Goal: Information Seeking & Learning: Learn about a topic

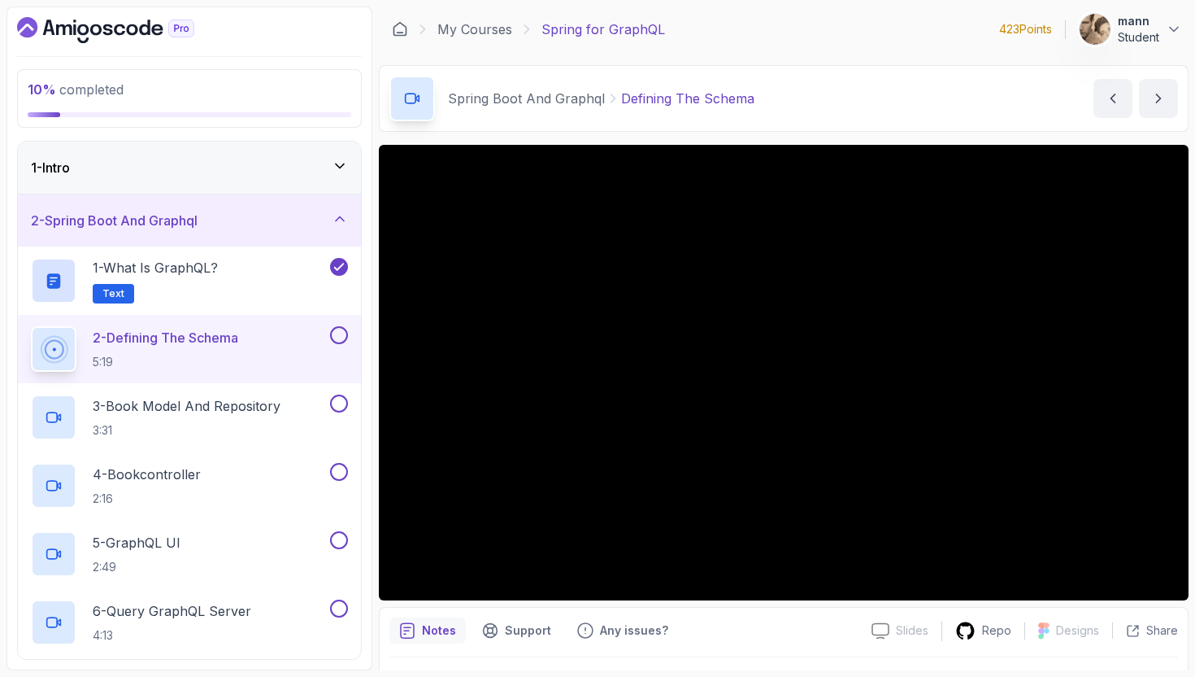
scroll to position [43, 0]
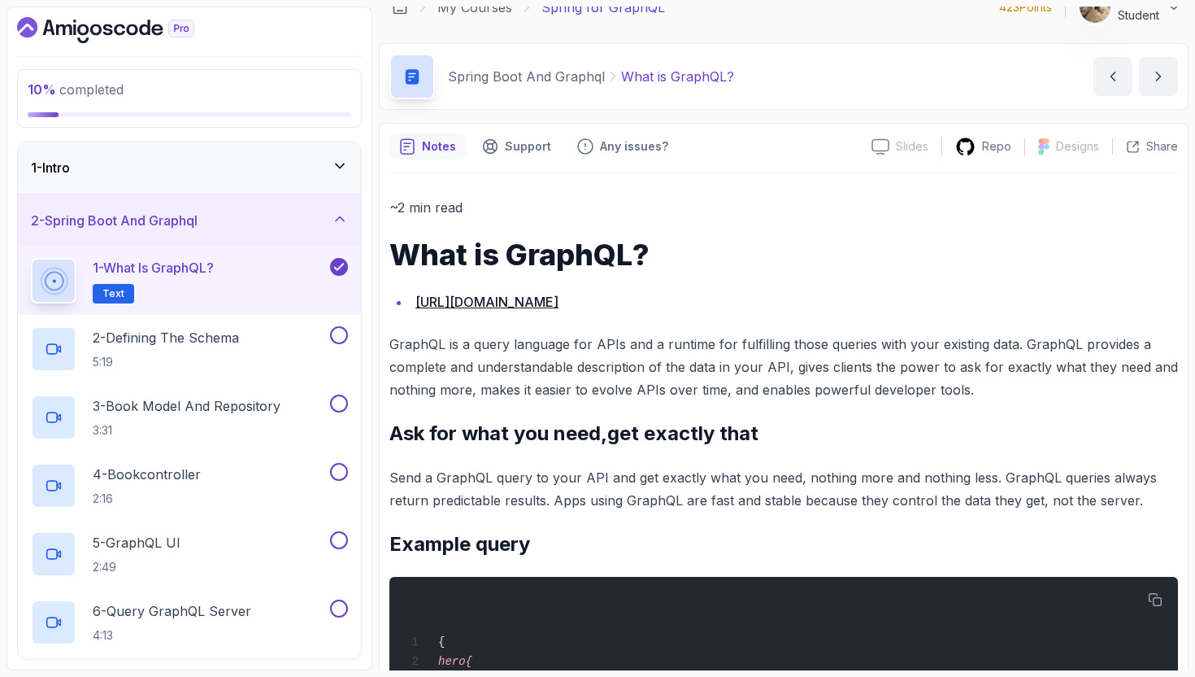
scroll to position [17, 0]
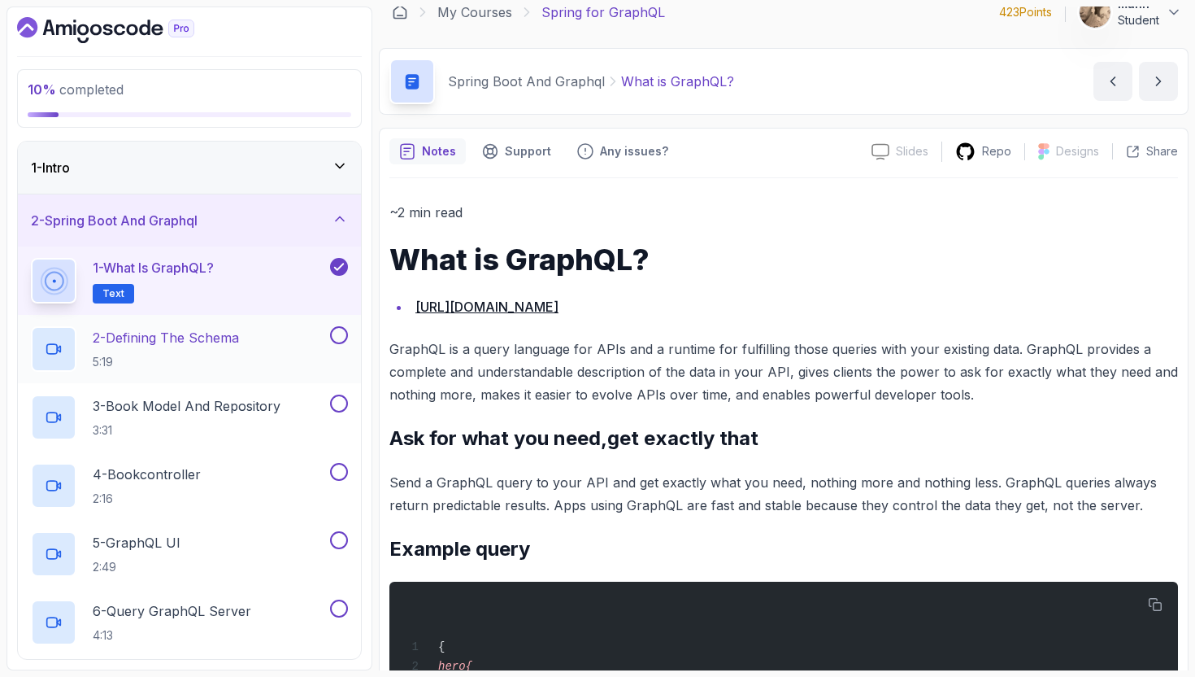
click at [207, 320] on div "2 - Defining The Schema 5:19" at bounding box center [189, 349] width 343 height 68
click at [202, 357] on p "5:19" at bounding box center [166, 362] width 146 height 16
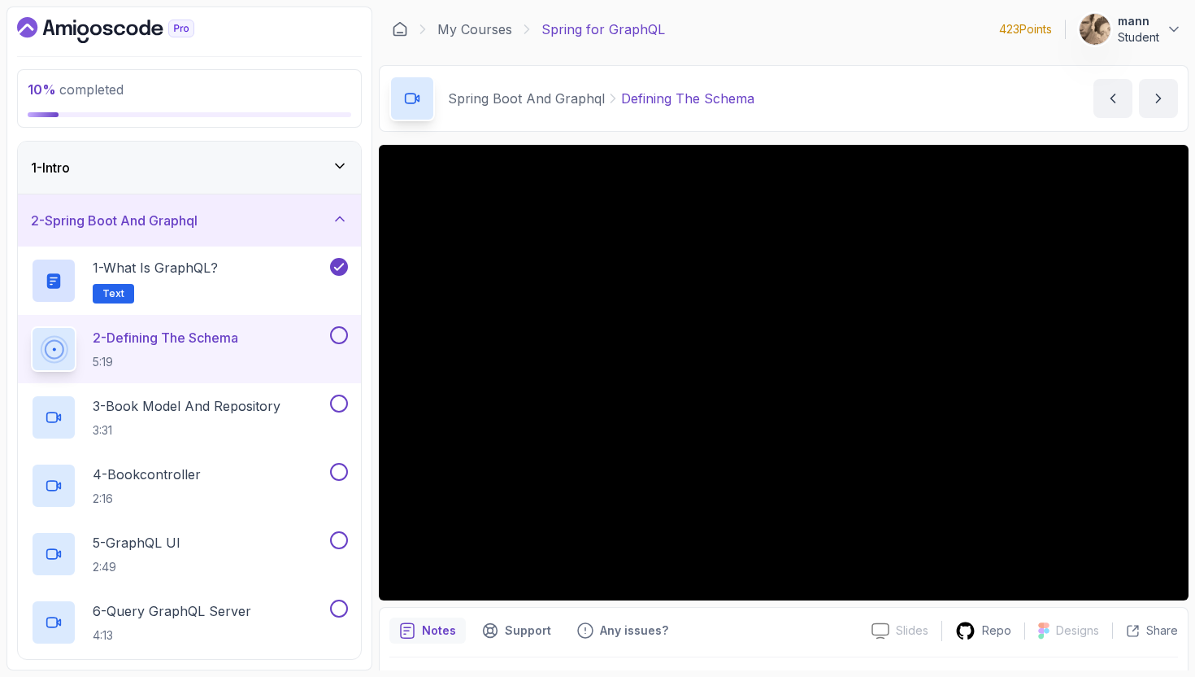
click at [746, 634] on div "Notes Support Any issues?" at bounding box center [623, 630] width 469 height 26
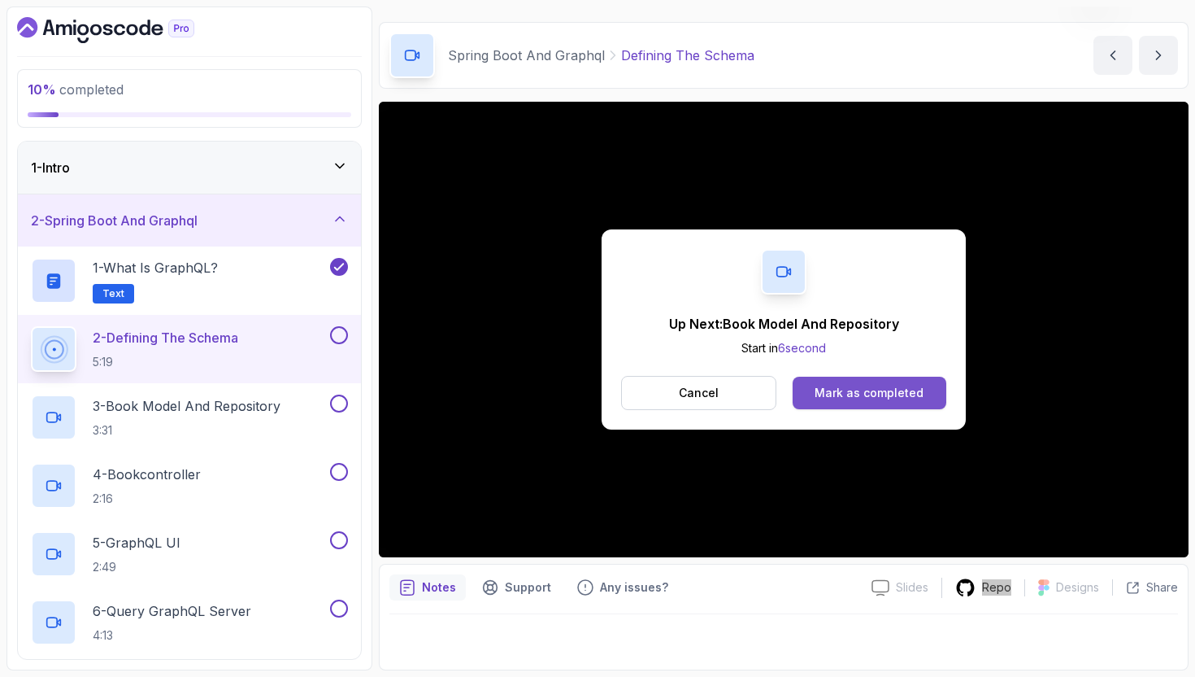
click at [895, 385] on div "Mark as completed" at bounding box center [869, 393] width 109 height 16
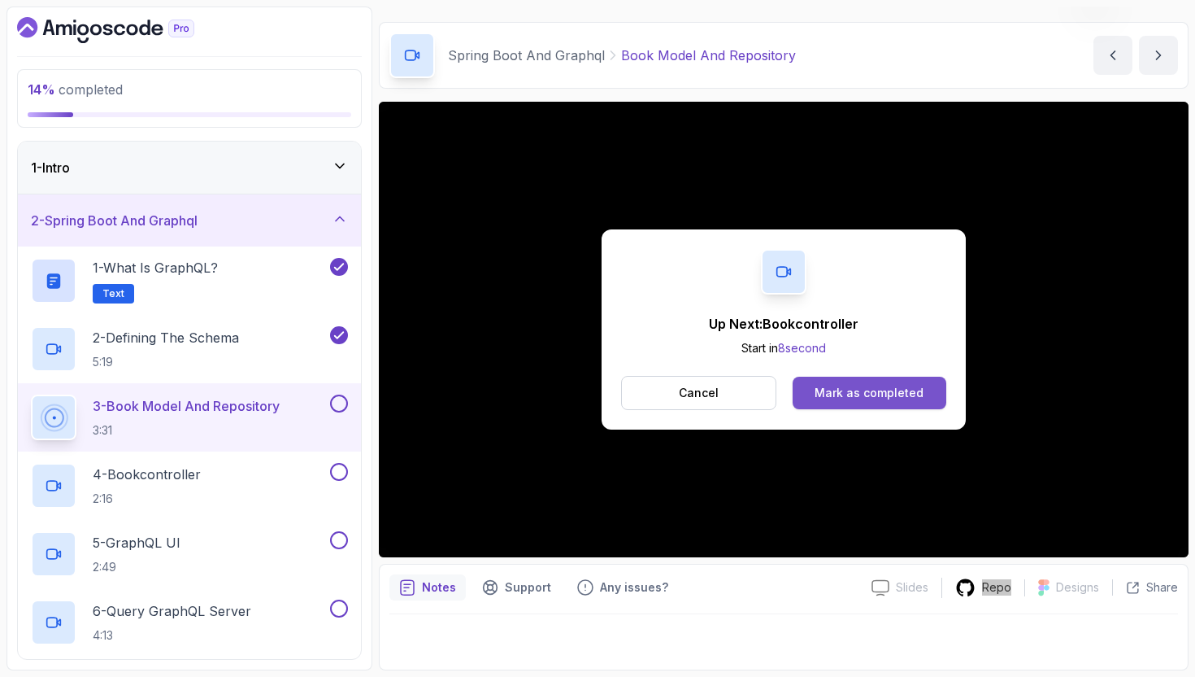
click at [858, 391] on div "Mark as completed" at bounding box center [869, 393] width 109 height 16
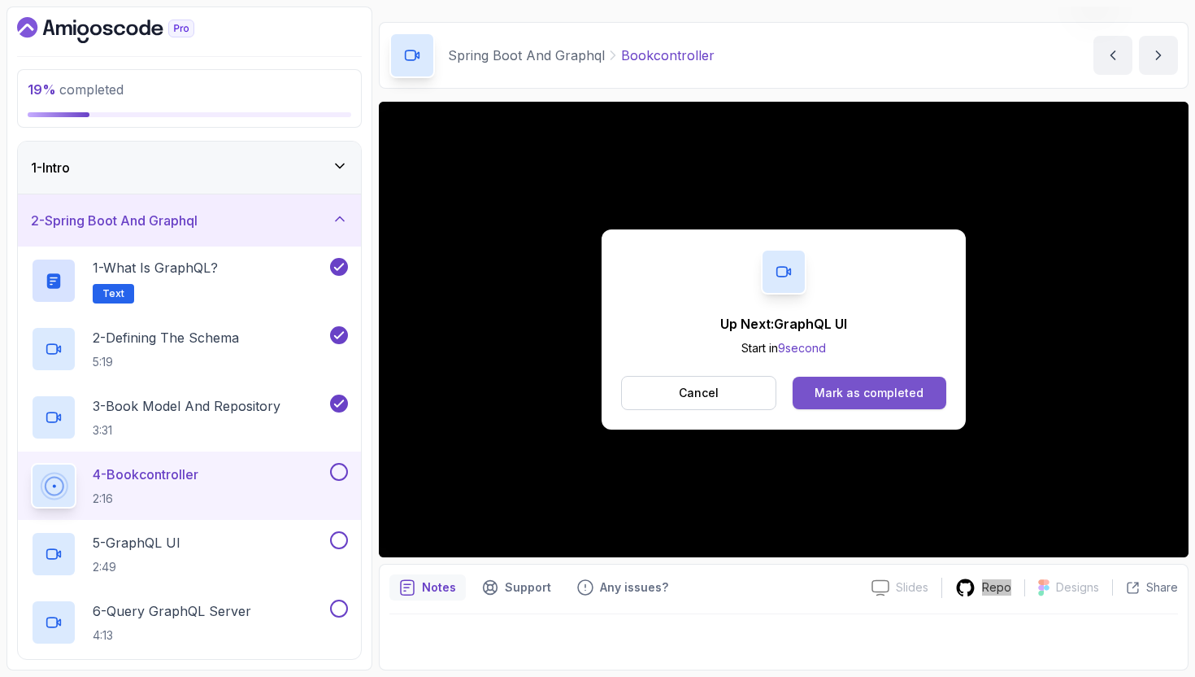
click at [859, 387] on div "Mark as completed" at bounding box center [869, 393] width 109 height 16
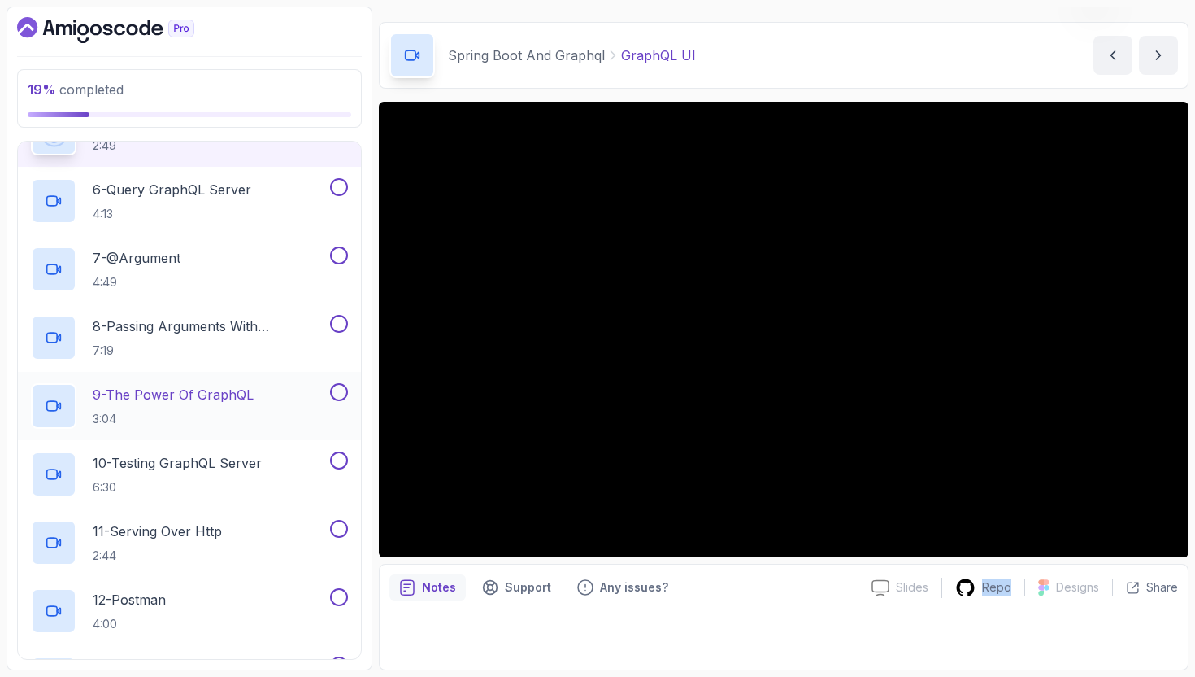
scroll to position [351, 0]
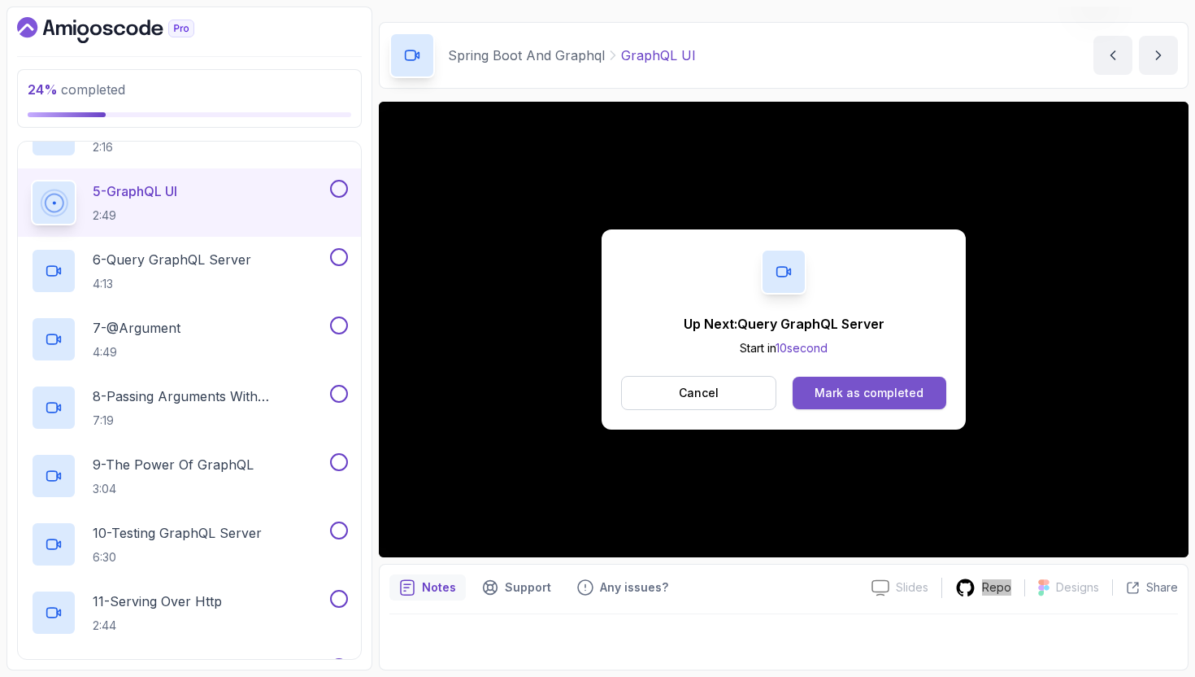
click at [912, 388] on div "Mark as completed" at bounding box center [869, 393] width 109 height 16
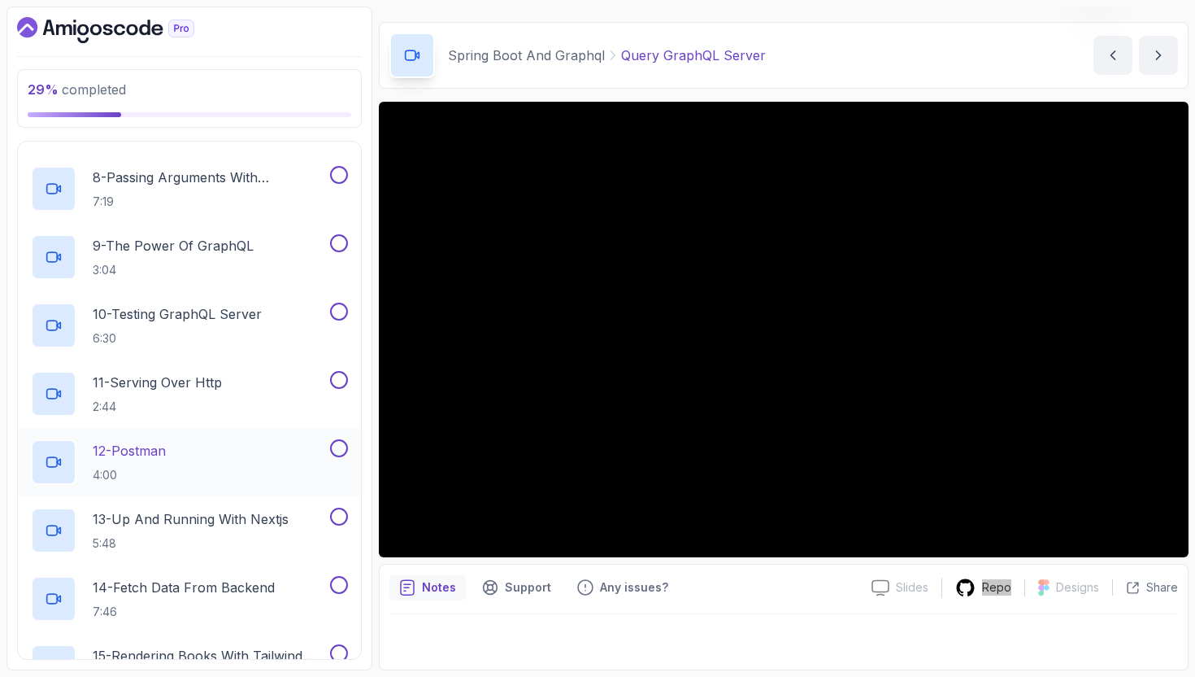
scroll to position [733, 0]
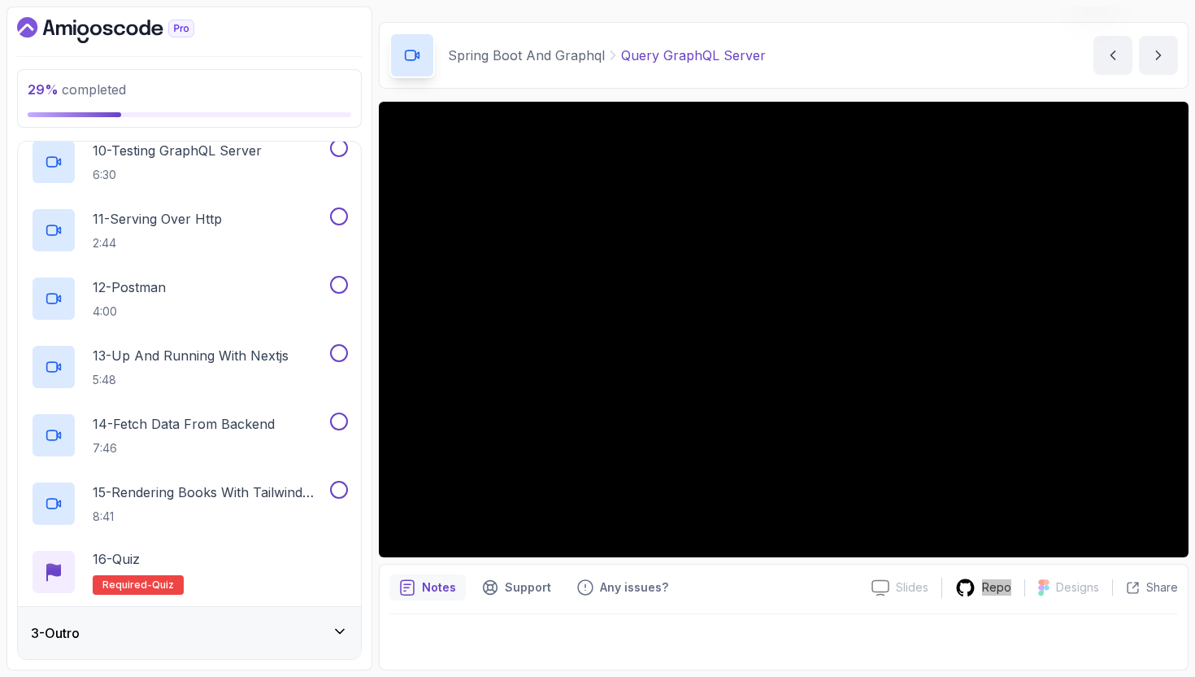
click at [215, 616] on div "3 - Outro" at bounding box center [189, 633] width 343 height 52
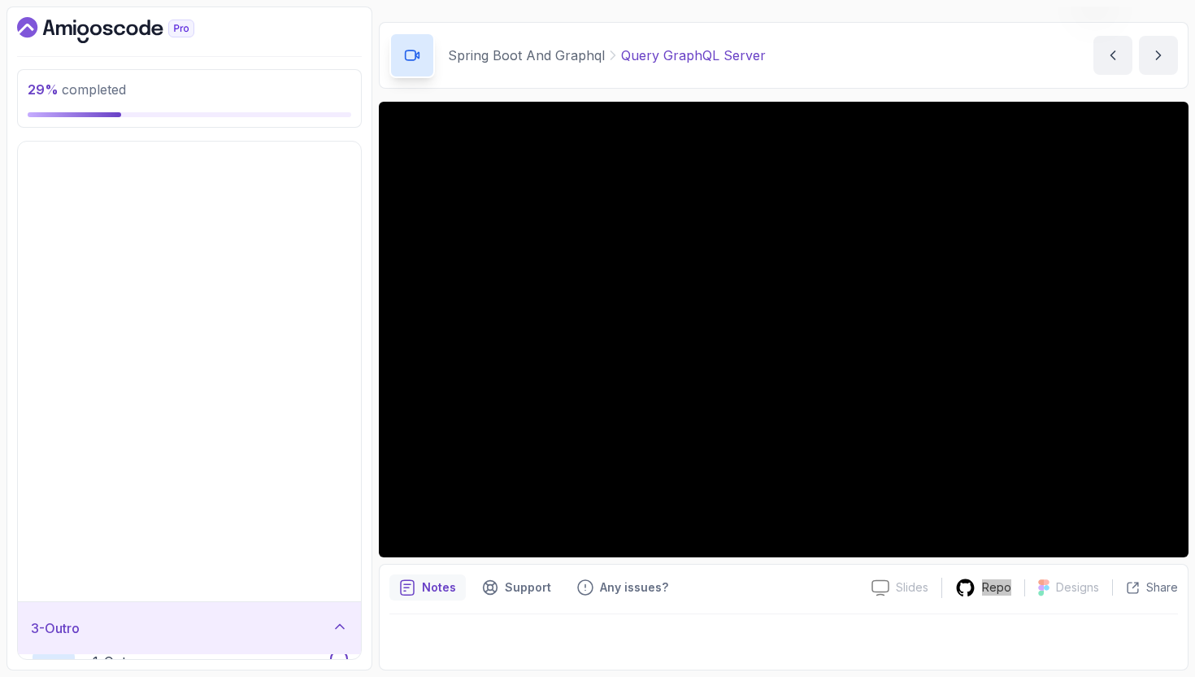
scroll to position [0, 0]
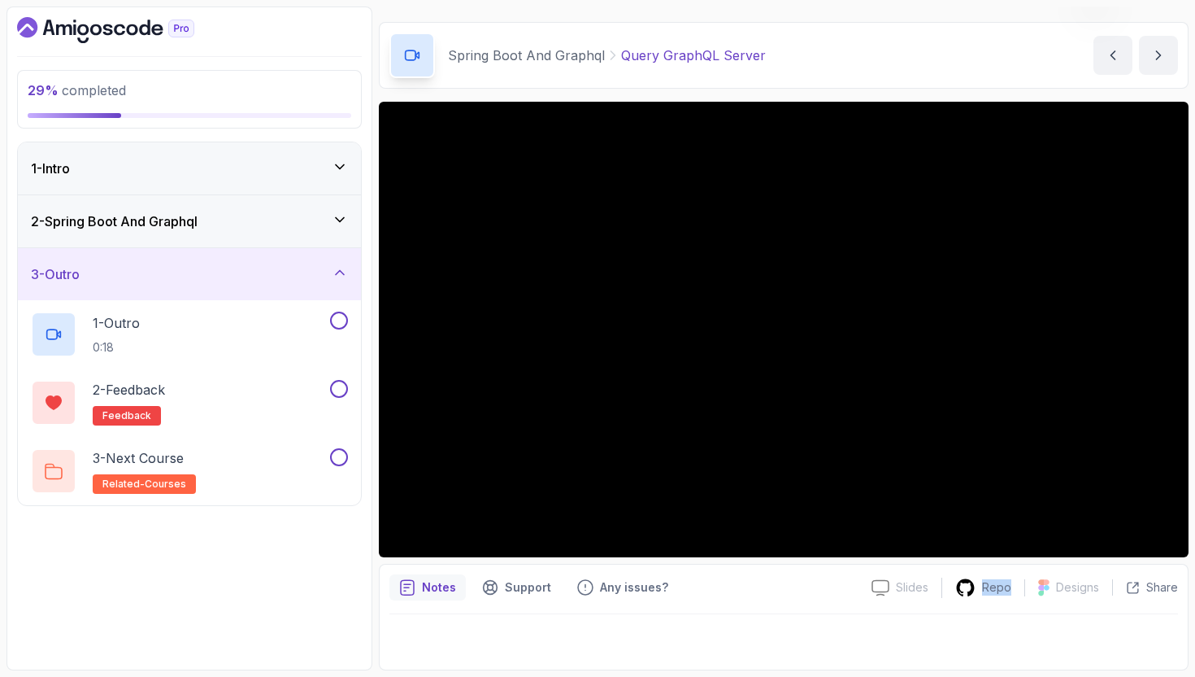
click at [272, 228] on div "2 - Spring Boot And Graphql" at bounding box center [189, 221] width 317 height 20
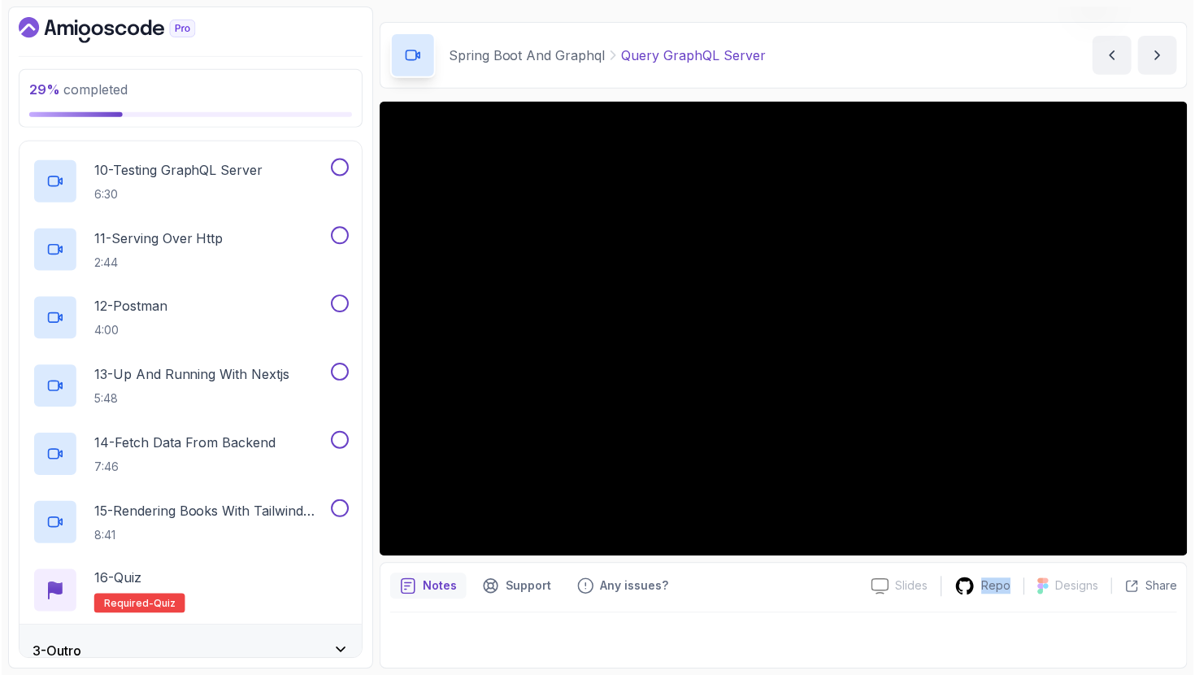
scroll to position [721, 0]
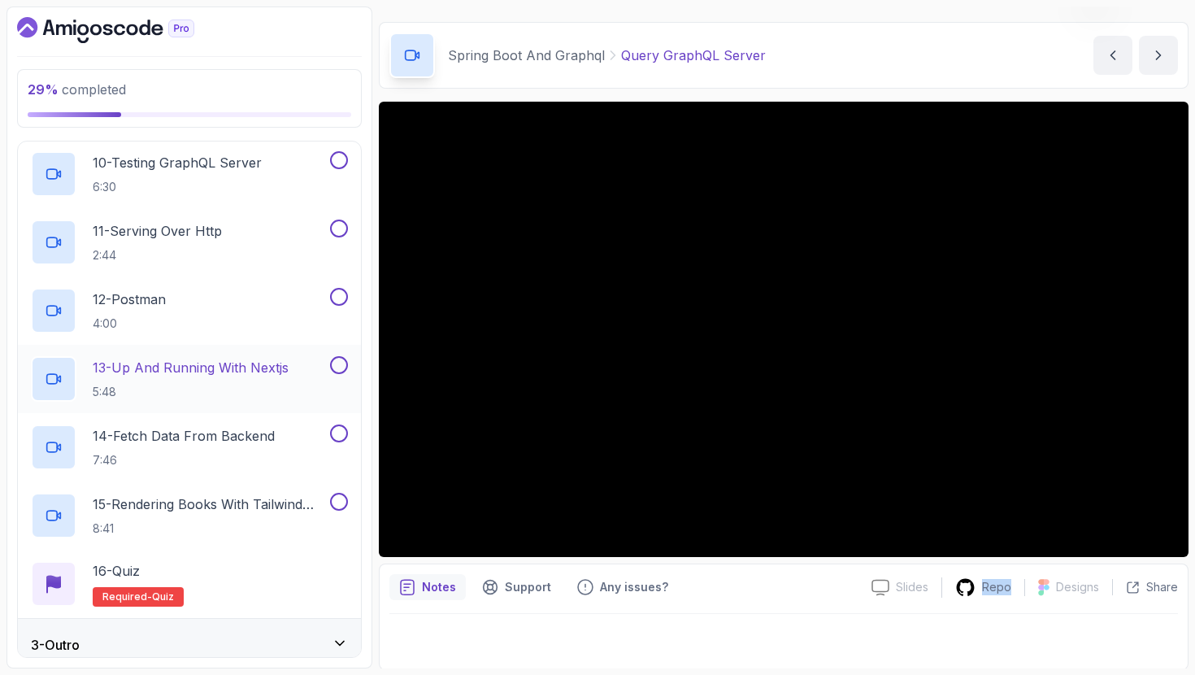
click at [271, 376] on p "13 - Up And Running With Nextjs" at bounding box center [191, 368] width 196 height 20
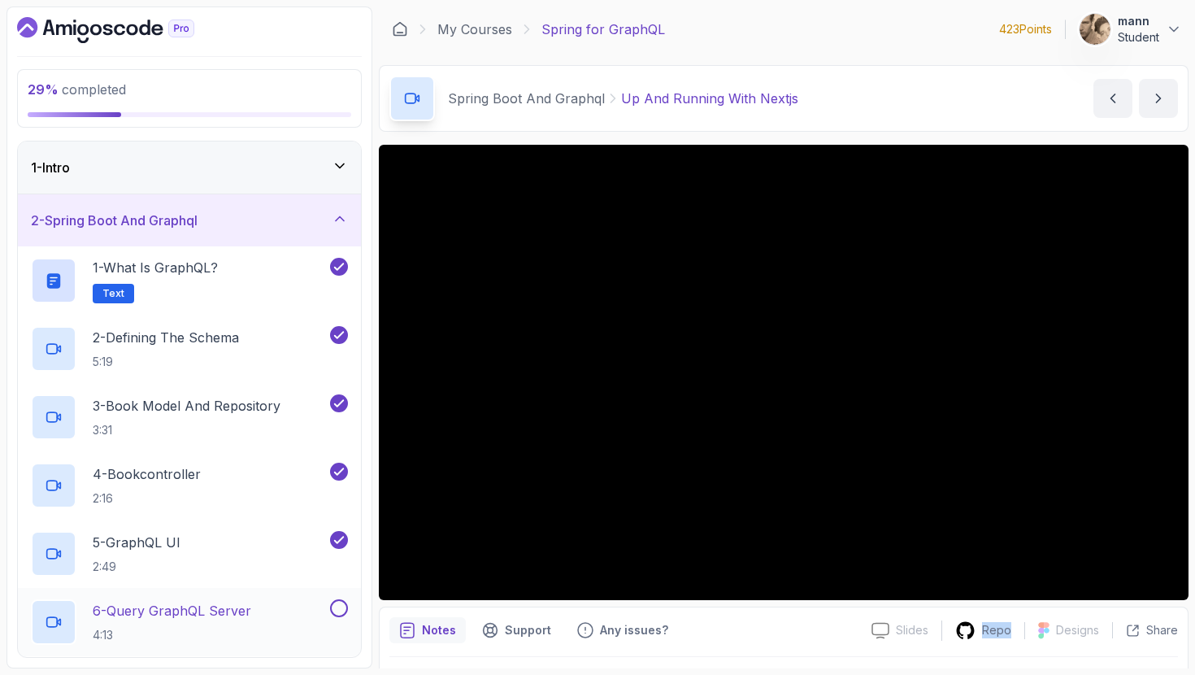
click at [211, 625] on h2 "6 - Query GraphQL Server 4:13" at bounding box center [172, 622] width 159 height 42
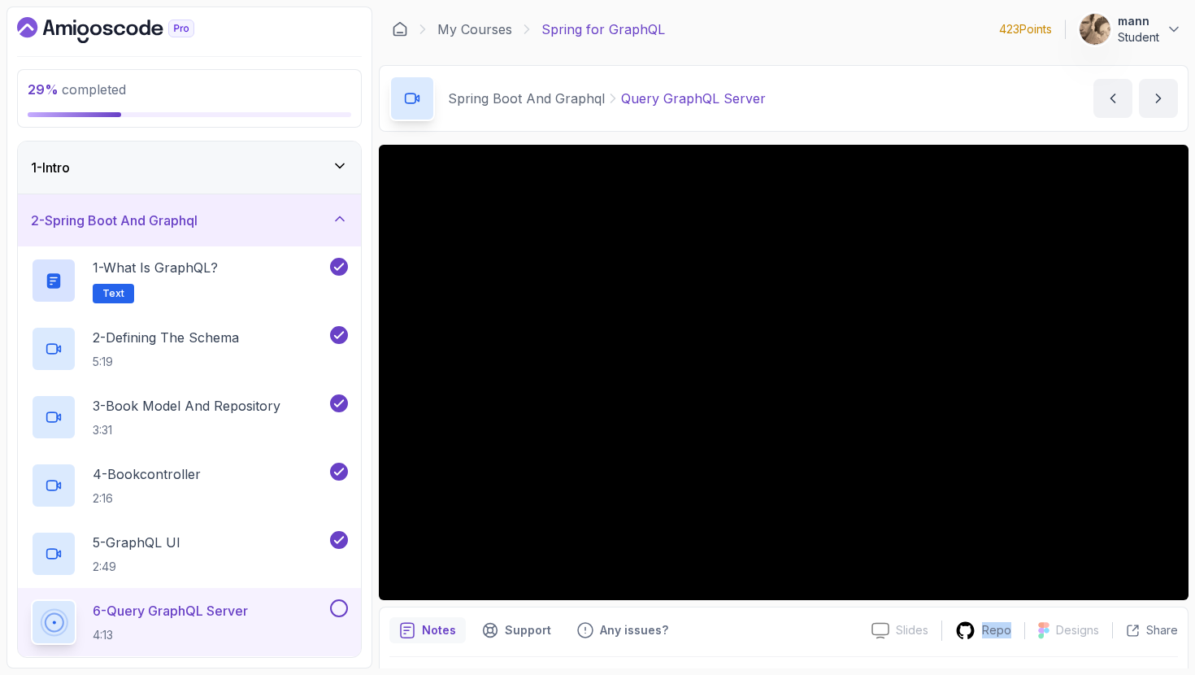
click at [220, 159] on div "1 - Intro" at bounding box center [189, 168] width 317 height 20
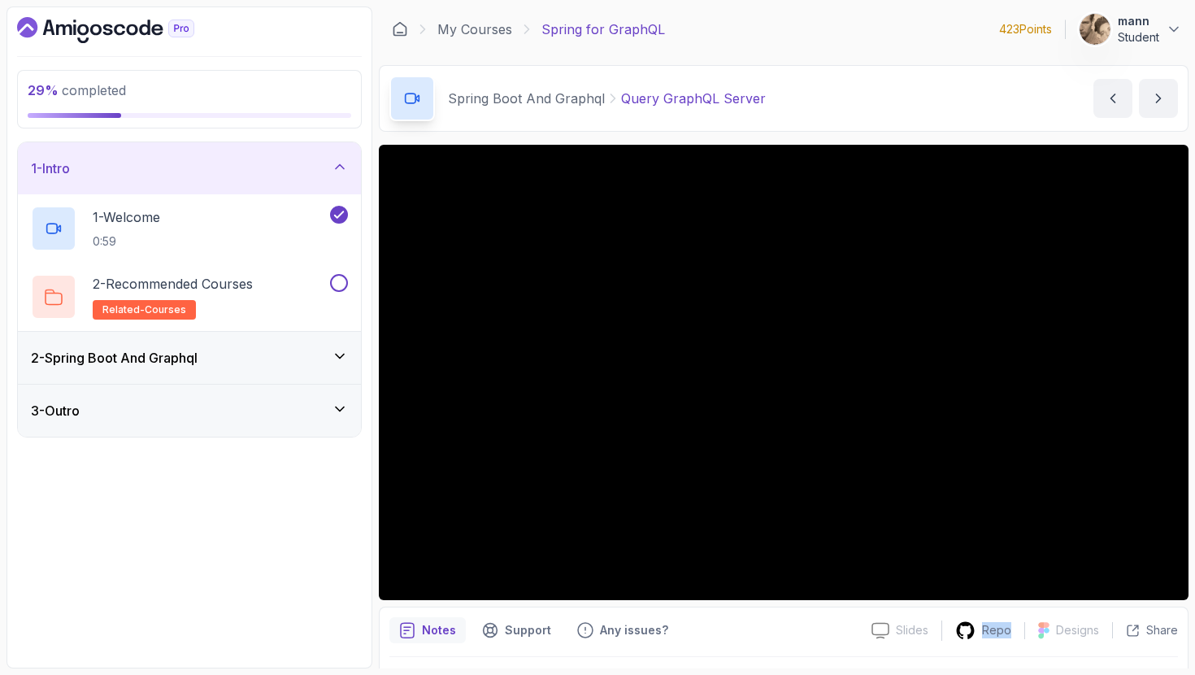
click at [202, 342] on div "2 - Spring Boot And Graphql" at bounding box center [189, 358] width 343 height 52
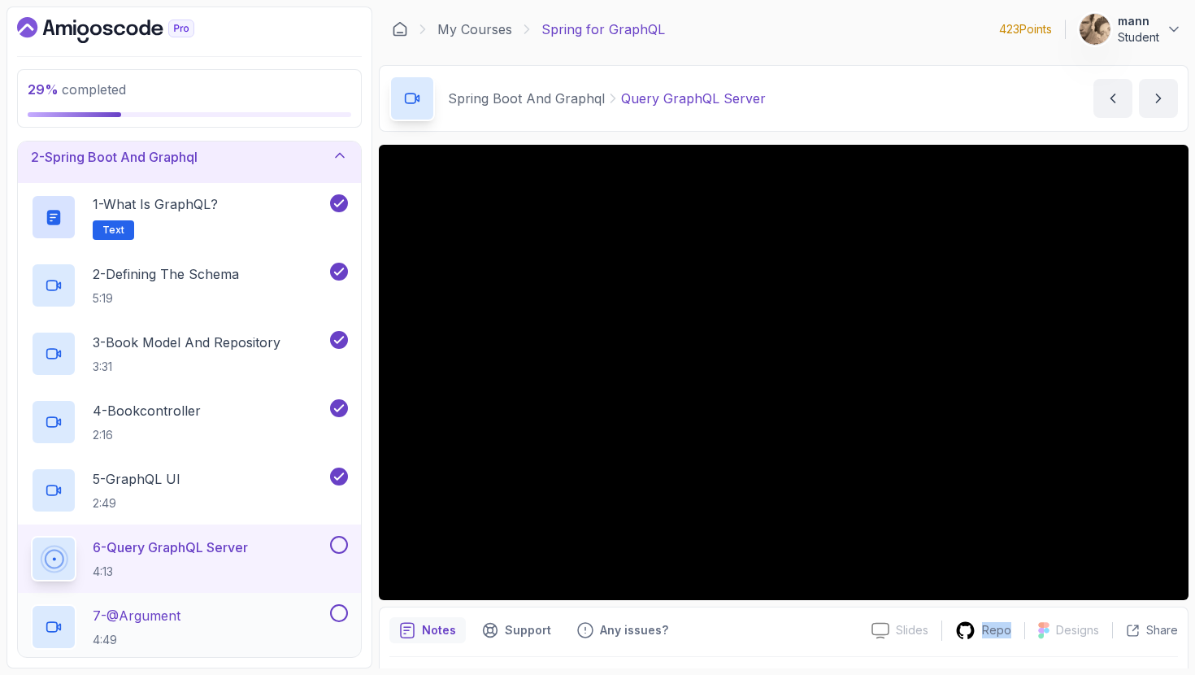
scroll to position [302, 0]
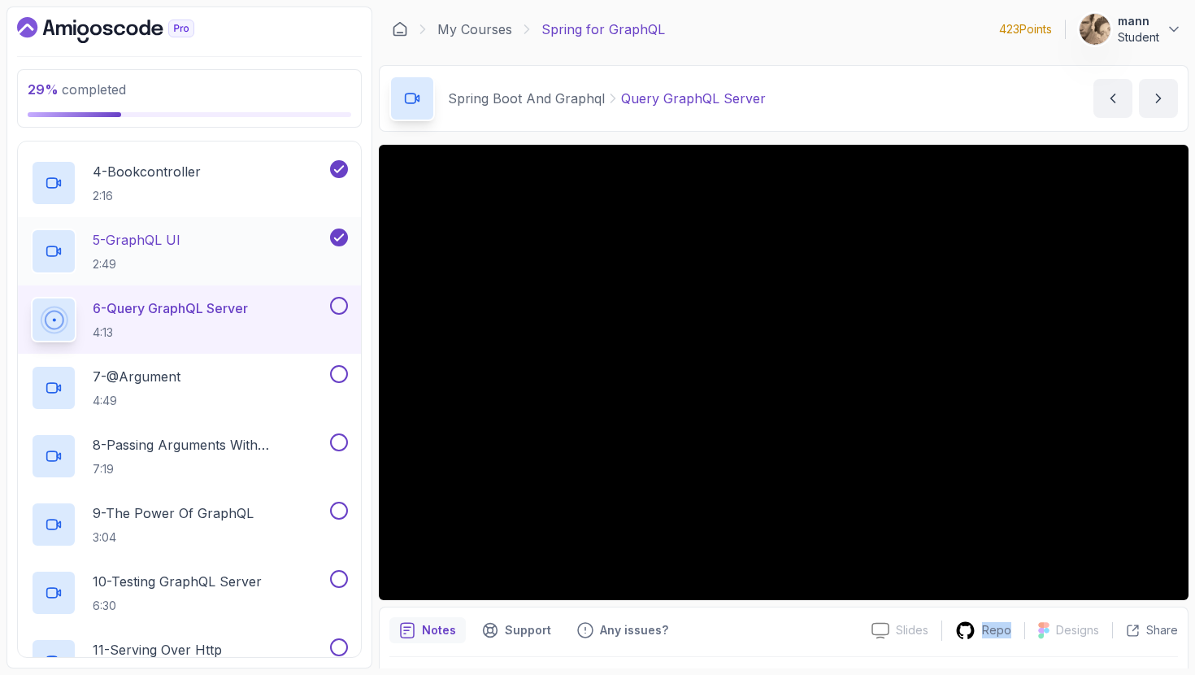
click at [311, 247] on div "5 - GraphQL UI 2:49" at bounding box center [179, 251] width 296 height 46
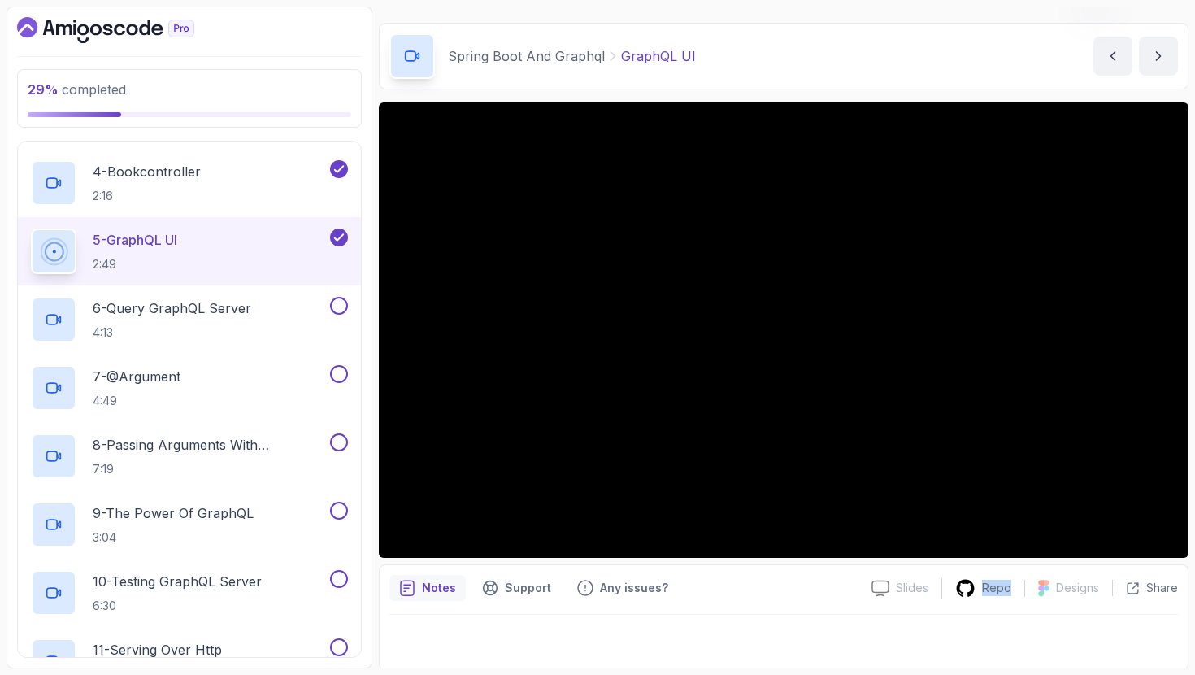
scroll to position [45, 0]
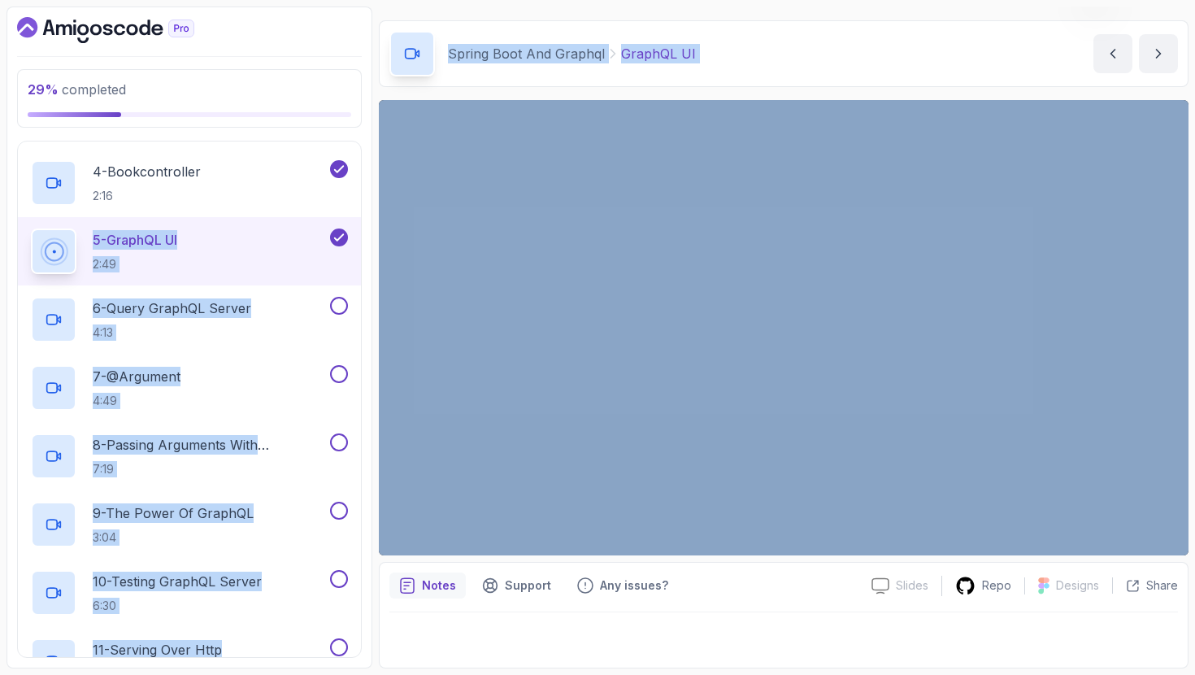
click at [376, 182] on div "29 % completed 1 - Intro 2 - Spring Boot And Graphql 1 - What is GraphQL? Text …" at bounding box center [598, 338] width 1182 height 662
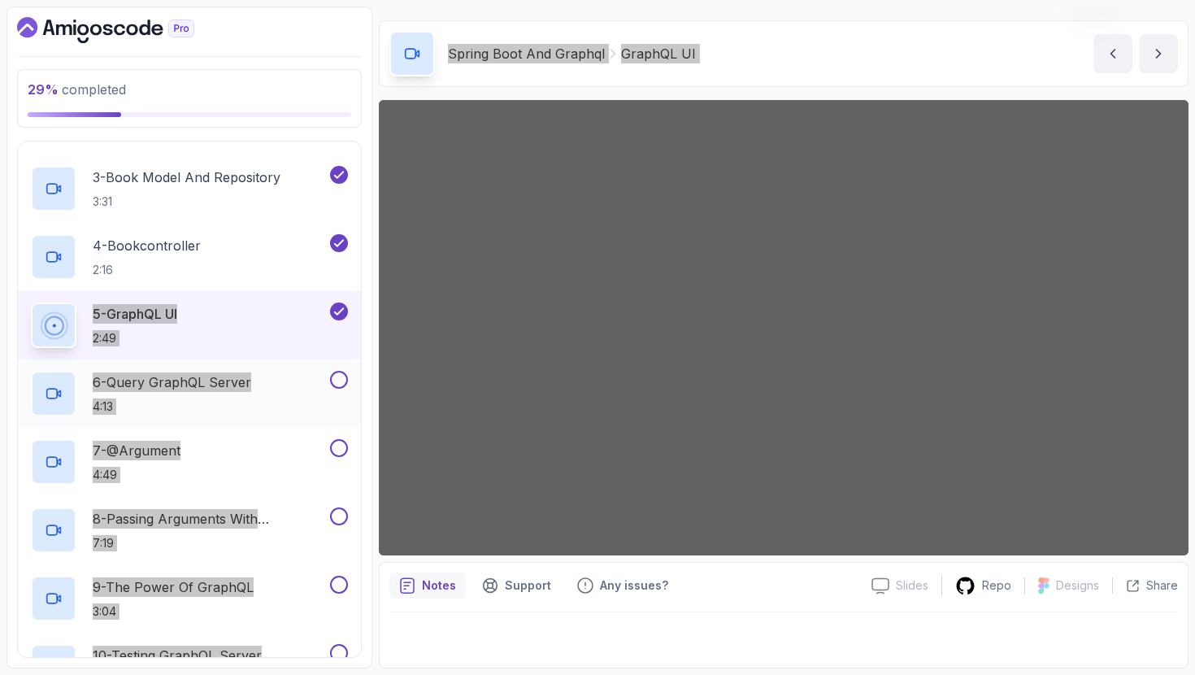
scroll to position [0, 0]
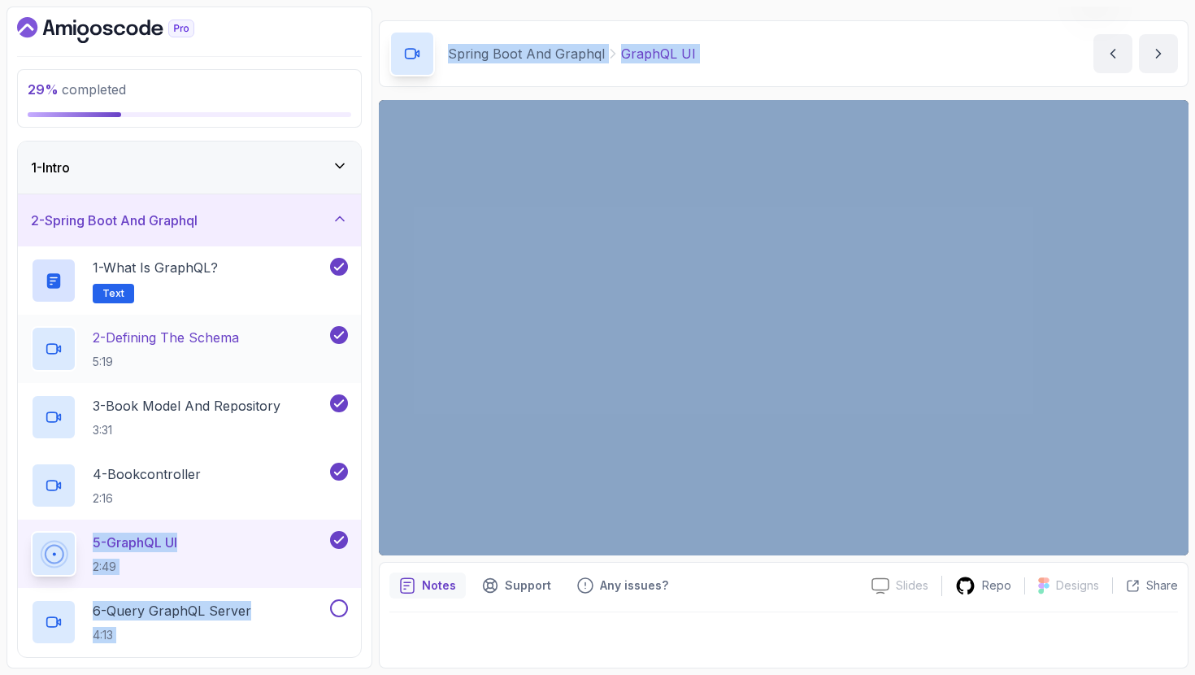
click at [159, 356] on p "5:19" at bounding box center [166, 362] width 146 height 16
click at [159, 354] on p "5:19" at bounding box center [166, 362] width 146 height 16
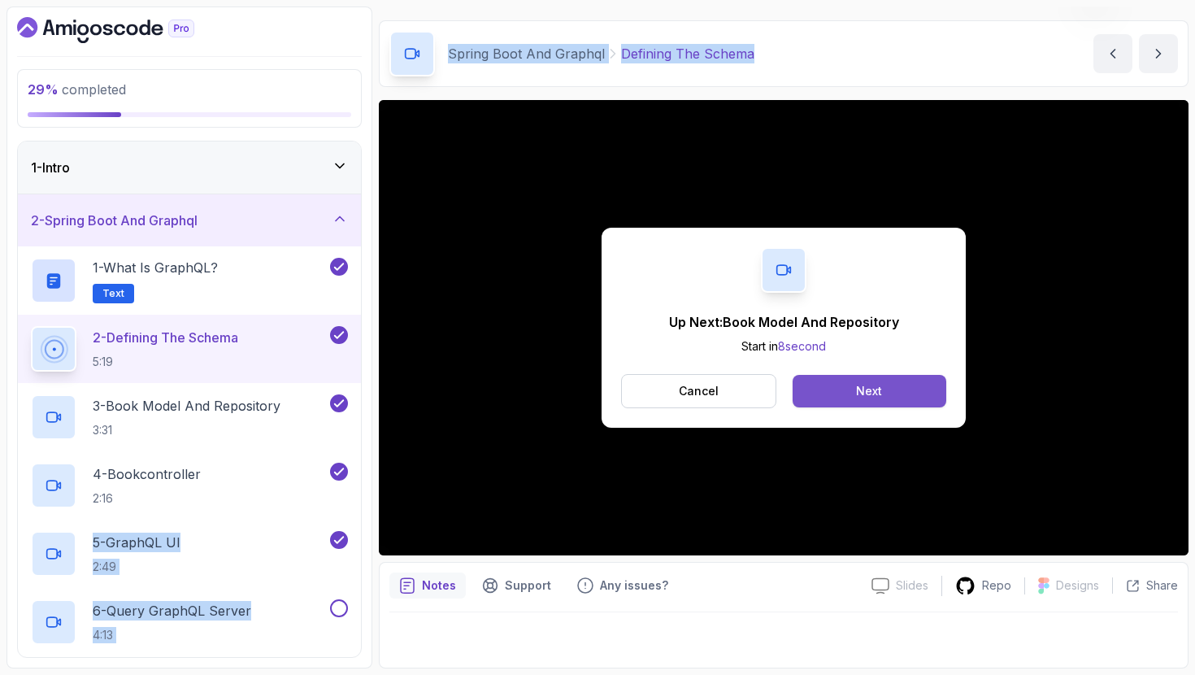
click at [886, 389] on button "Next" at bounding box center [870, 391] width 154 height 33
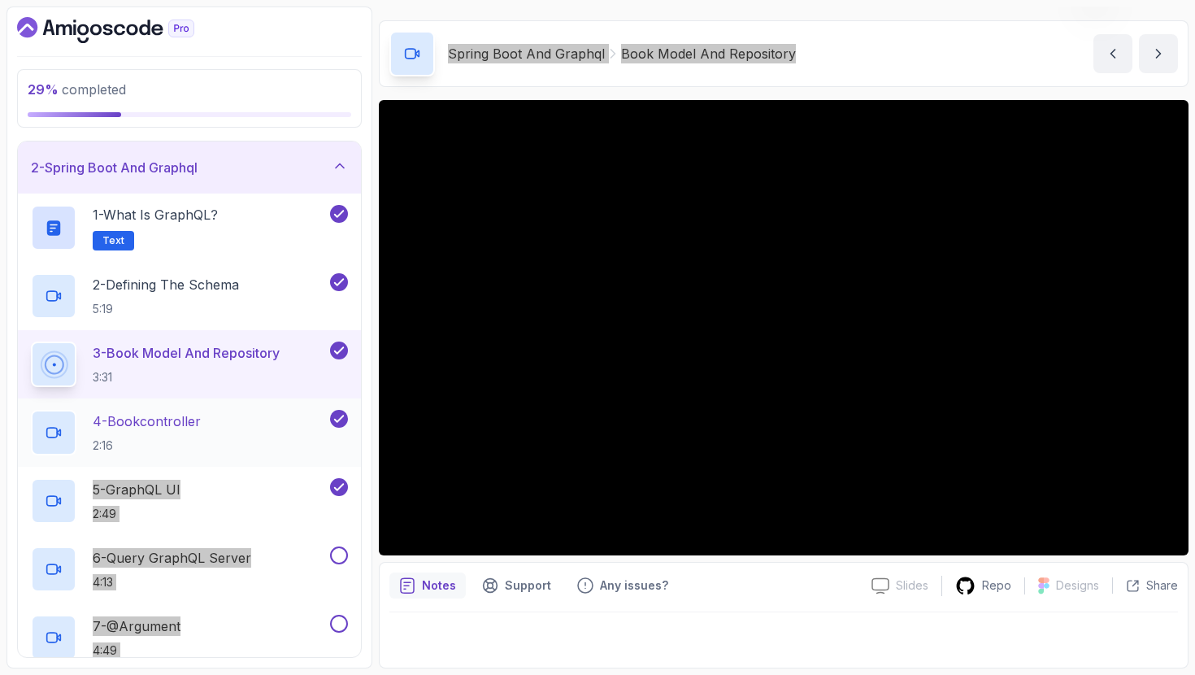
scroll to position [117, 0]
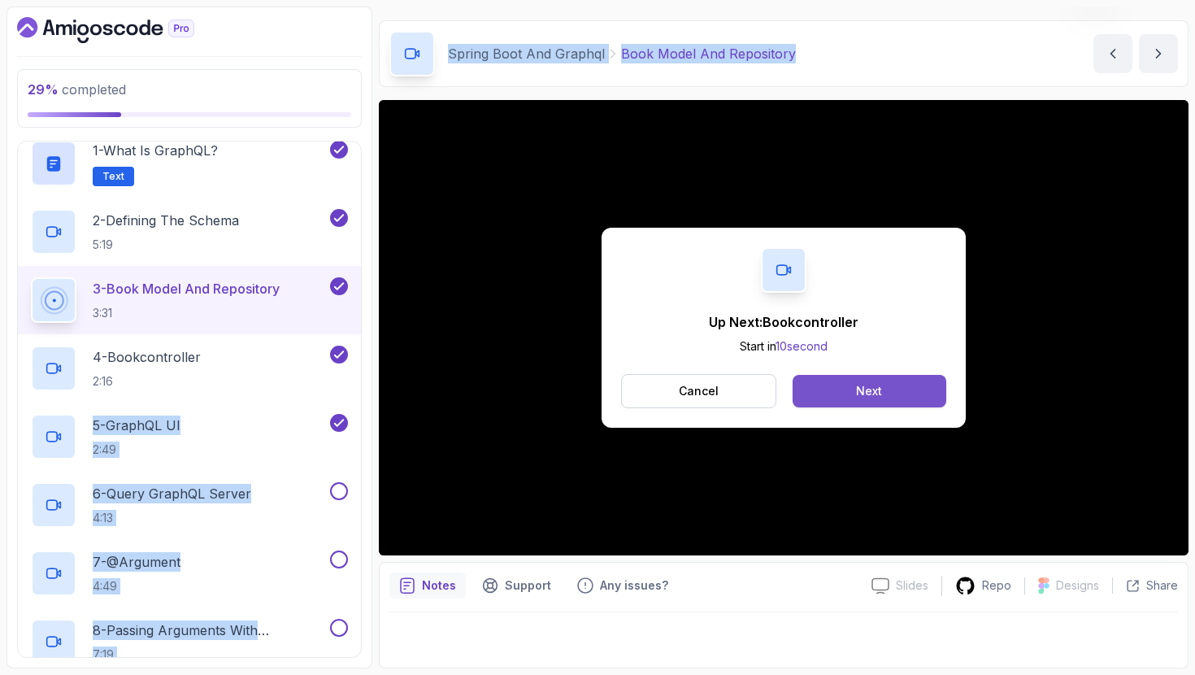
click at [910, 376] on button "Next" at bounding box center [870, 391] width 154 height 33
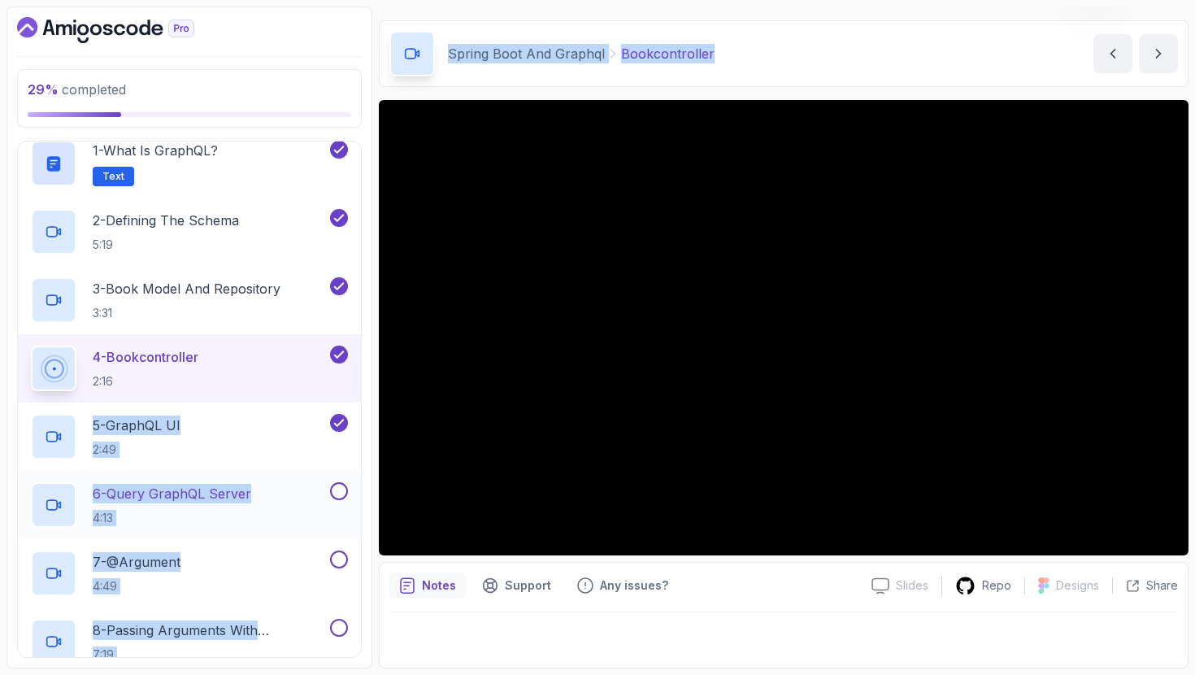
click at [284, 489] on div "6 - Query GraphQL Server 4:13" at bounding box center [179, 505] width 296 height 46
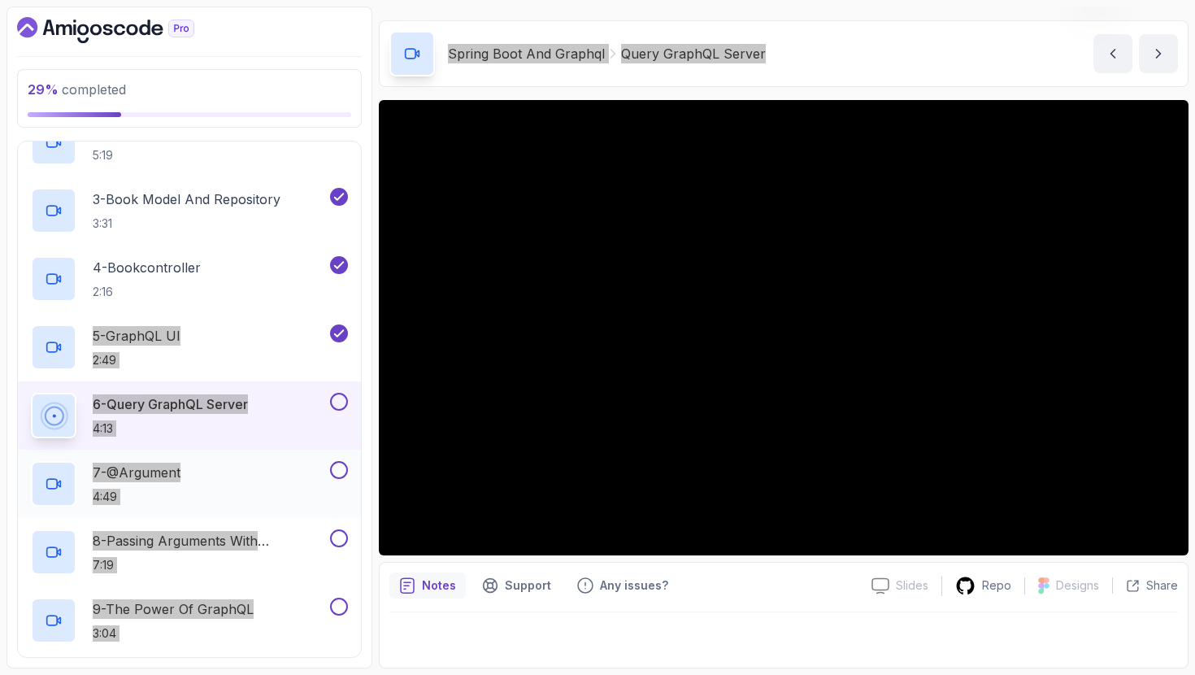
scroll to position [301, 0]
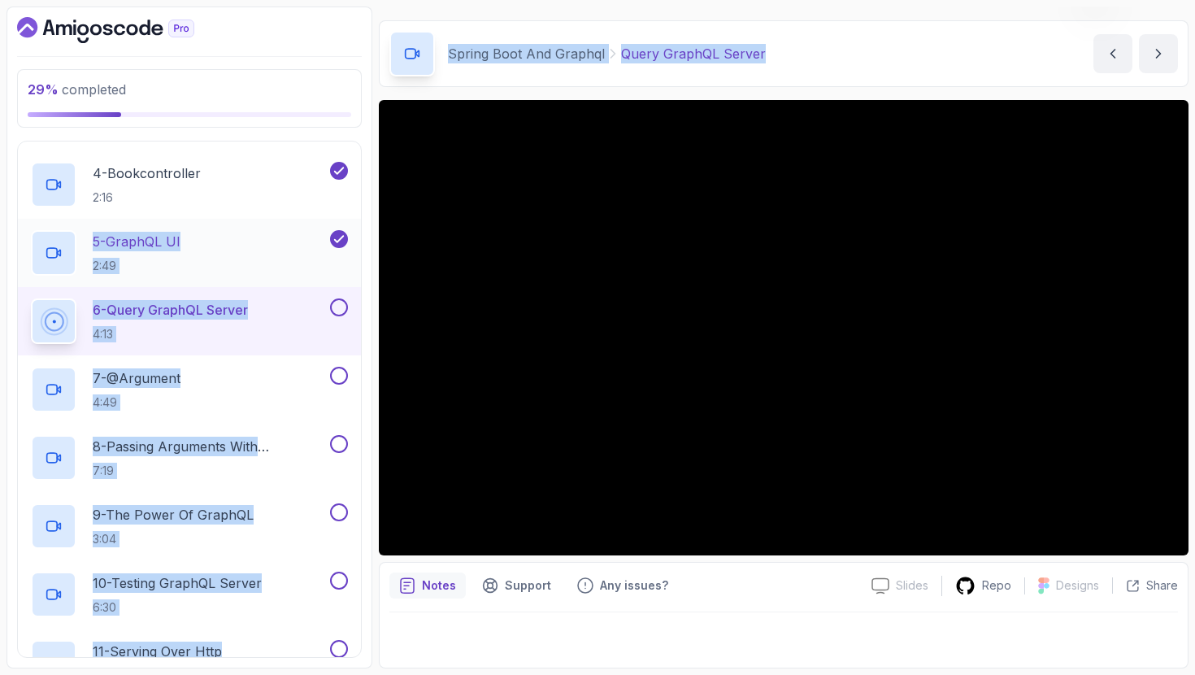
click at [236, 242] on div "5 - GraphQL UI 2:49" at bounding box center [179, 253] width 296 height 46
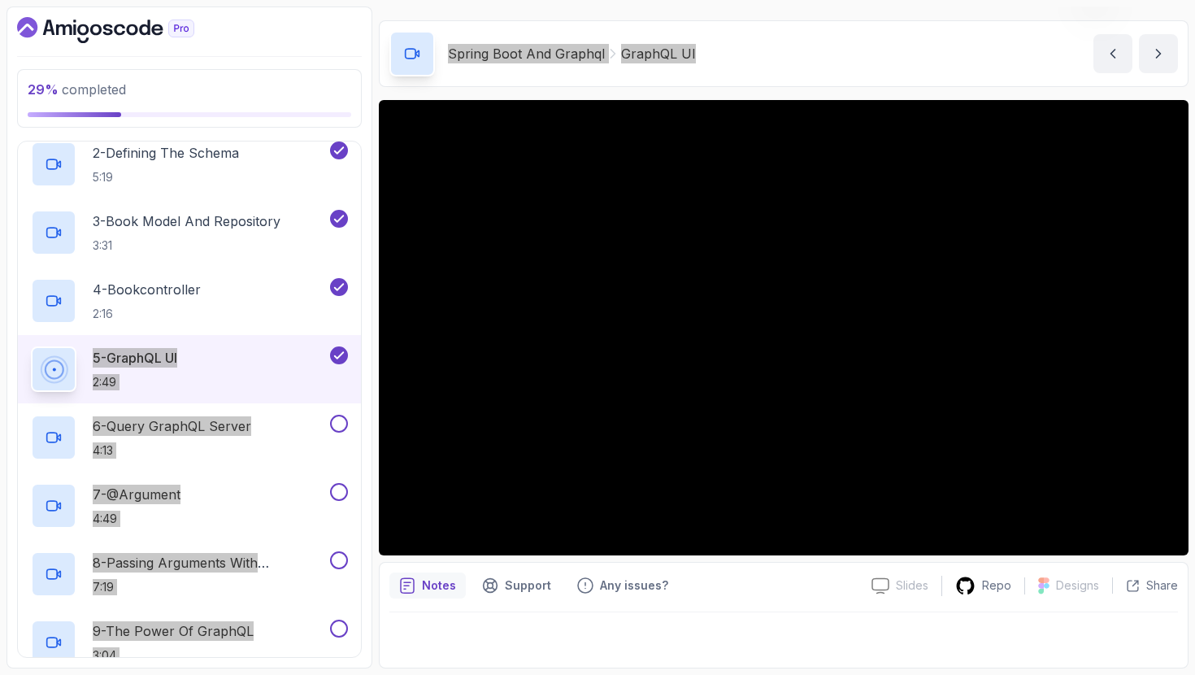
scroll to position [41, 0]
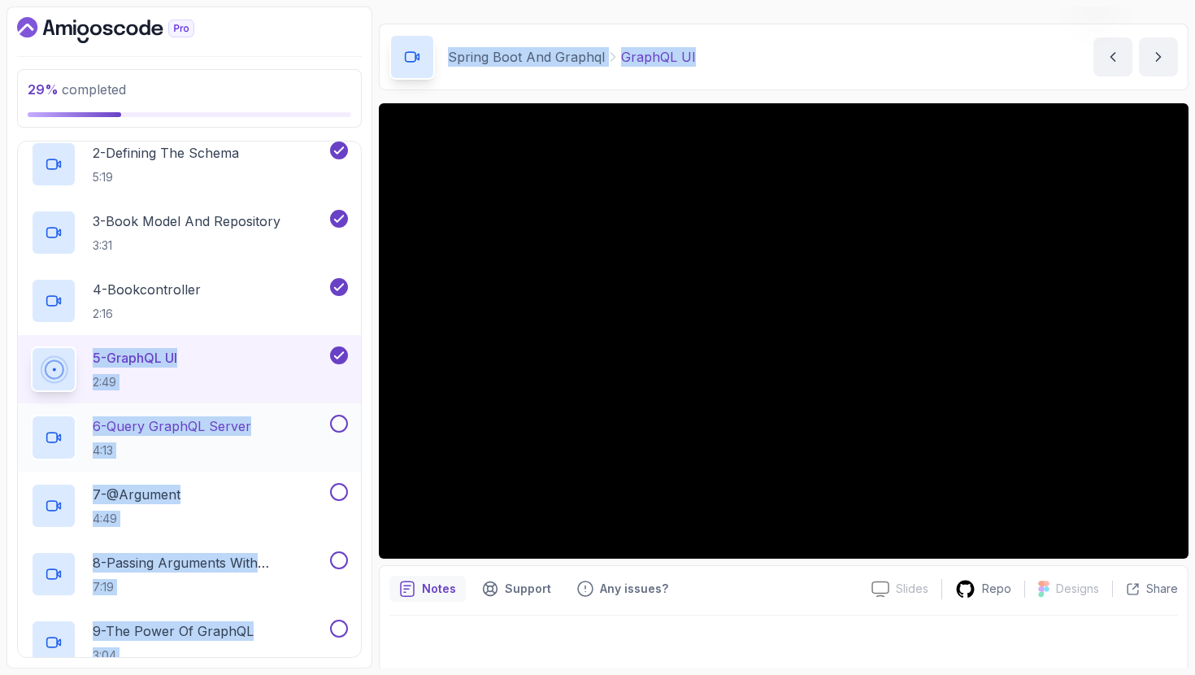
click at [158, 425] on p "6 - Query GraphQL Server" at bounding box center [172, 426] width 159 height 20
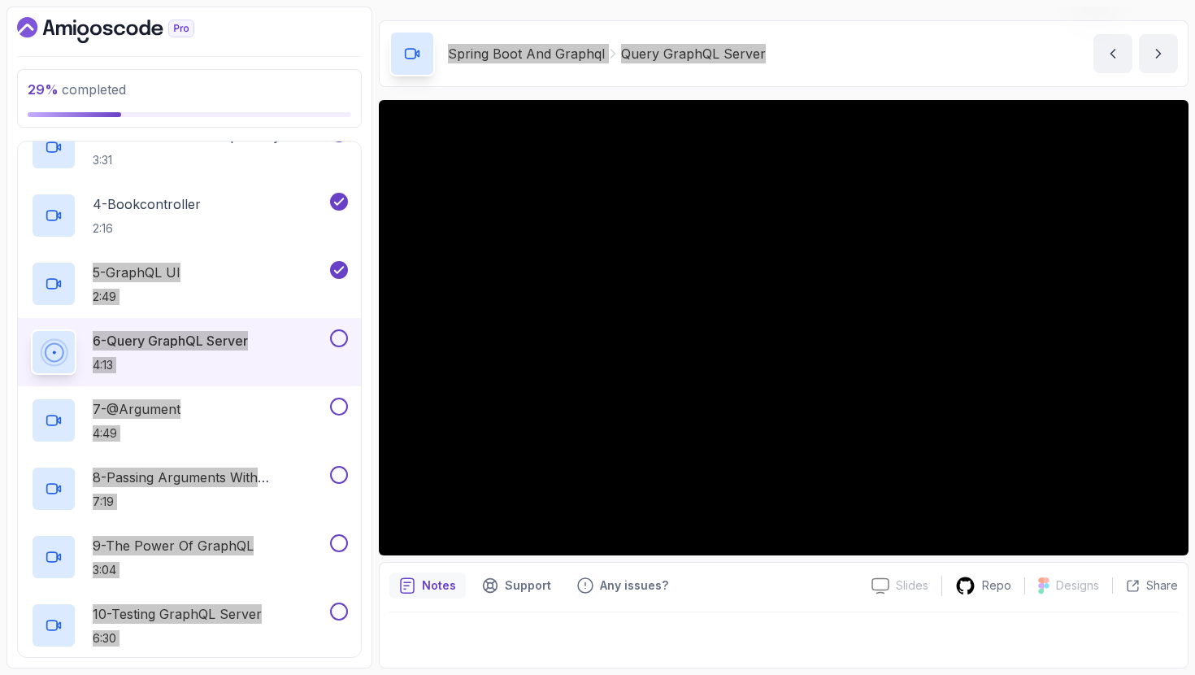
scroll to position [271, 0]
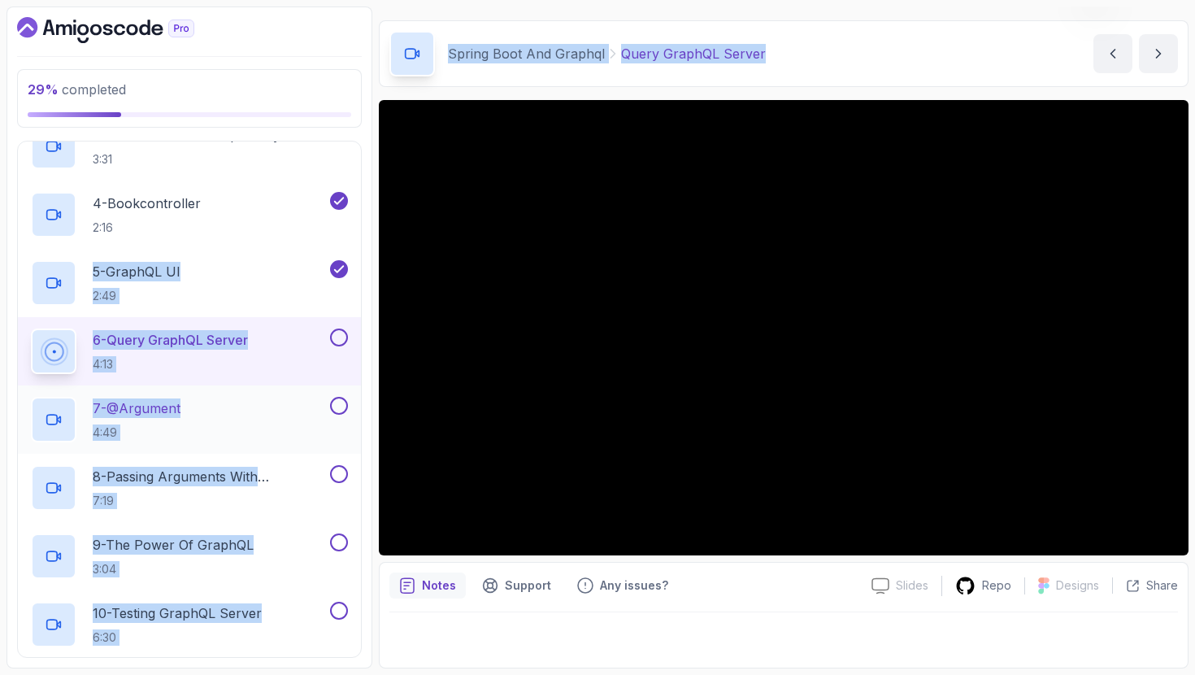
click at [233, 433] on div "7 - @Argument 4:49" at bounding box center [179, 420] width 296 height 46
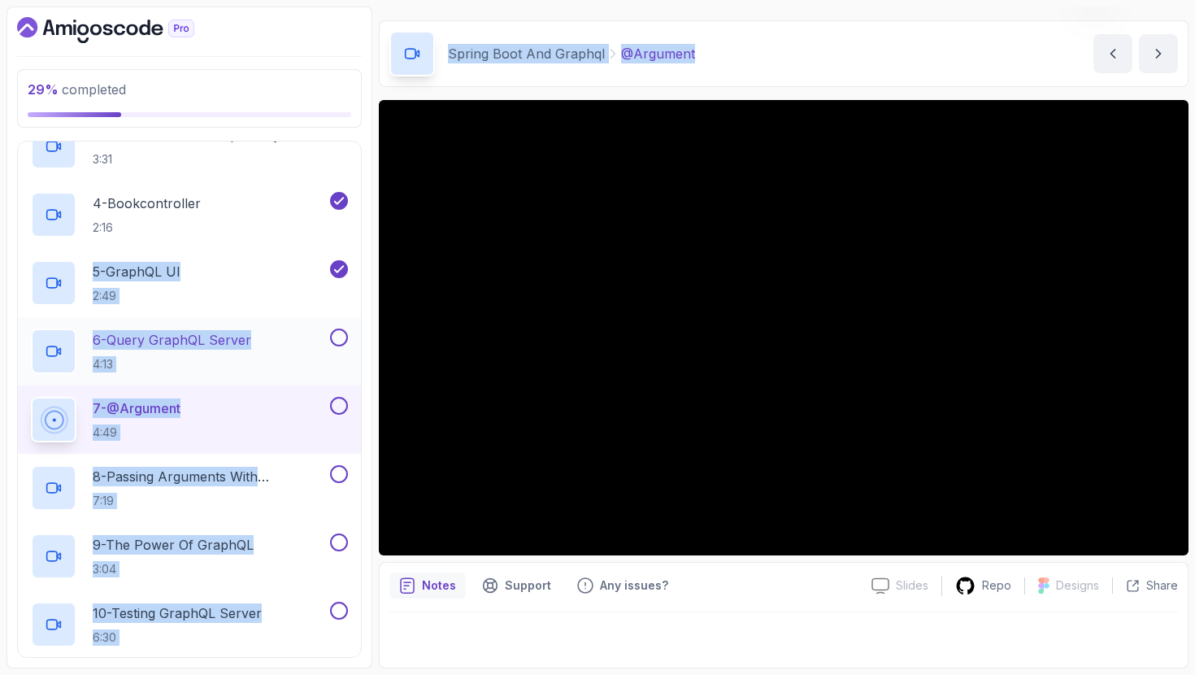
click at [259, 360] on div "6 - Query GraphQL Server 4:13" at bounding box center [179, 351] width 296 height 46
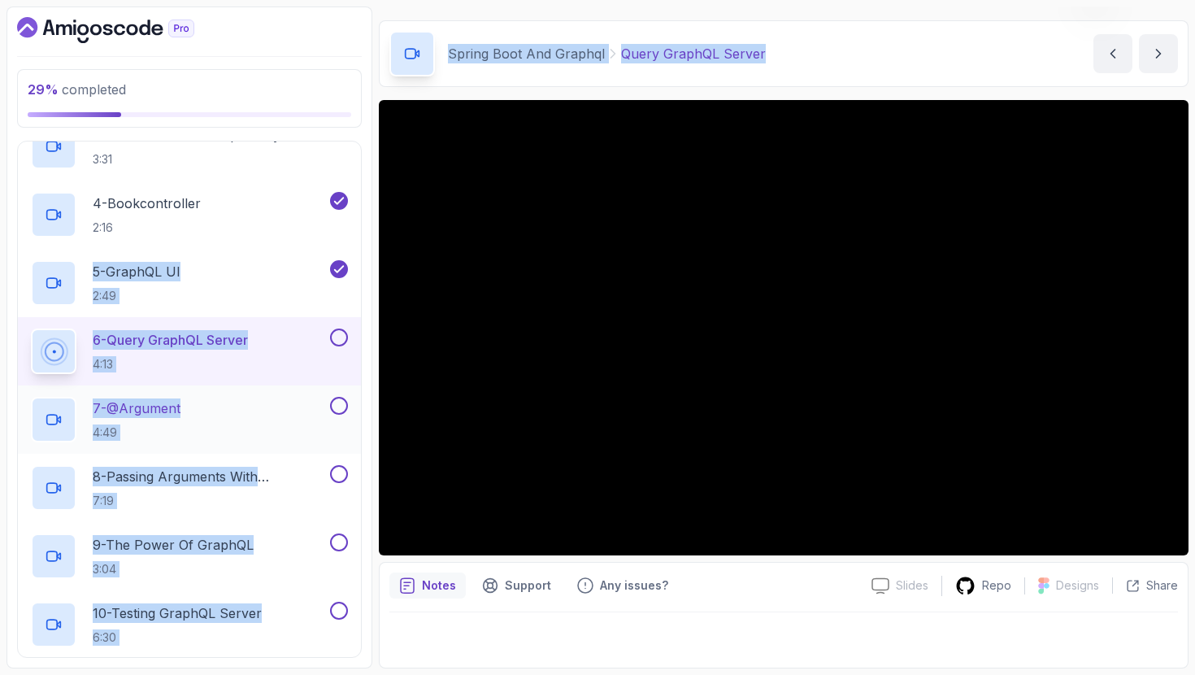
click at [205, 405] on div "7 - @Argument 4:49" at bounding box center [179, 420] width 296 height 46
click at [240, 405] on div "7 - @Argument 4:49" at bounding box center [179, 420] width 296 height 46
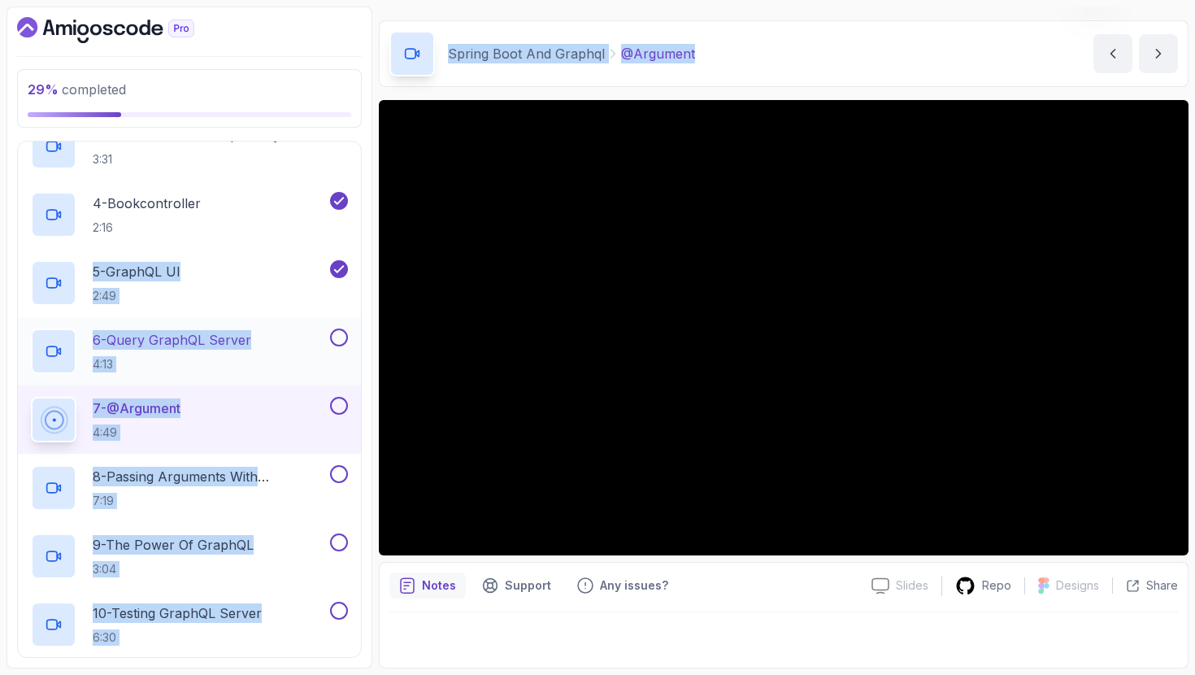
click at [336, 338] on button at bounding box center [339, 337] width 18 height 18
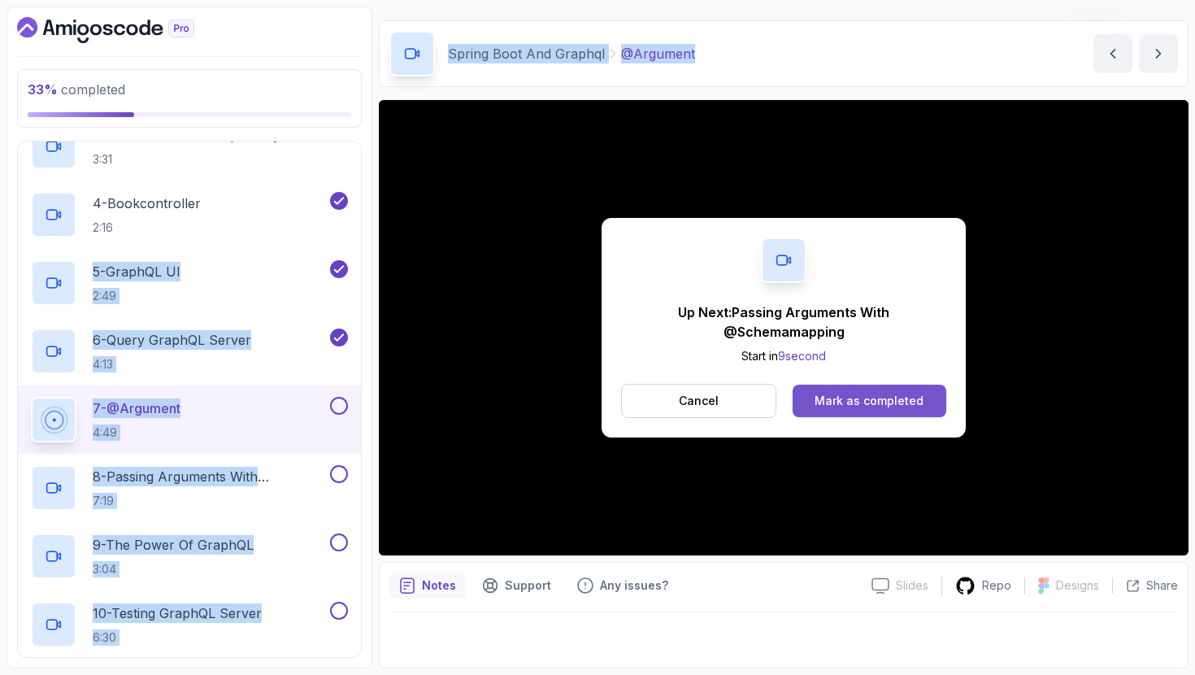
click at [818, 390] on button "Mark as completed" at bounding box center [870, 401] width 154 height 33
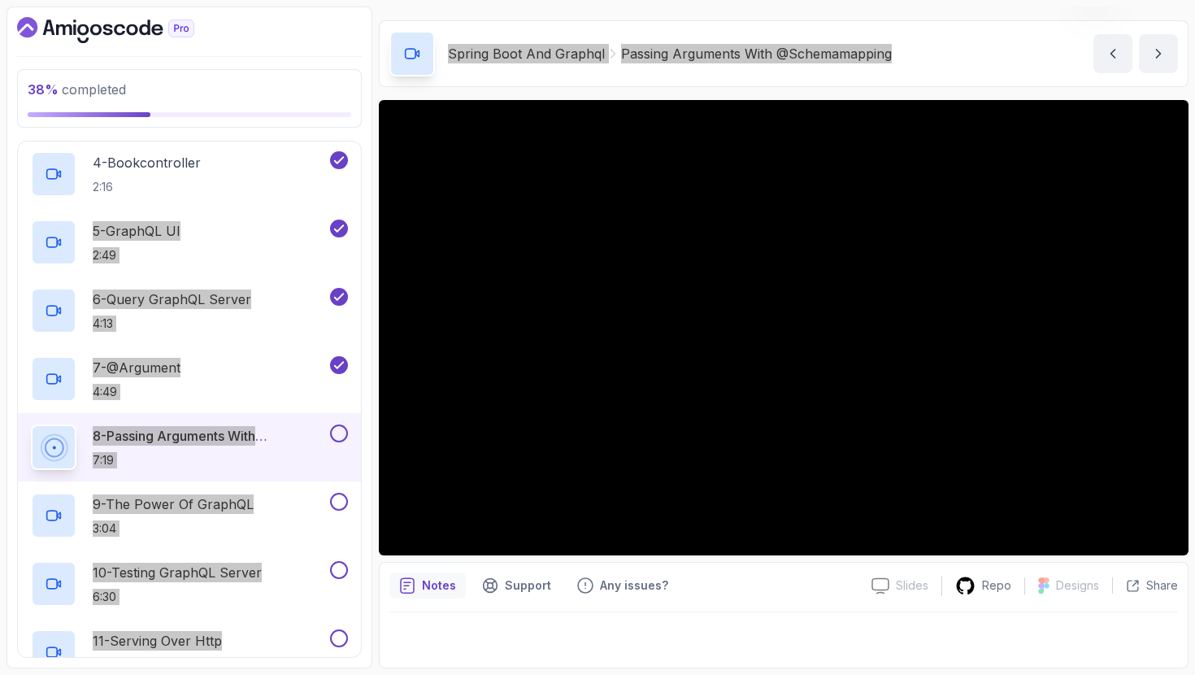
scroll to position [342, 0]
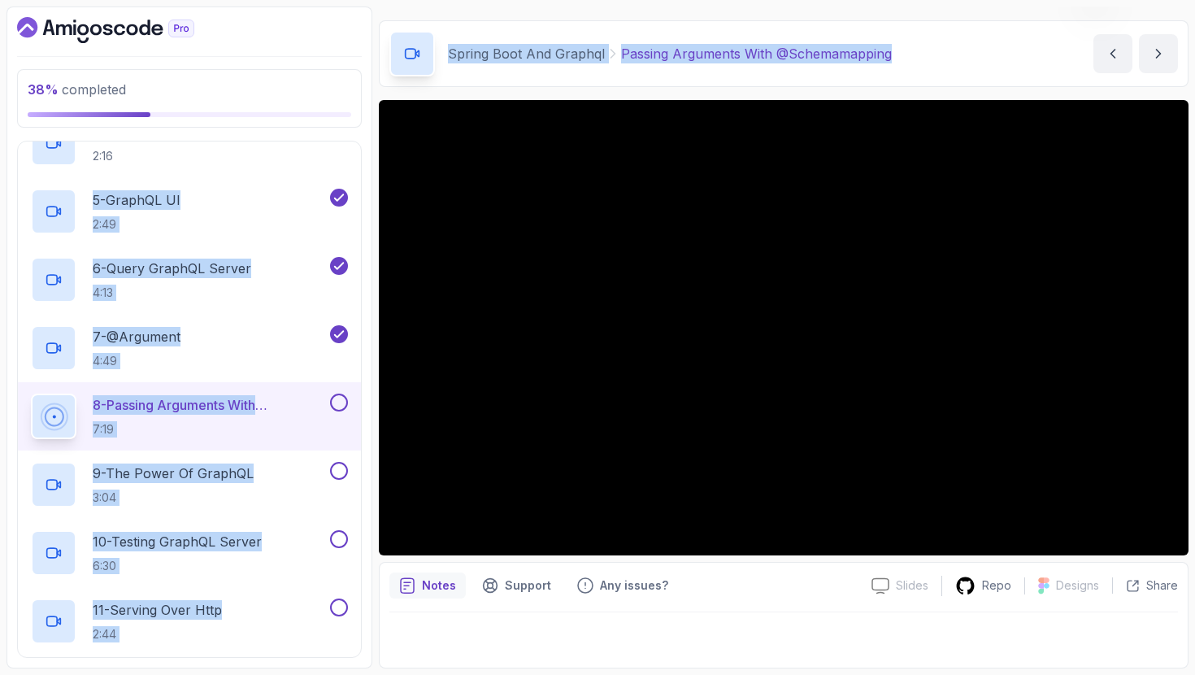
click at [340, 411] on button at bounding box center [339, 403] width 18 height 18
click at [278, 493] on div "9 - The Power Of GraphQL 3:04" at bounding box center [179, 485] width 296 height 46
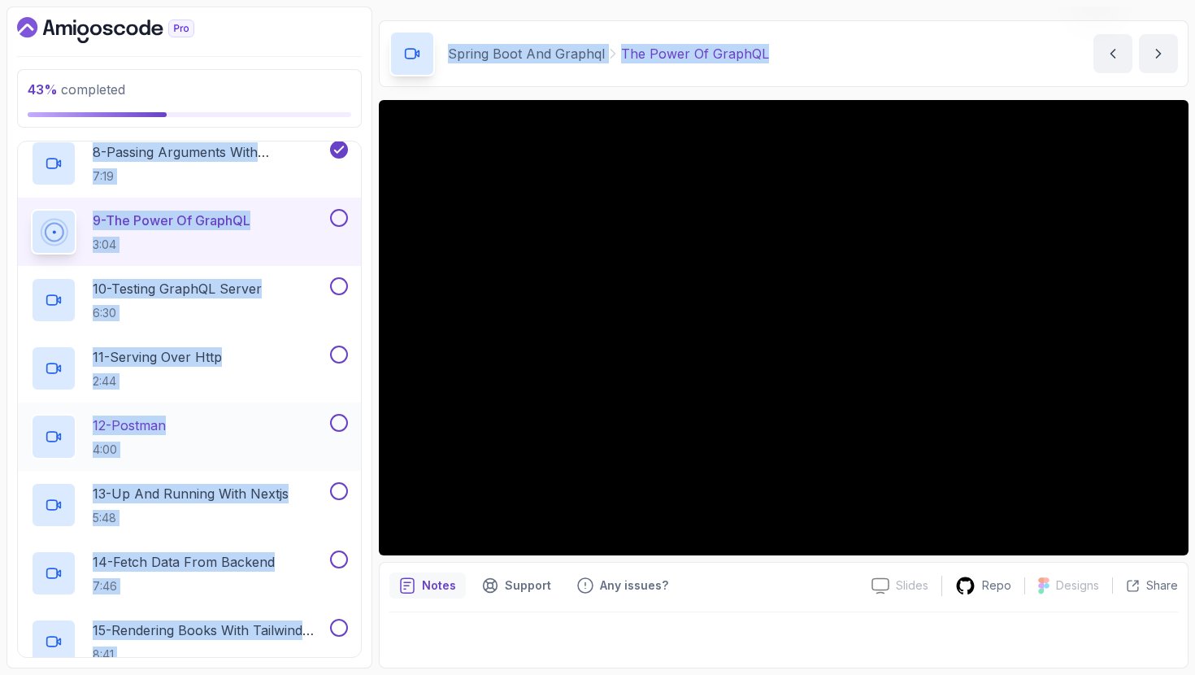
scroll to position [529, 0]
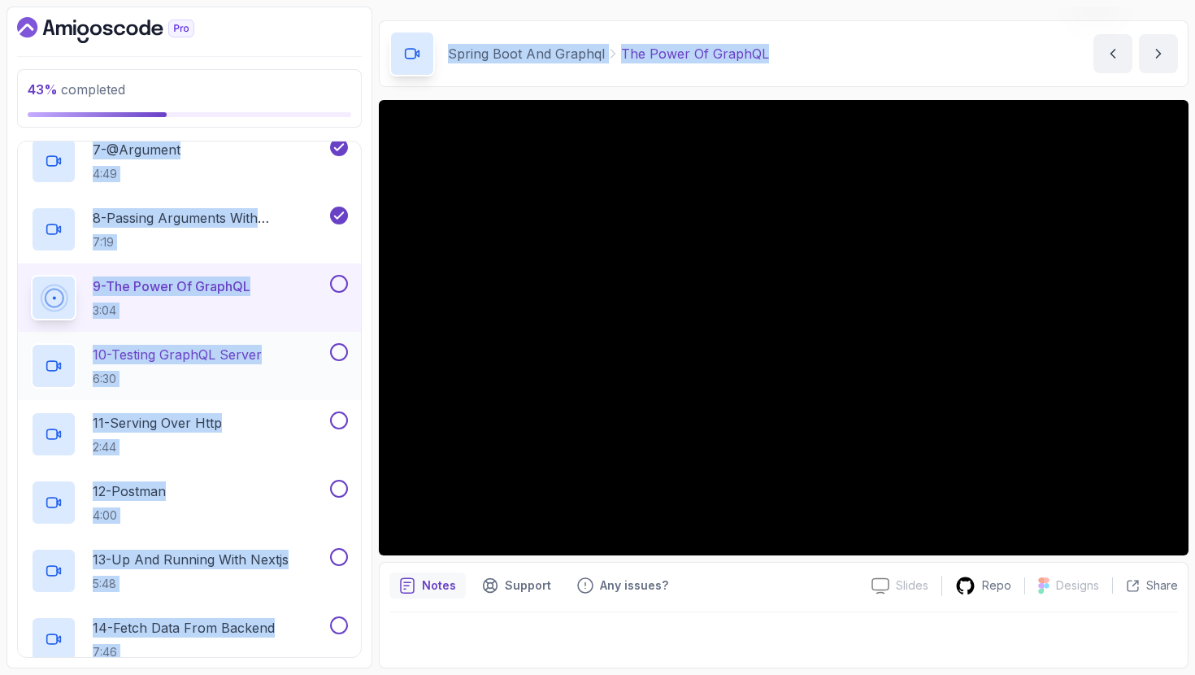
click at [213, 360] on p "10 - Testing GraphQL Server" at bounding box center [177, 355] width 169 height 20
click at [207, 369] on h2 "10 - Testing GraphQL Server 6:30" at bounding box center [177, 366] width 169 height 42
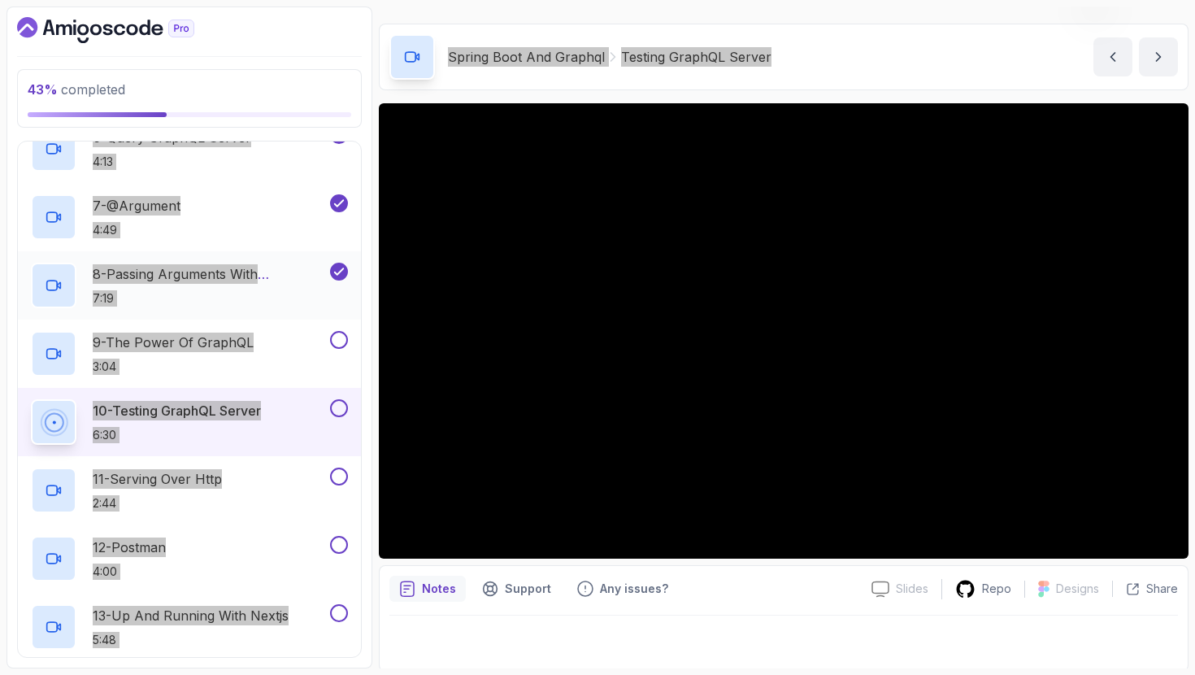
scroll to position [333, 0]
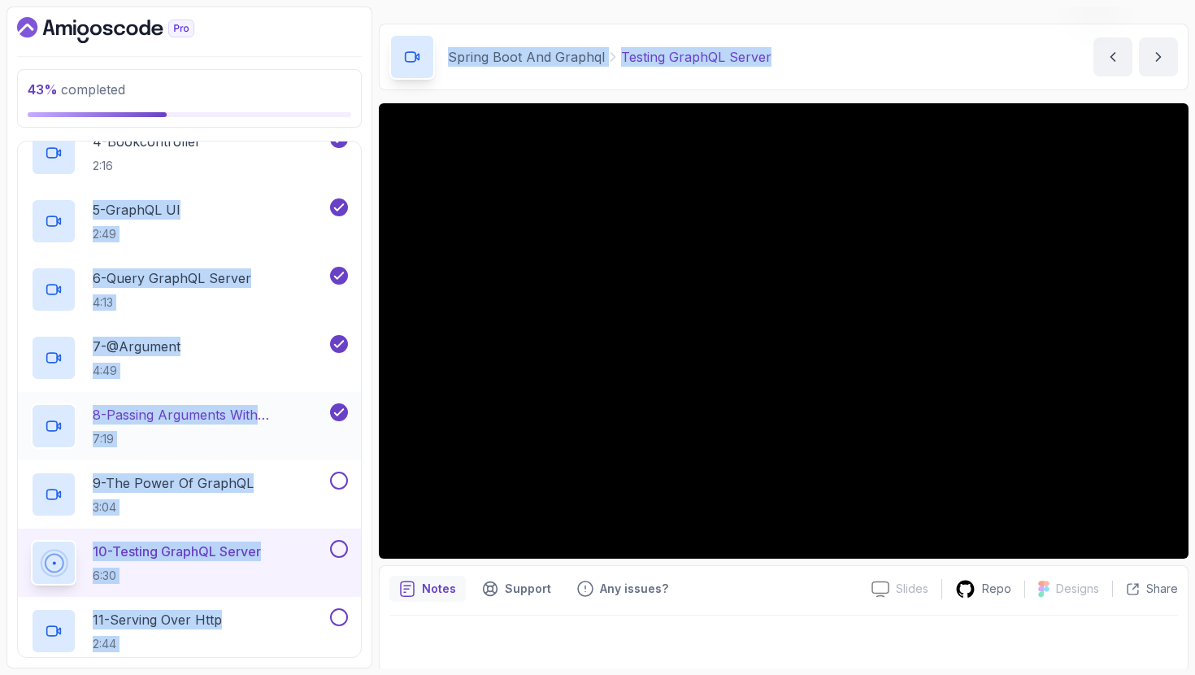
click at [215, 445] on p "7:19" at bounding box center [210, 439] width 234 height 16
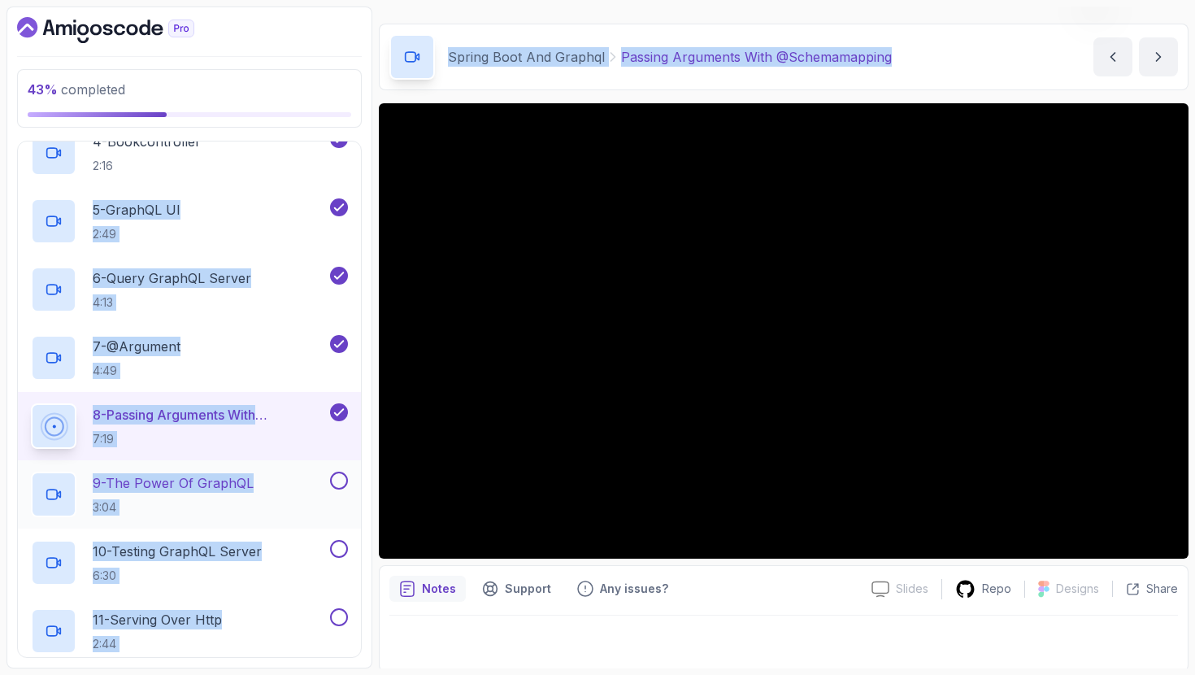
click at [240, 476] on p "9 - The Power Of GraphQL" at bounding box center [173, 483] width 161 height 20
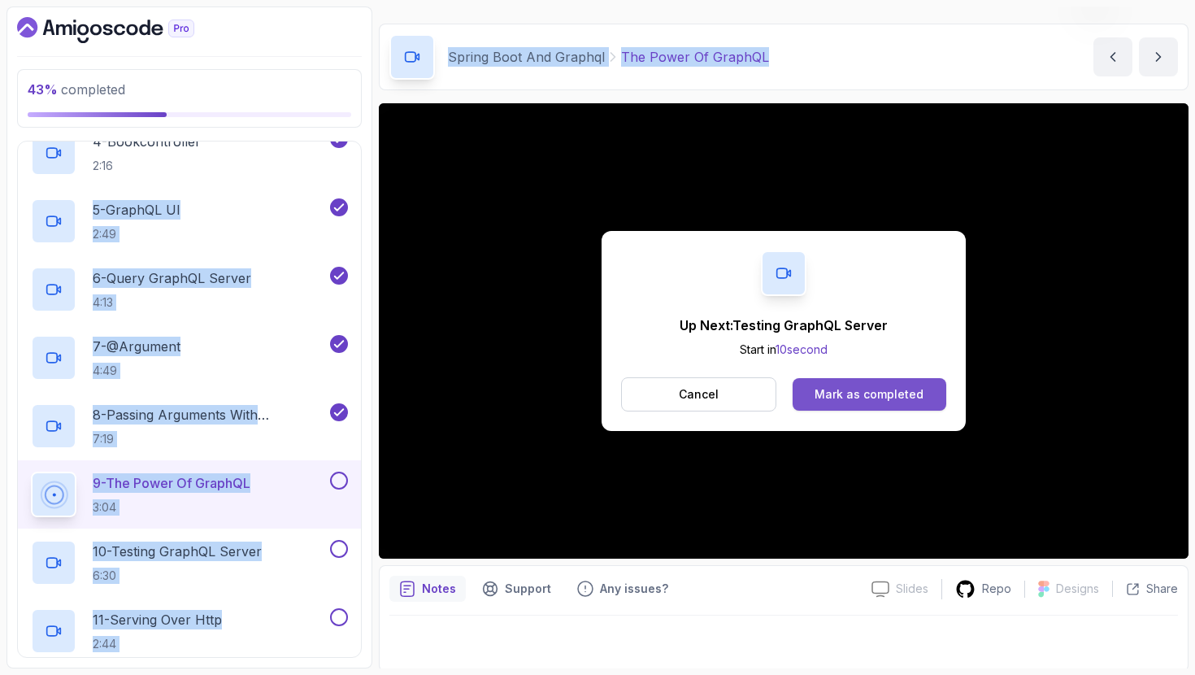
click at [890, 400] on div "Mark as completed" at bounding box center [869, 394] width 109 height 16
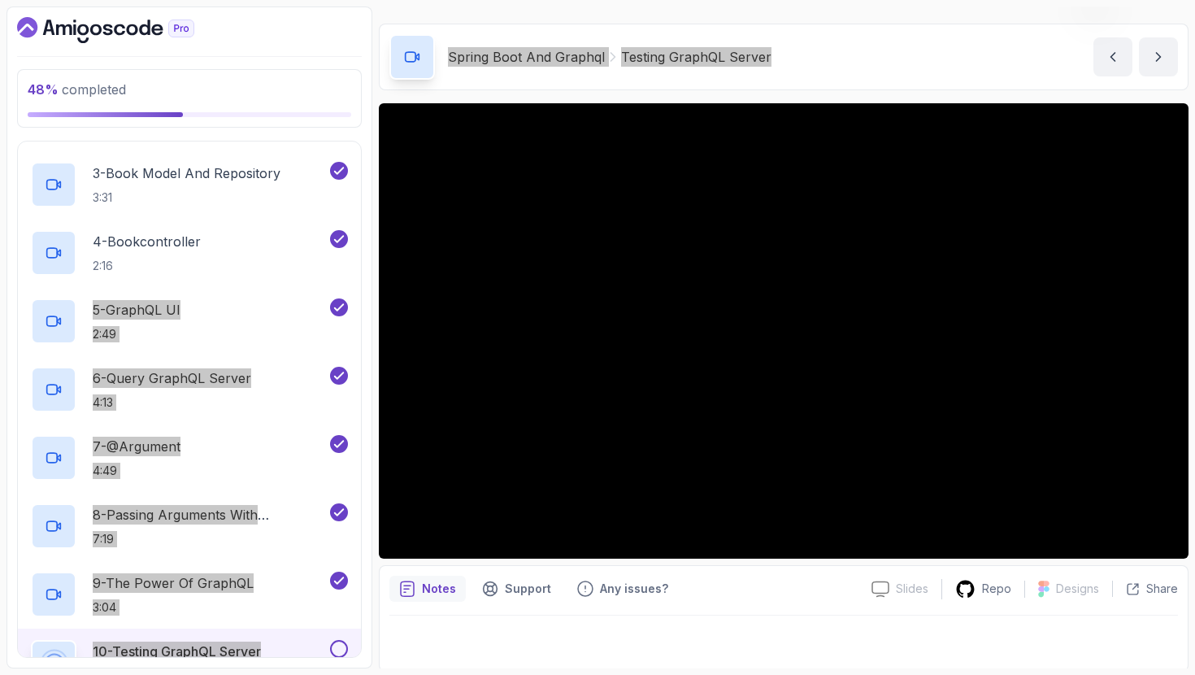
scroll to position [231, 0]
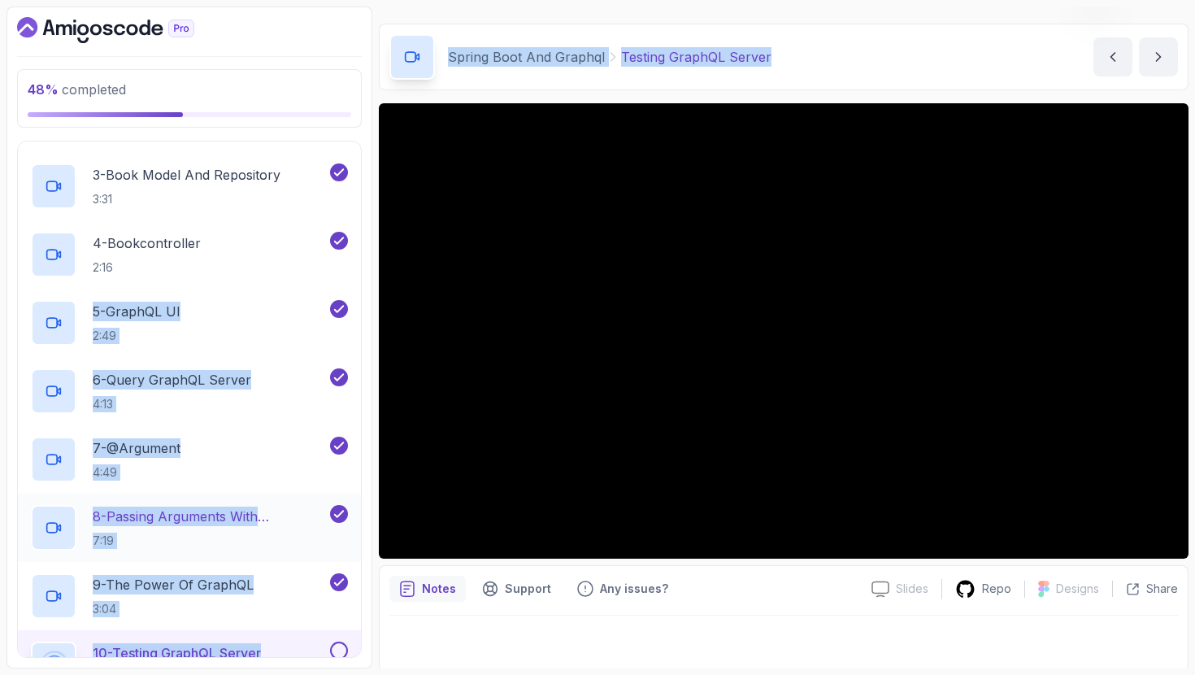
click at [223, 529] on h2 "8 - Passing Arguments With @Schemamapping 7:19" at bounding box center [210, 528] width 234 height 42
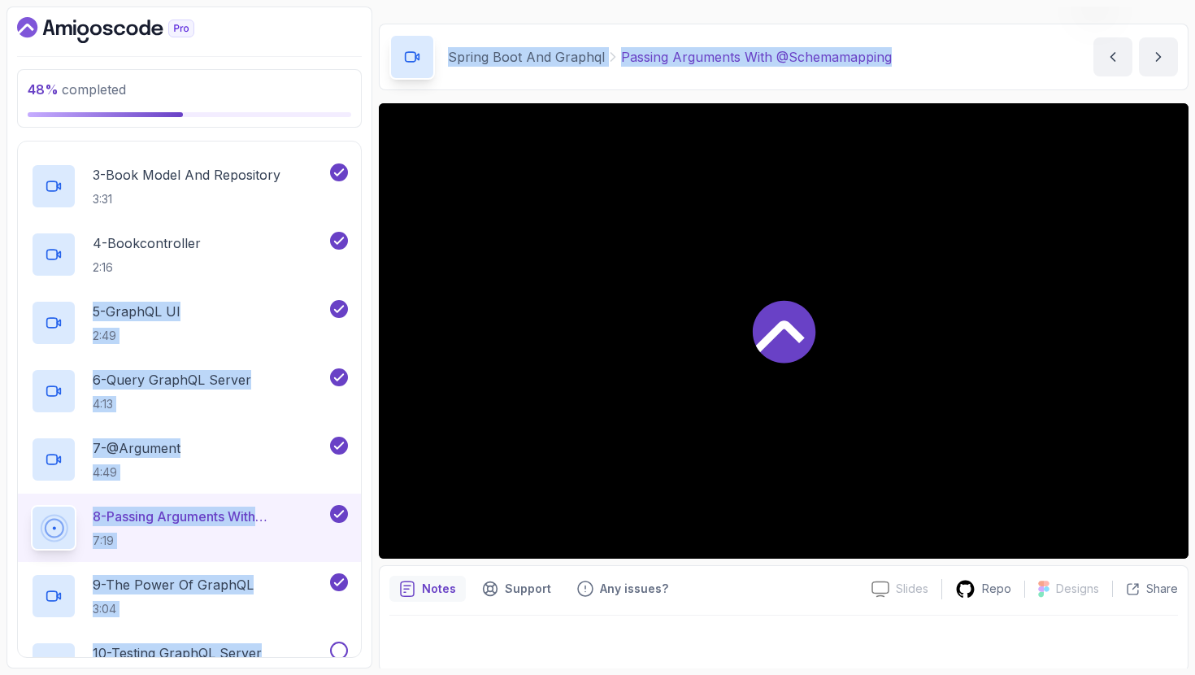
click at [252, 512] on p "8 - Passing Arguments With @Schemamapping" at bounding box center [210, 517] width 234 height 20
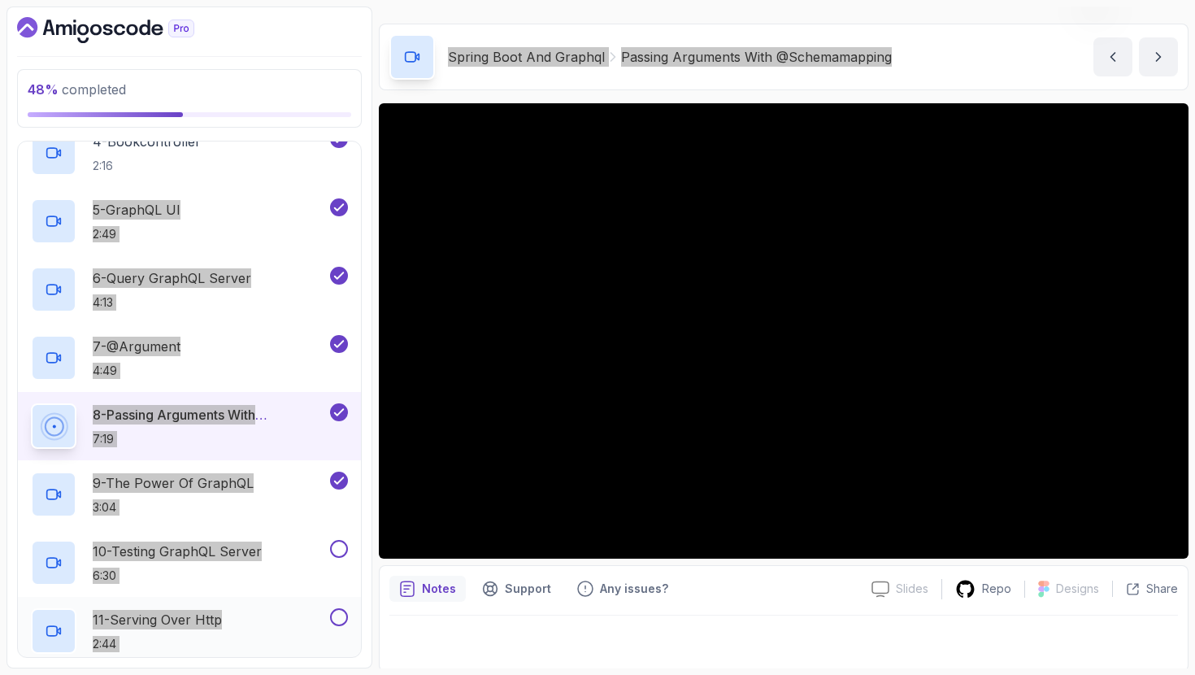
scroll to position [399, 0]
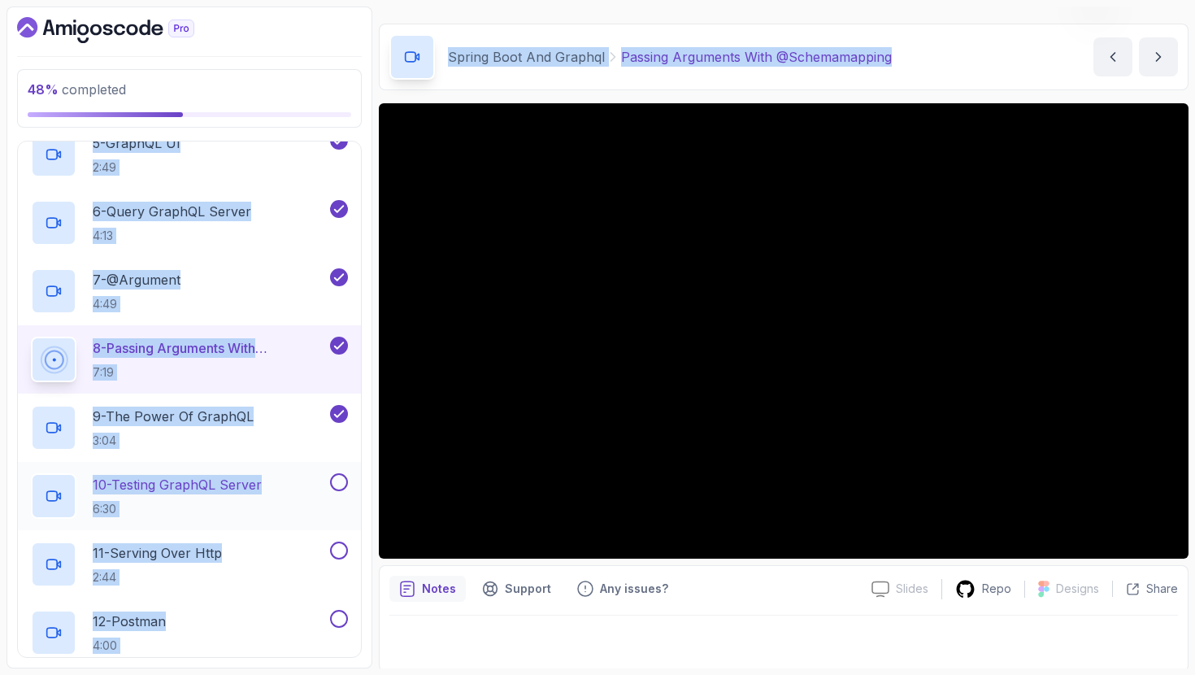
click at [285, 468] on div "10 - Testing GraphQL Server 6:30" at bounding box center [189, 496] width 343 height 68
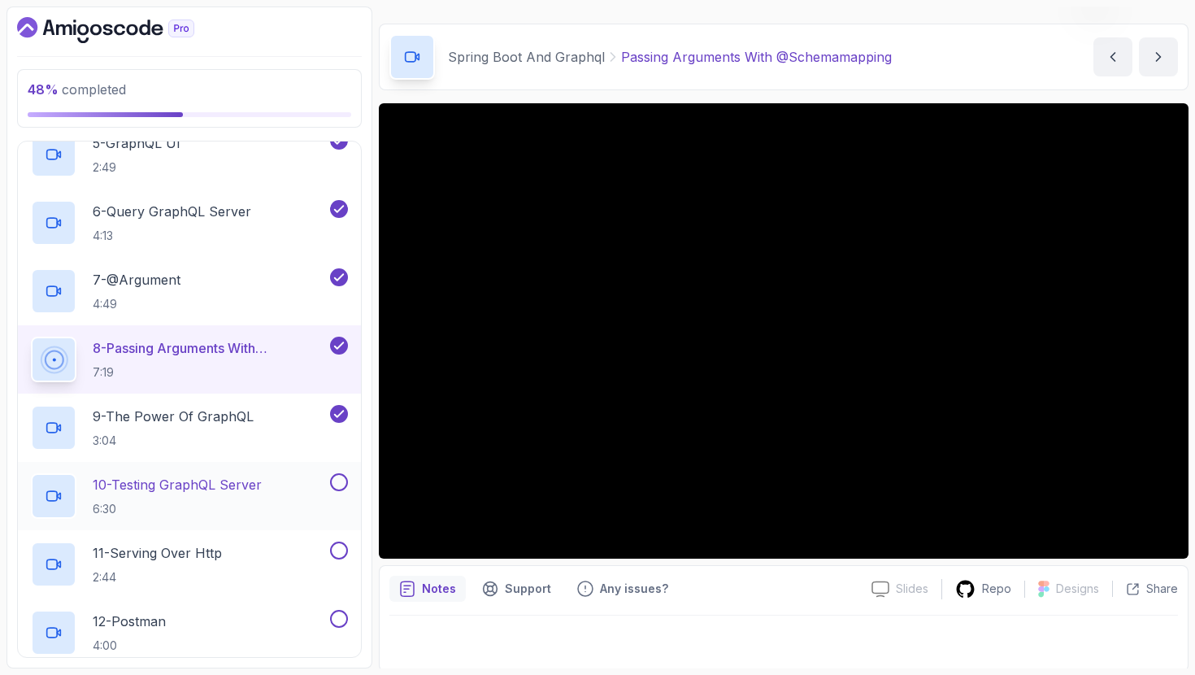
click at [256, 487] on p "10 - Testing GraphQL Server" at bounding box center [177, 485] width 169 height 20
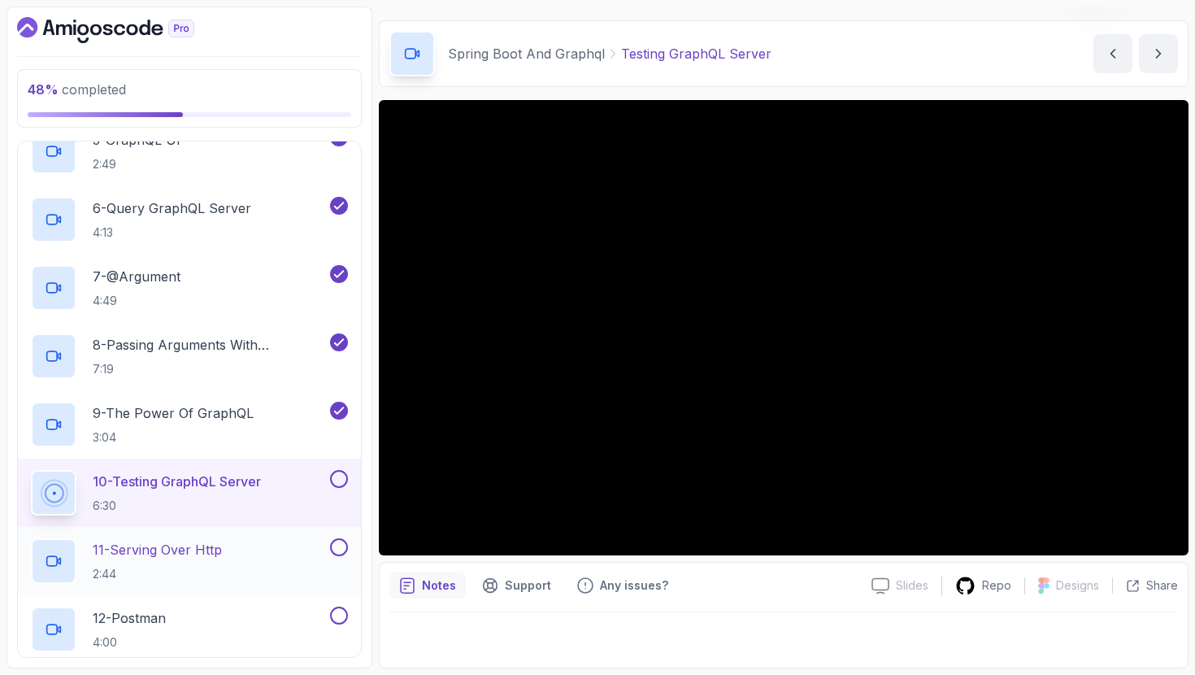
scroll to position [554, 0]
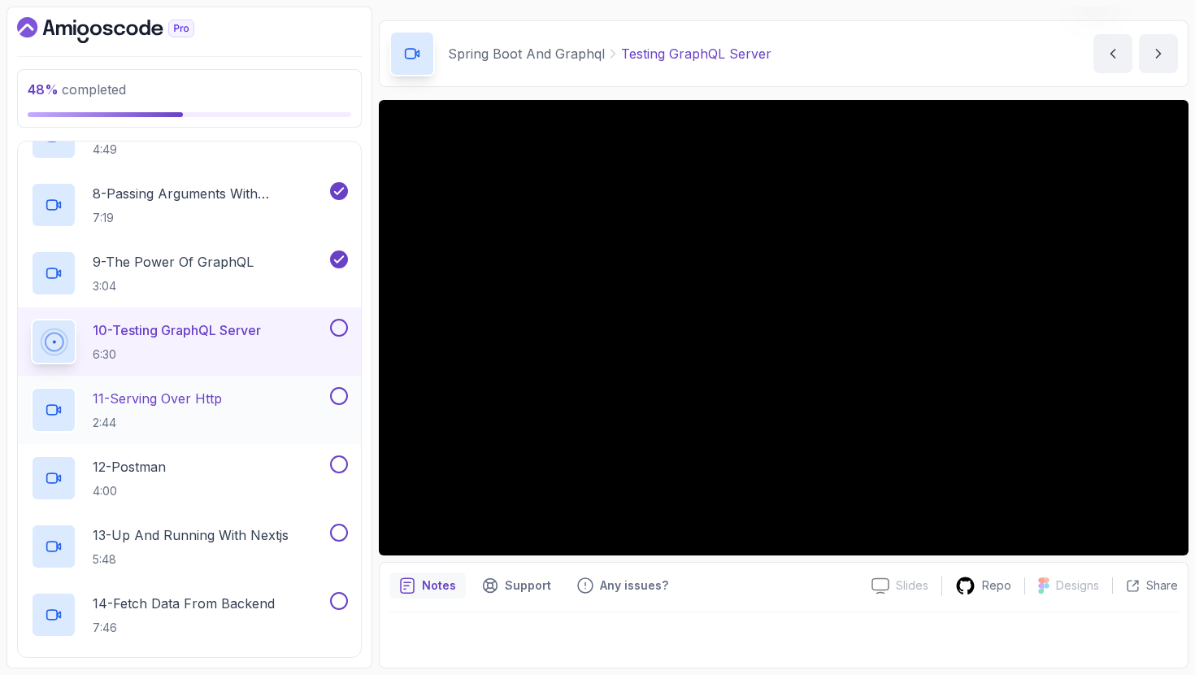
click at [255, 421] on div "11 - Serving Over Http 2:44" at bounding box center [179, 410] width 296 height 46
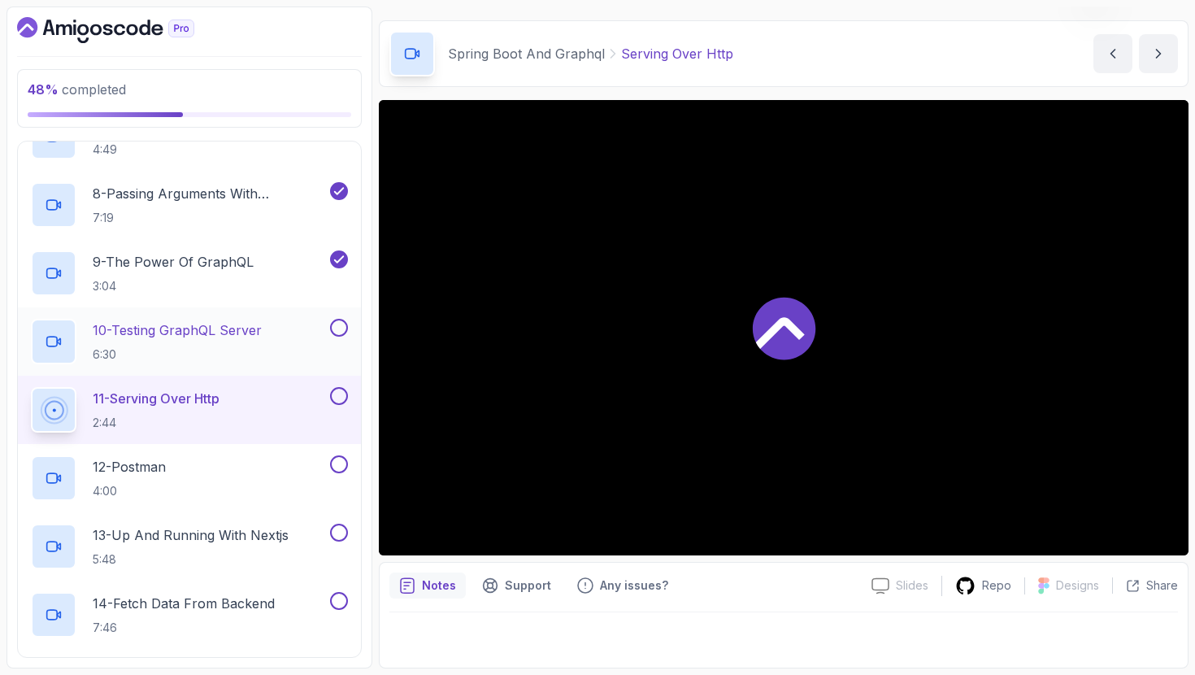
click at [343, 328] on button at bounding box center [339, 328] width 18 height 18
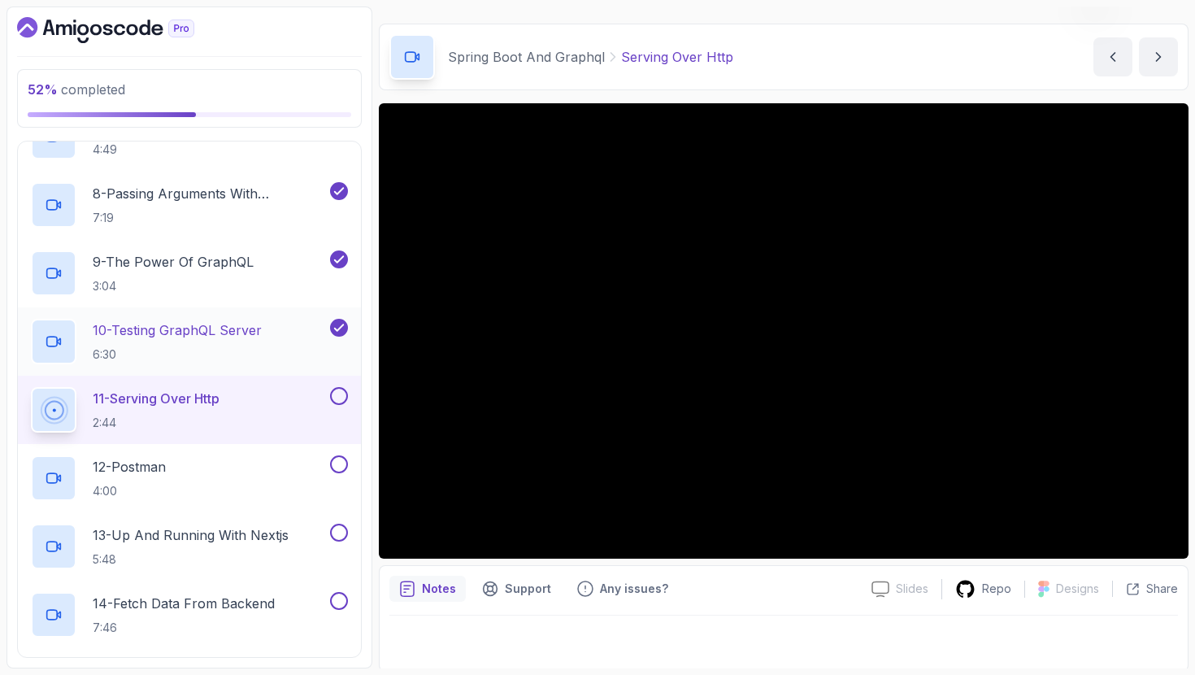
click at [190, 346] on p "6:30" at bounding box center [177, 354] width 169 height 16
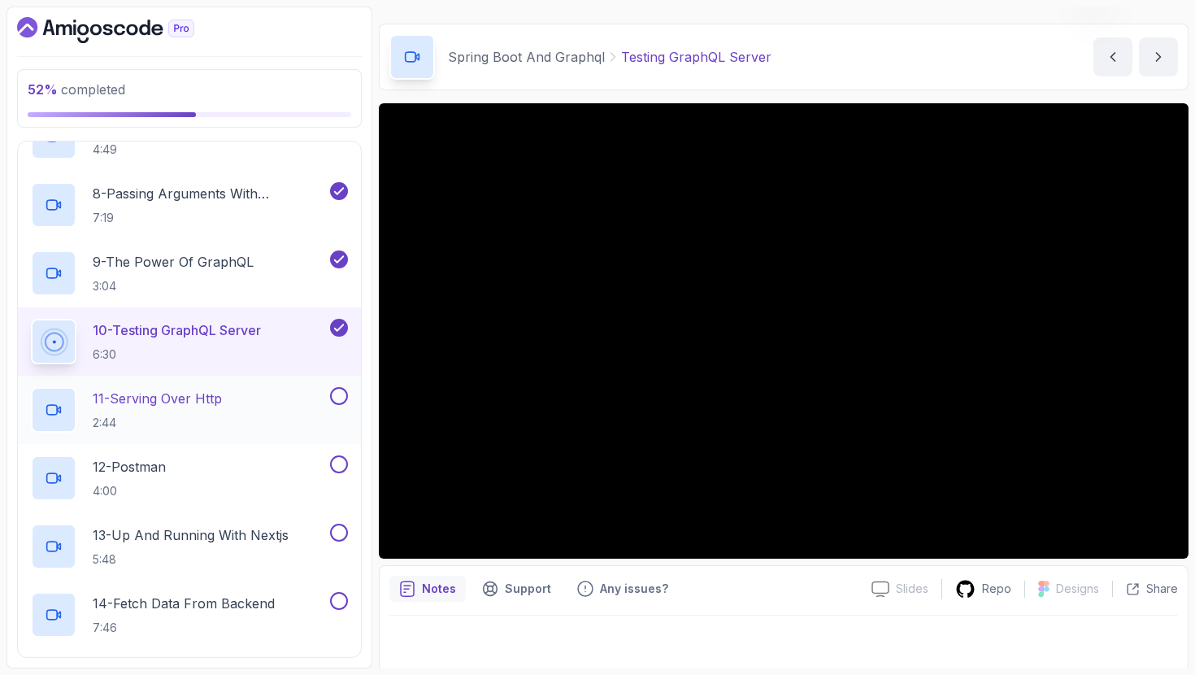
click at [211, 402] on p "11 - Serving Over Http" at bounding box center [157, 399] width 129 height 20
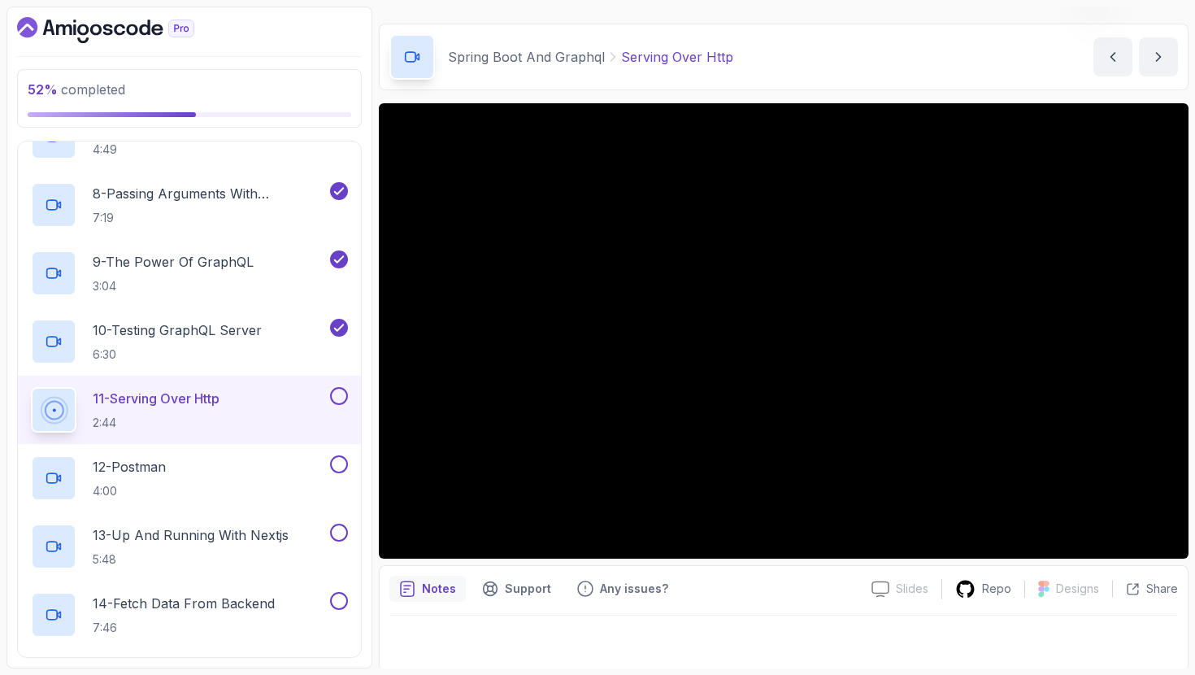
click at [711, 602] on div "Notes Support Any issues? Slides Slides not available Repo Designs Design not a…" at bounding box center [784, 618] width 810 height 107
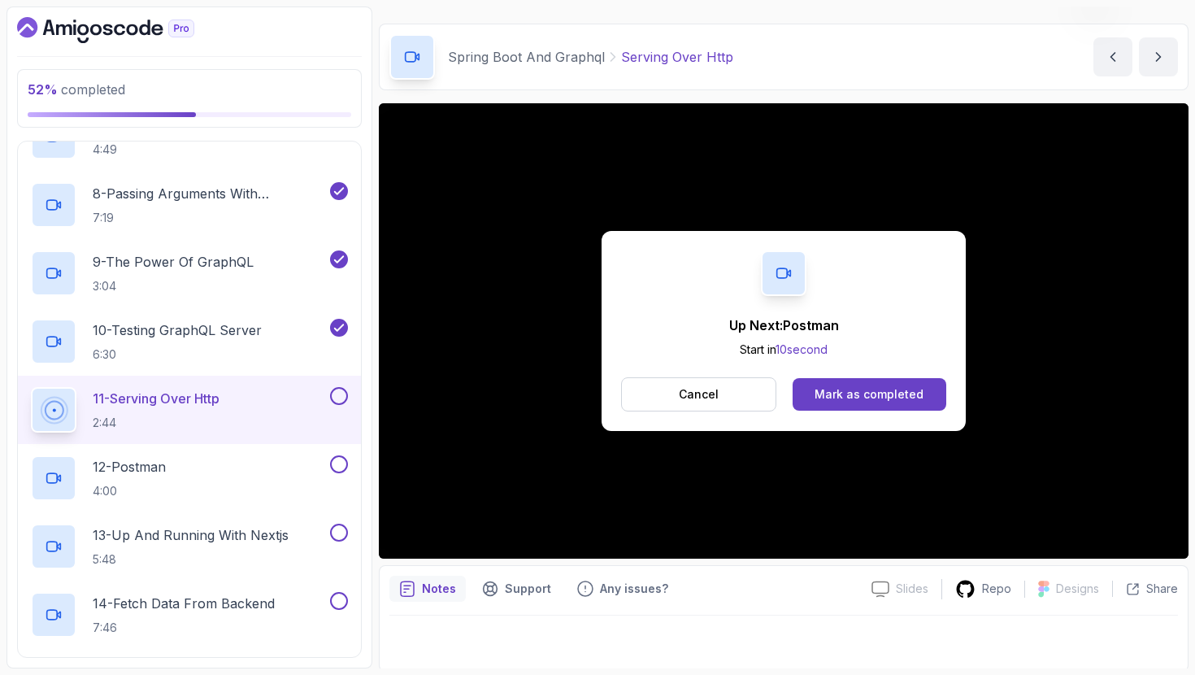
click at [341, 399] on button at bounding box center [339, 396] width 18 height 18
click at [298, 482] on div "12 - Postman 4:00" at bounding box center [179, 478] width 296 height 46
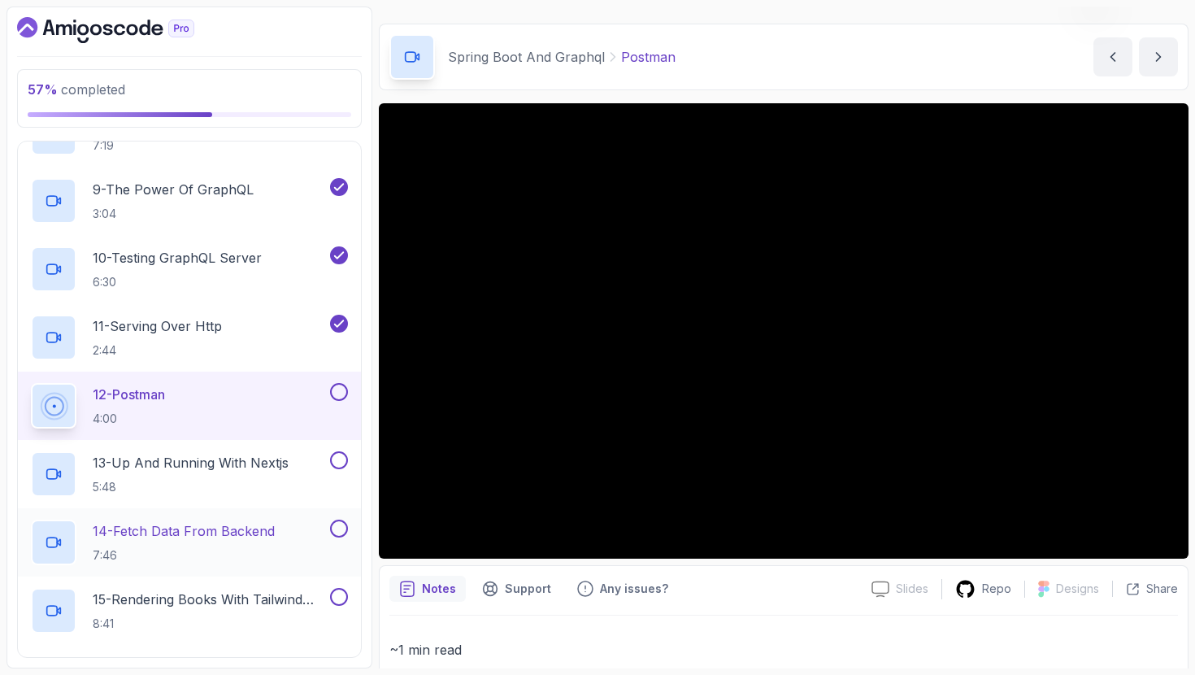
scroll to position [689, 0]
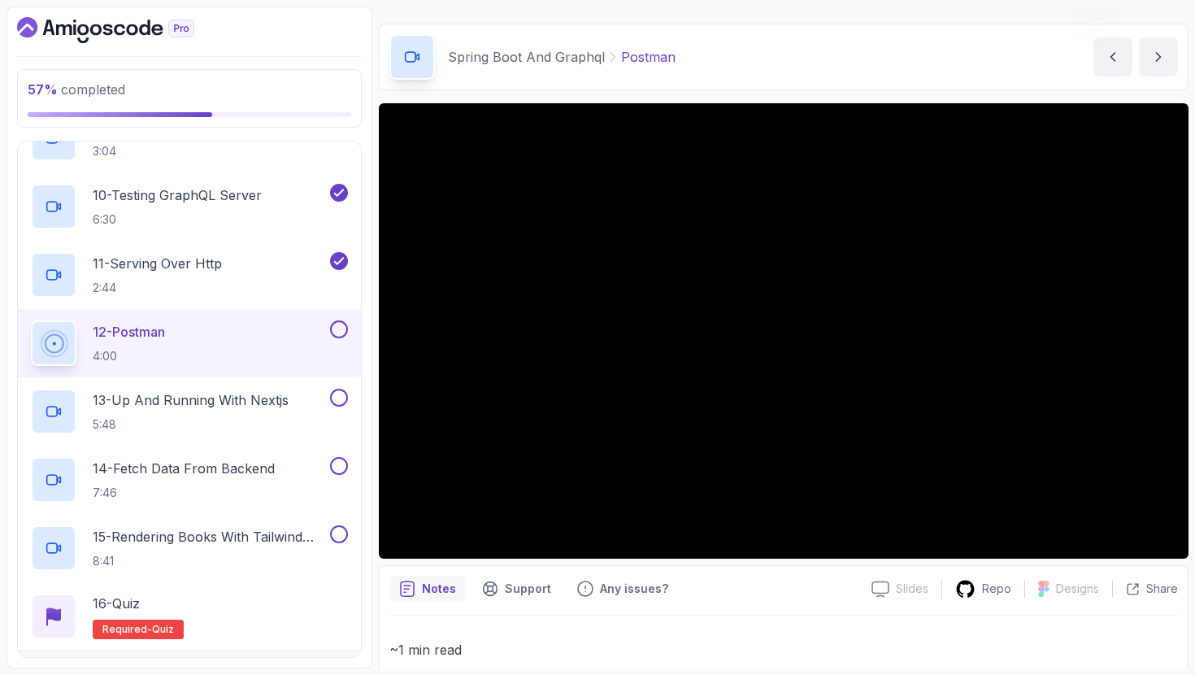
click at [346, 329] on button at bounding box center [339, 329] width 18 height 18
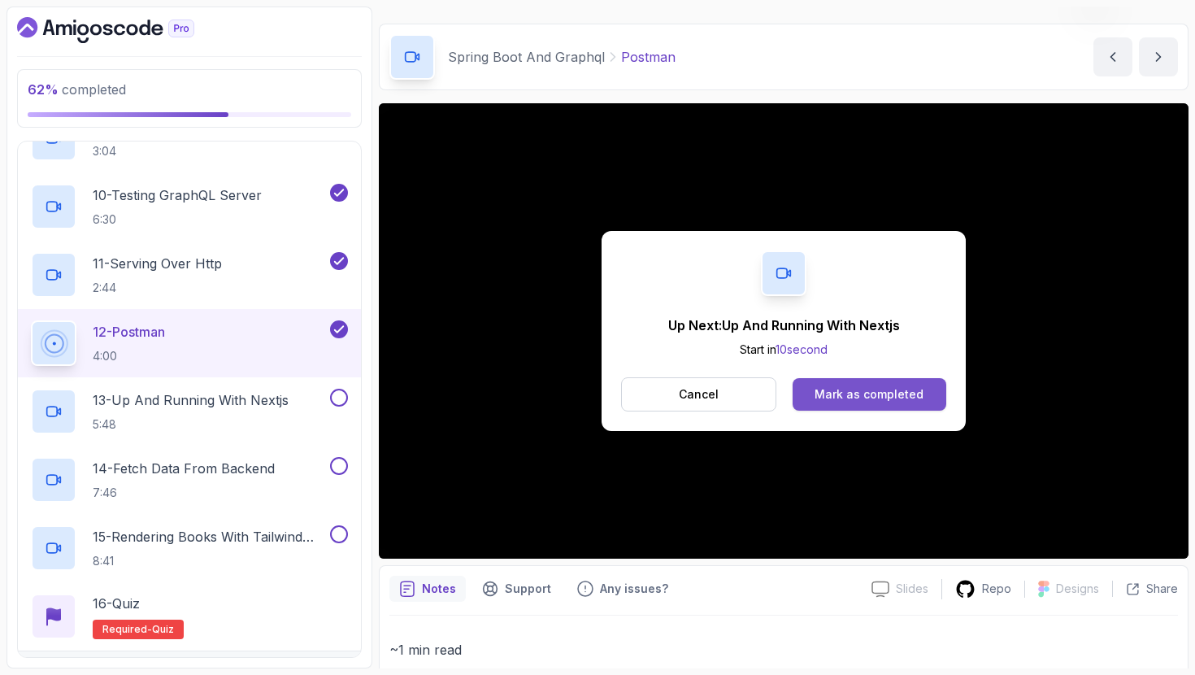
click at [829, 390] on div "Mark as completed" at bounding box center [869, 394] width 109 height 16
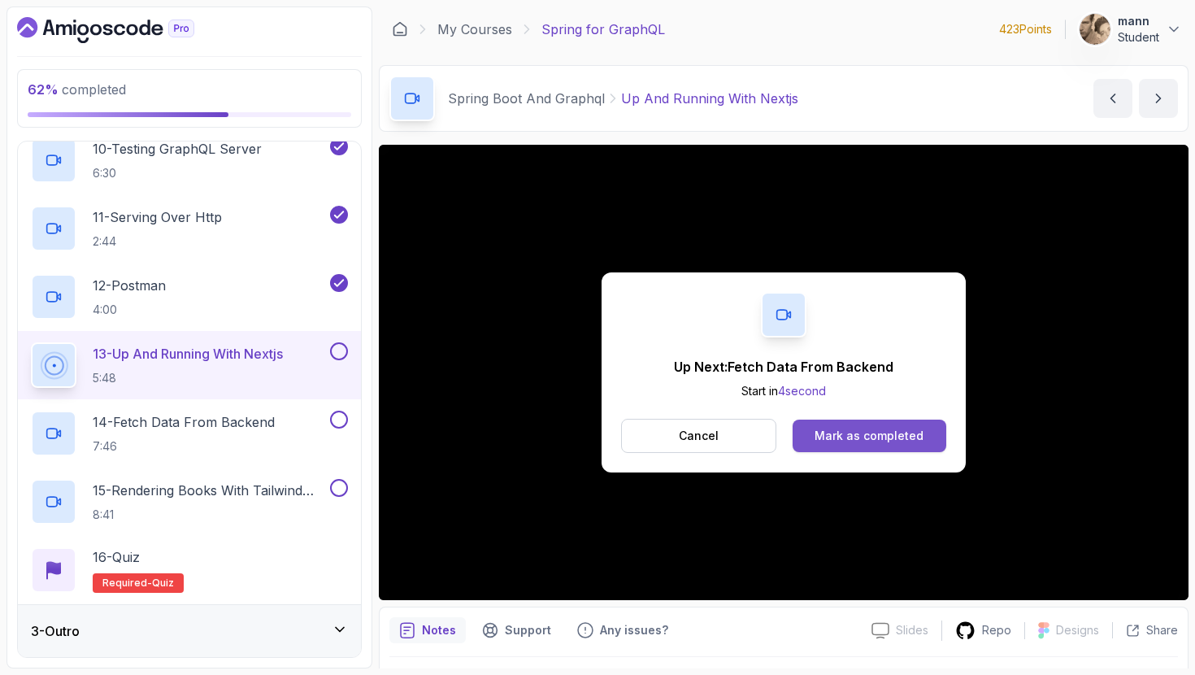
click at [829, 435] on div "Mark as completed" at bounding box center [869, 436] width 109 height 16
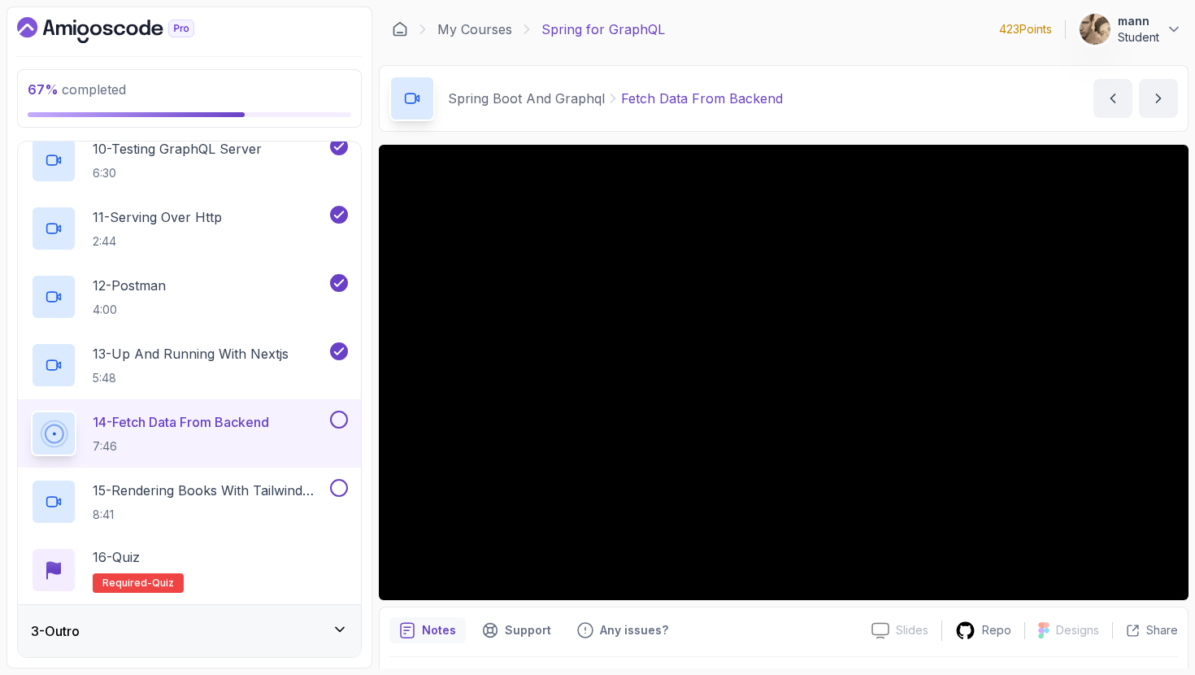
click at [261, 616] on div "3 - Outro" at bounding box center [189, 631] width 343 height 52
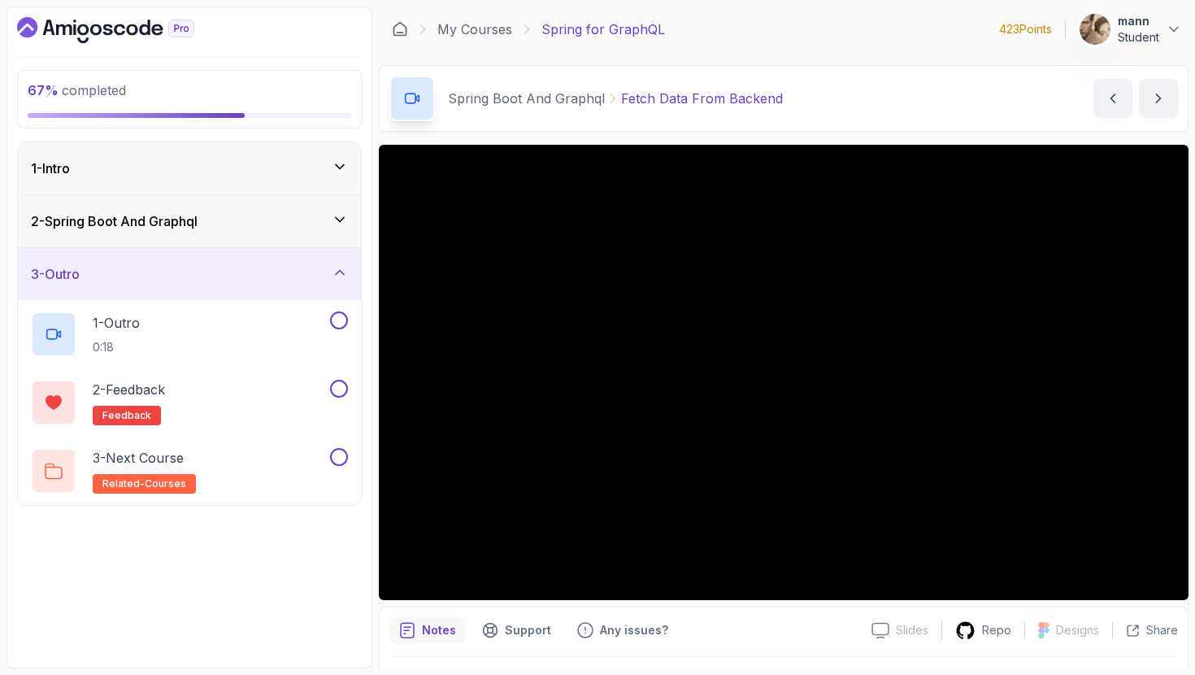
click at [234, 226] on div "2 - Spring Boot And Graphql" at bounding box center [189, 221] width 317 height 20
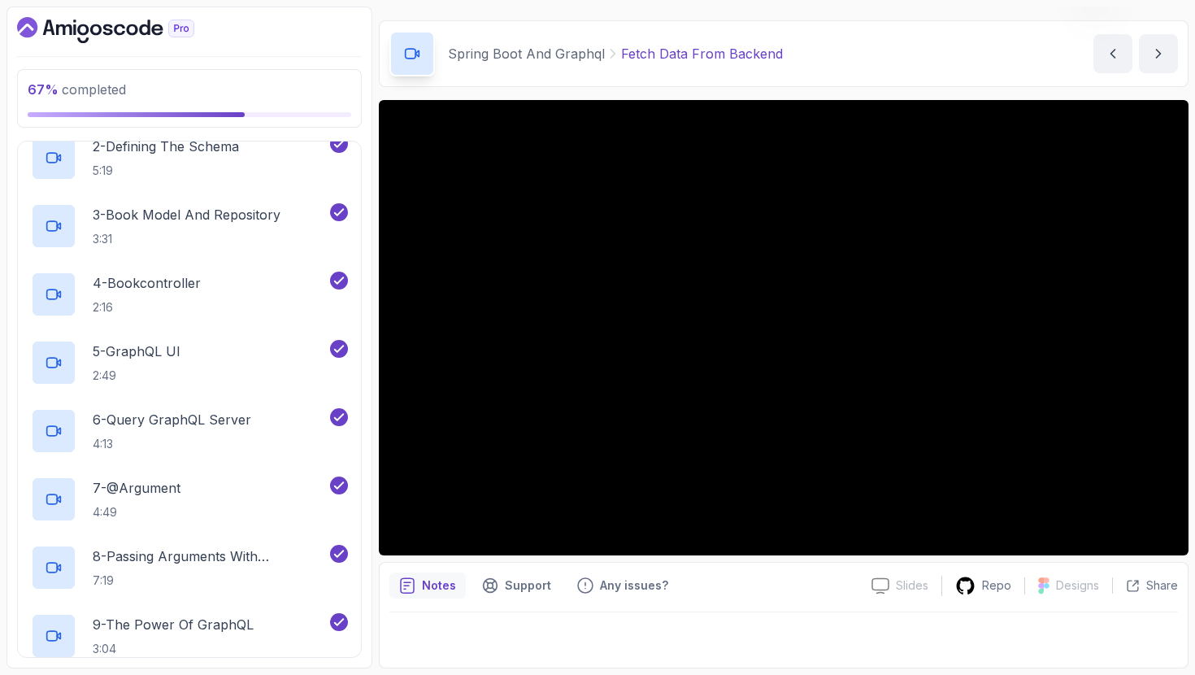
scroll to position [499, 0]
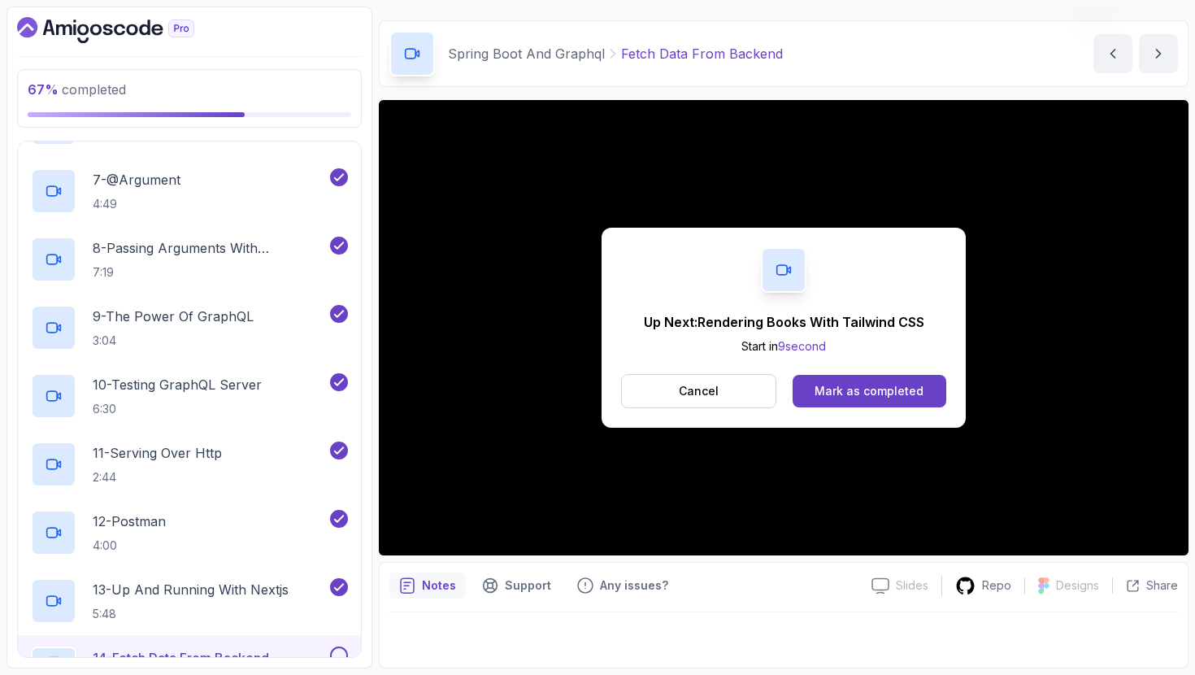
click at [474, 237] on div "Up Next: Rendering Books With Tailwind CSS Start in 9 second Cancel Mark as com…" at bounding box center [784, 327] width 810 height 455
click at [907, 401] on button "Mark as completed" at bounding box center [870, 391] width 154 height 33
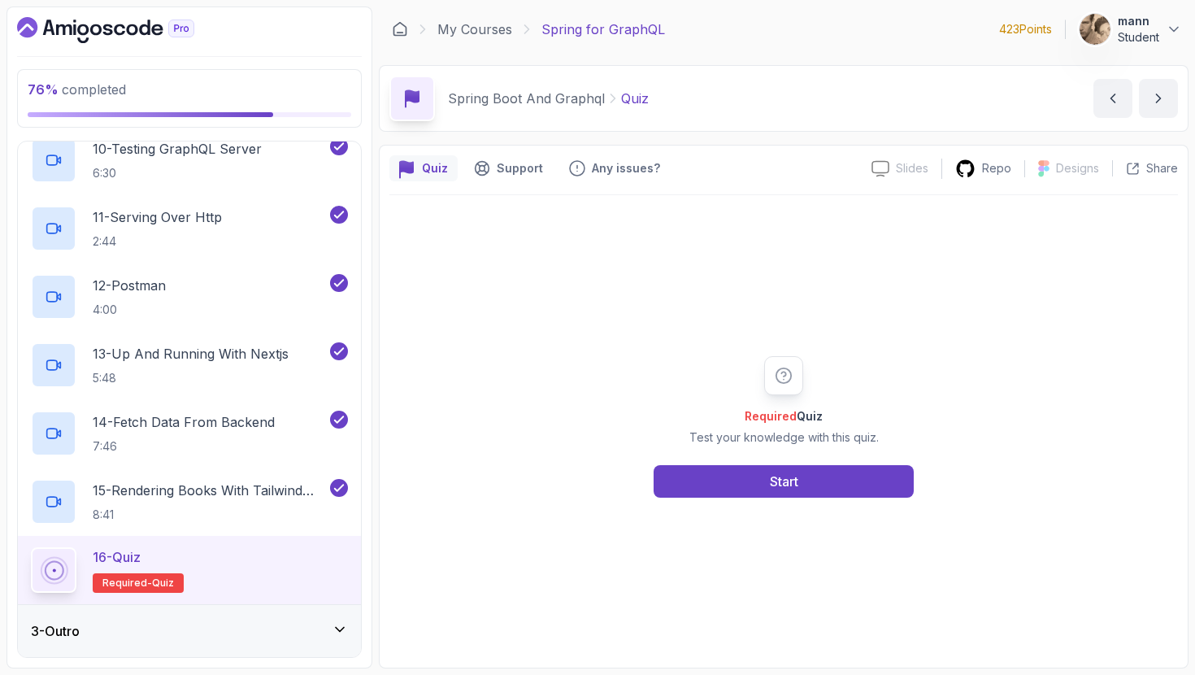
click at [265, 637] on div "3 - Outro" at bounding box center [189, 631] width 317 height 20
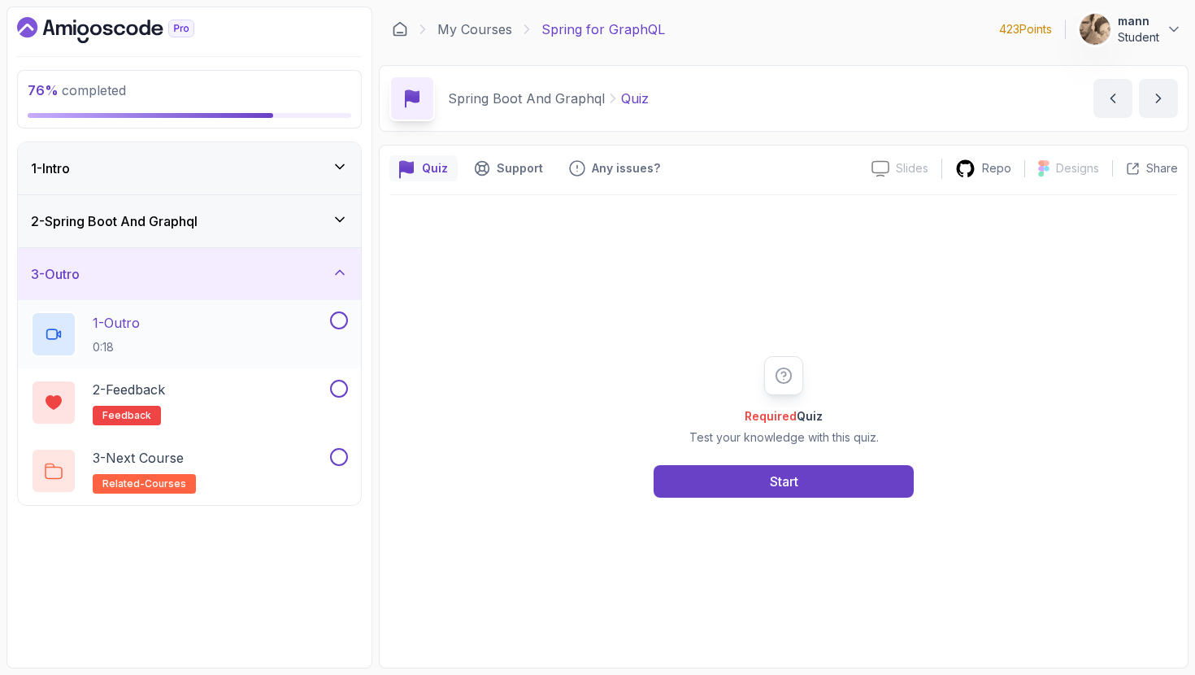
click at [247, 336] on div "1 - Outro 0:18" at bounding box center [179, 334] width 296 height 46
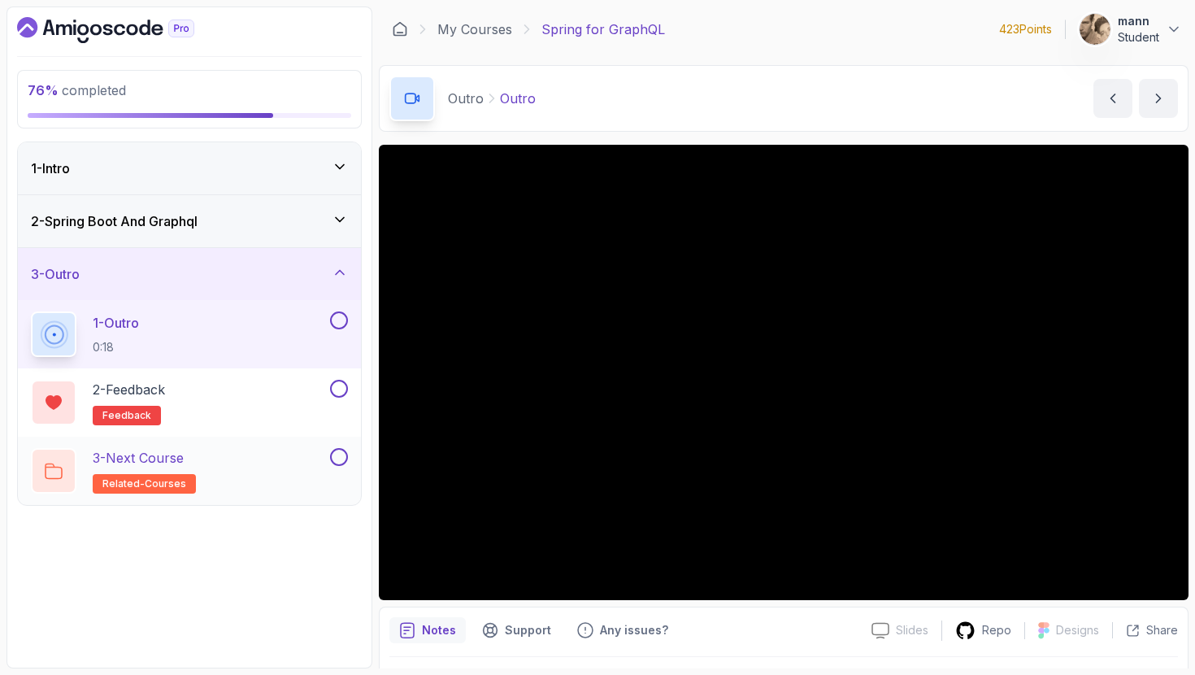
click at [228, 459] on div "3 - Next Course related-courses" at bounding box center [179, 471] width 296 height 46
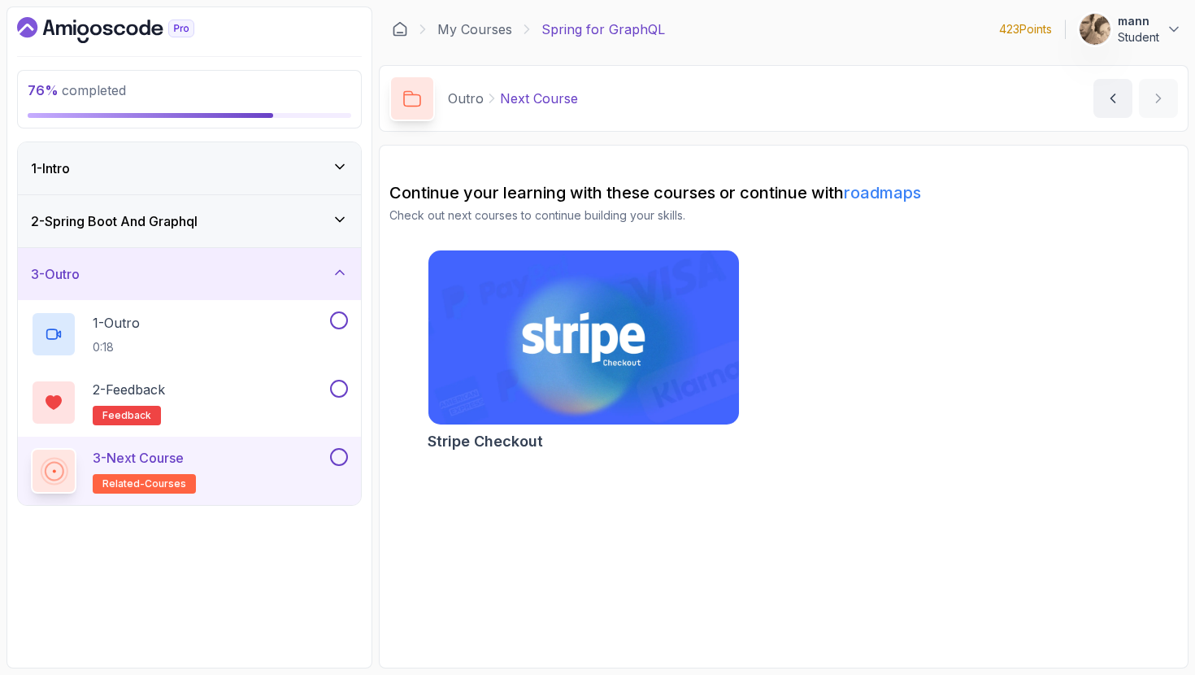
click at [98, 27] on icon "Dashboard" at bounding box center [95, 29] width 11 height 11
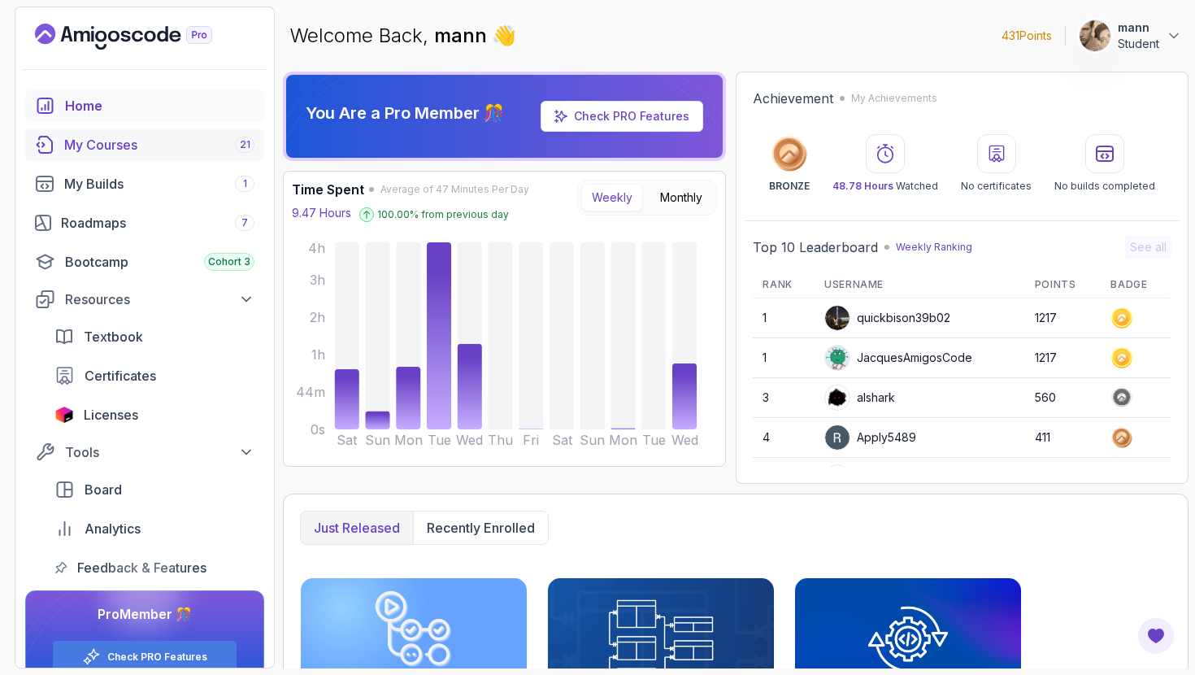
click at [171, 149] on div "My Courses 21" at bounding box center [159, 145] width 190 height 20
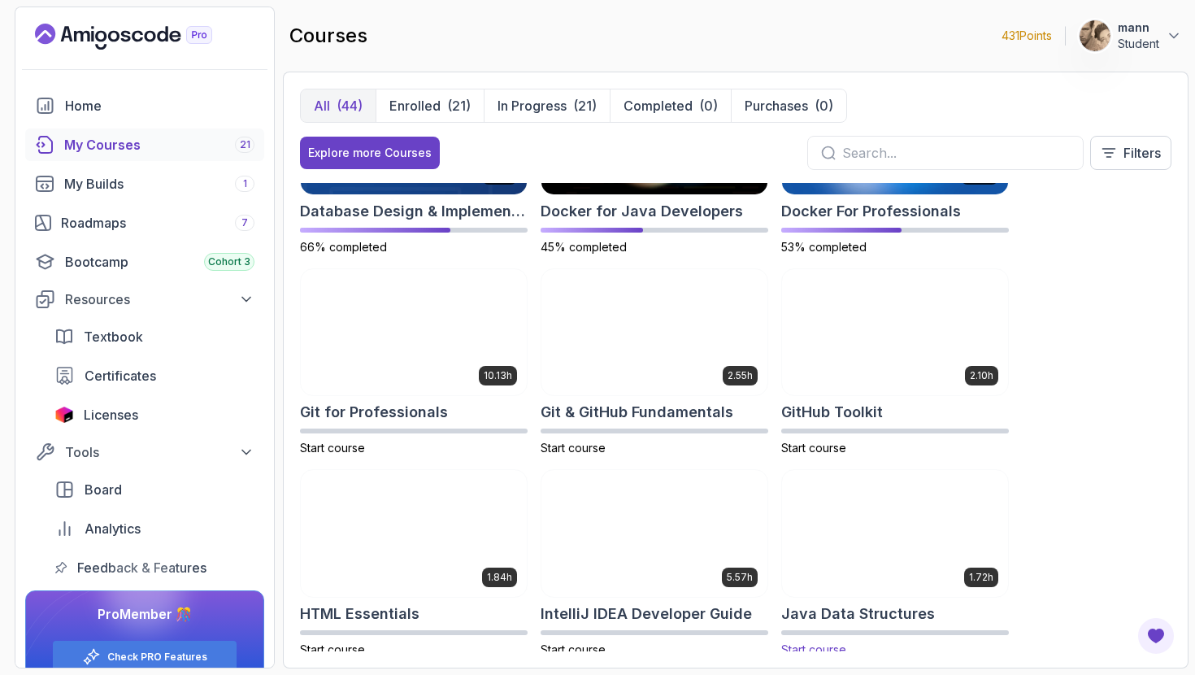
scroll to position [441, 0]
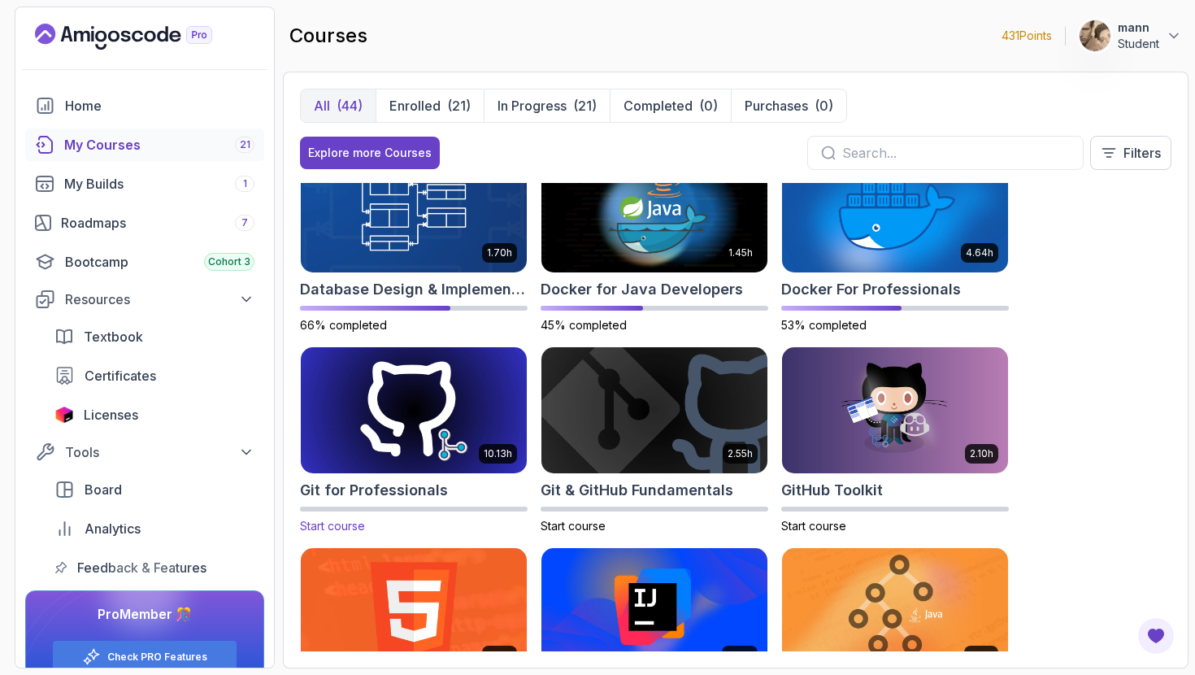
click at [502, 434] on img at bounding box center [413, 410] width 237 height 133
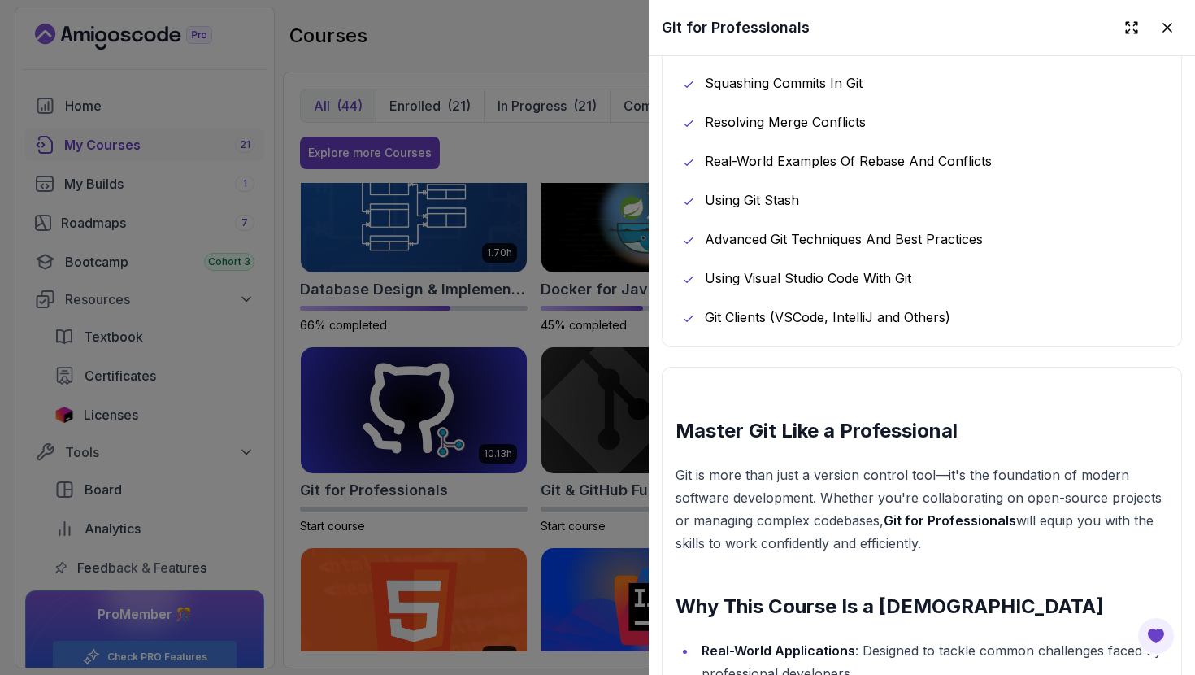
scroll to position [1468, 0]
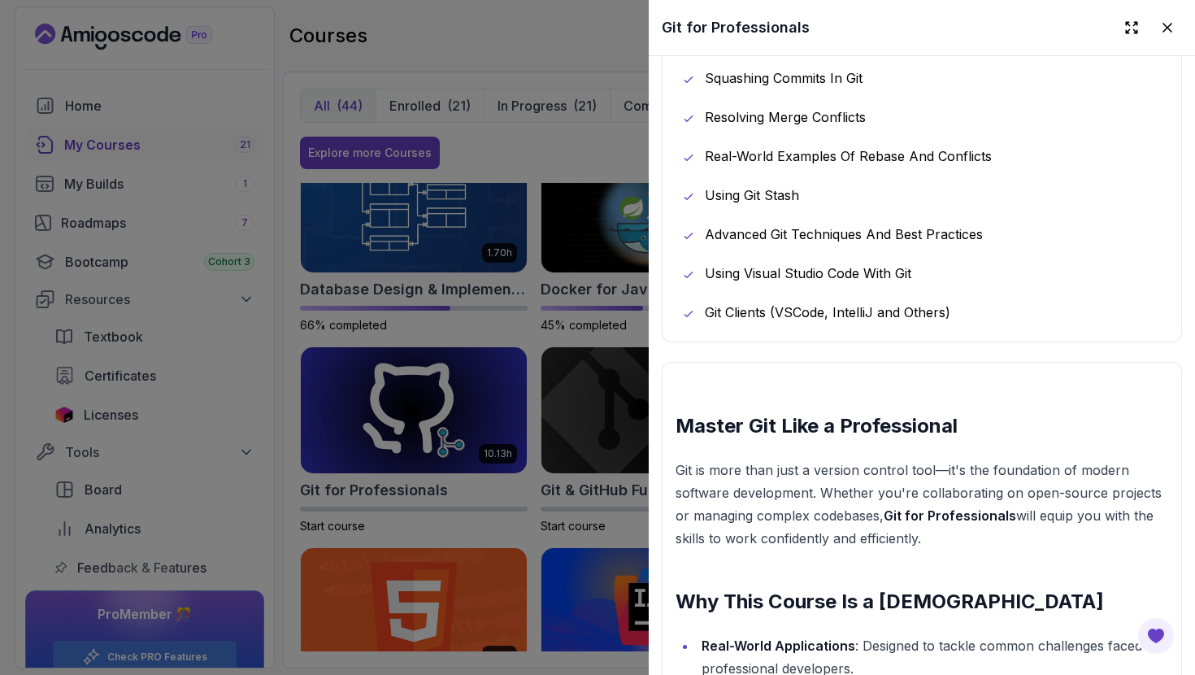
click at [550, 459] on div at bounding box center [597, 337] width 1195 height 675
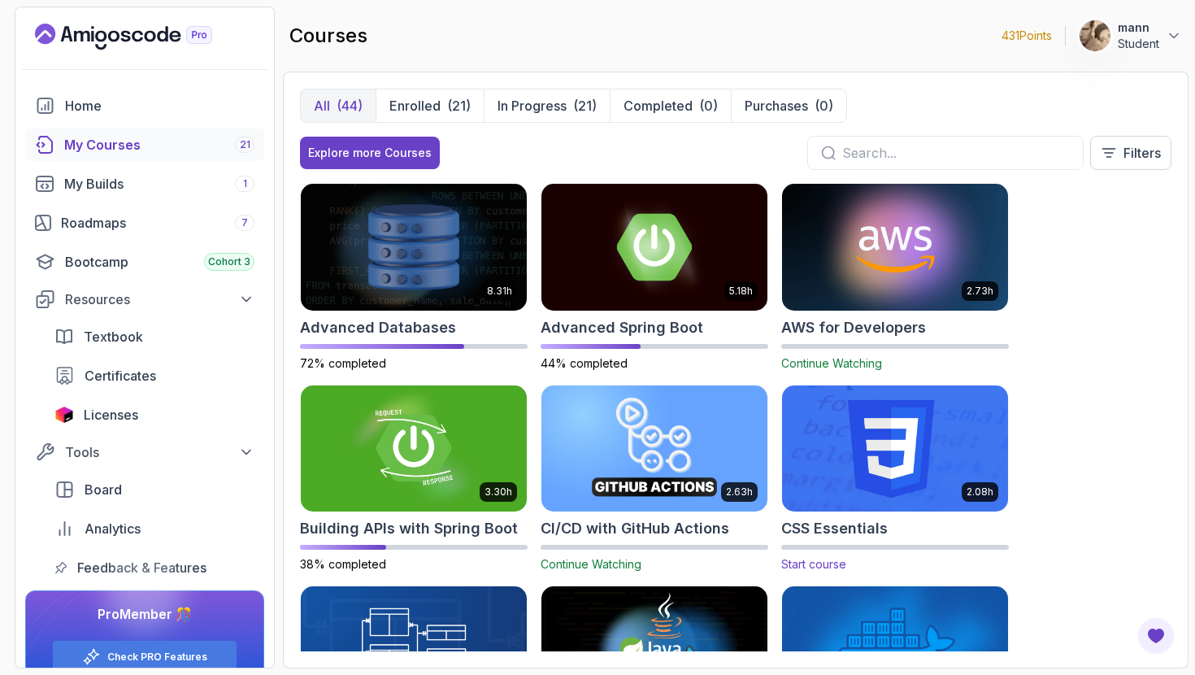
scroll to position [507, 0]
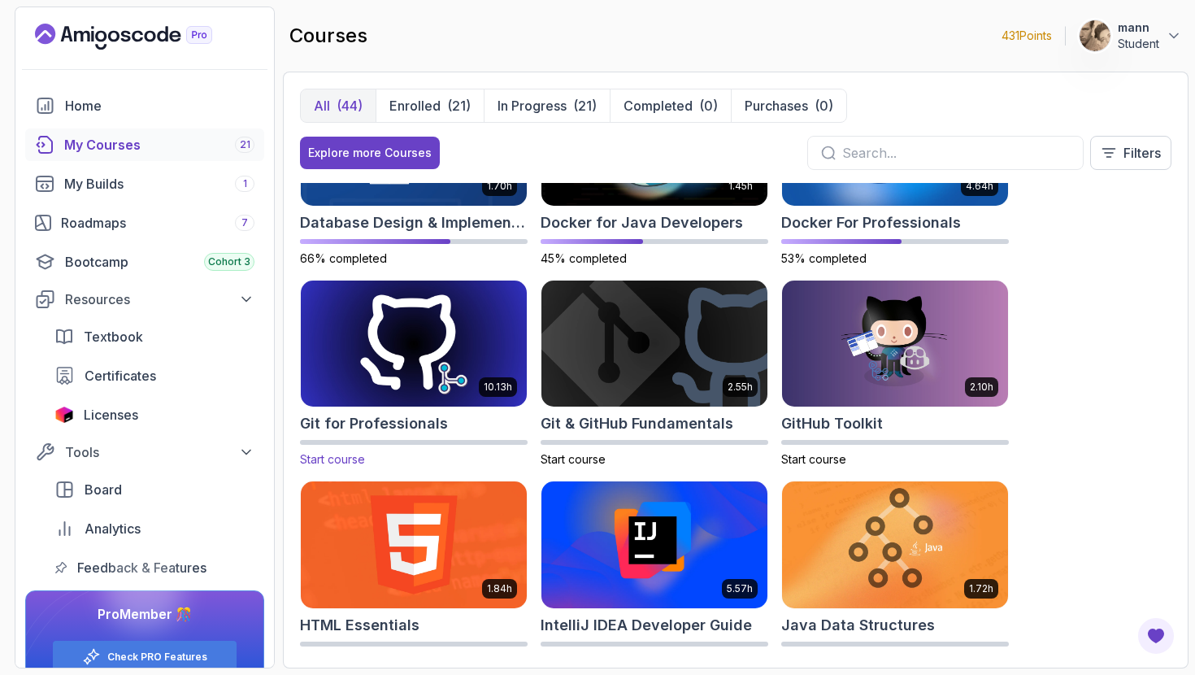
click at [487, 368] on img at bounding box center [413, 343] width 237 height 133
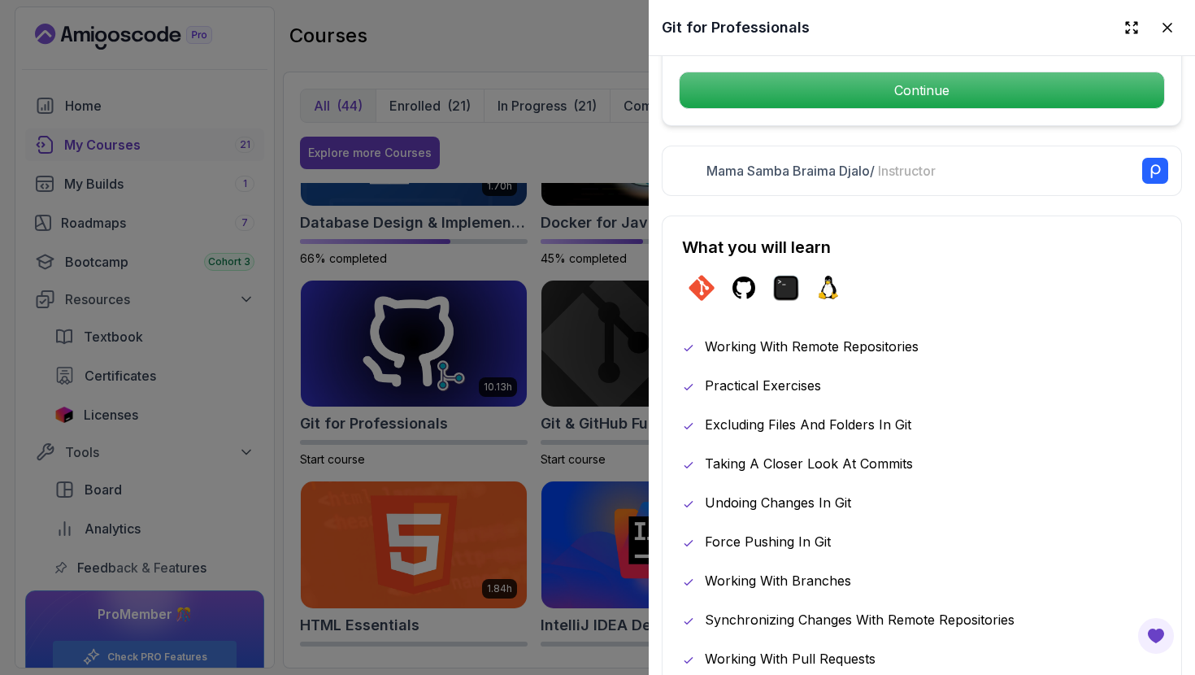
scroll to position [490, 0]
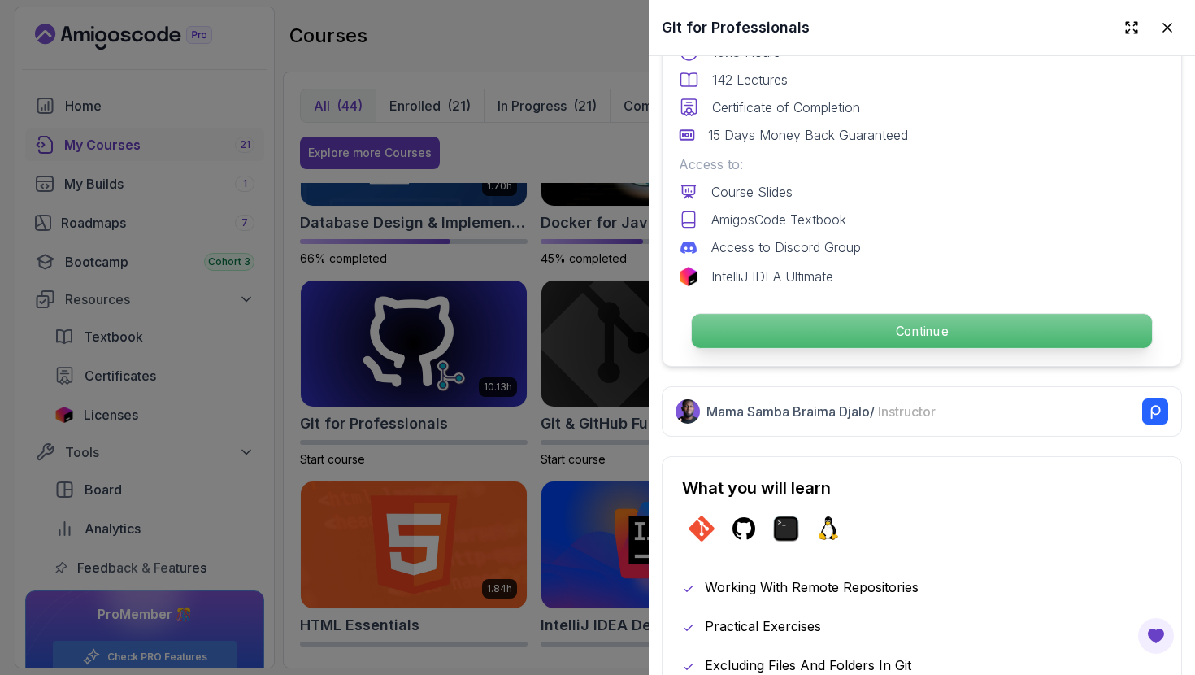
click at [887, 327] on p "Continue" at bounding box center [922, 331] width 460 height 34
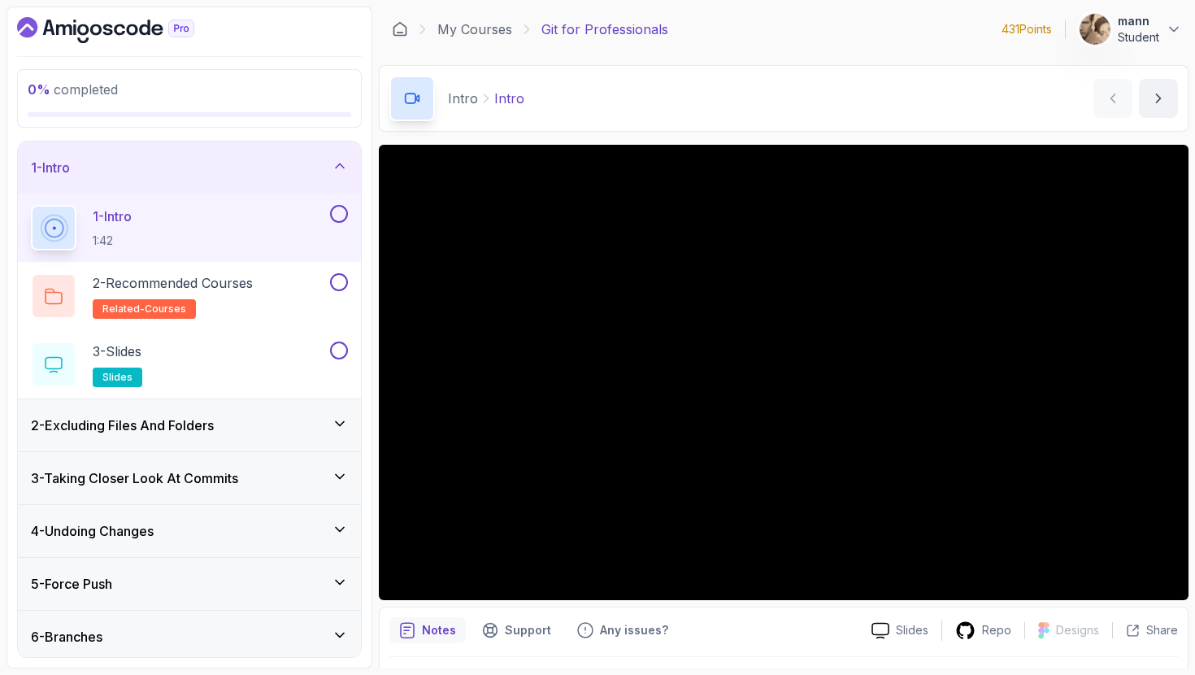
click at [214, 420] on h3 "2 - Excluding Files And Folders" at bounding box center [122, 425] width 183 height 20
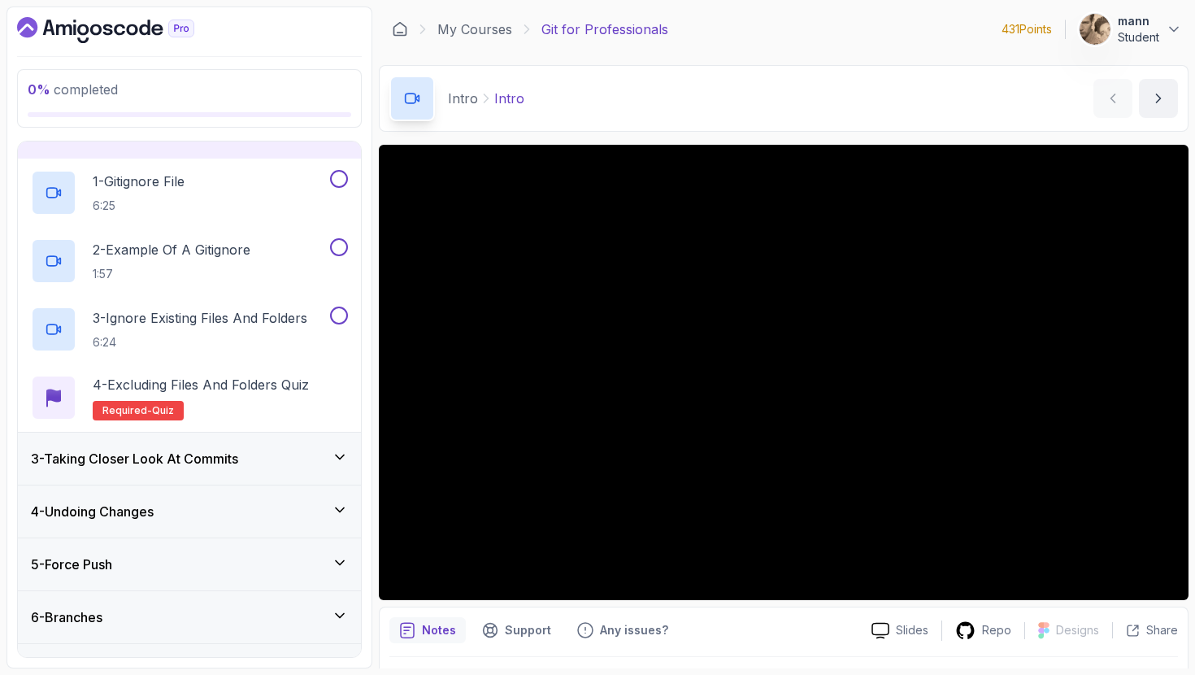
scroll to position [133, 0]
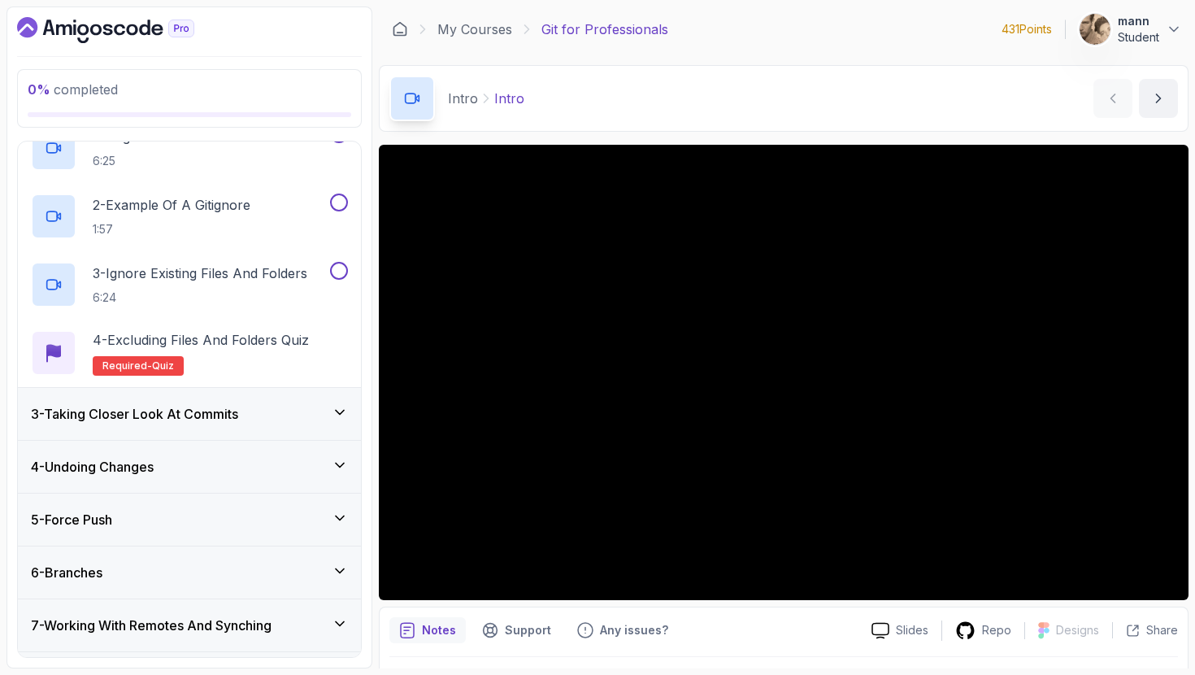
click at [228, 410] on h3 "3 - Taking Closer Look At Commits" at bounding box center [134, 414] width 207 height 20
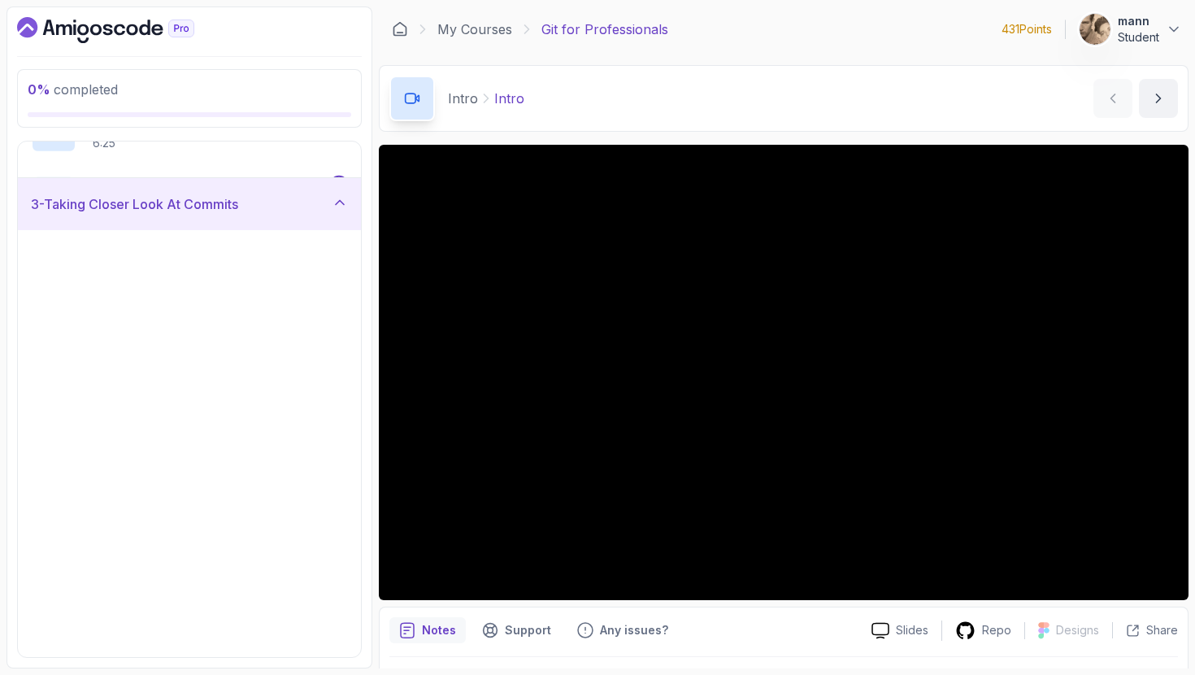
scroll to position [116, 0]
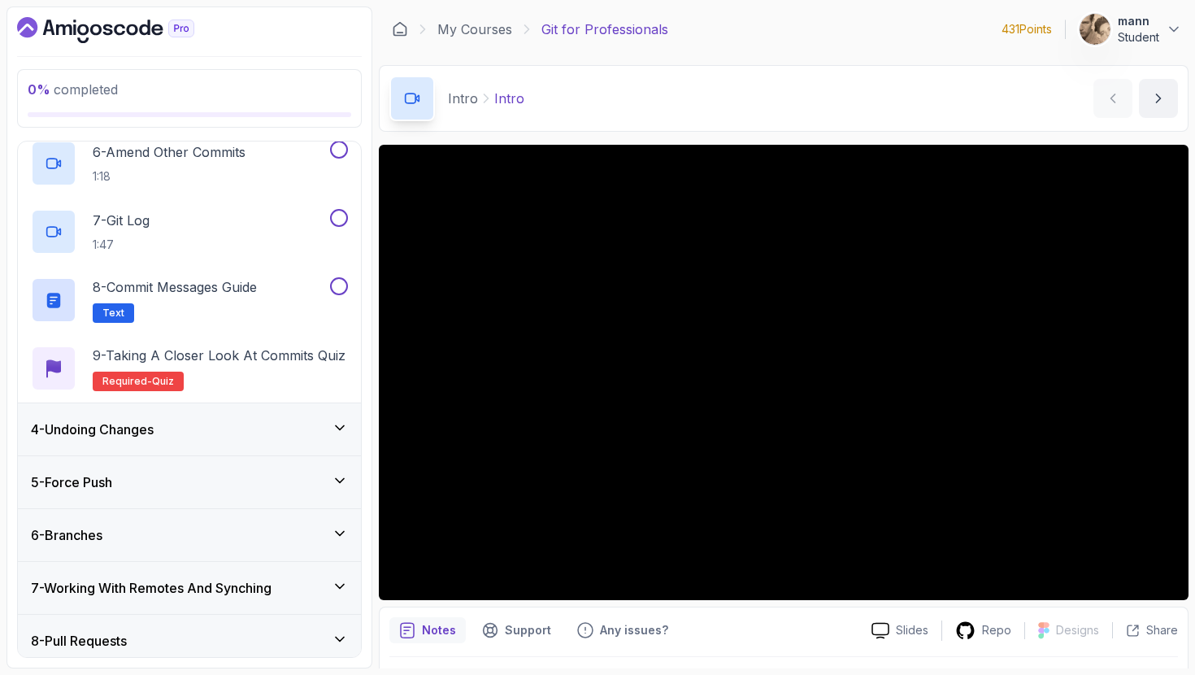
click at [228, 410] on div "4 - Undoing Changes" at bounding box center [189, 429] width 343 height 52
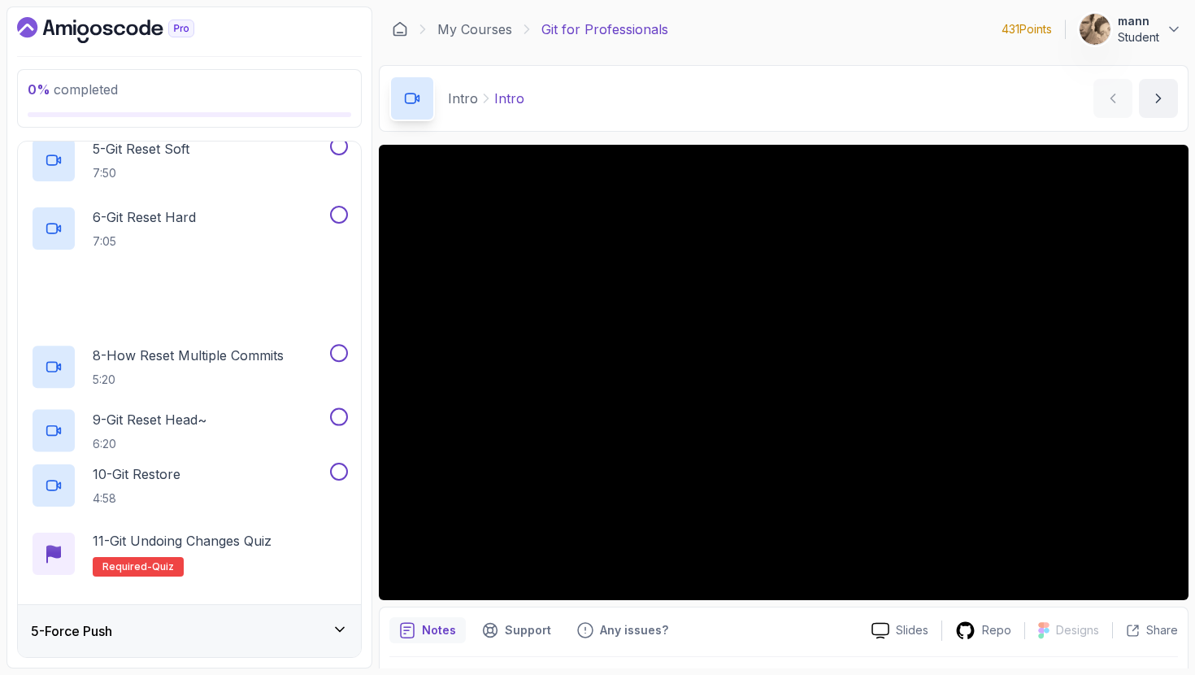
scroll to position [0, 0]
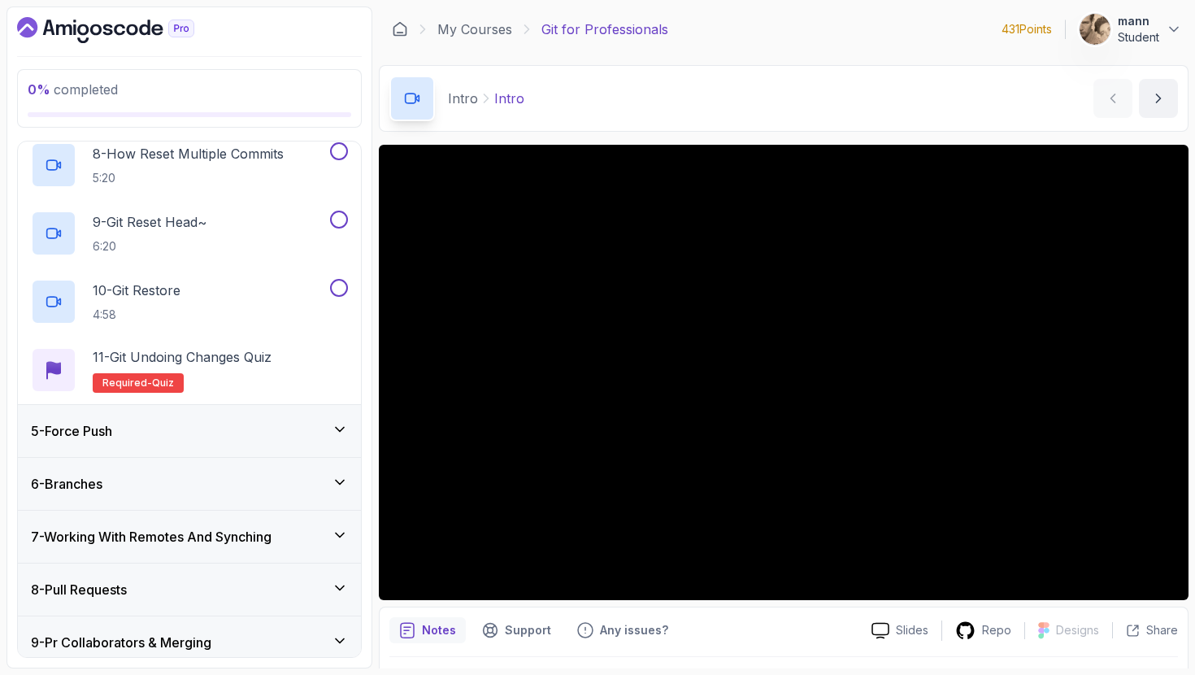
click at [225, 429] on div "5 - Force Push" at bounding box center [189, 431] width 317 height 20
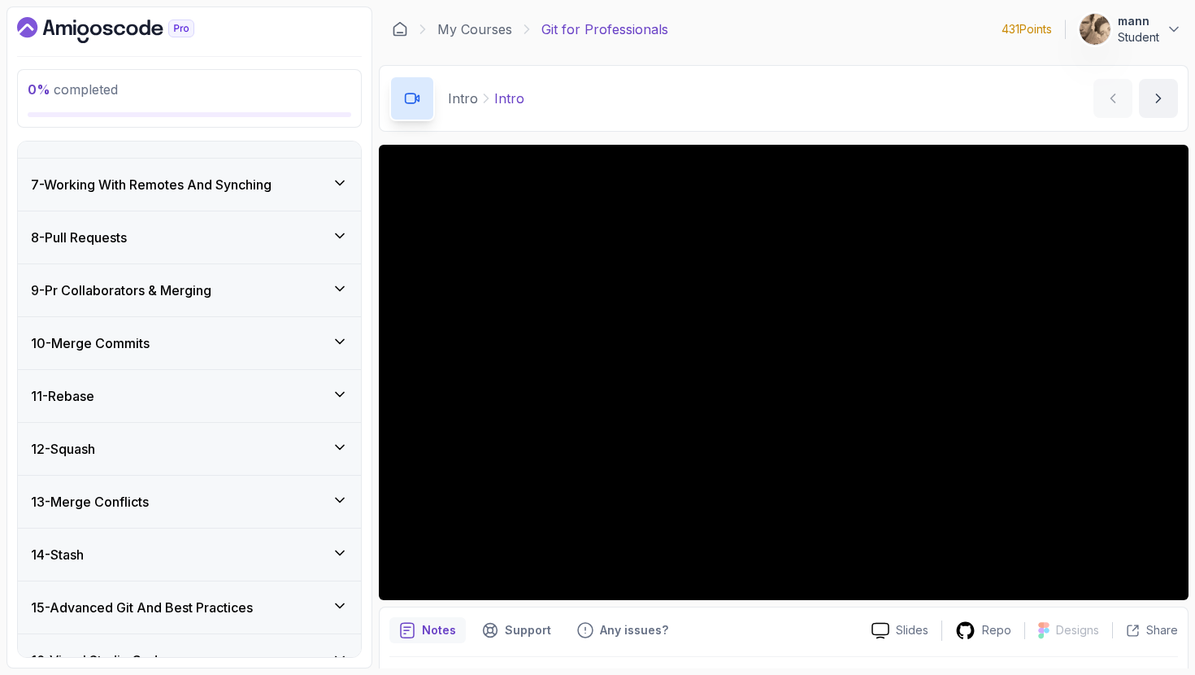
scroll to position [643, 0]
click at [171, 549] on div "14 - Stash" at bounding box center [189, 553] width 317 height 20
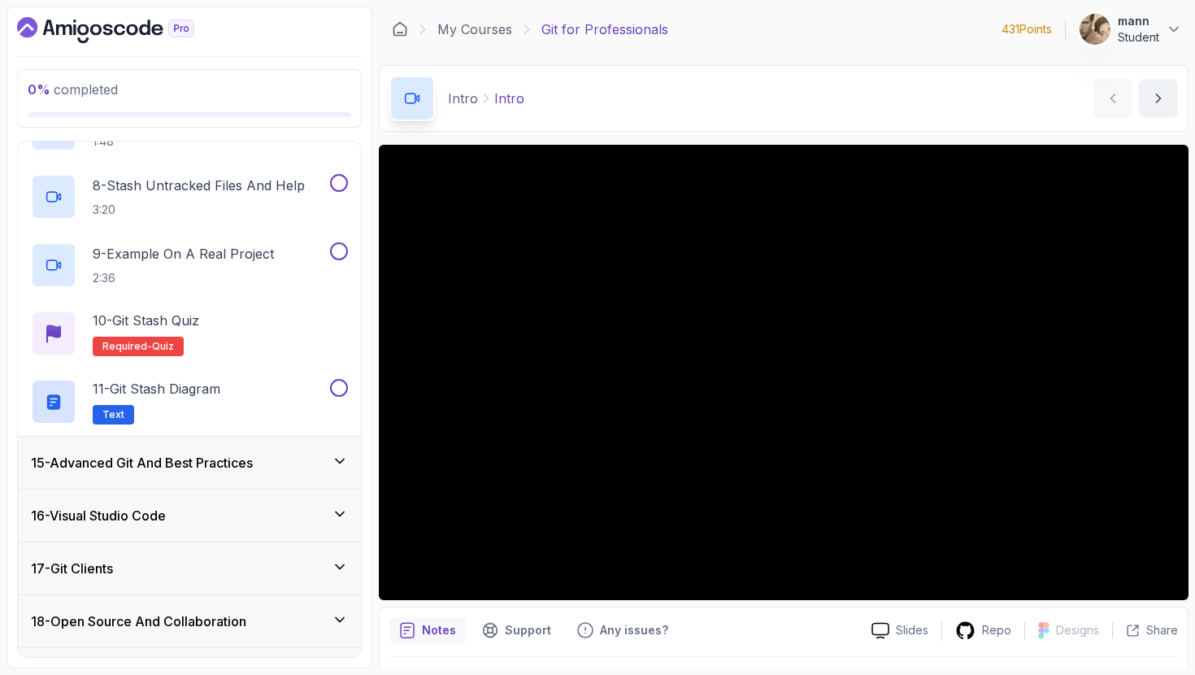
click at [207, 470] on h3 "15 - Advanced Git And Best Practices" at bounding box center [142, 463] width 222 height 20
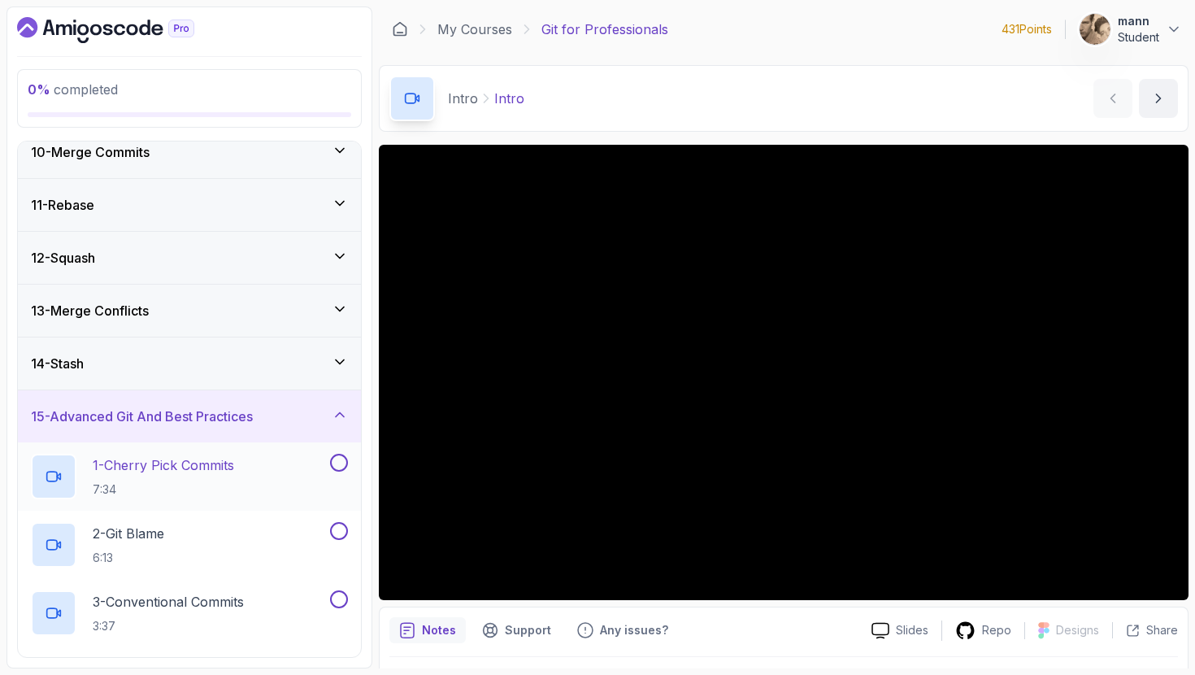
scroll to position [474, 0]
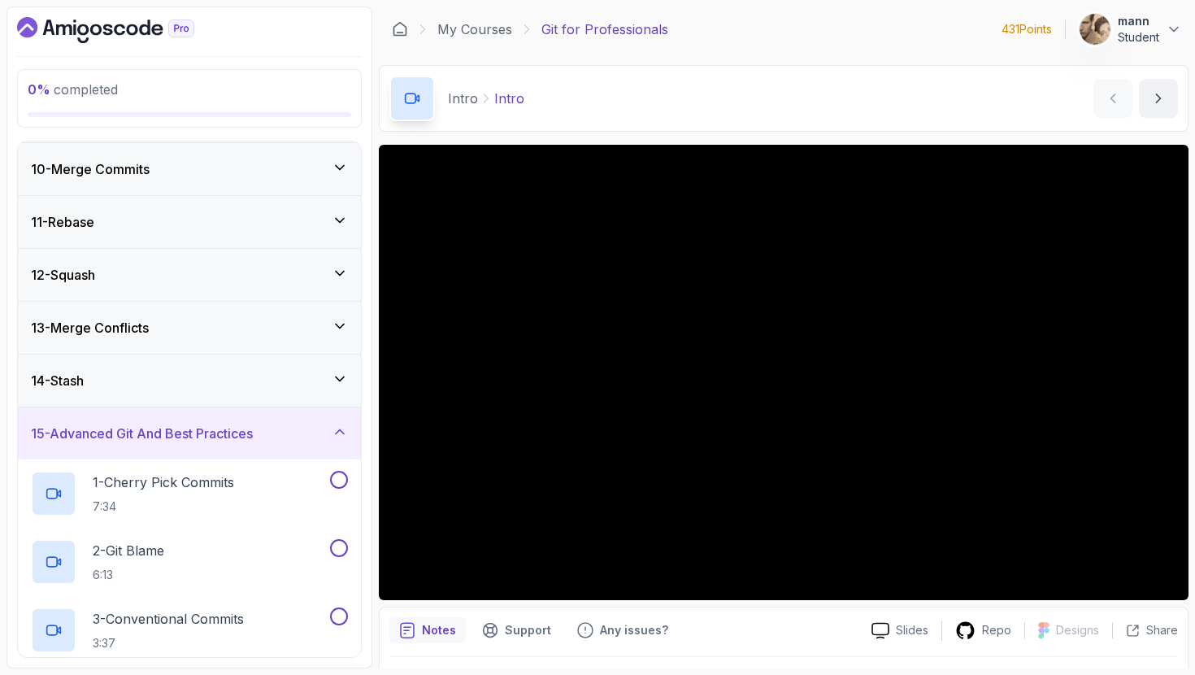
click at [225, 395] on div "14 - Stash" at bounding box center [189, 381] width 343 height 52
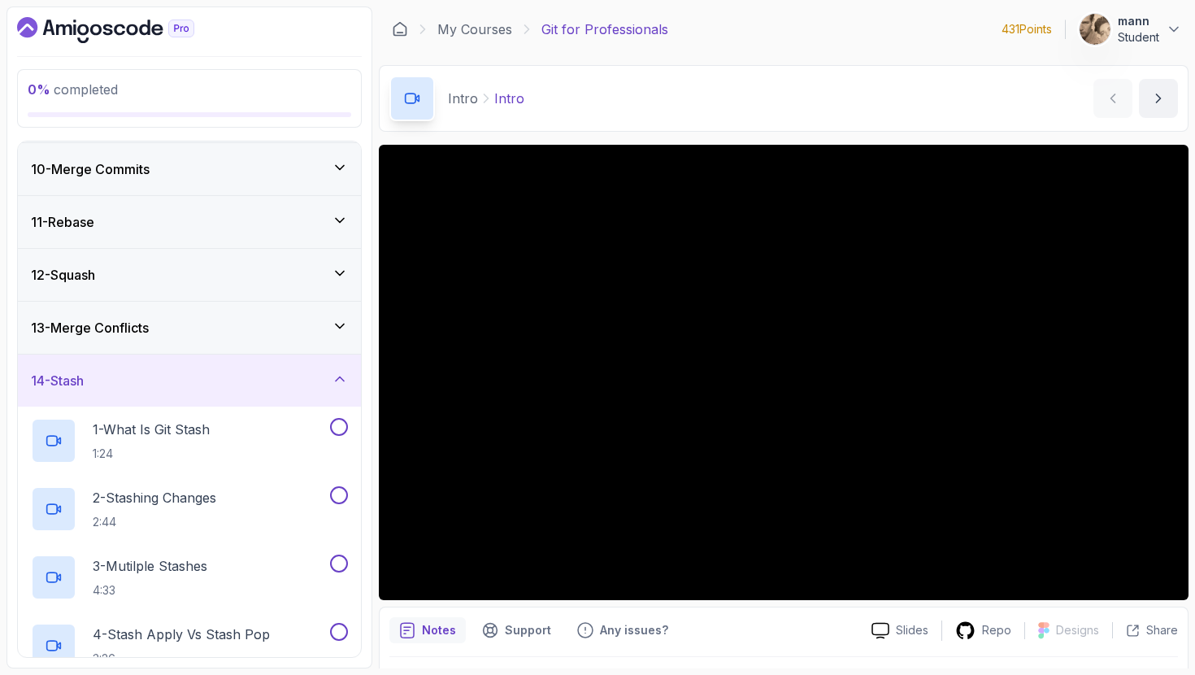
click at [237, 322] on div "13 - Merge Conflicts" at bounding box center [189, 328] width 317 height 20
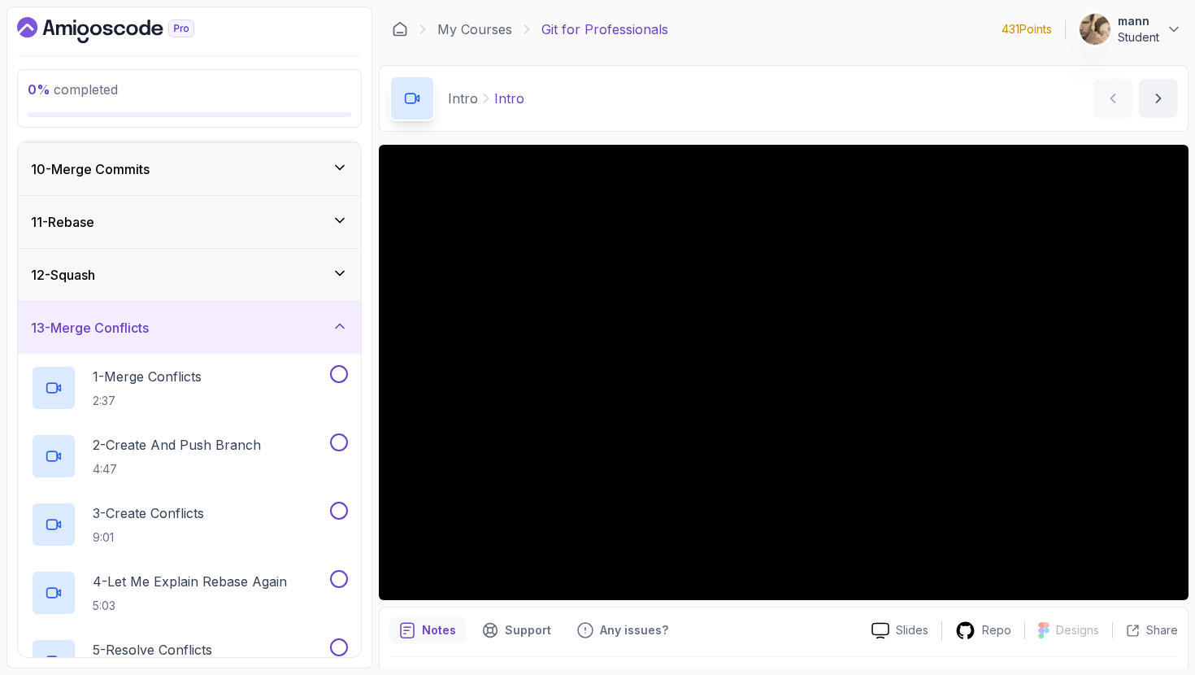
click at [227, 268] on div "12 - Squash" at bounding box center [189, 275] width 317 height 20
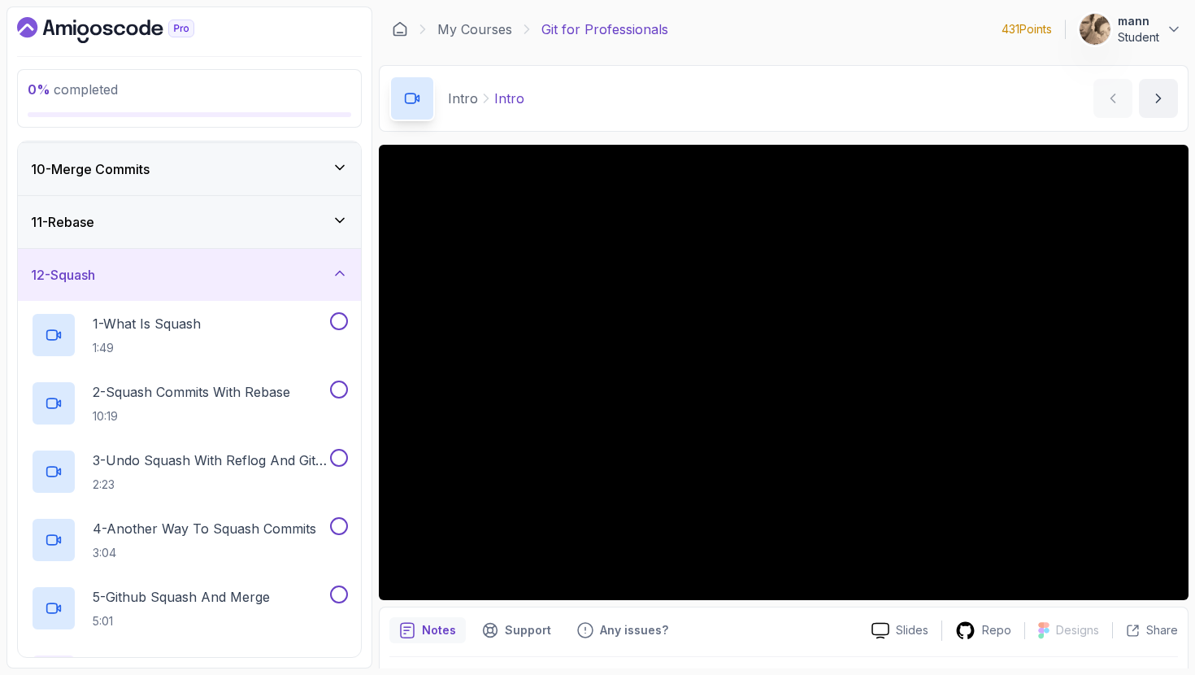
click at [247, 236] on div "11 - Rebase" at bounding box center [189, 222] width 343 height 52
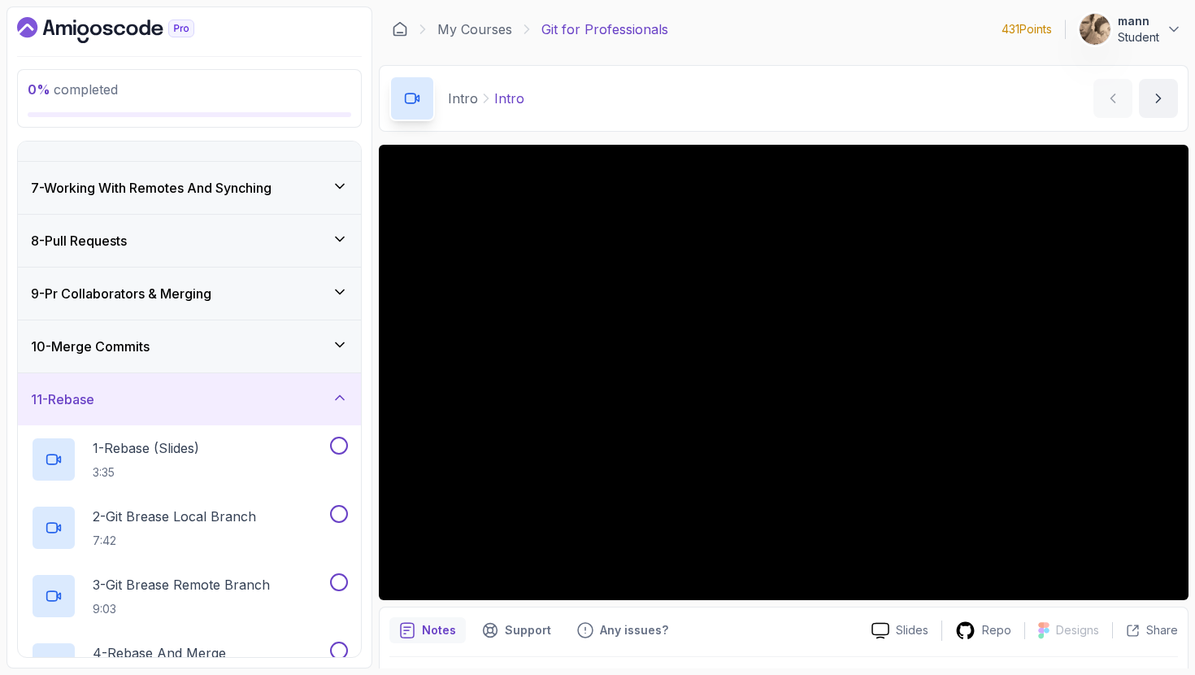
scroll to position [292, 0]
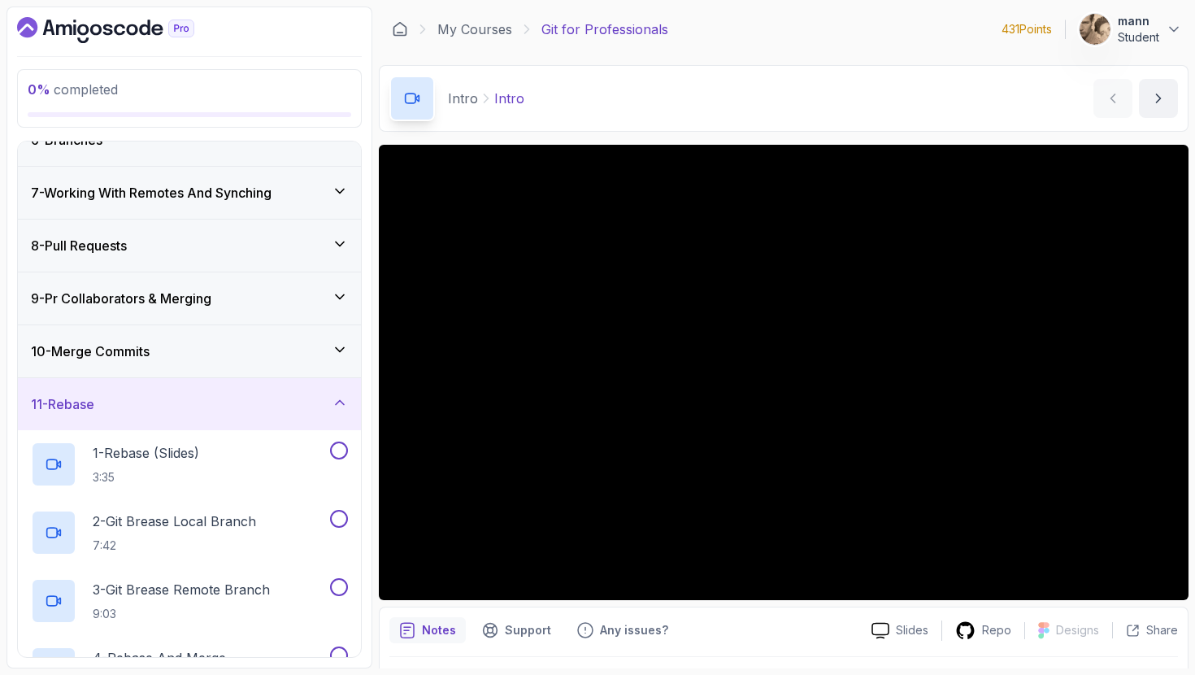
click at [169, 343] on div "10 - Merge Commits" at bounding box center [189, 352] width 317 height 20
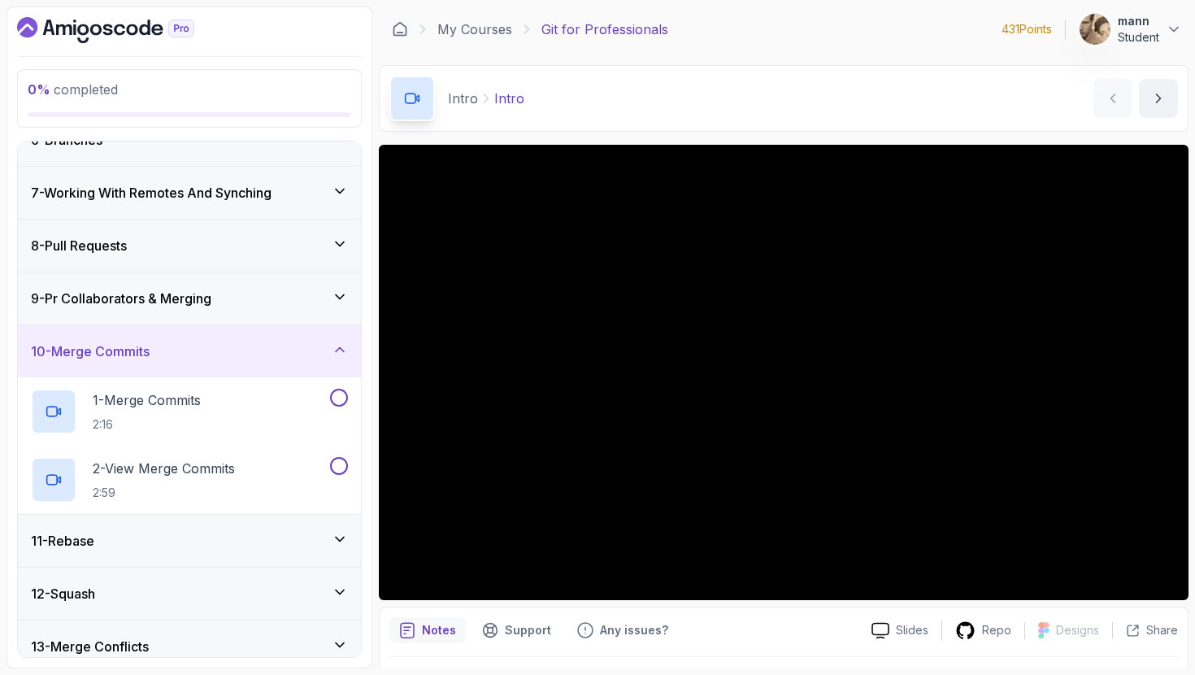
click at [197, 306] on h3 "9 - Pr Collaborators & Merging" at bounding box center [121, 299] width 181 height 20
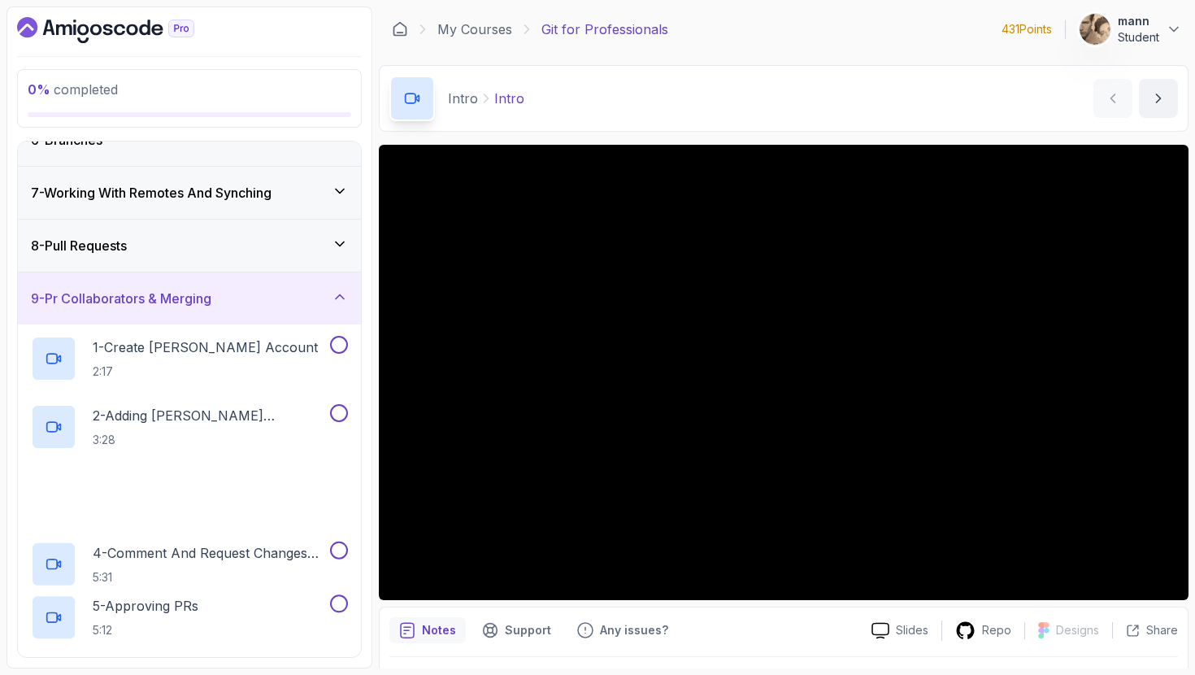
click at [216, 265] on div "8 - Pull Requests" at bounding box center [189, 246] width 343 height 52
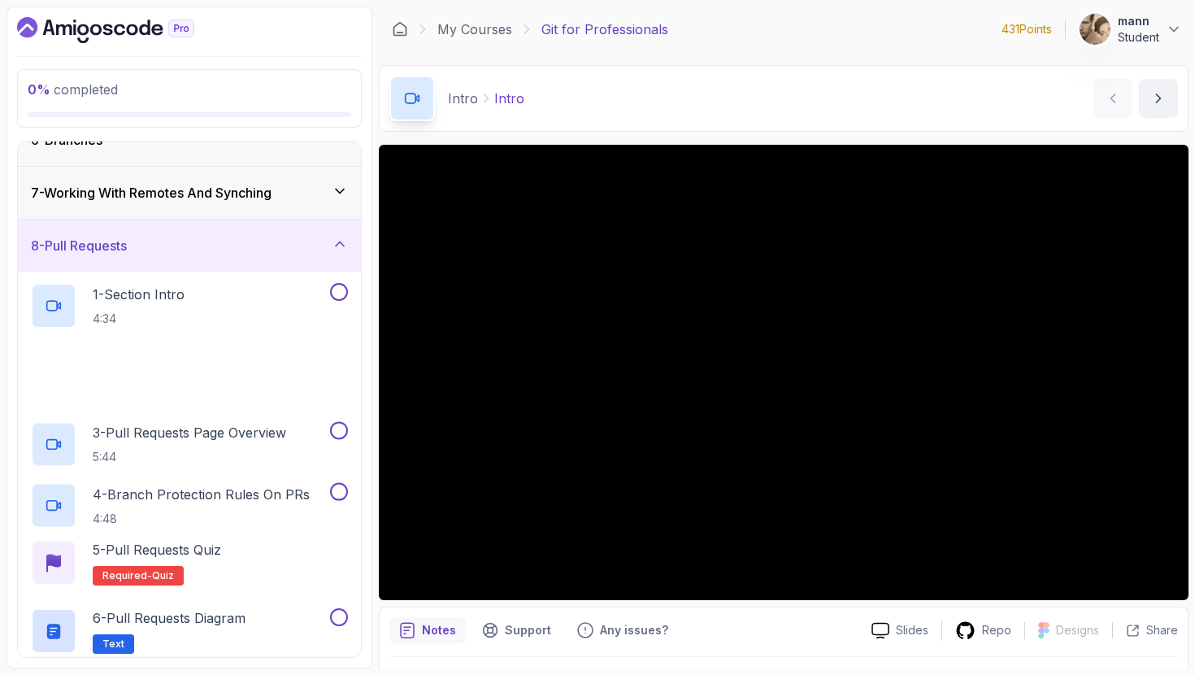
scroll to position [254, 0]
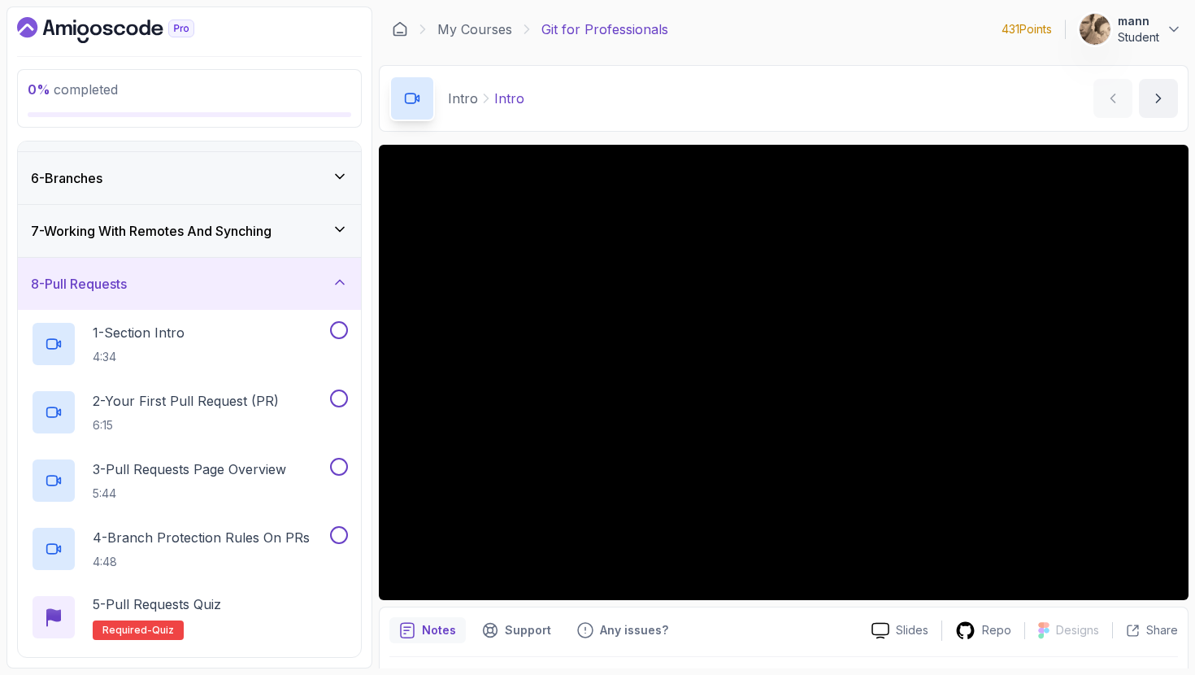
click at [216, 265] on div "8 - Pull Requests" at bounding box center [189, 284] width 343 height 52
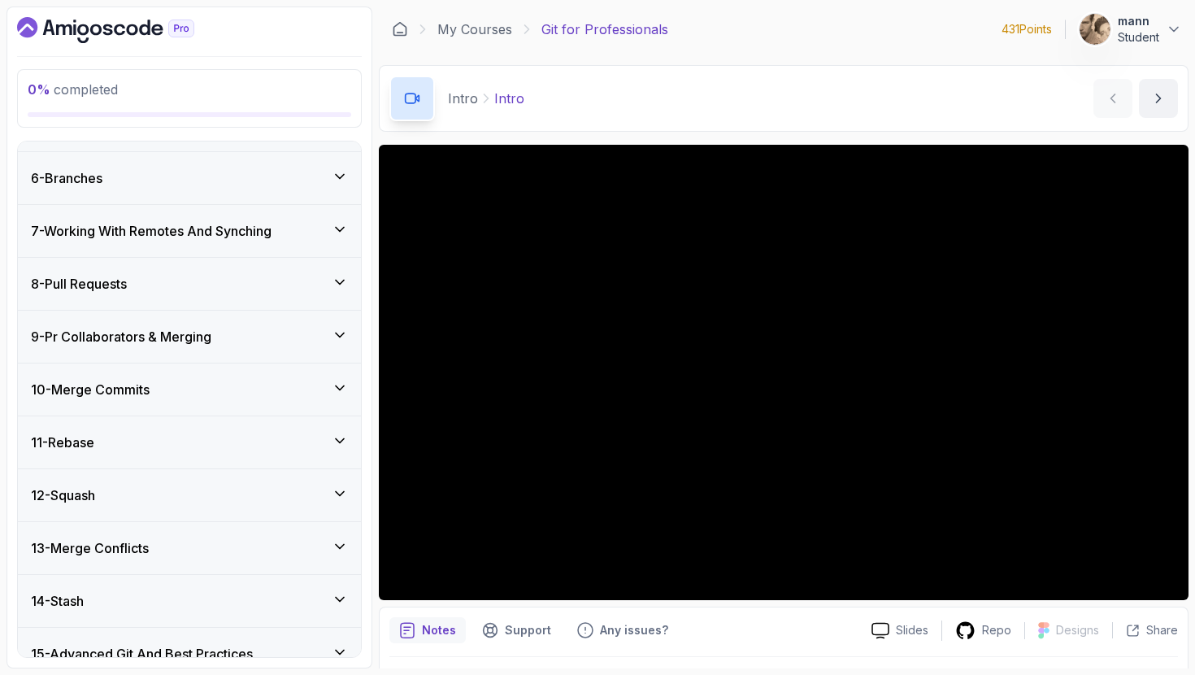
click at [237, 250] on div "7 - Working With Remotes And Synching" at bounding box center [189, 231] width 343 height 52
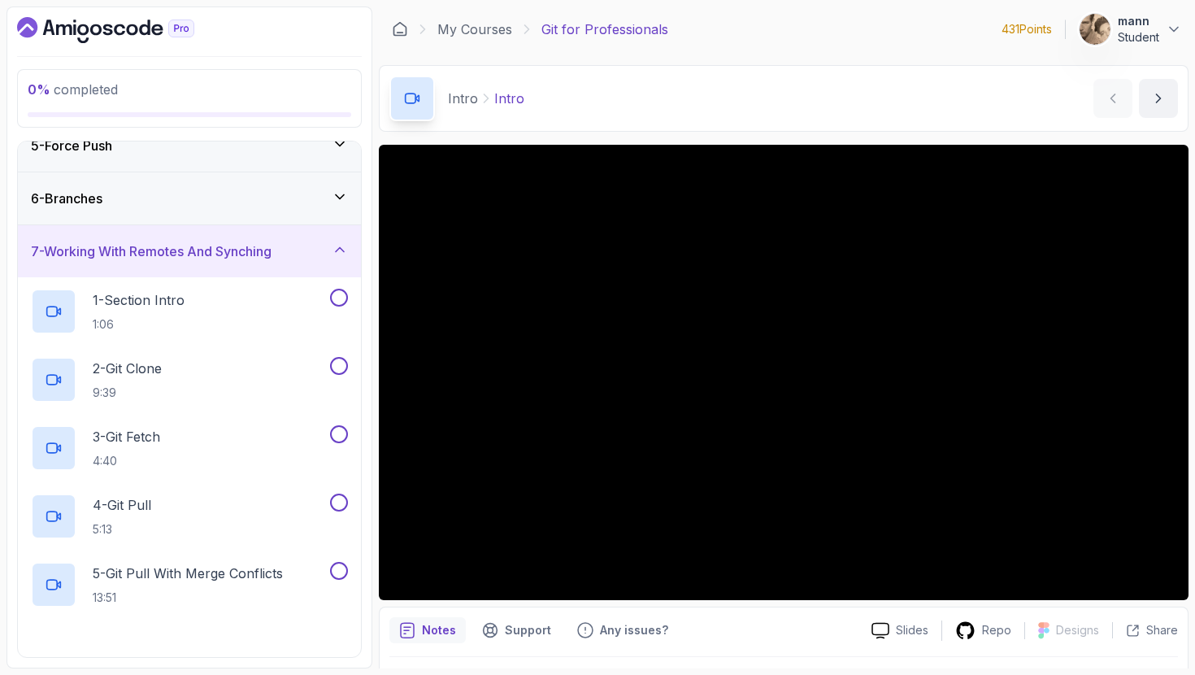
scroll to position [207, 0]
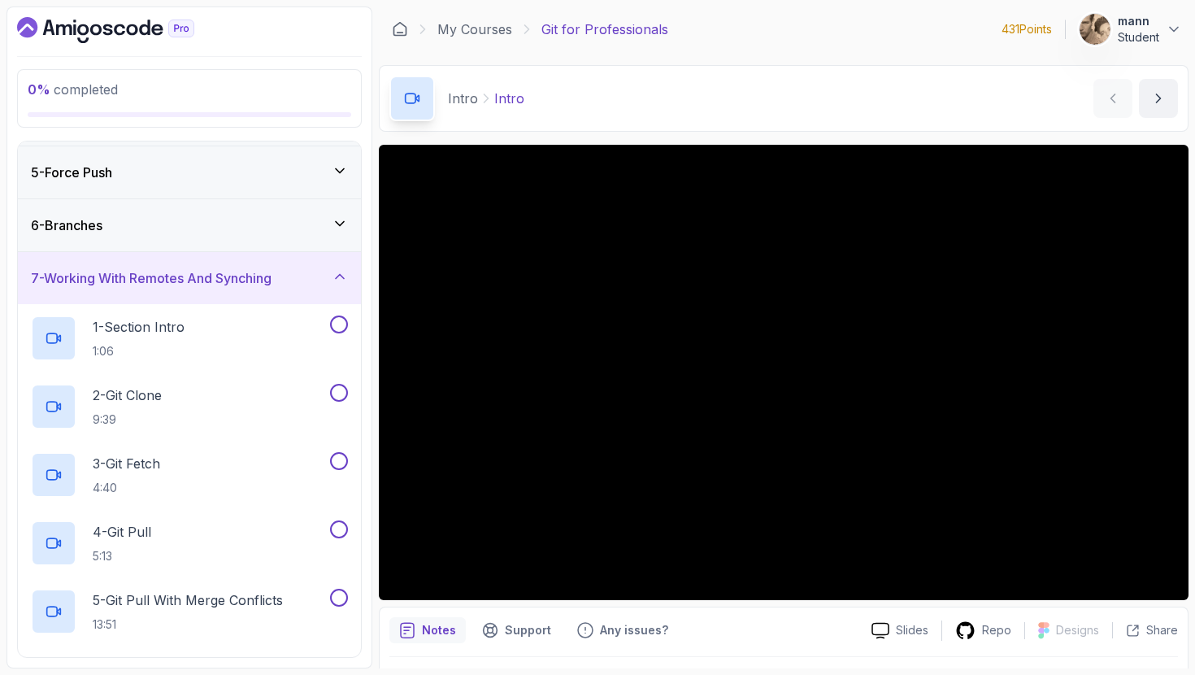
click at [237, 251] on div "1 - Intro 2 - Excluding Files And Folders 3 - Taking Closer Look At Commits 4 -…" at bounding box center [189, 399] width 343 height 516
click at [243, 242] on div "6 - Branches" at bounding box center [189, 225] width 343 height 52
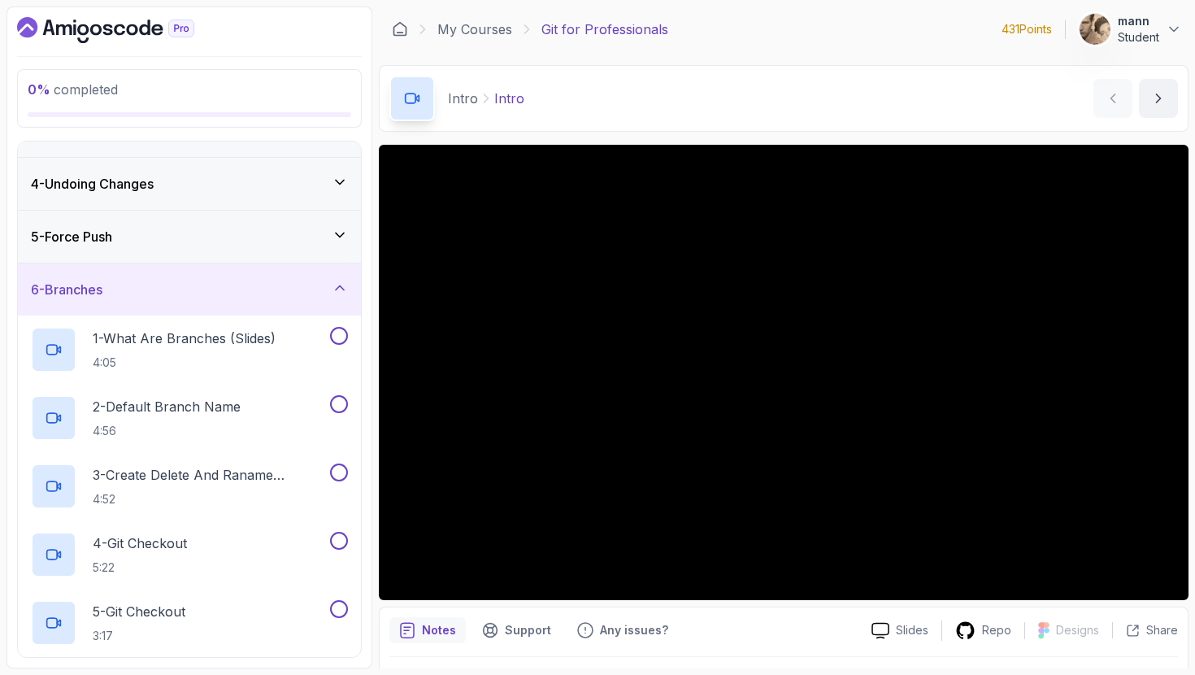
scroll to position [124, 0]
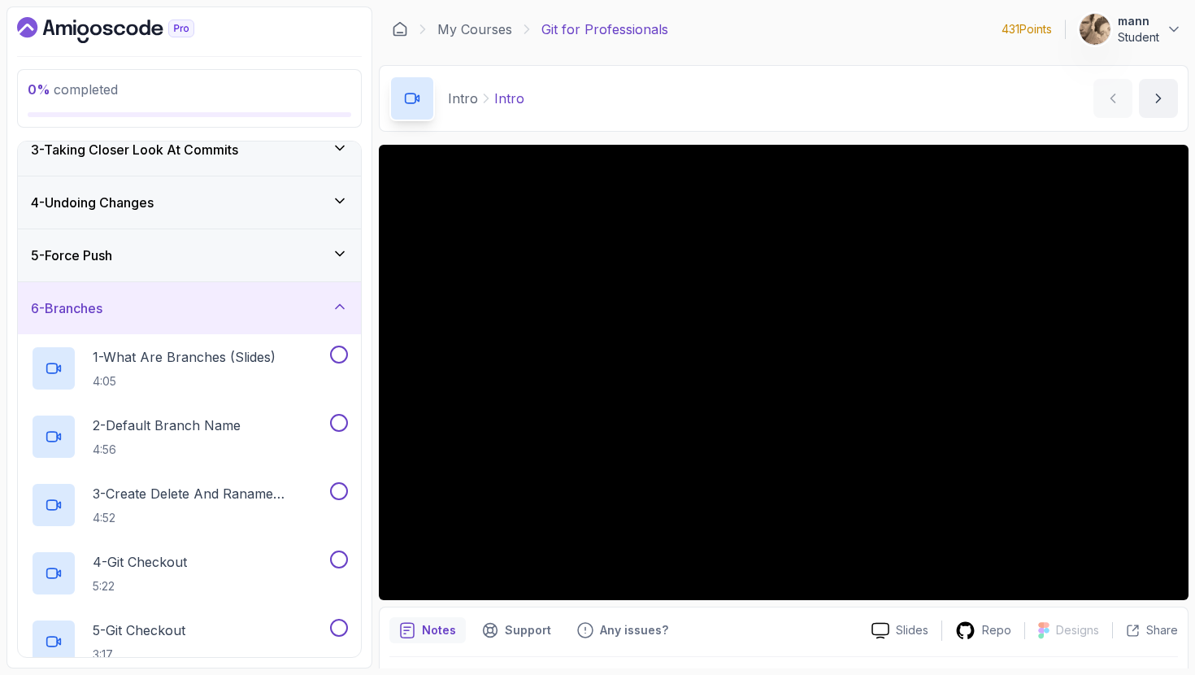
click at [243, 242] on div "5 - Force Push" at bounding box center [189, 255] width 343 height 52
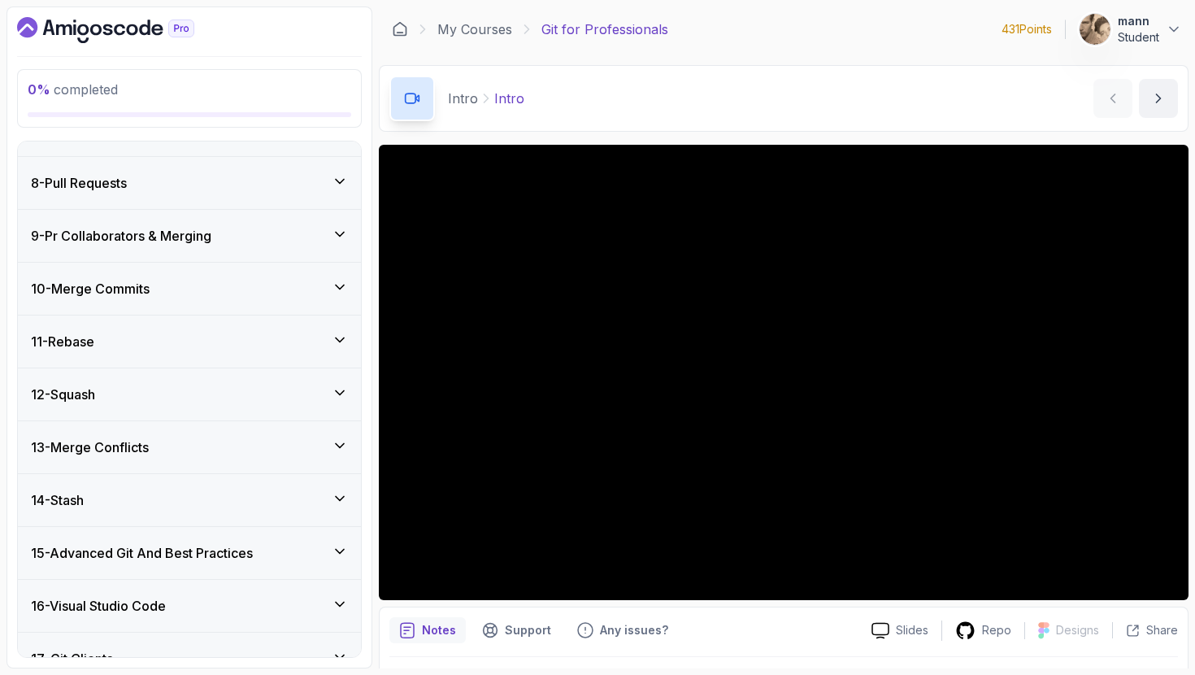
scroll to position [882, 0]
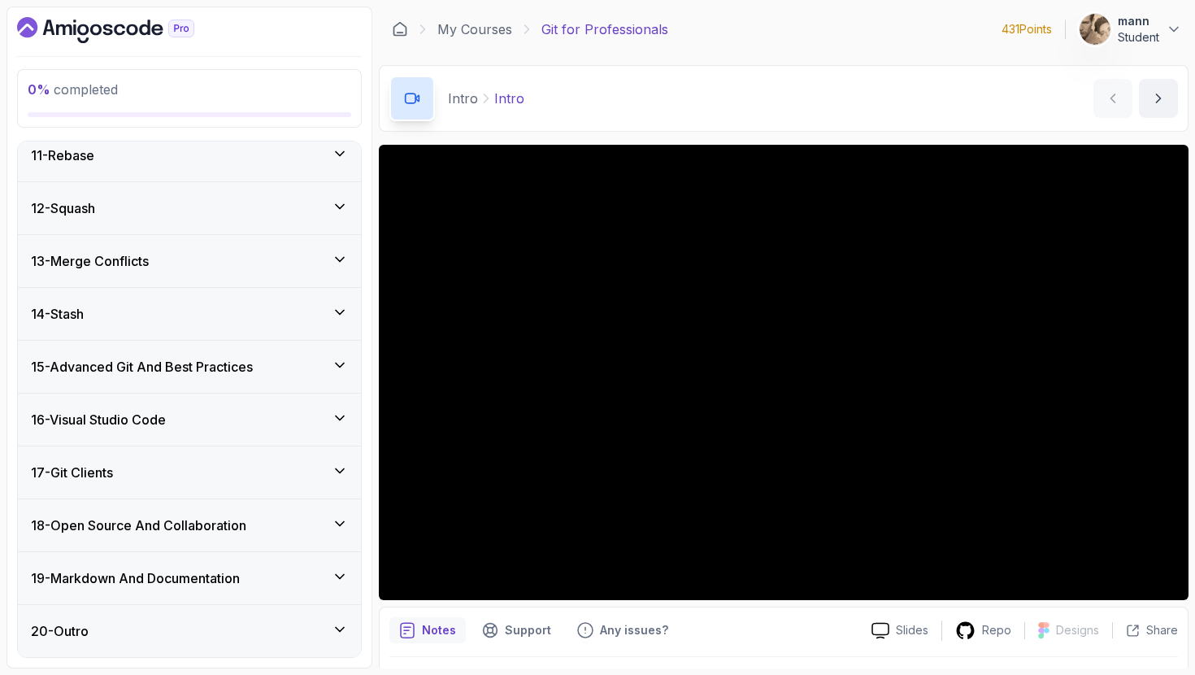
click at [242, 245] on div "13 - Merge Conflicts" at bounding box center [189, 261] width 343 height 52
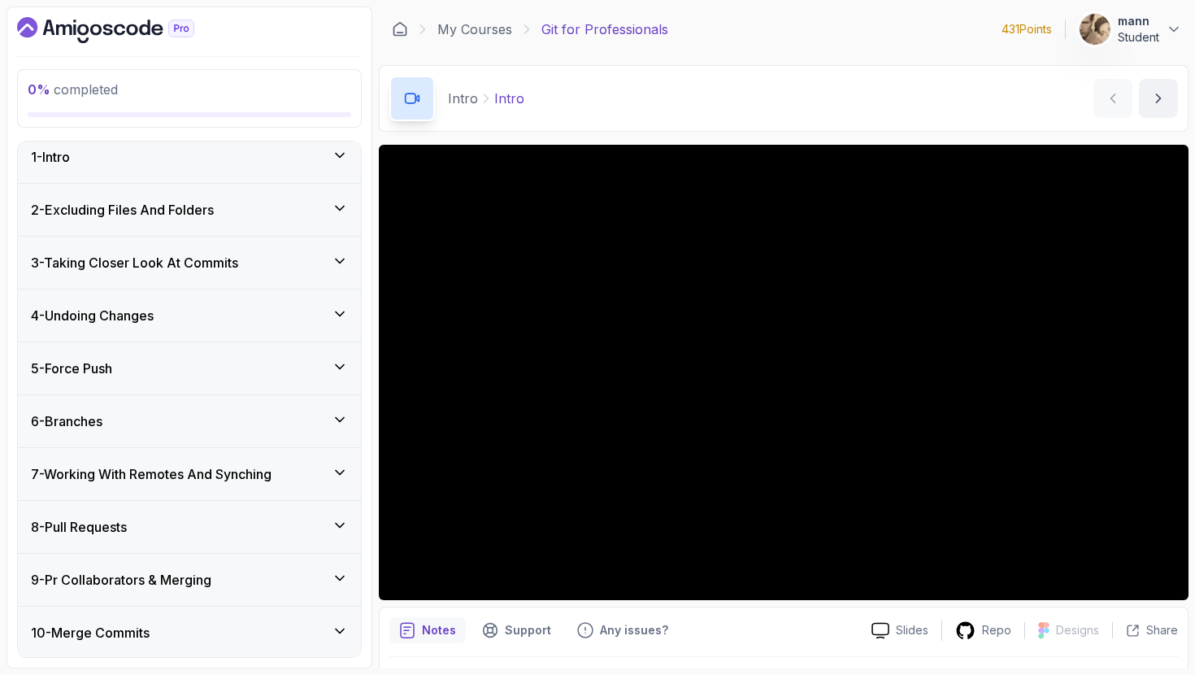
scroll to position [28, 0]
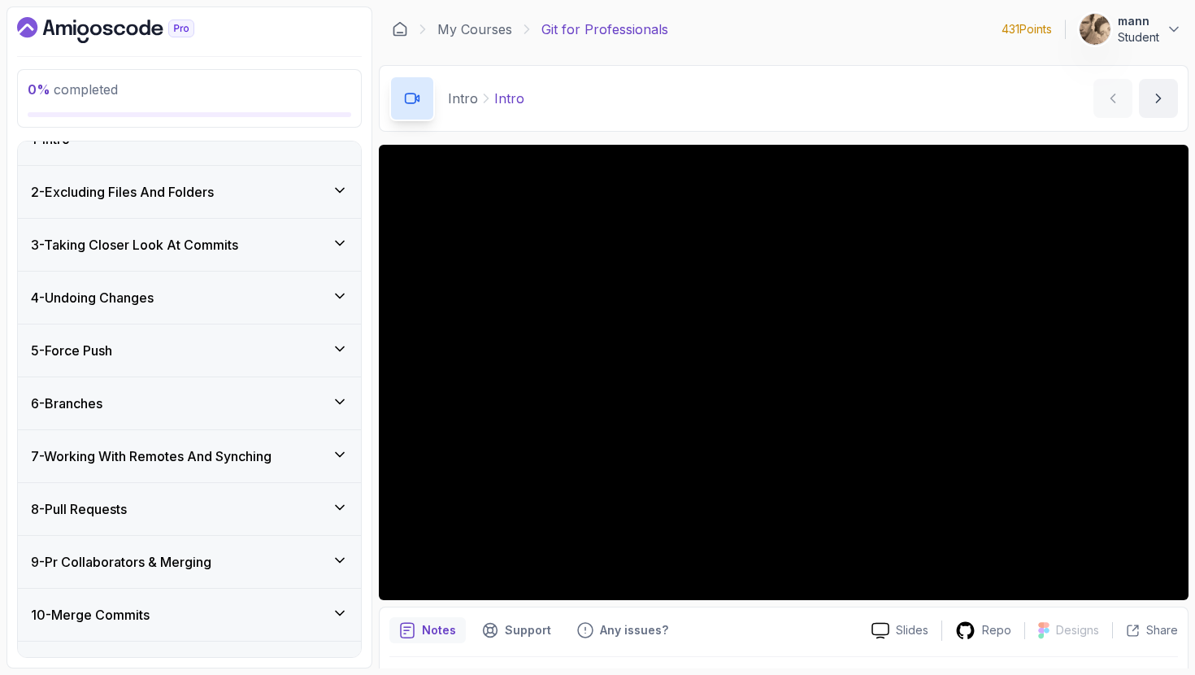
click at [238, 247] on h3 "3 - Taking Closer Look At Commits" at bounding box center [134, 245] width 207 height 20
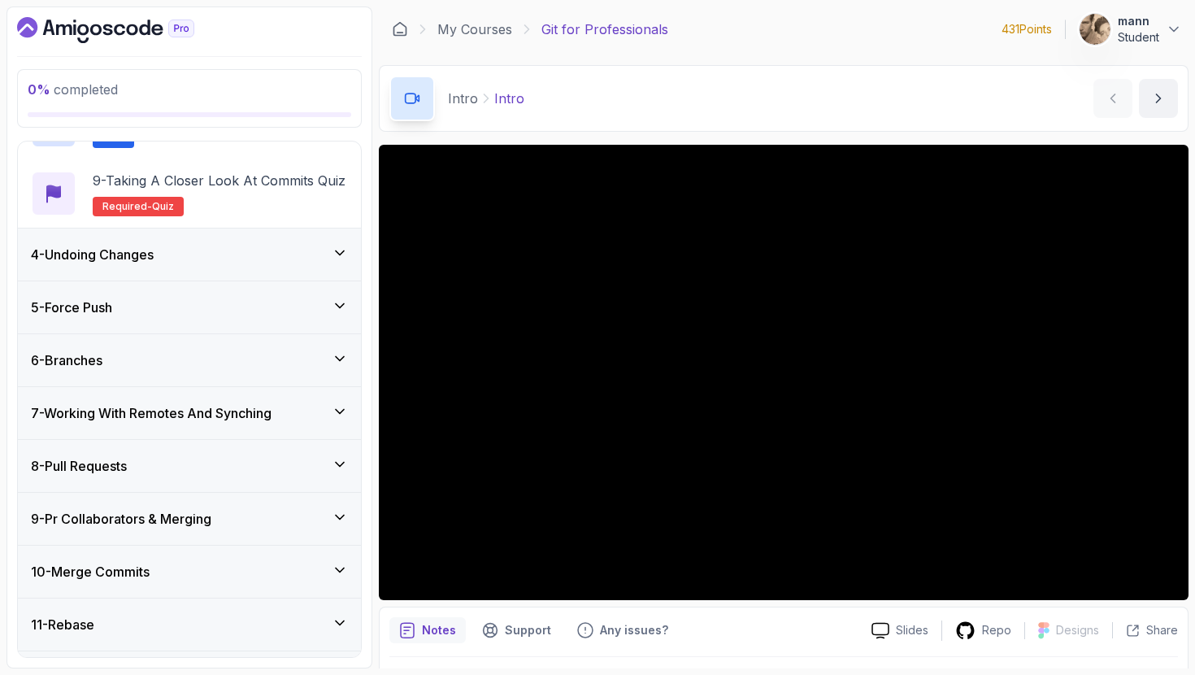
click at [209, 358] on div "6 - Branches" at bounding box center [189, 360] width 317 height 20
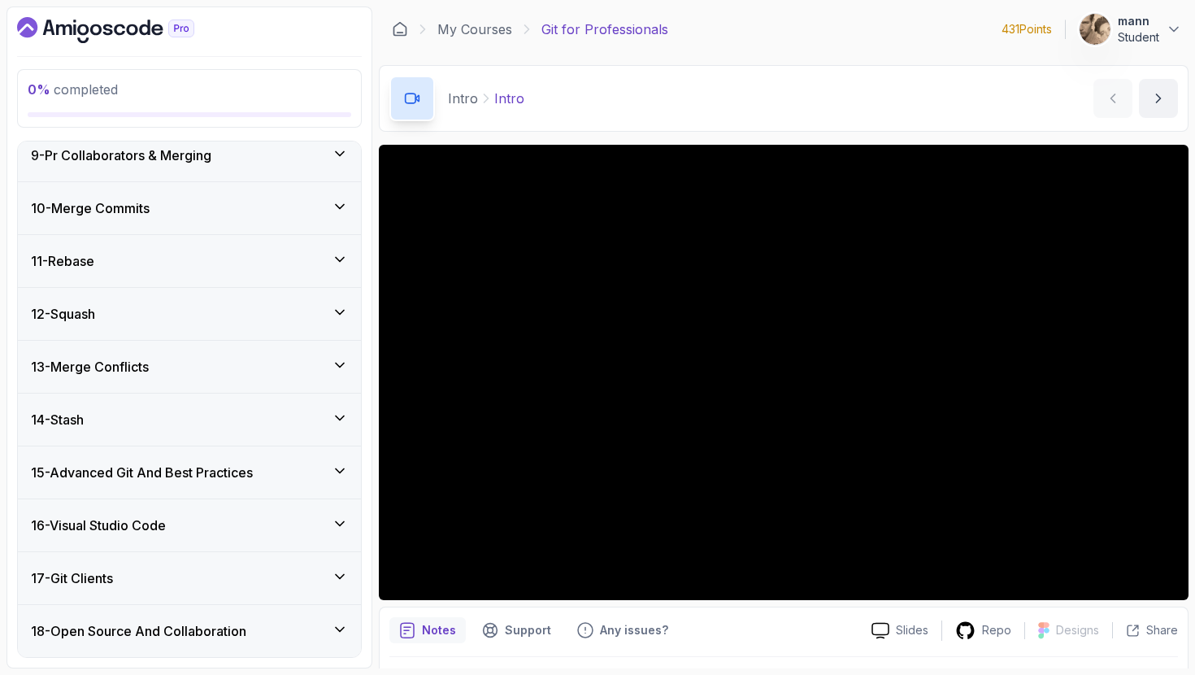
scroll to position [1565, 0]
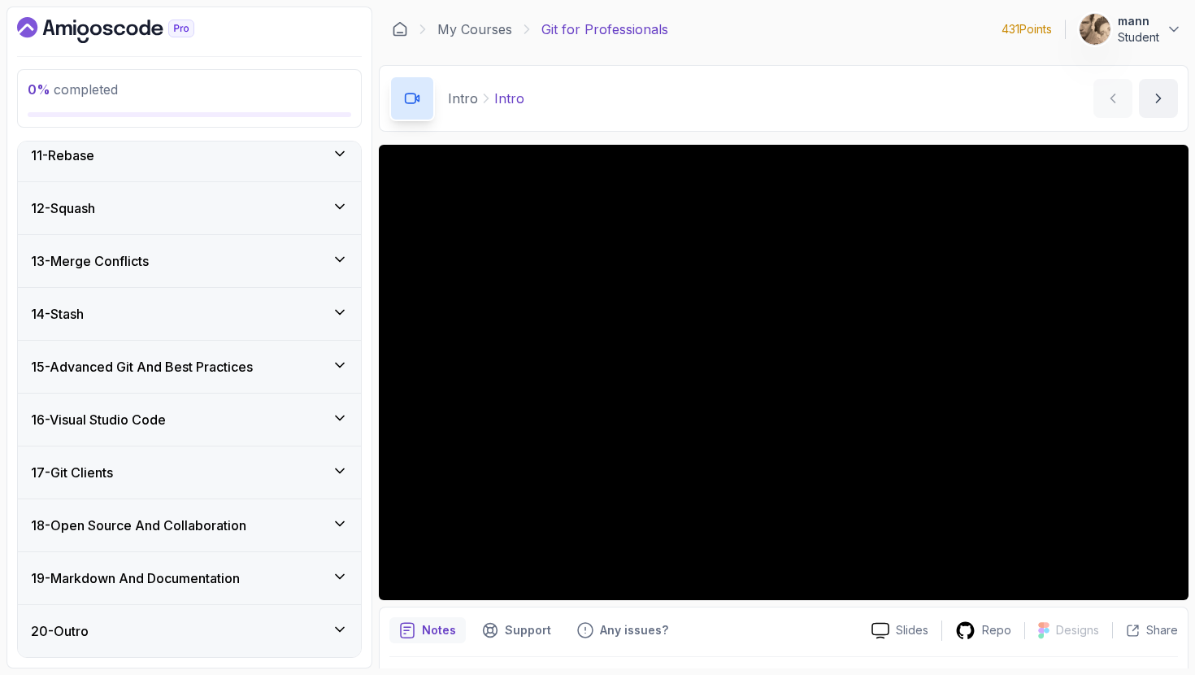
click at [134, 550] on div "18 - Open Source And Collaboration" at bounding box center [189, 525] width 343 height 52
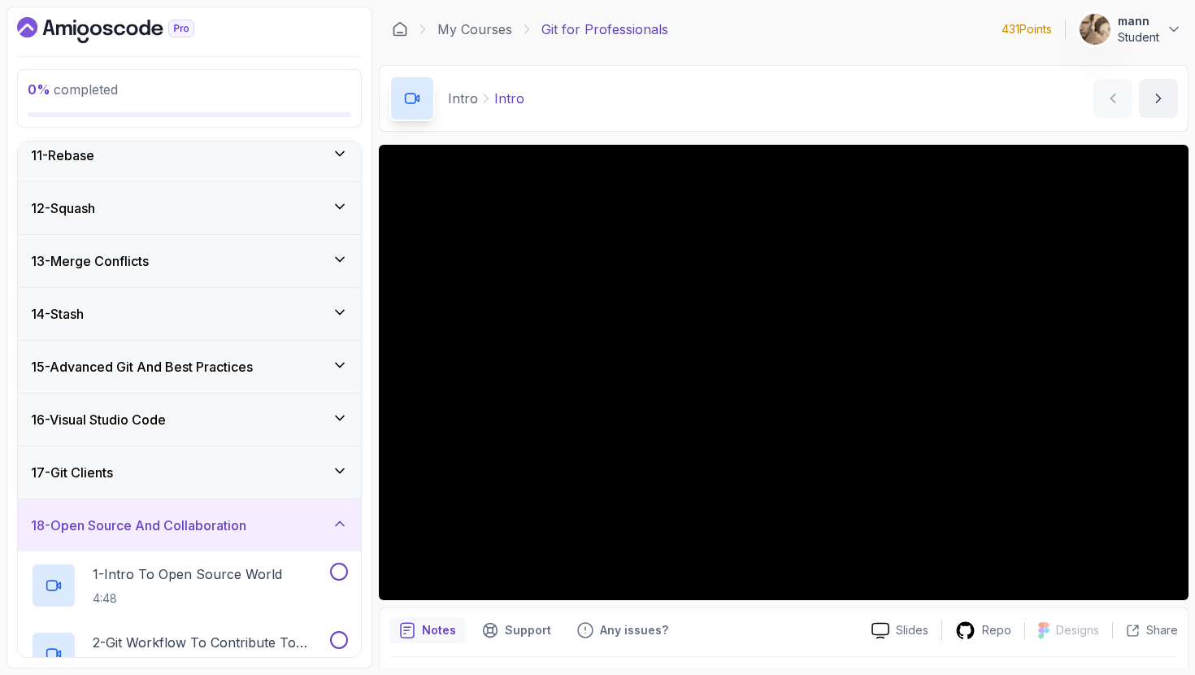
scroll to position [1012, 0]
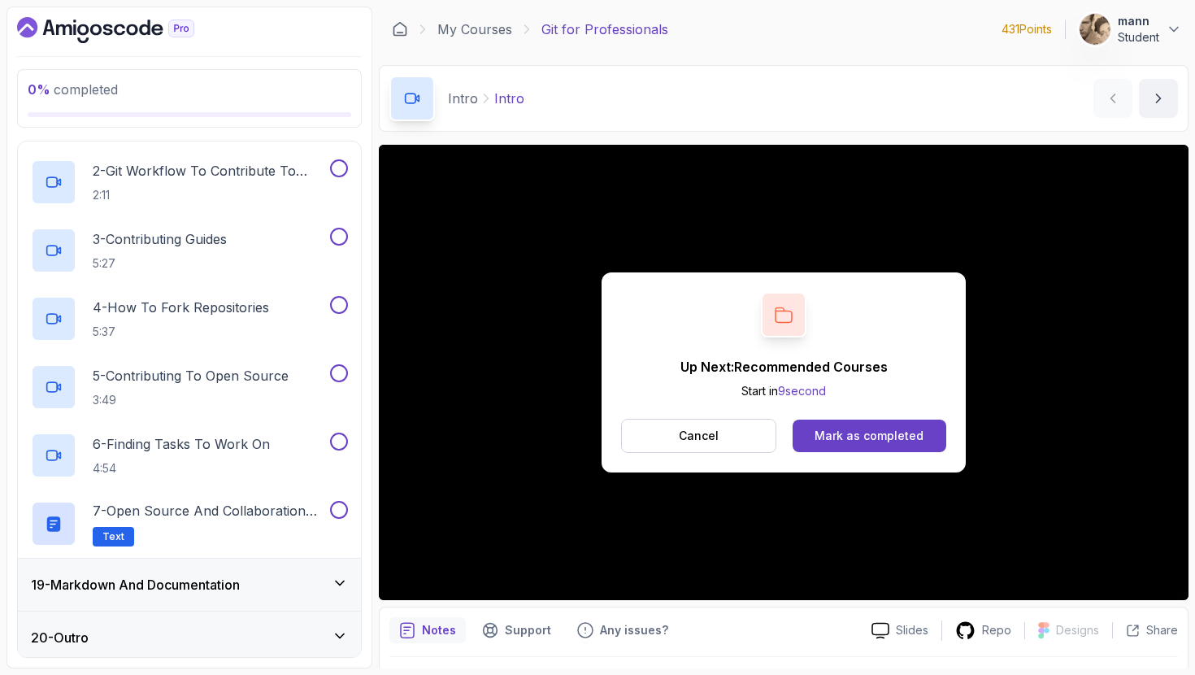
click at [155, 573] on div "19 - Markdown And Documentation" at bounding box center [189, 585] width 343 height 52
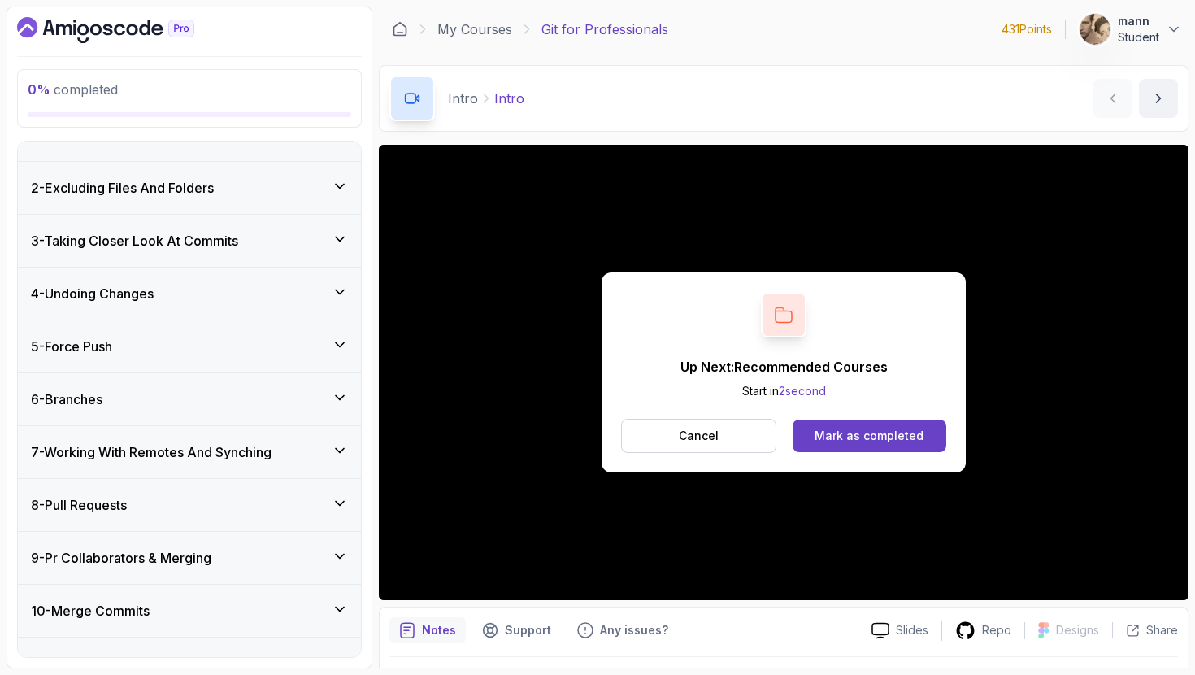
scroll to position [0, 0]
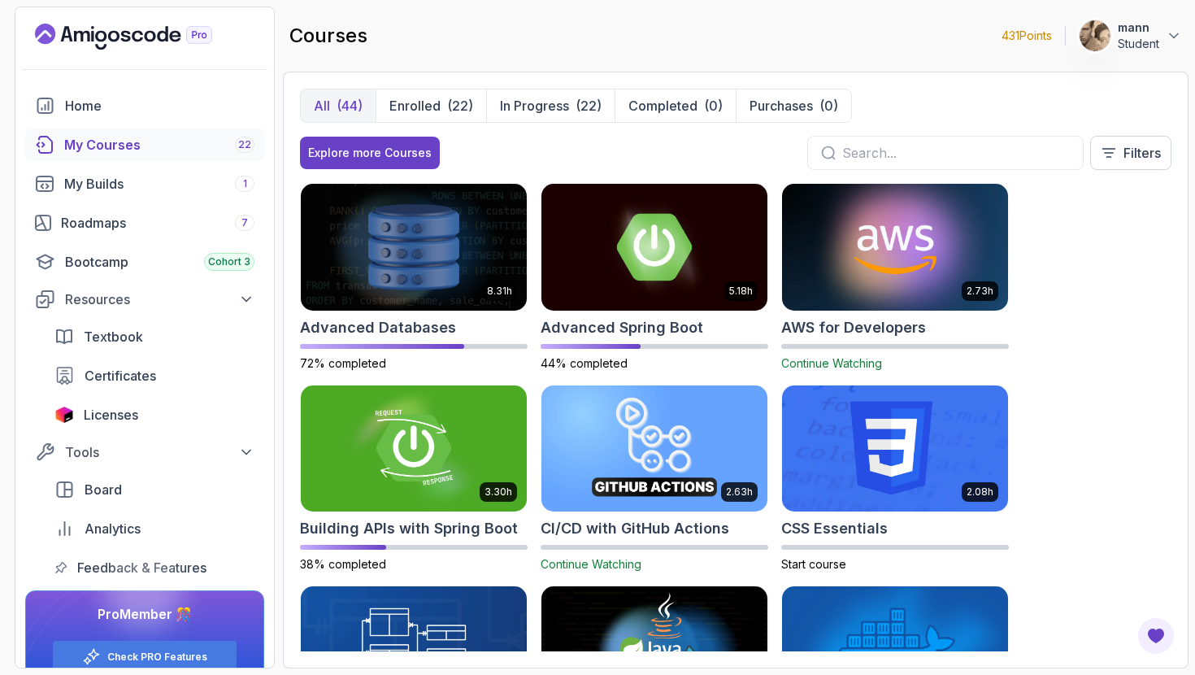
click at [894, 283] on img at bounding box center [895, 247] width 237 height 133
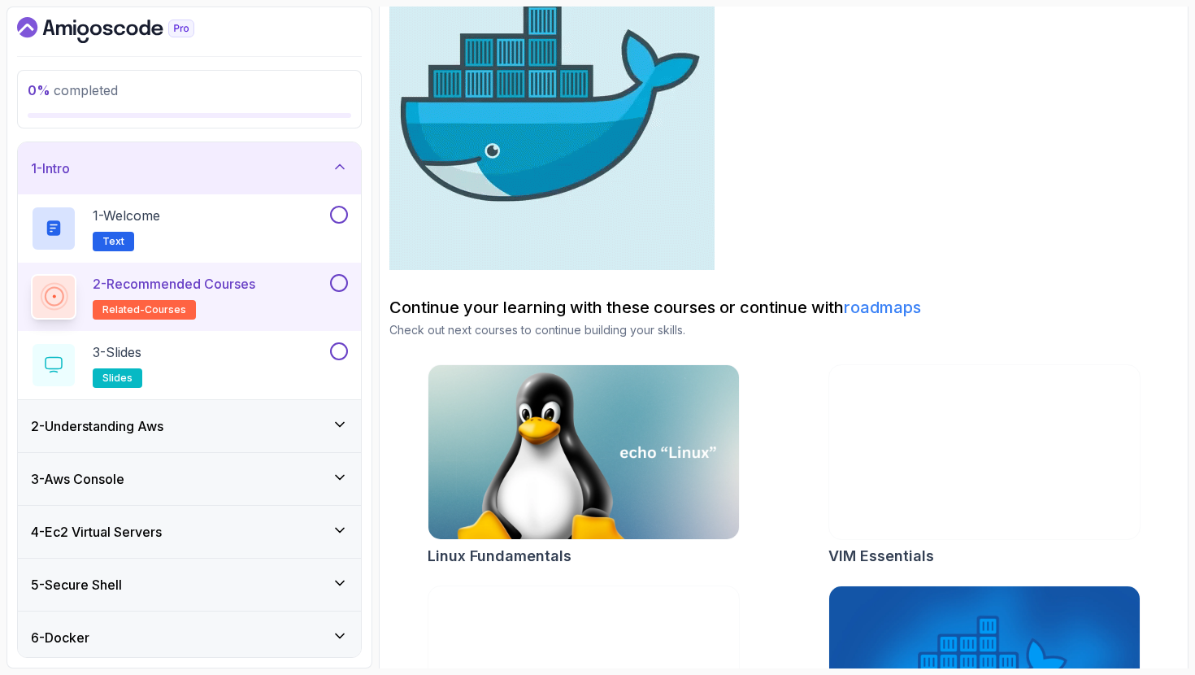
scroll to position [398, 0]
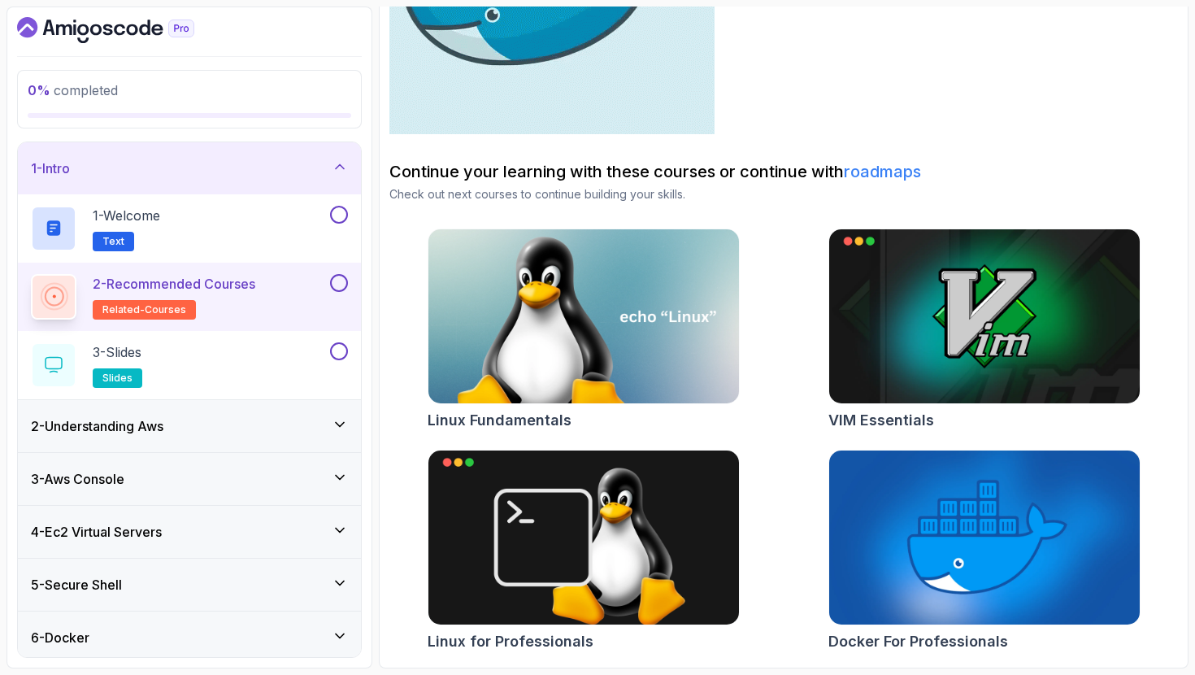
click at [212, 424] on div "2 - Understanding Aws" at bounding box center [189, 426] width 317 height 20
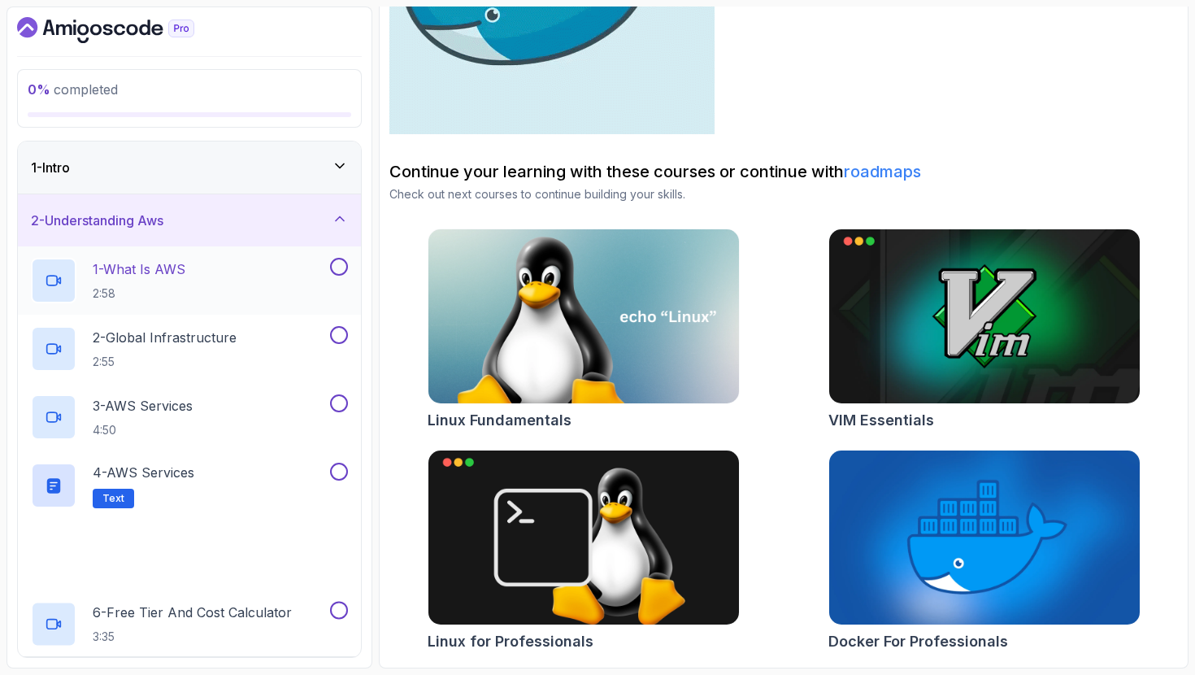
click at [262, 285] on div "1 - What Is AWS 2:58" at bounding box center [179, 281] width 296 height 46
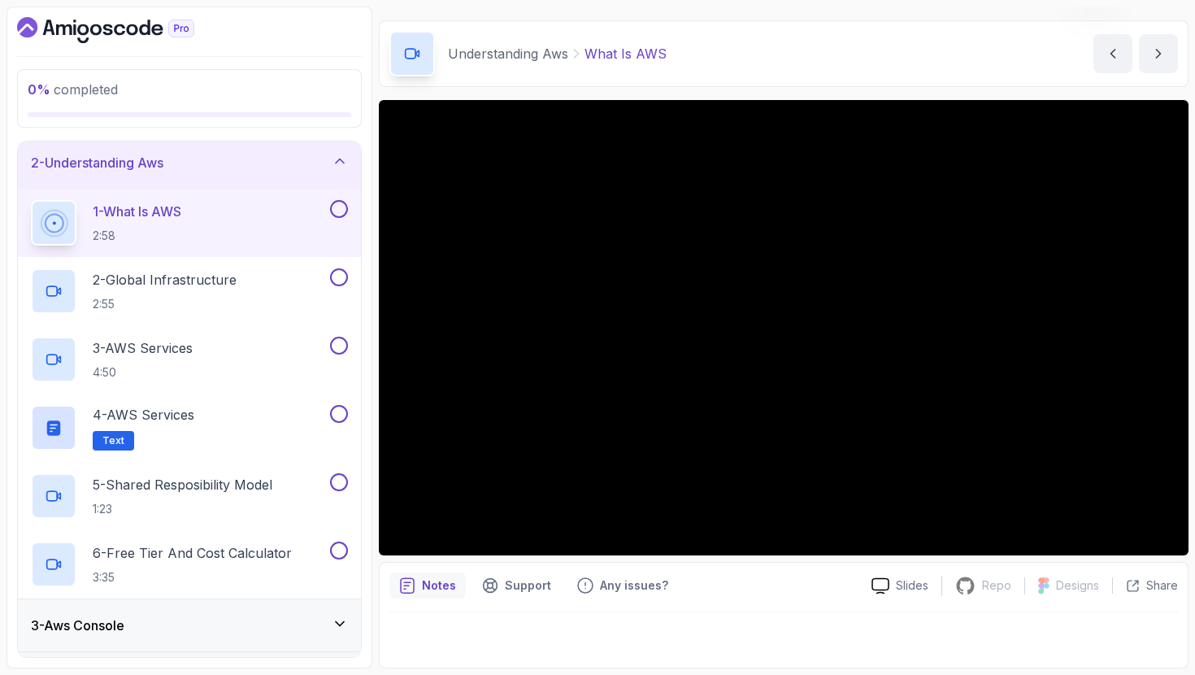
scroll to position [59, 0]
click at [255, 302] on div "2 - Global Infrastructure 2:55" at bounding box center [179, 291] width 296 height 46
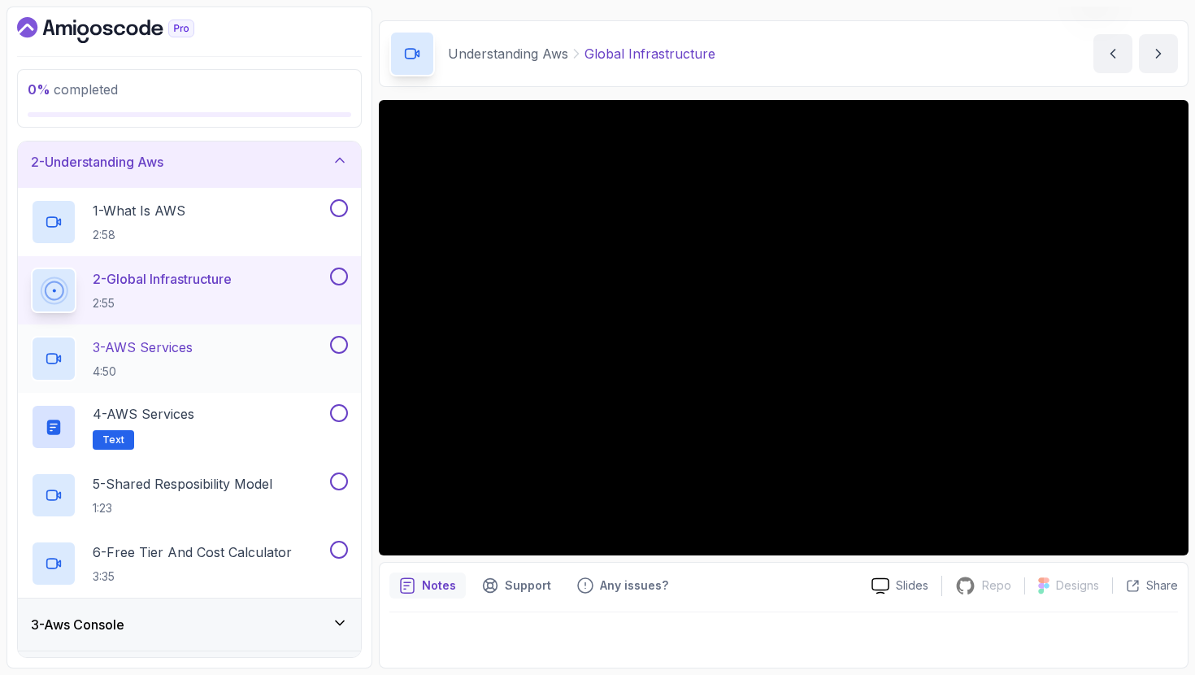
click at [237, 358] on div "3 - AWS Services 4:50" at bounding box center [179, 359] width 296 height 46
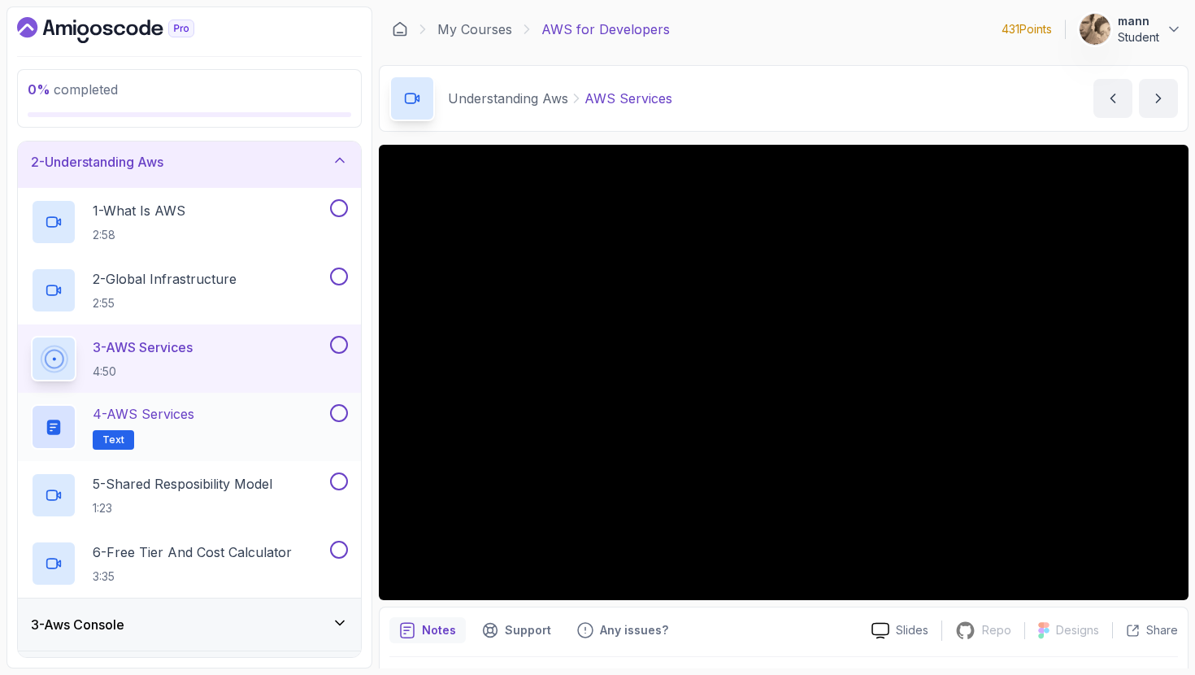
click at [243, 415] on div "4 - AWS Services Text" at bounding box center [179, 427] width 296 height 46
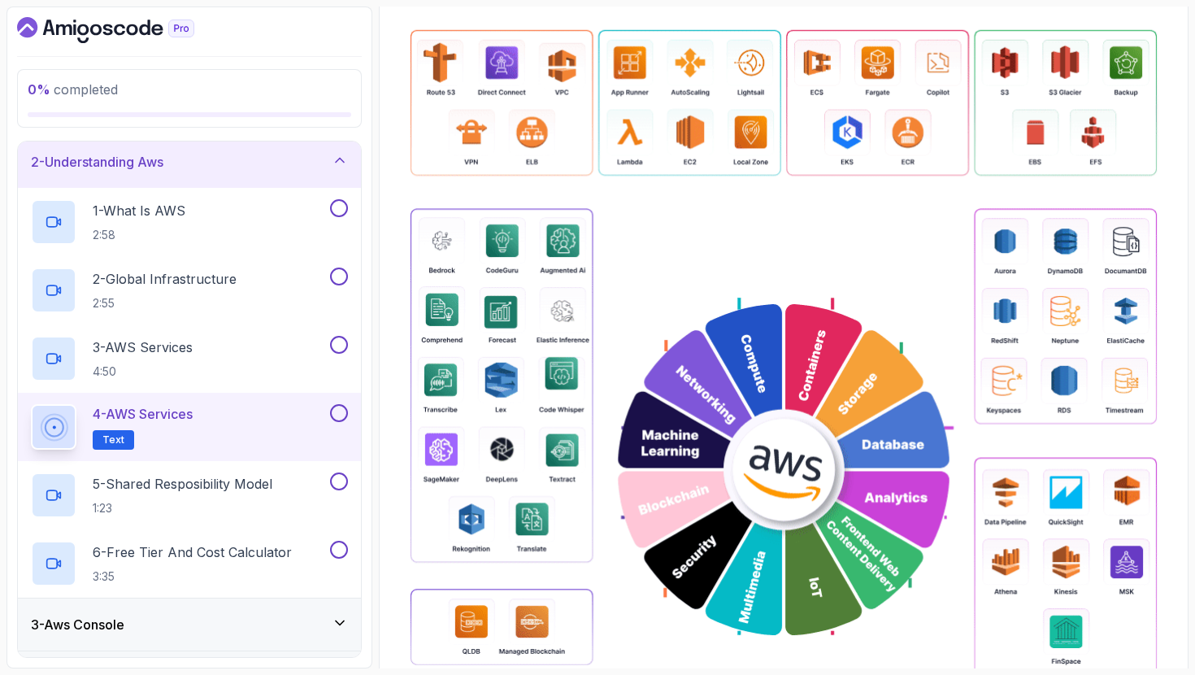
scroll to position [696, 0]
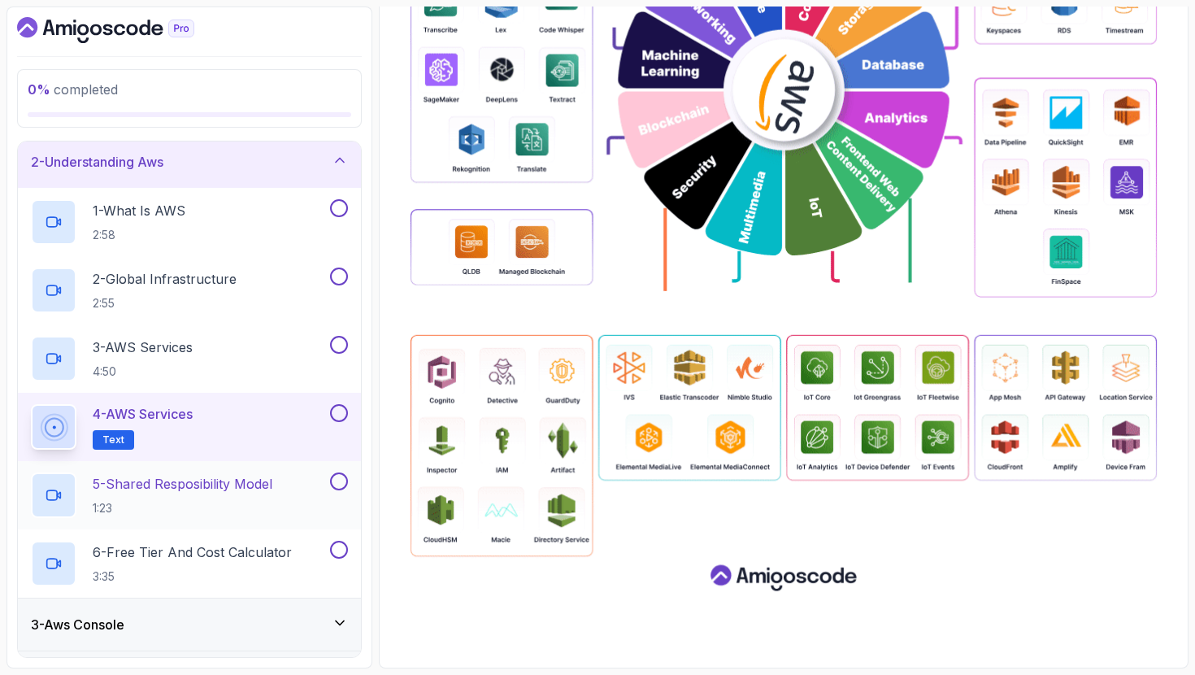
click at [283, 491] on div "5 - Shared Resposibility Model 1:23" at bounding box center [179, 495] width 296 height 46
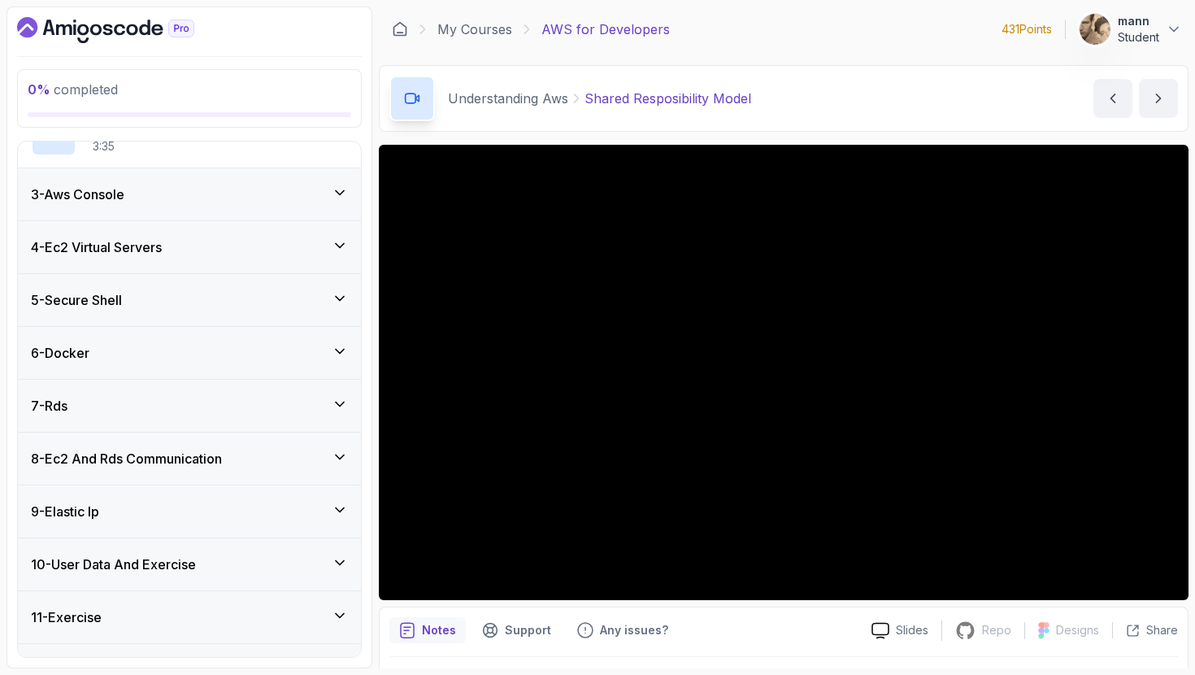
scroll to position [633, 0]
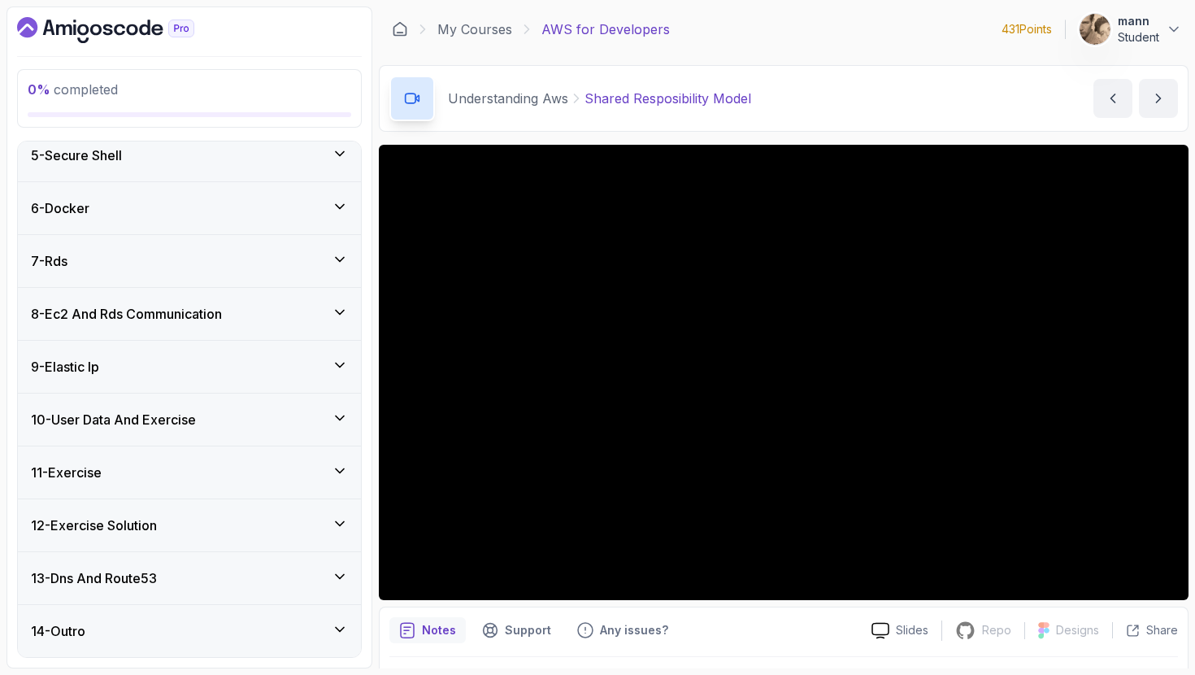
click at [203, 609] on div "14 - Outro" at bounding box center [189, 631] width 343 height 52
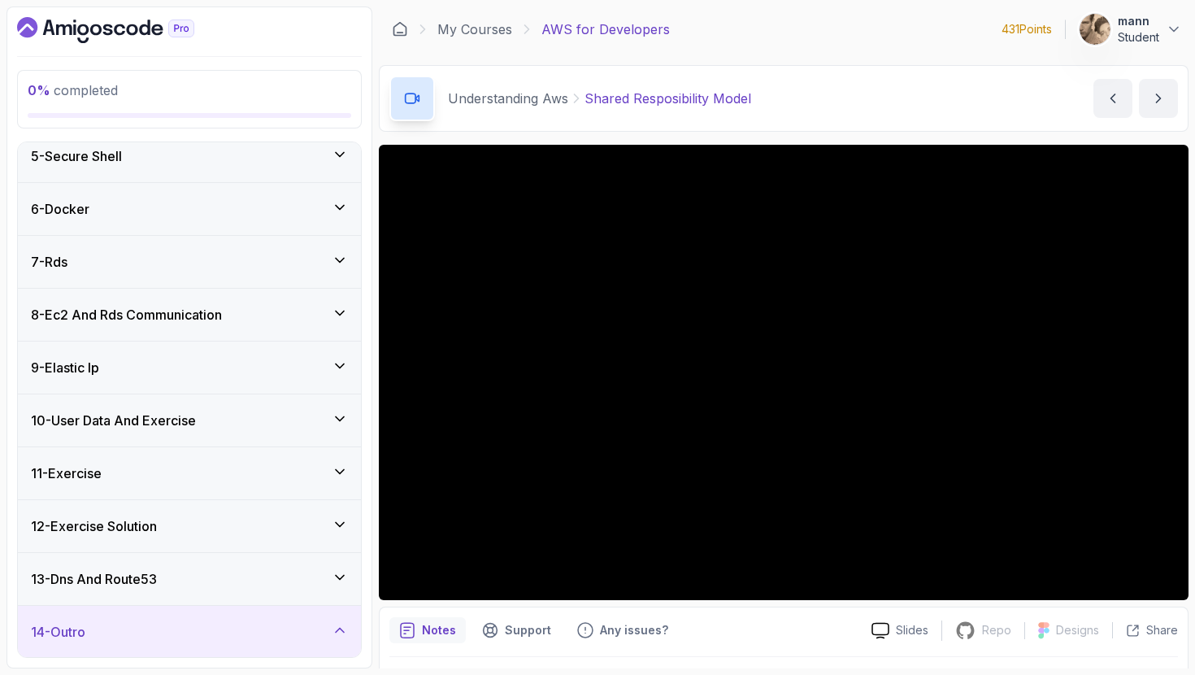
click at [223, 576] on div "13 - Dns And Route53" at bounding box center [189, 579] width 317 height 20
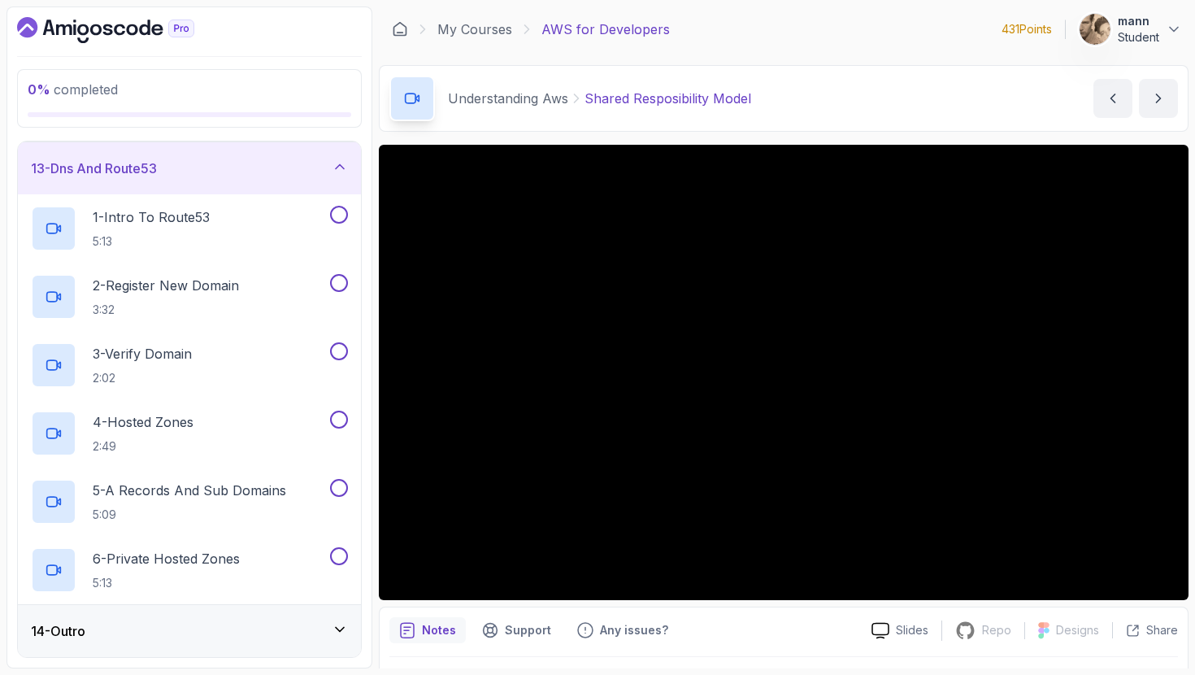
click at [214, 629] on div "14 - Outro" at bounding box center [189, 631] width 317 height 20
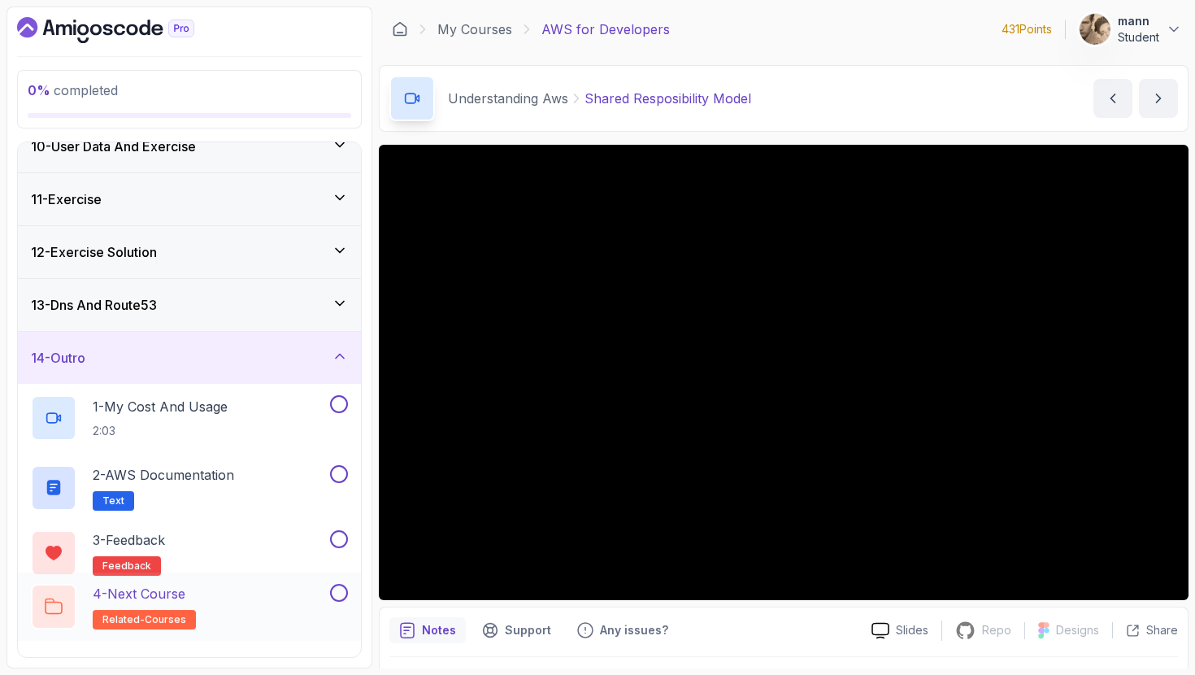
scroll to position [497, 0]
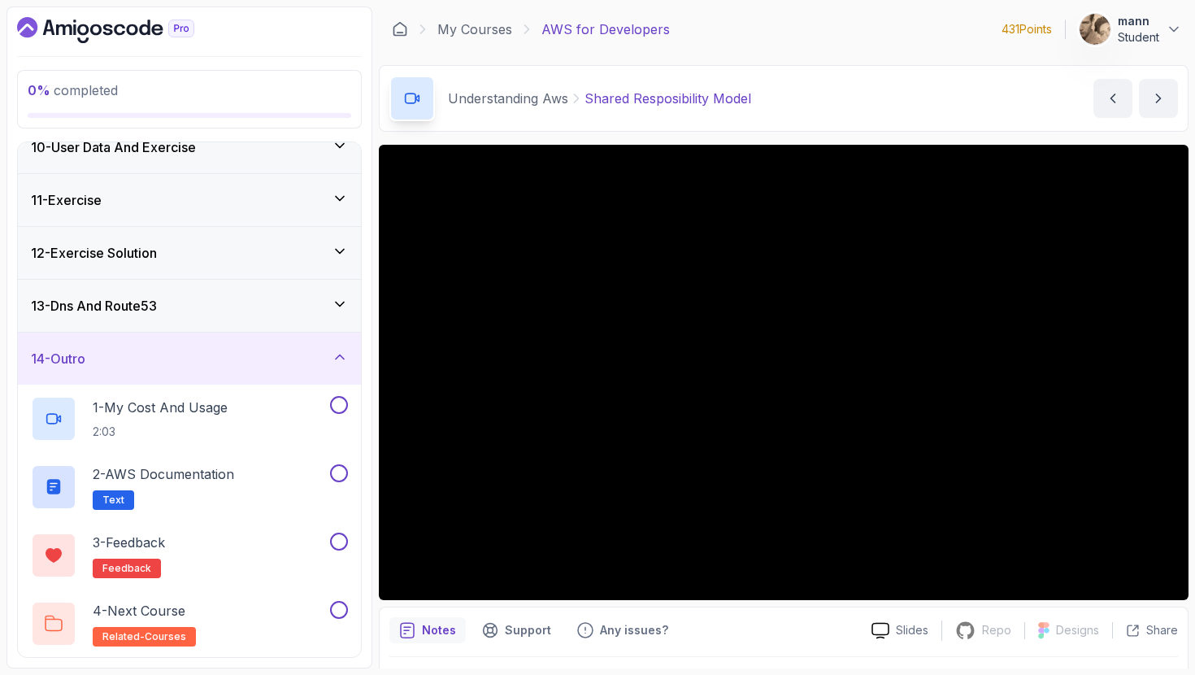
click at [280, 297] on div "13 - Dns And Route53" at bounding box center [189, 306] width 317 height 20
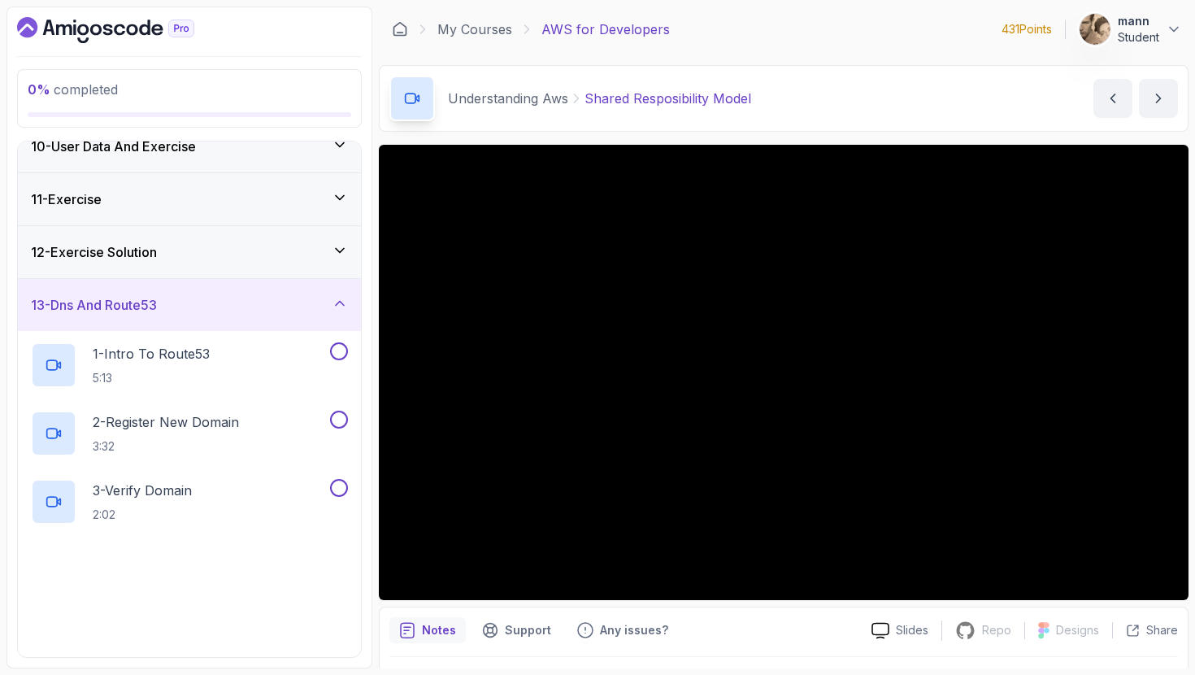
click at [281, 269] on div "12 - Exercise Solution" at bounding box center [189, 252] width 343 height 52
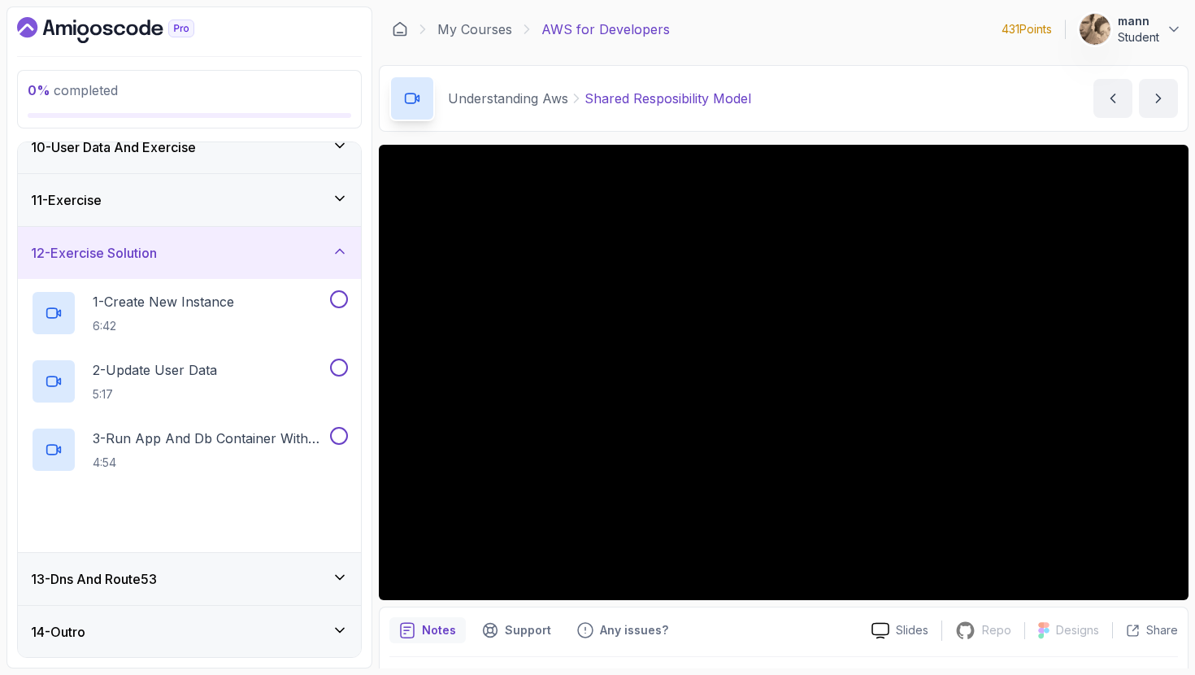
click at [280, 215] on div "11 - Exercise" at bounding box center [189, 200] width 343 height 52
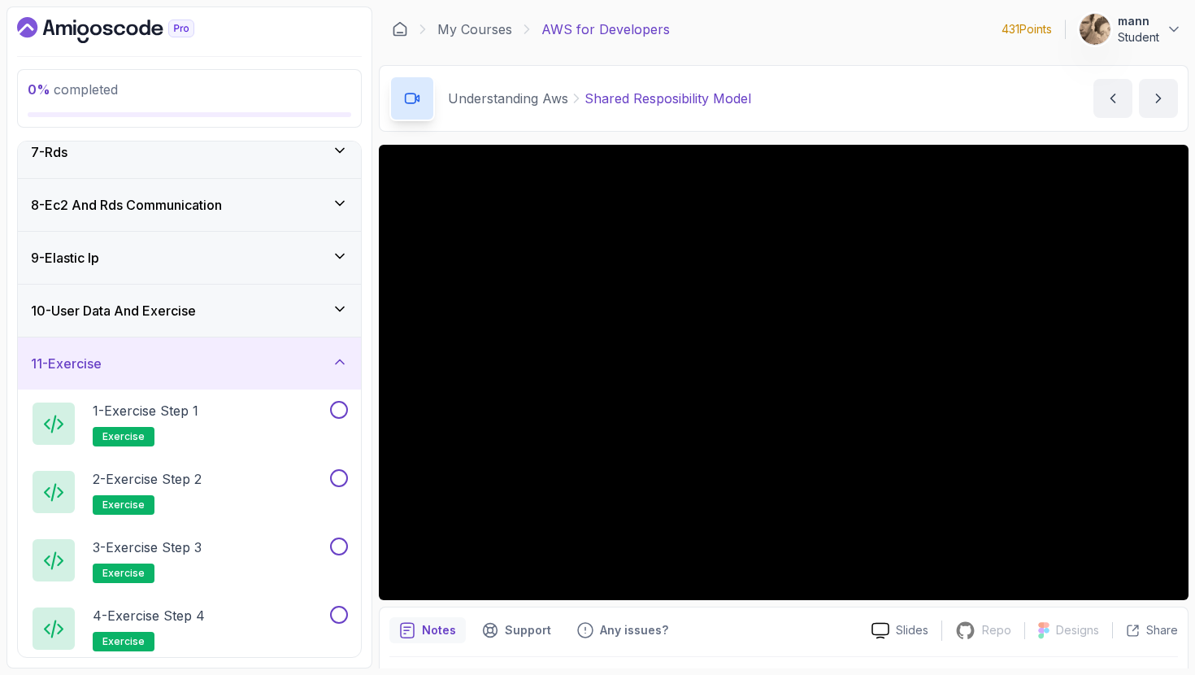
click at [224, 311] on div "10 - User Data And Exercise" at bounding box center [189, 311] width 317 height 20
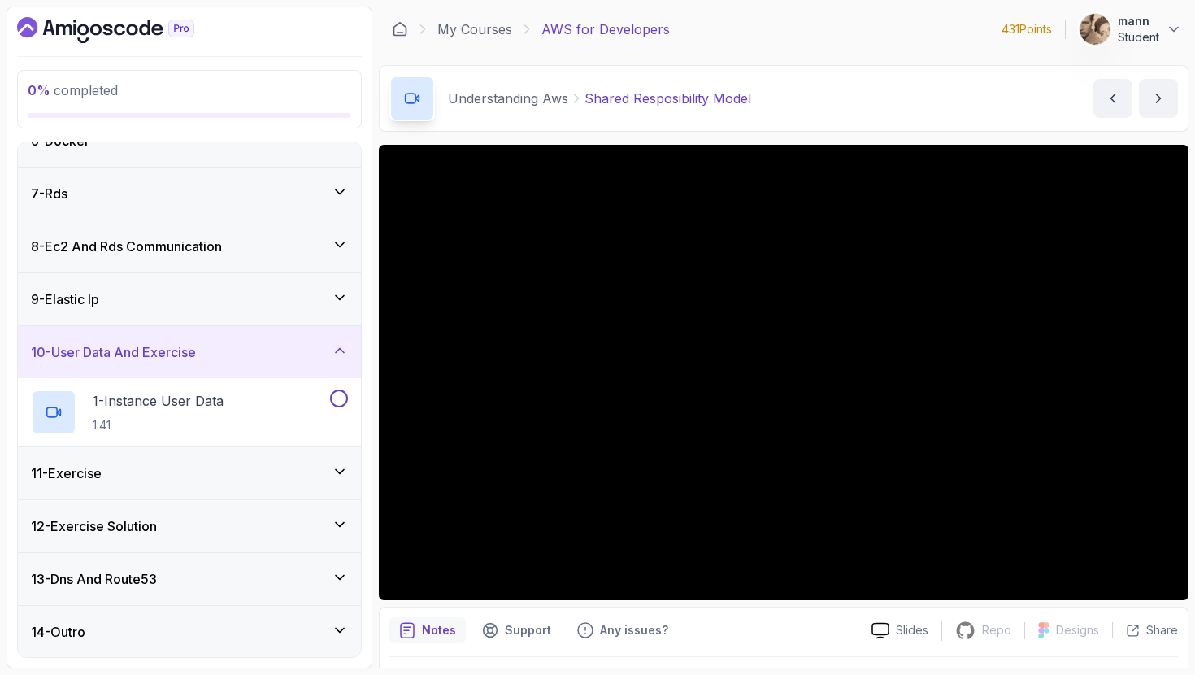
scroll to position [292, 0]
click at [220, 298] on div "9 - Elastic Ip" at bounding box center [189, 299] width 317 height 20
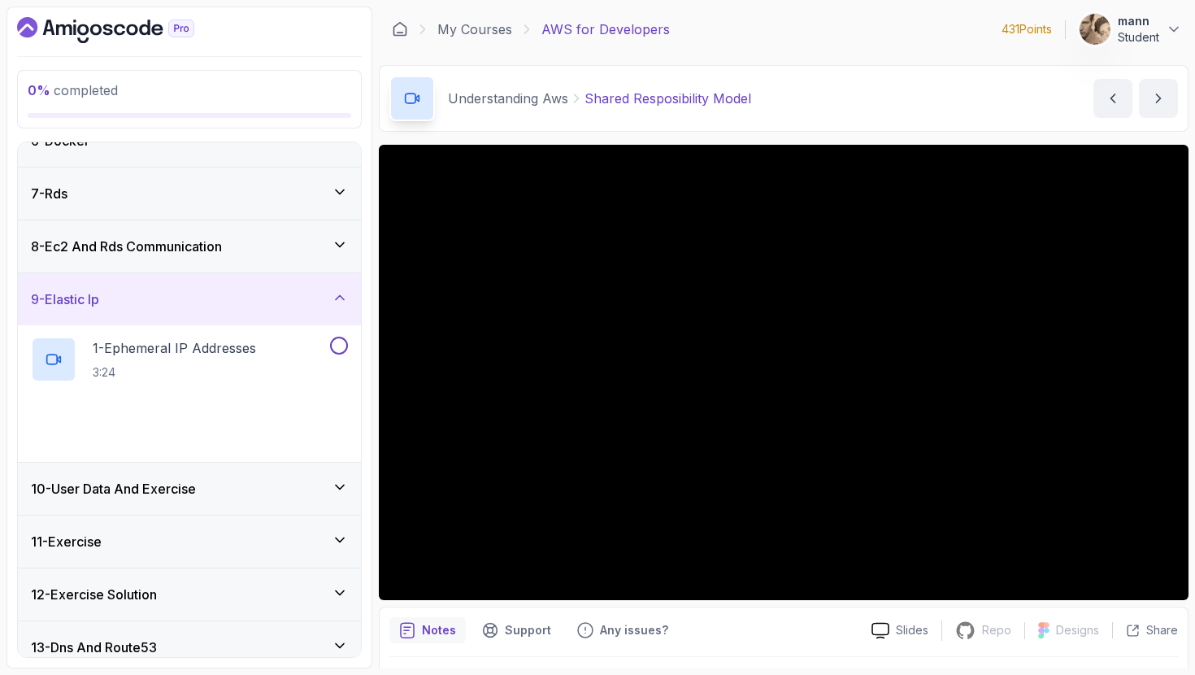
click at [234, 256] on div "8 - Ec2 And Rds Communication" at bounding box center [189, 246] width 343 height 52
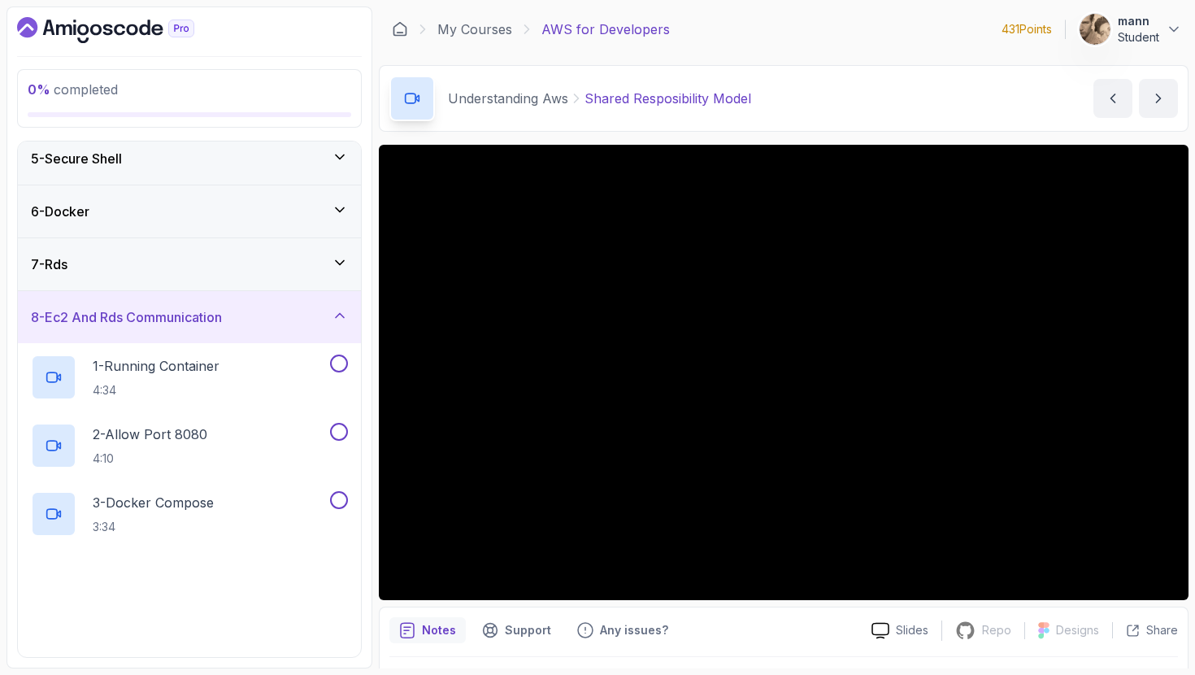
scroll to position [219, 0]
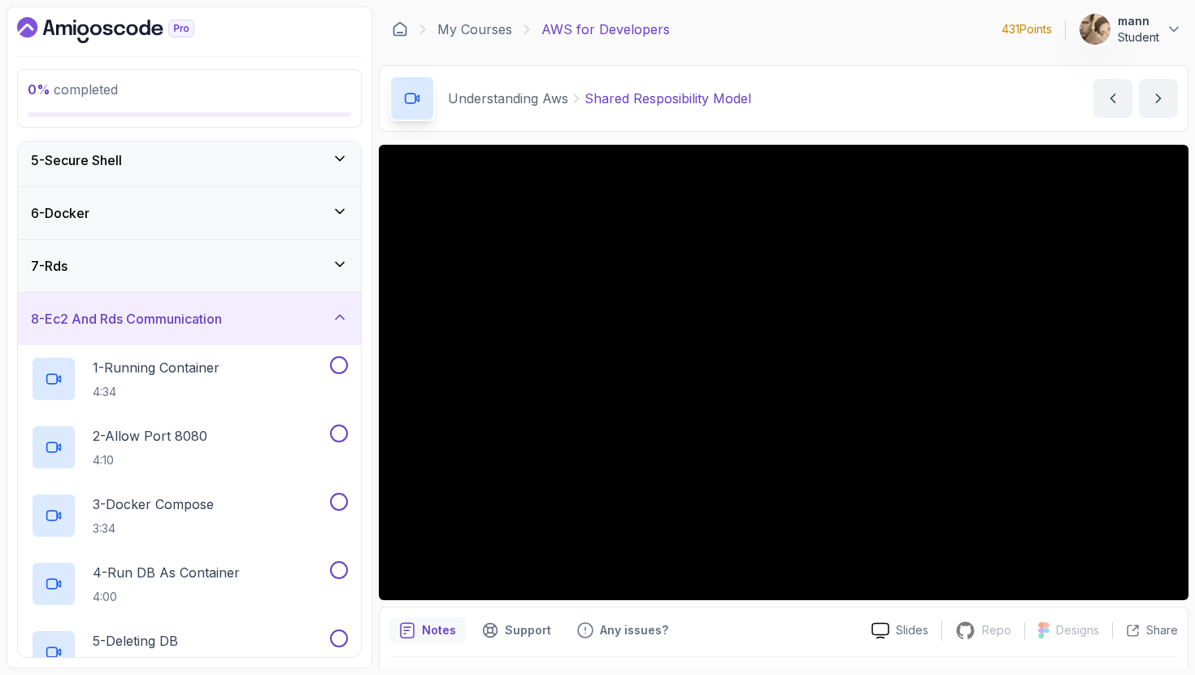
click at [241, 249] on div "7 - Rds" at bounding box center [189, 266] width 343 height 52
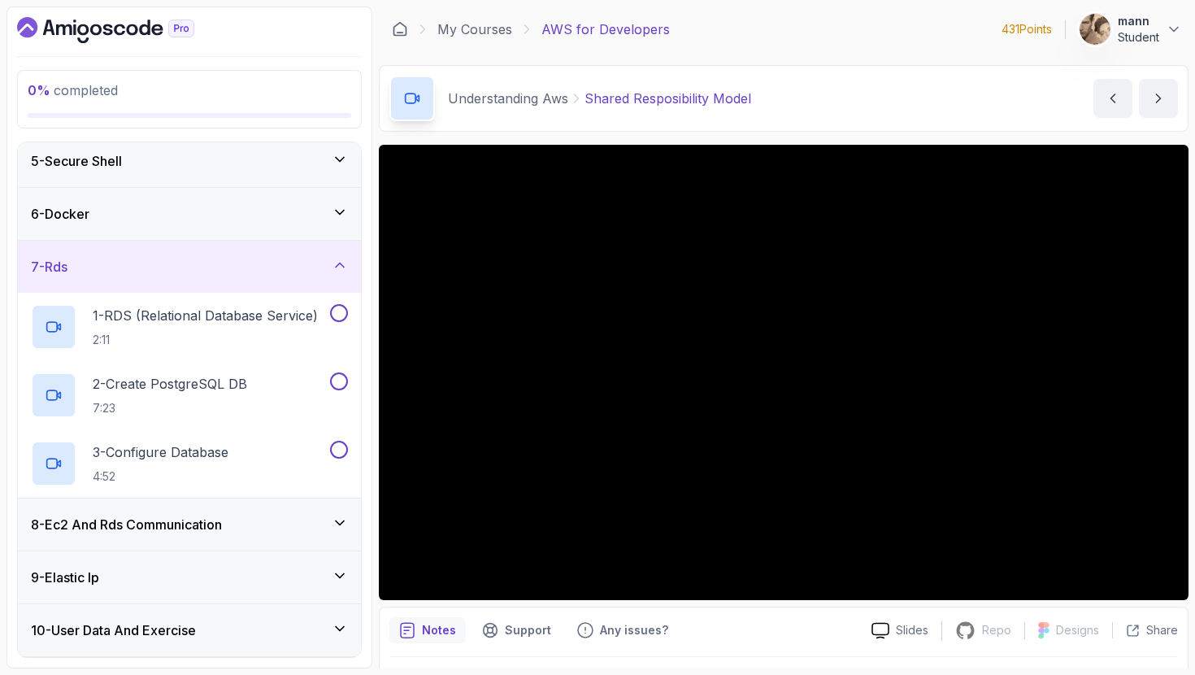
click at [250, 213] on div "6 - Docker" at bounding box center [189, 214] width 317 height 20
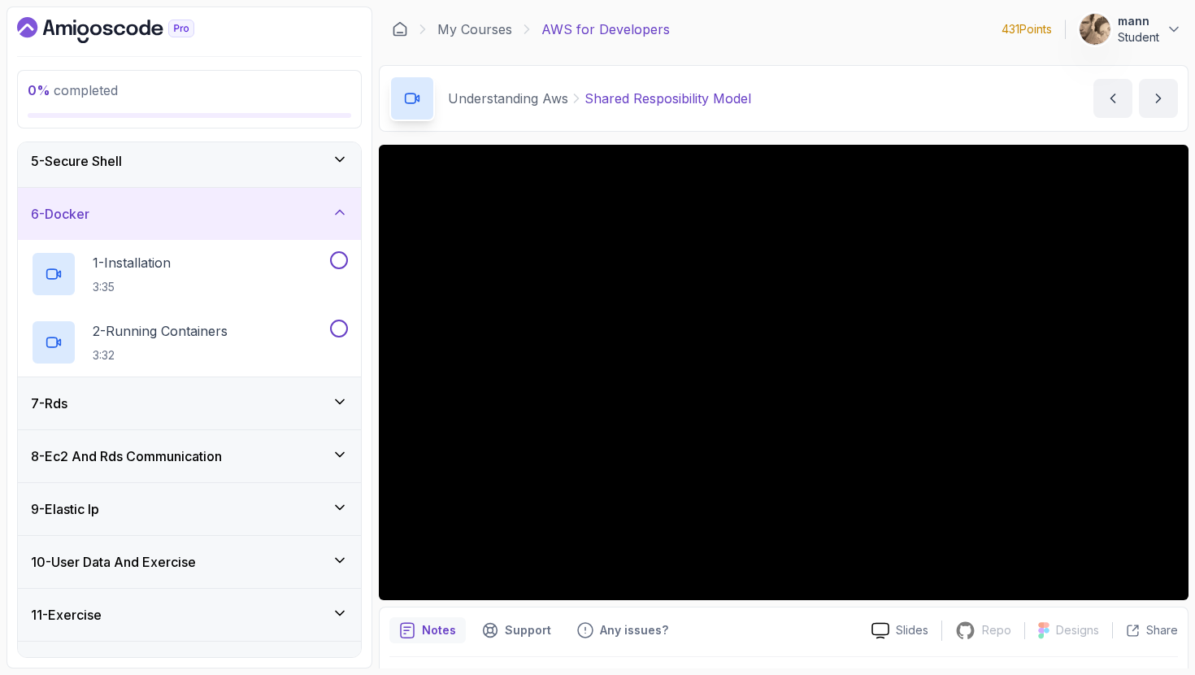
click at [267, 153] on div "5 - Secure Shell" at bounding box center [189, 161] width 317 height 20
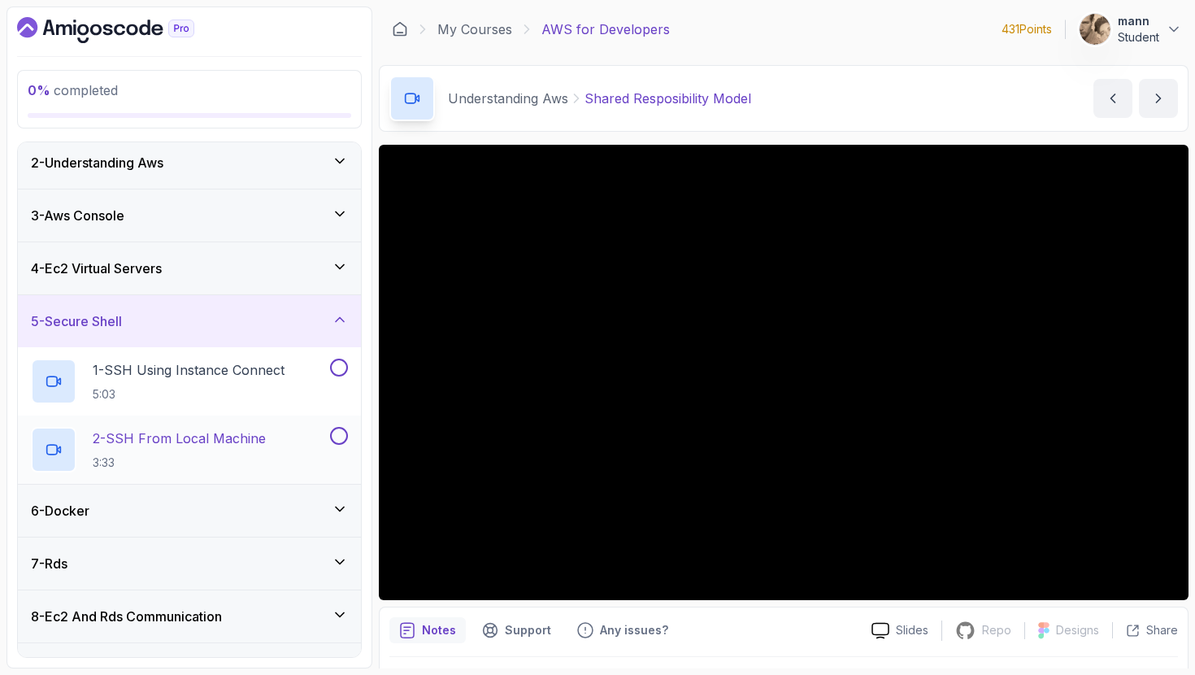
scroll to position [0, 0]
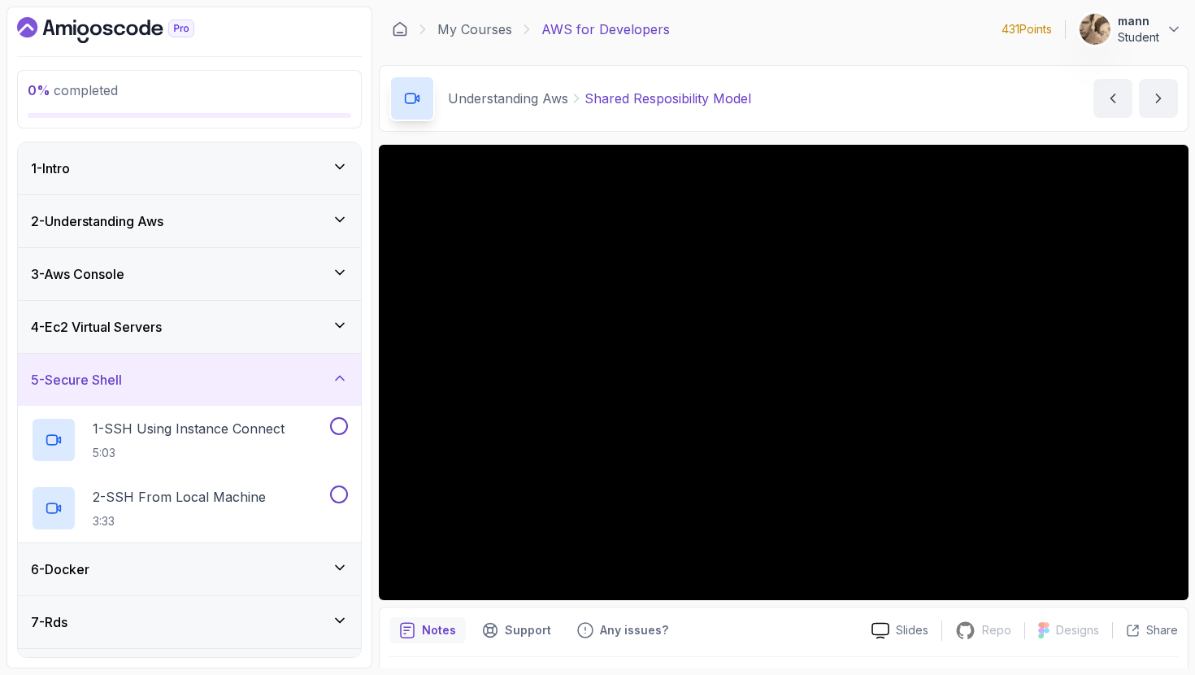
click at [248, 322] on div "4 - Ec2 Virtual Servers" at bounding box center [189, 327] width 317 height 20
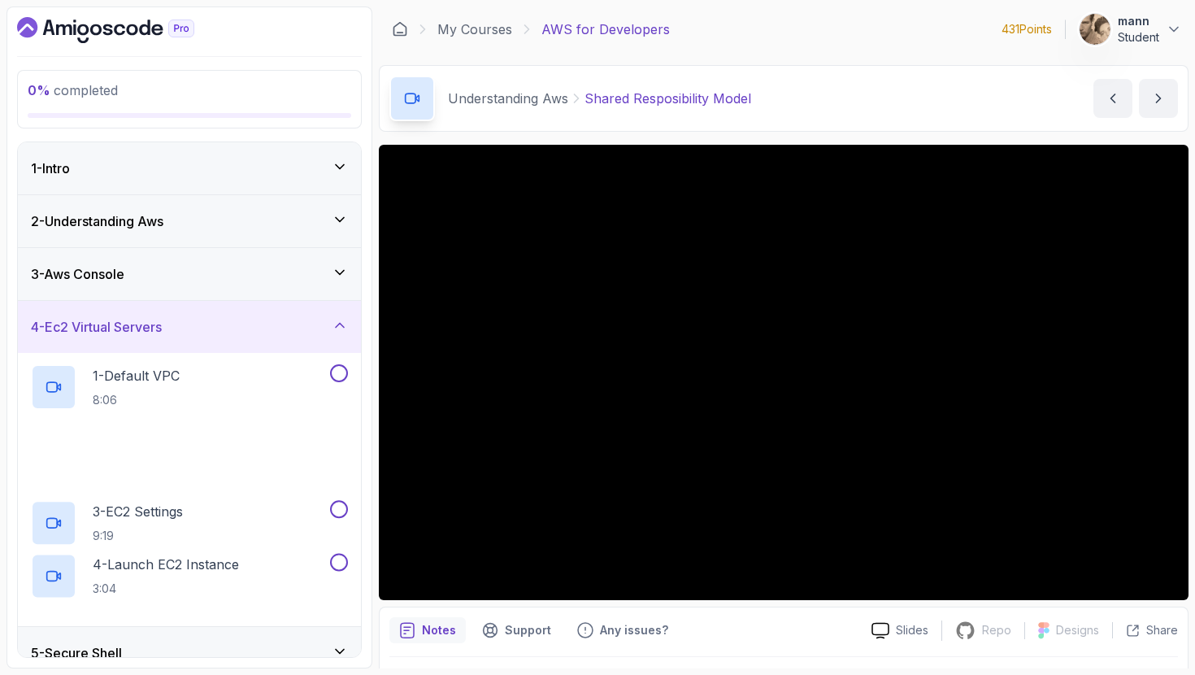
click at [259, 261] on div "3 - Aws Console" at bounding box center [189, 274] width 343 height 52
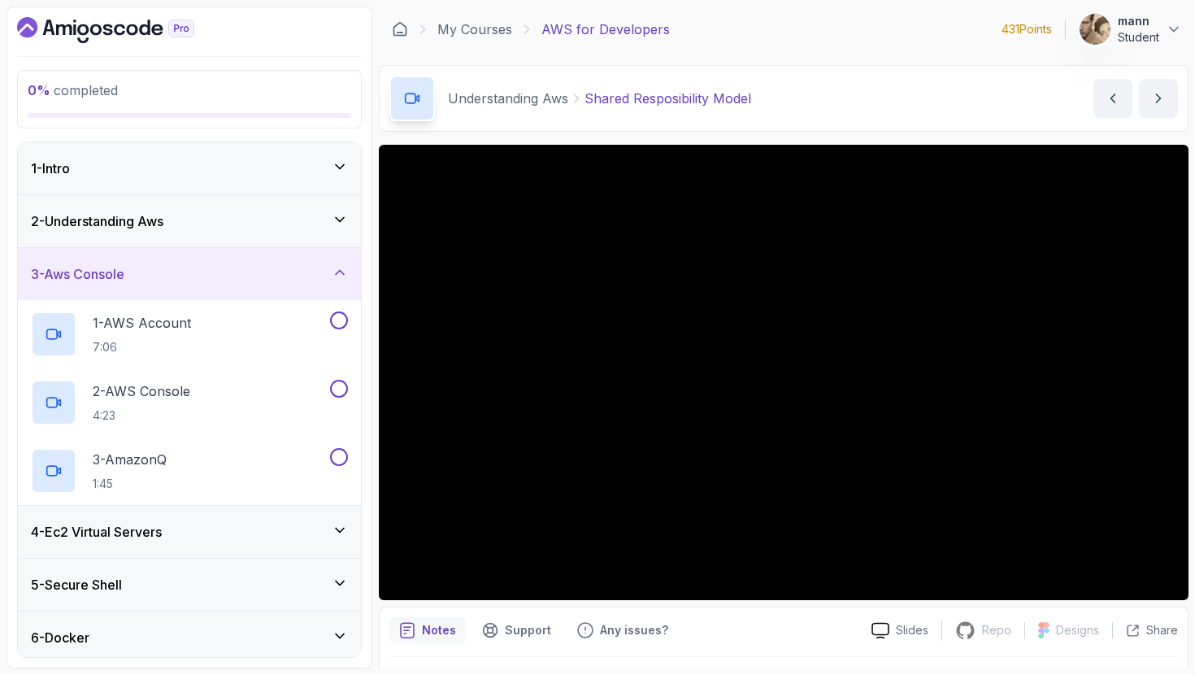
click at [275, 201] on div "2 - Understanding Aws" at bounding box center [189, 221] width 343 height 52
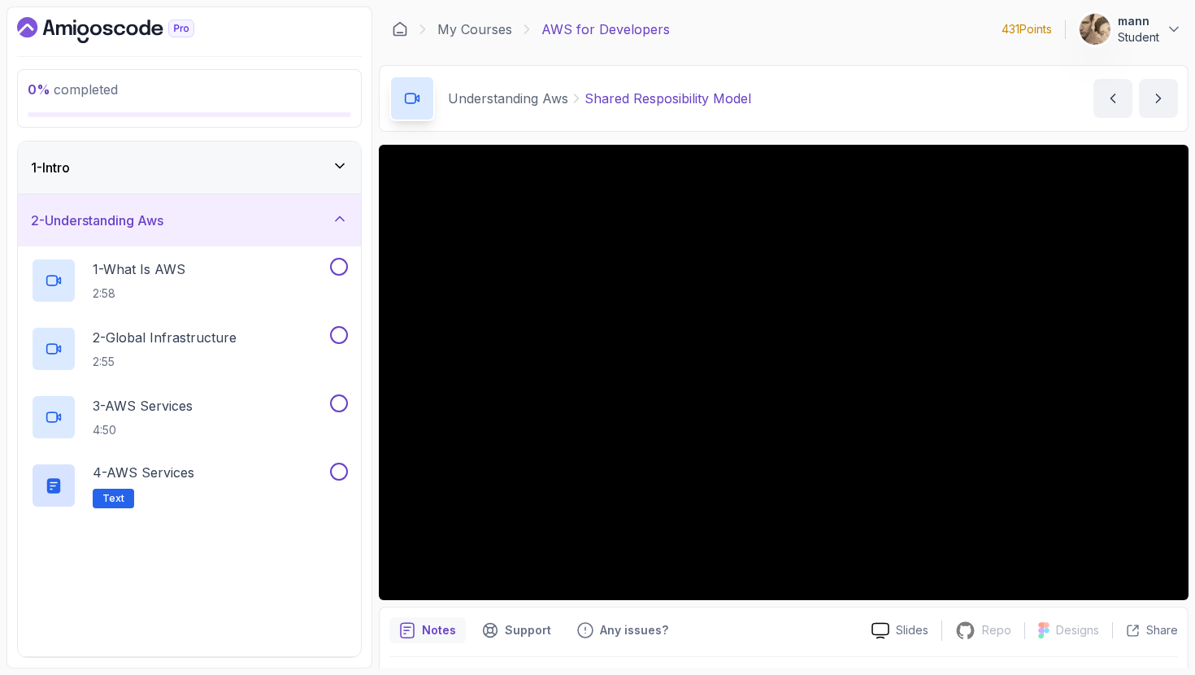
click at [284, 166] on div "1 - Intro" at bounding box center [189, 168] width 317 height 20
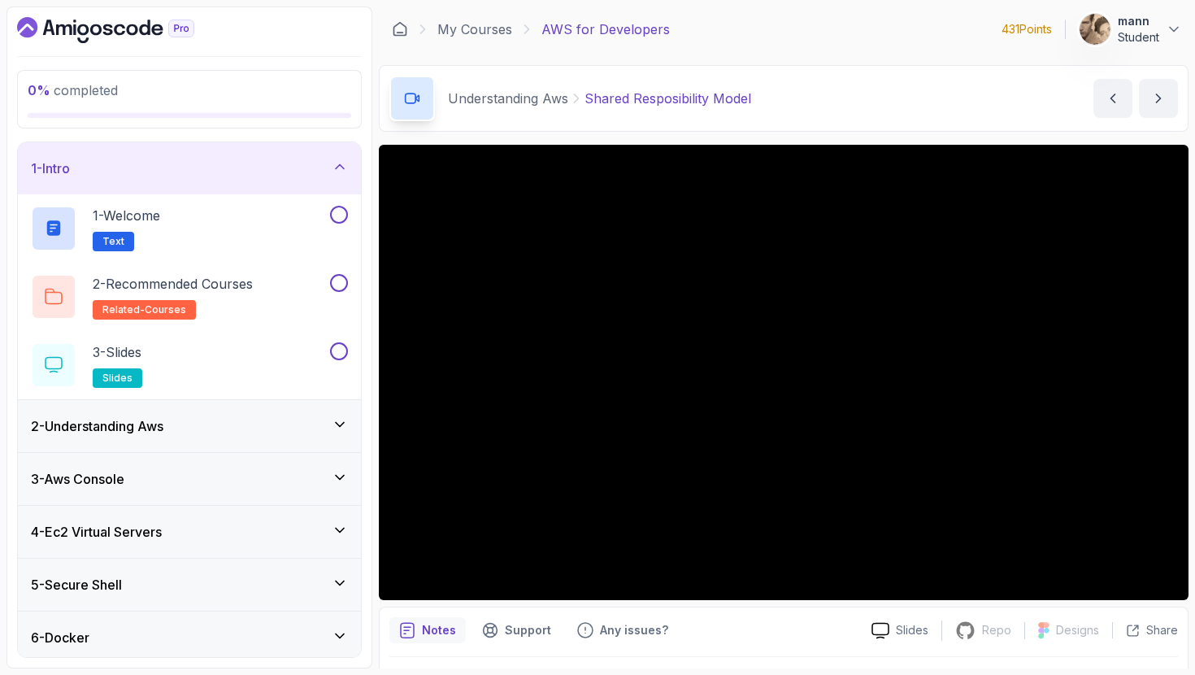
click at [285, 163] on div "1 - Intro" at bounding box center [189, 169] width 317 height 20
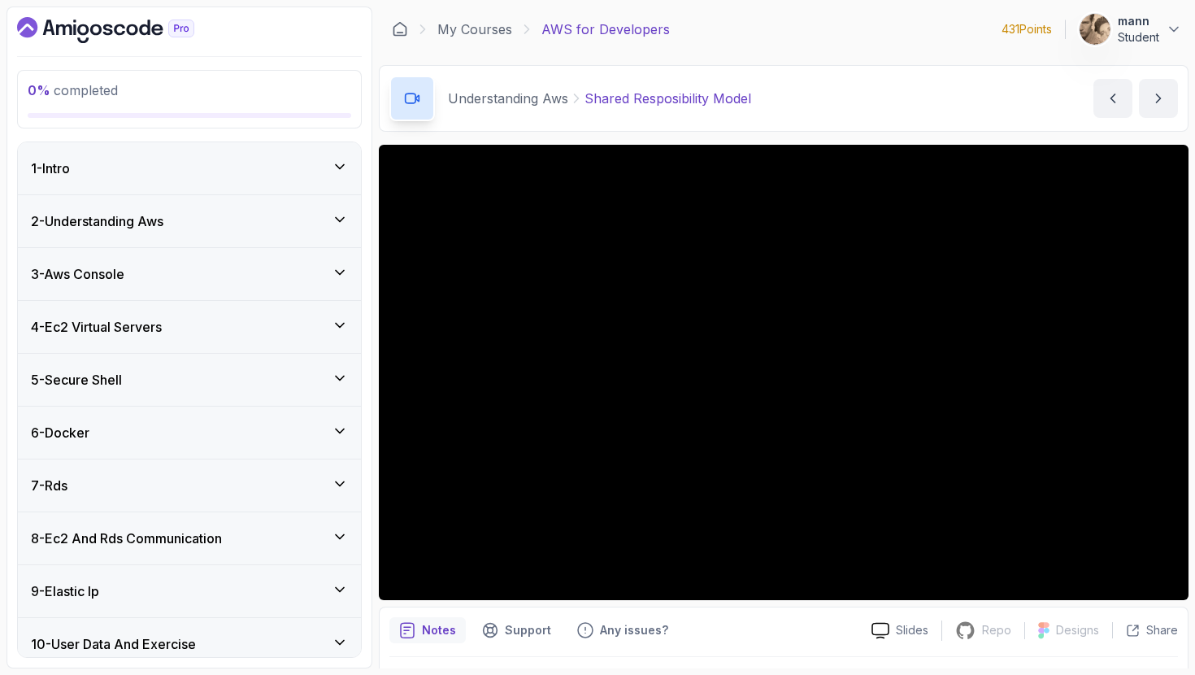
click at [285, 225] on div "2 - Understanding Aws" at bounding box center [189, 221] width 317 height 20
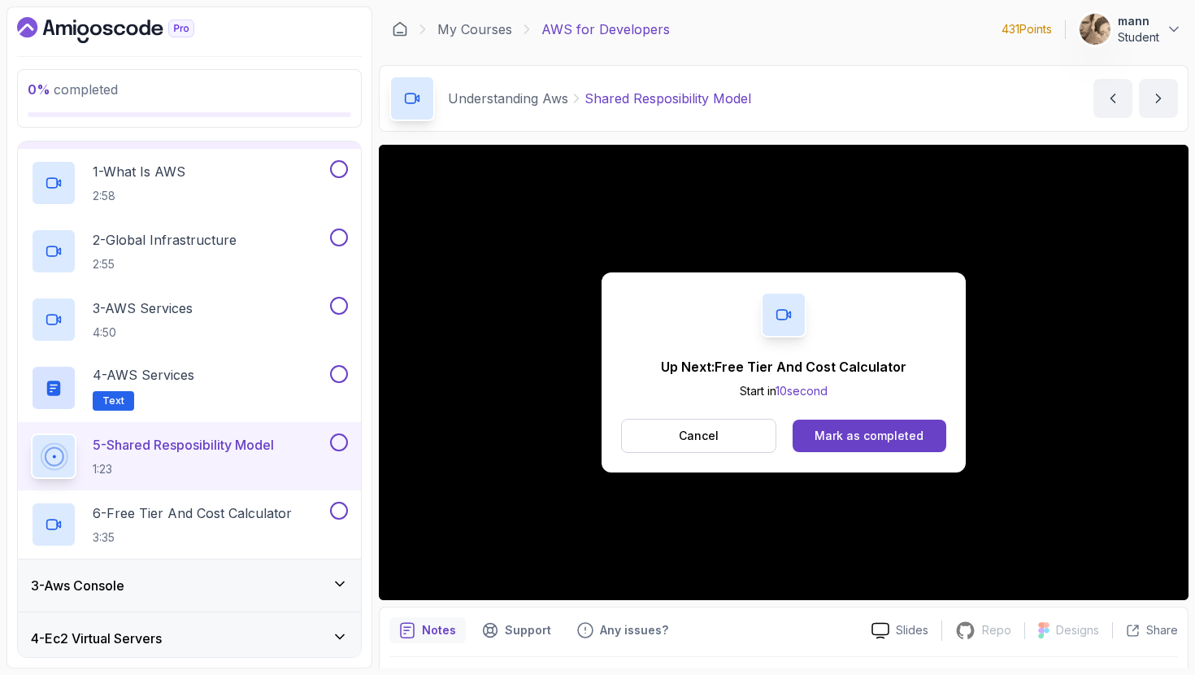
scroll to position [105, 0]
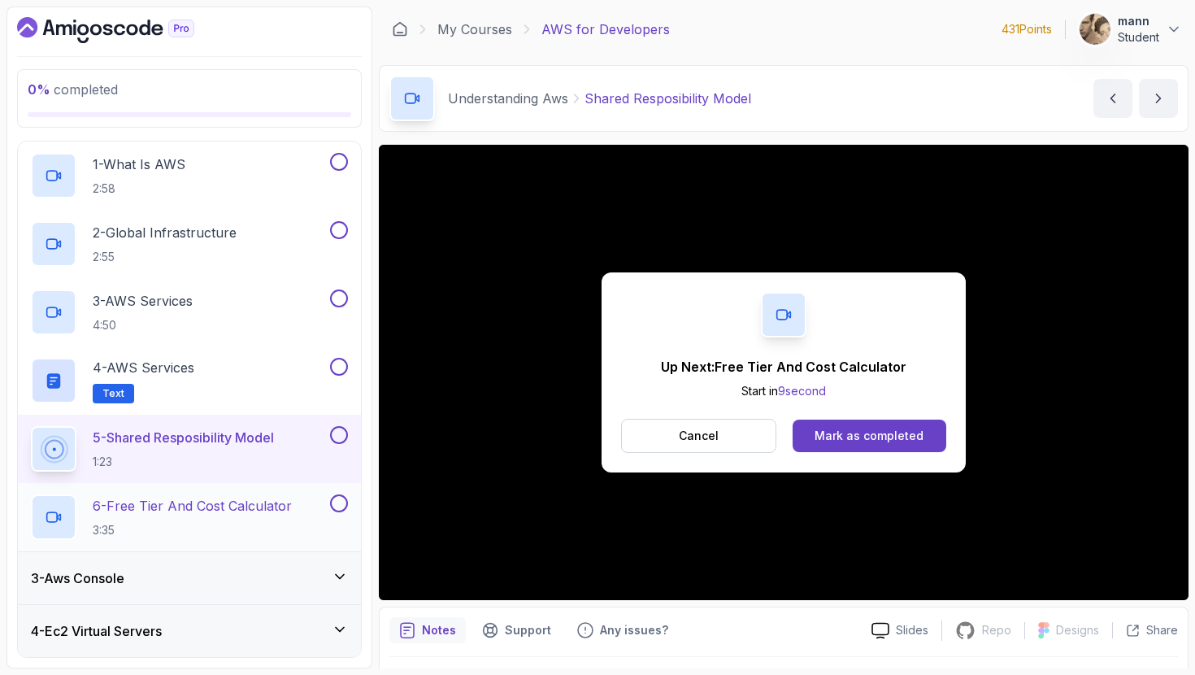
click at [331, 527] on button "6 - Free Tier And Cost Calculator 3:35" at bounding box center [189, 517] width 317 height 46
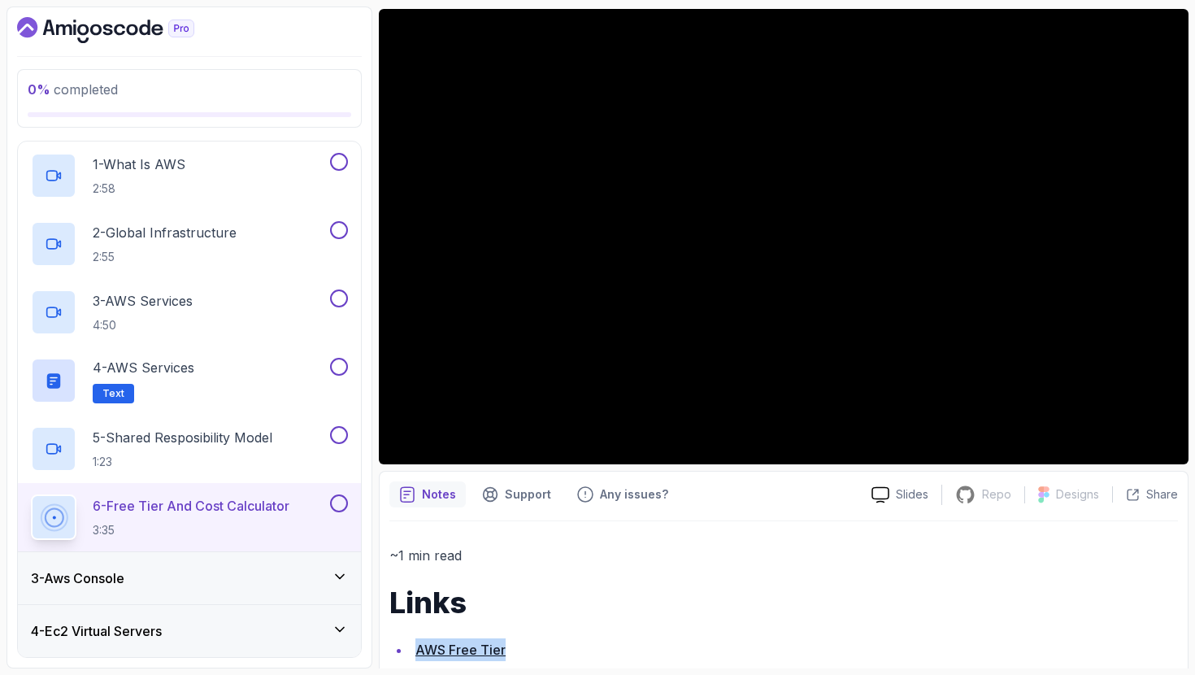
scroll to position [57, 0]
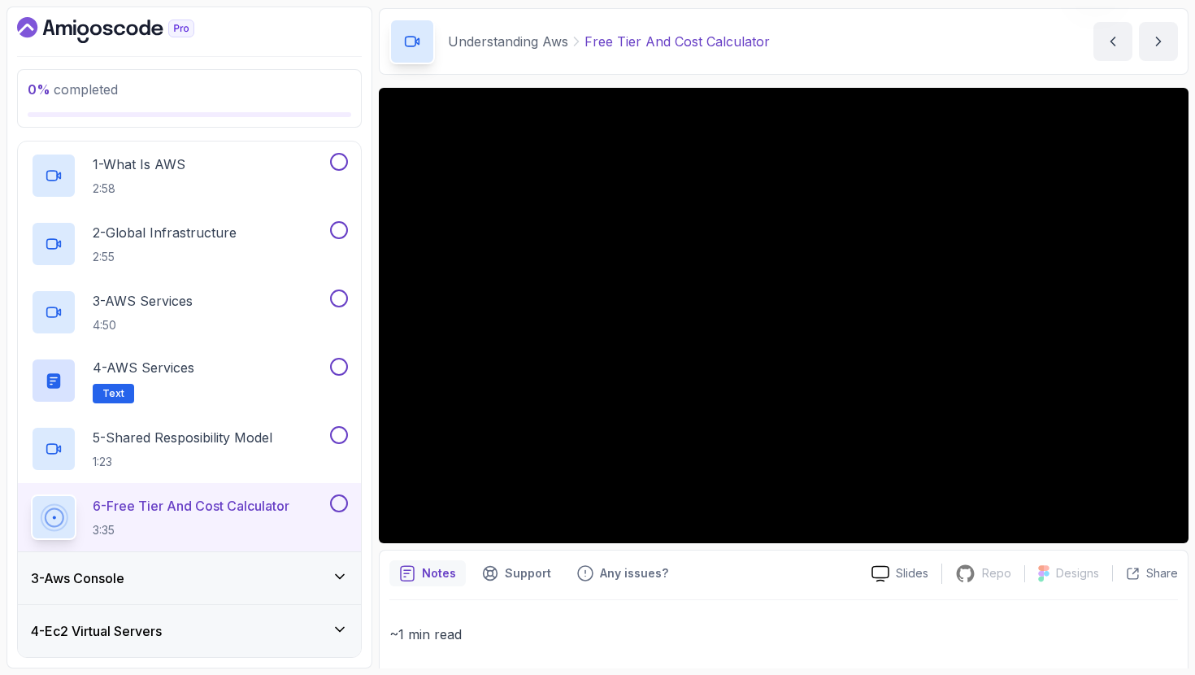
click at [751, 589] on div "Notes Support Any issues? Slides Repo Repository not available Designs Design n…" at bounding box center [784, 679] width 810 height 259
click at [265, 590] on div "3 - Aws Console" at bounding box center [189, 578] width 343 height 52
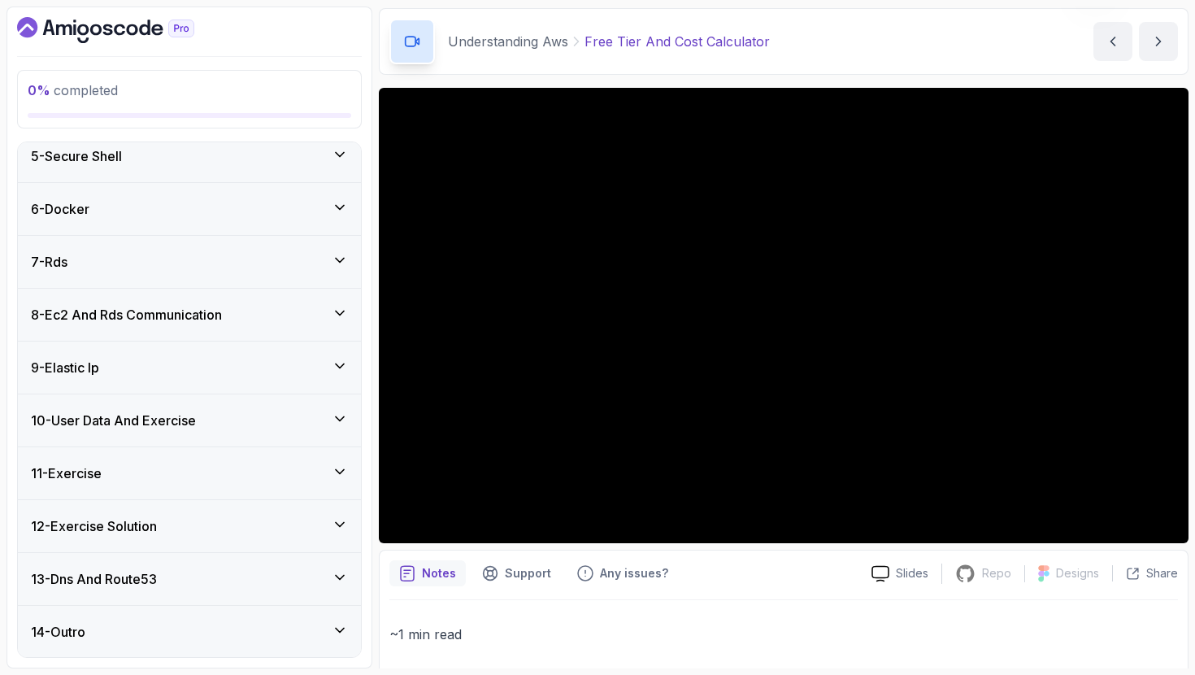
scroll to position [0, 0]
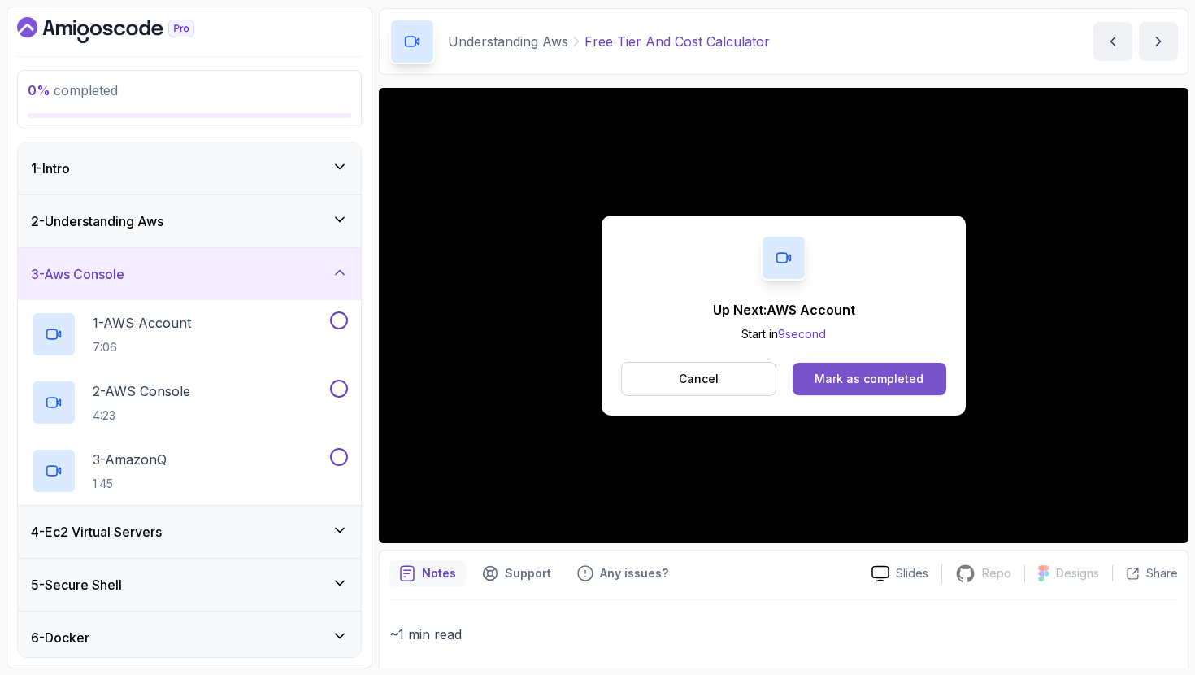
click at [819, 375] on div "Mark as completed" at bounding box center [869, 379] width 109 height 16
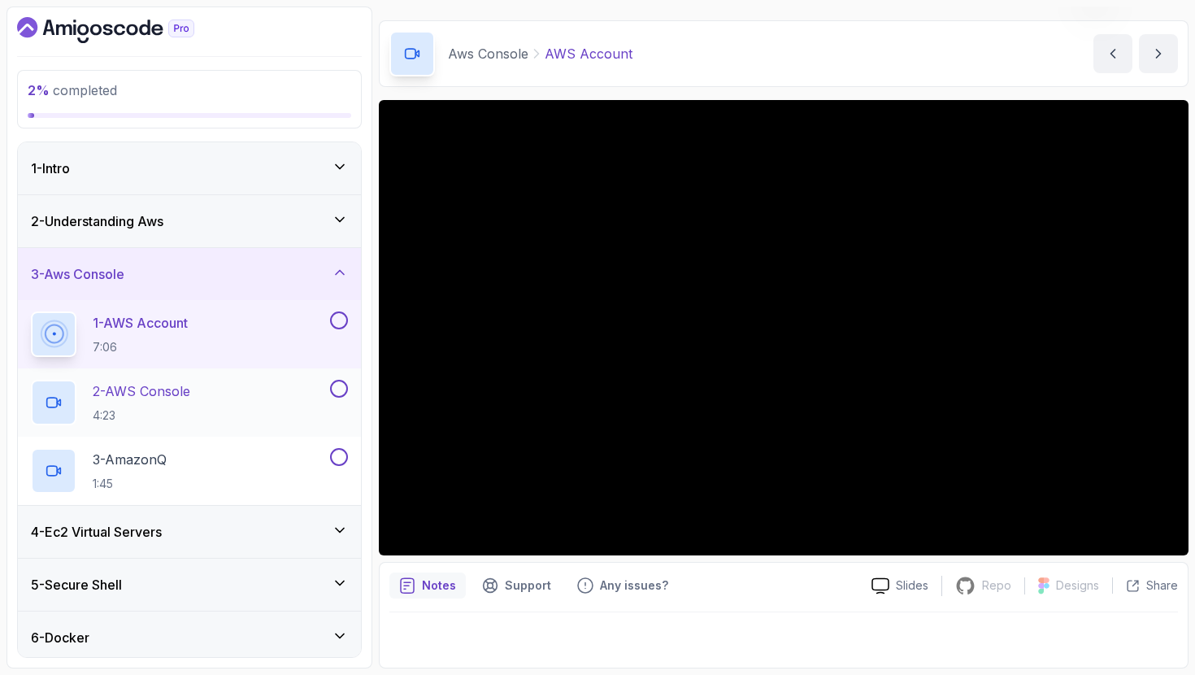
click at [181, 404] on h2 "2 - AWS Console 4:23" at bounding box center [142, 402] width 98 height 42
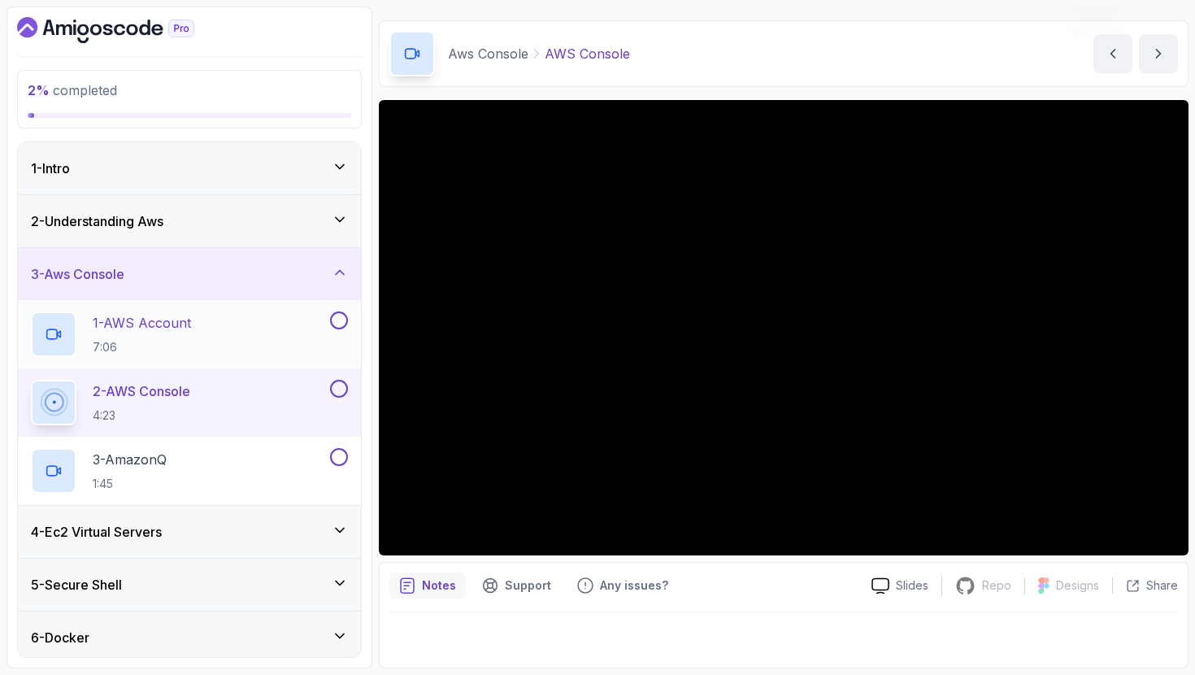
click at [253, 363] on div "1 - AWS Account 7:06" at bounding box center [189, 334] width 343 height 68
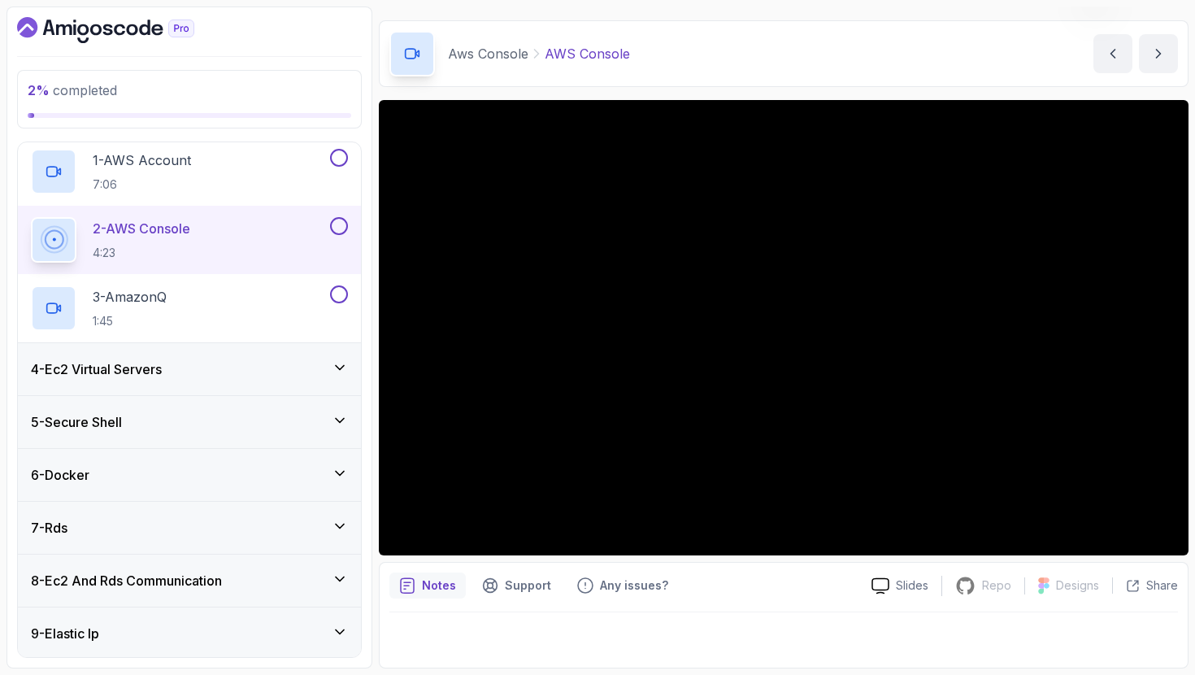
click at [222, 363] on div "4 - Ec2 Virtual Servers" at bounding box center [189, 369] width 317 height 20
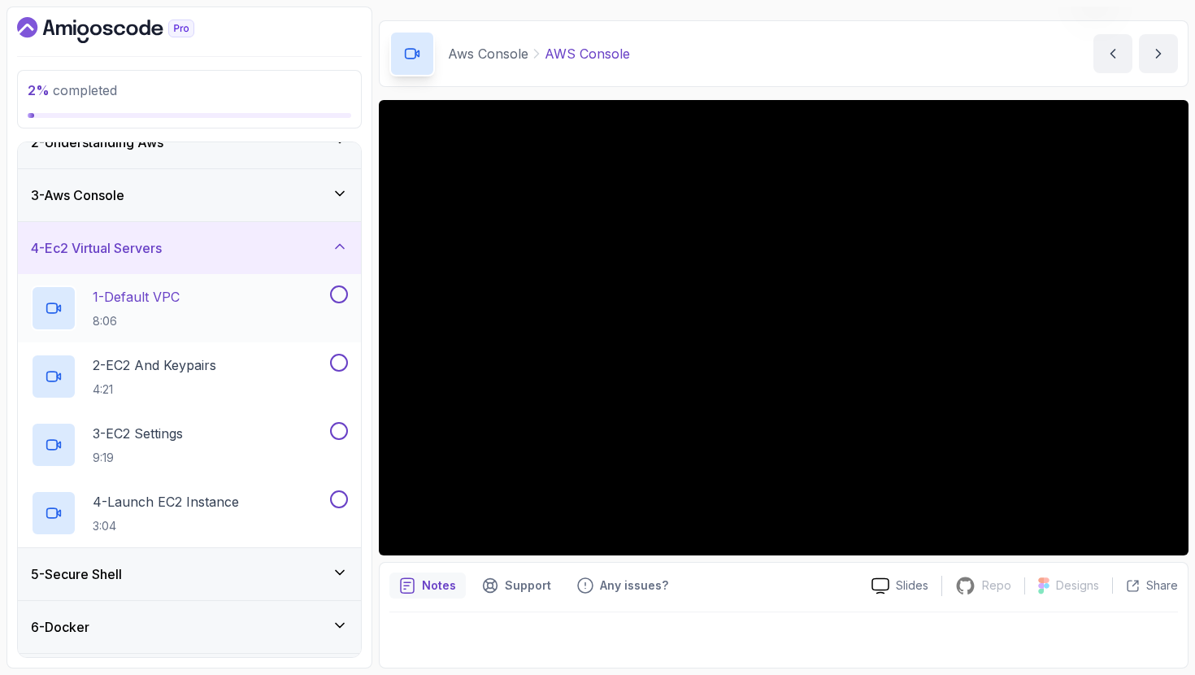
scroll to position [16, 0]
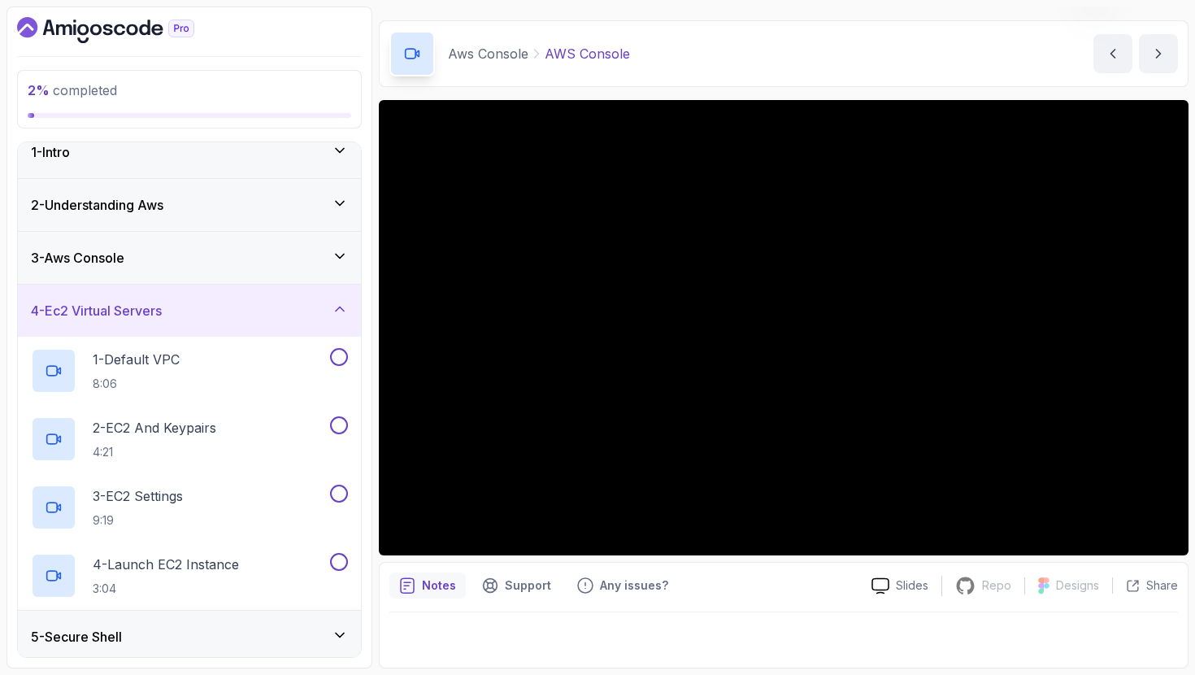
click at [300, 267] on div "3 - Aws Console" at bounding box center [189, 258] width 343 height 52
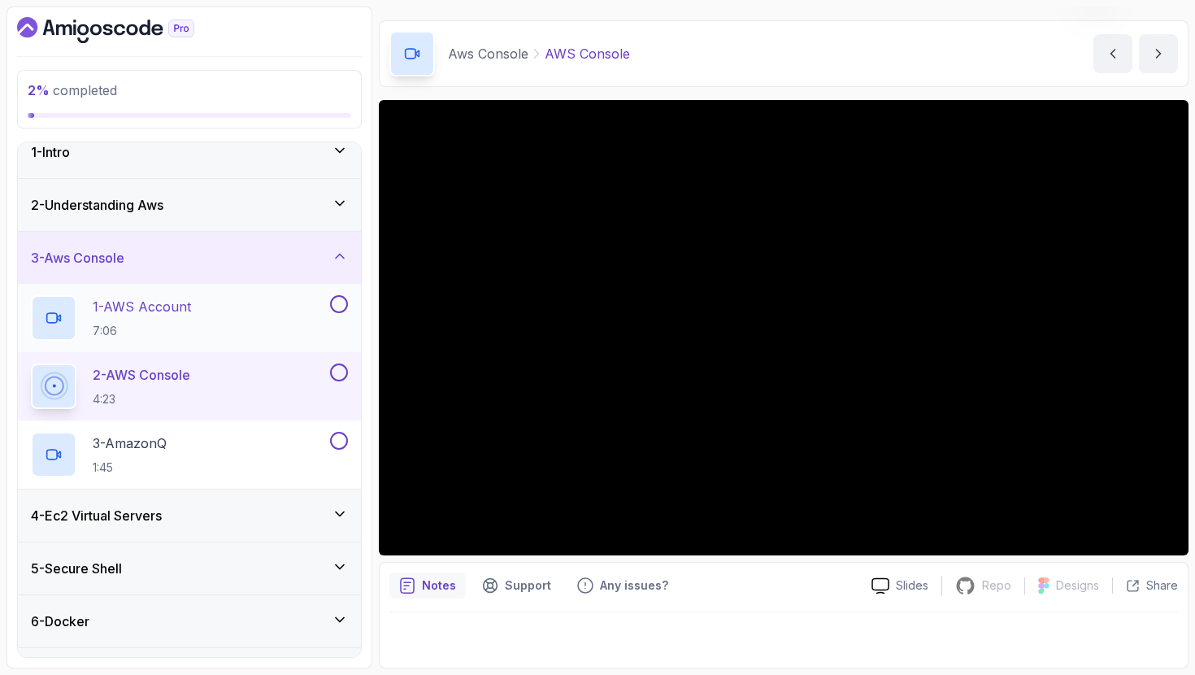
click at [271, 324] on div "1 - AWS Account 7:06" at bounding box center [179, 318] width 296 height 46
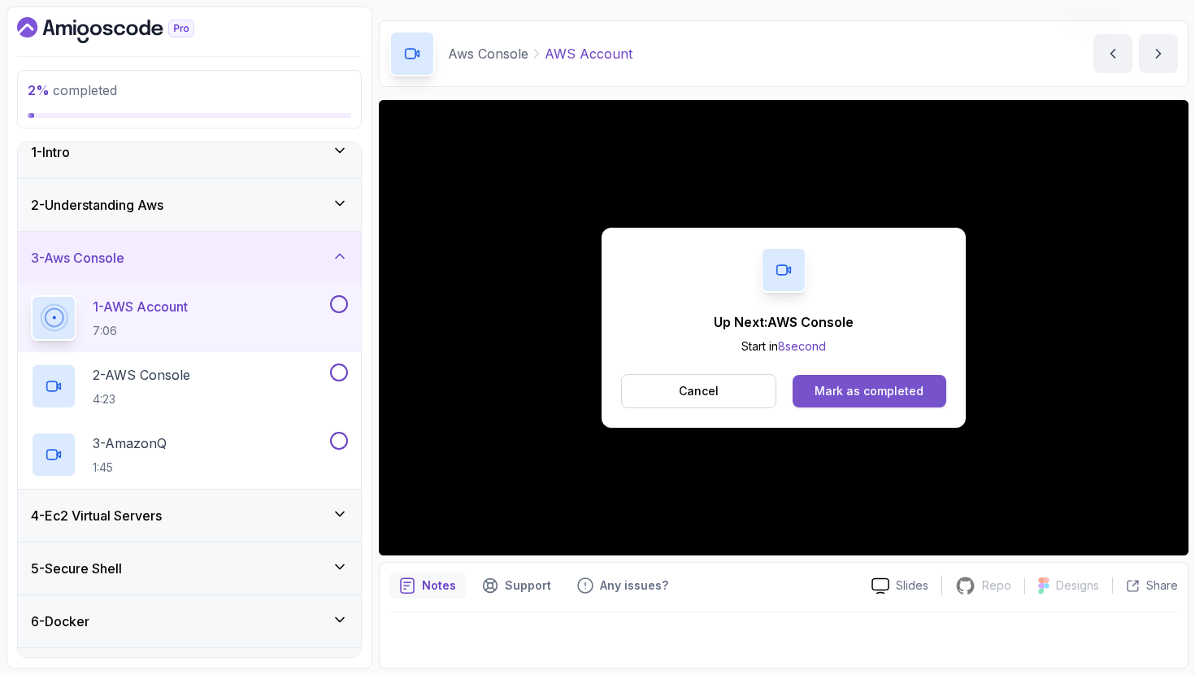
click at [863, 395] on div "Mark as completed" at bounding box center [869, 391] width 109 height 16
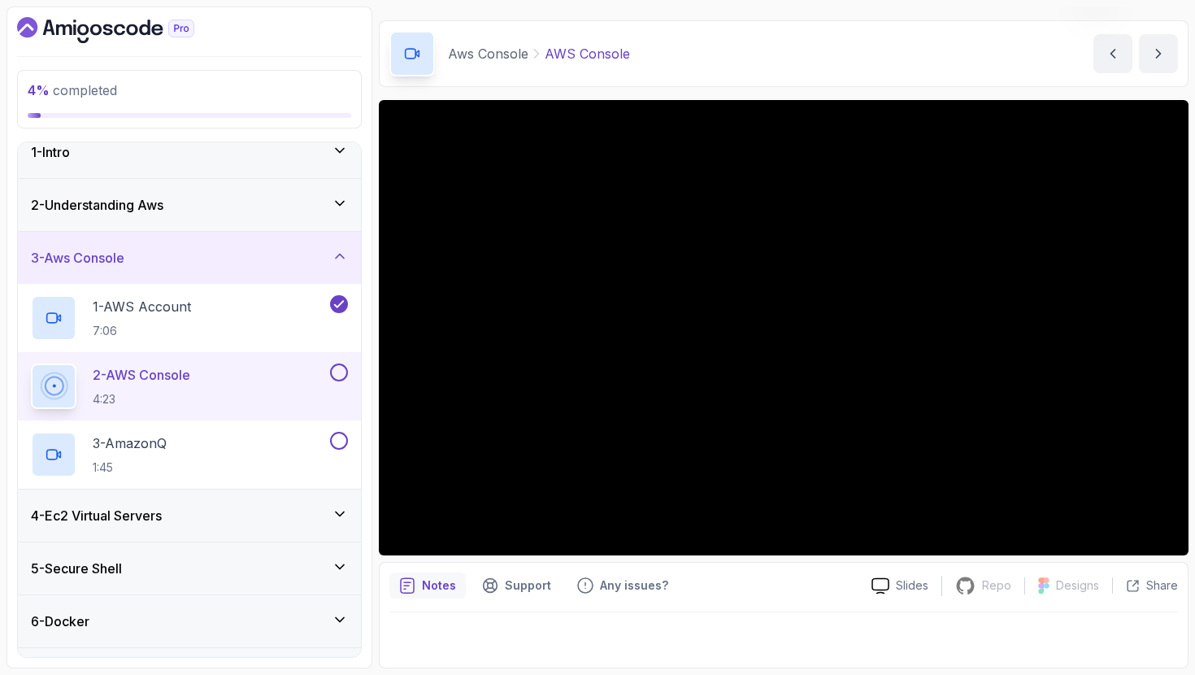
click at [698, 600] on div "Notes Support Any issues? Slides Repo Repository not available Designs Design n…" at bounding box center [784, 615] width 810 height 107
click at [305, 448] on div "3 - AmazonQ 1:45" at bounding box center [179, 455] width 296 height 46
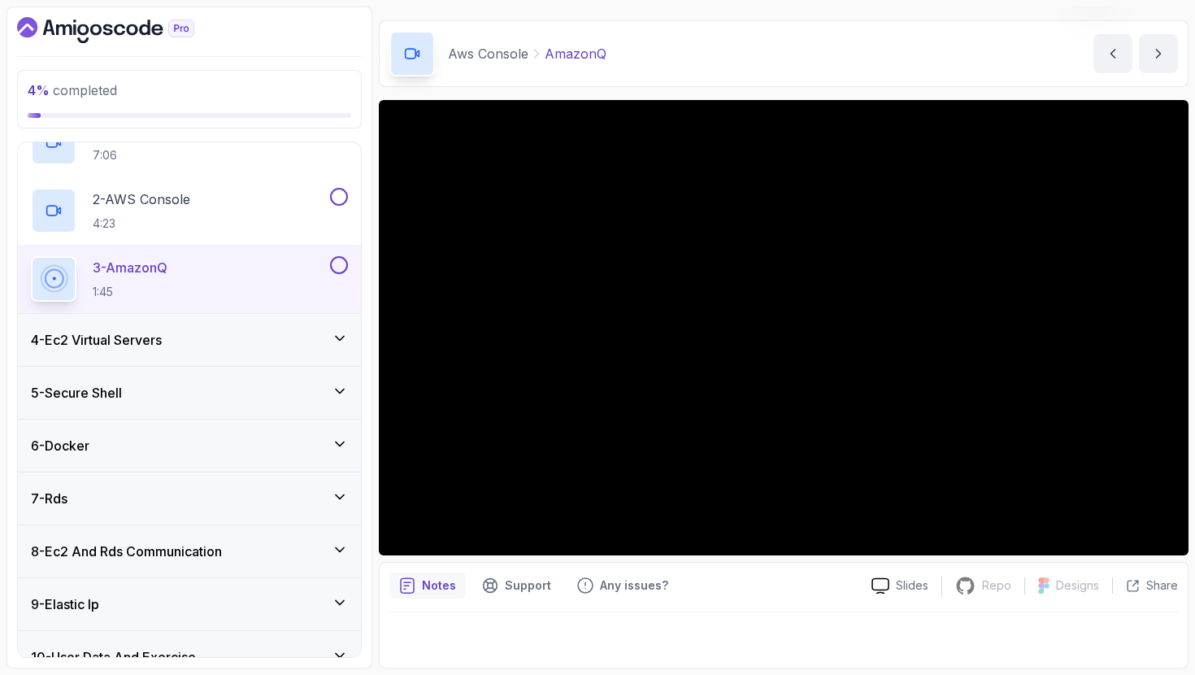
scroll to position [186, 0]
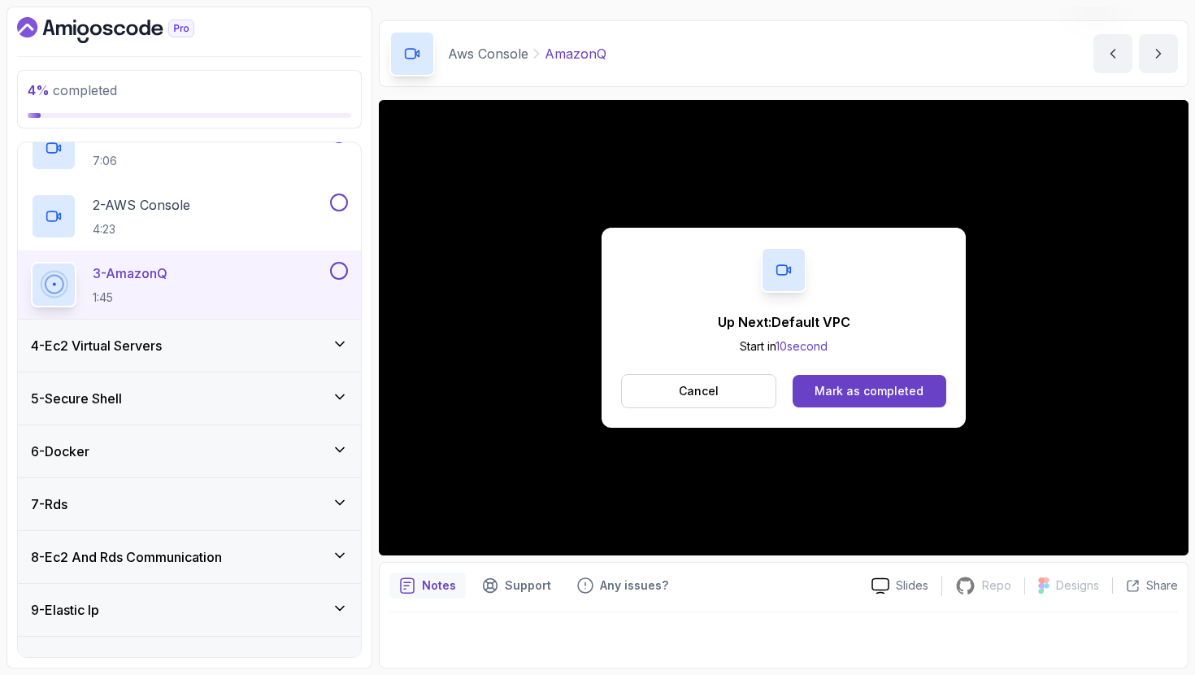
click at [221, 349] on div "4 - Ec2 Virtual Servers" at bounding box center [189, 346] width 317 height 20
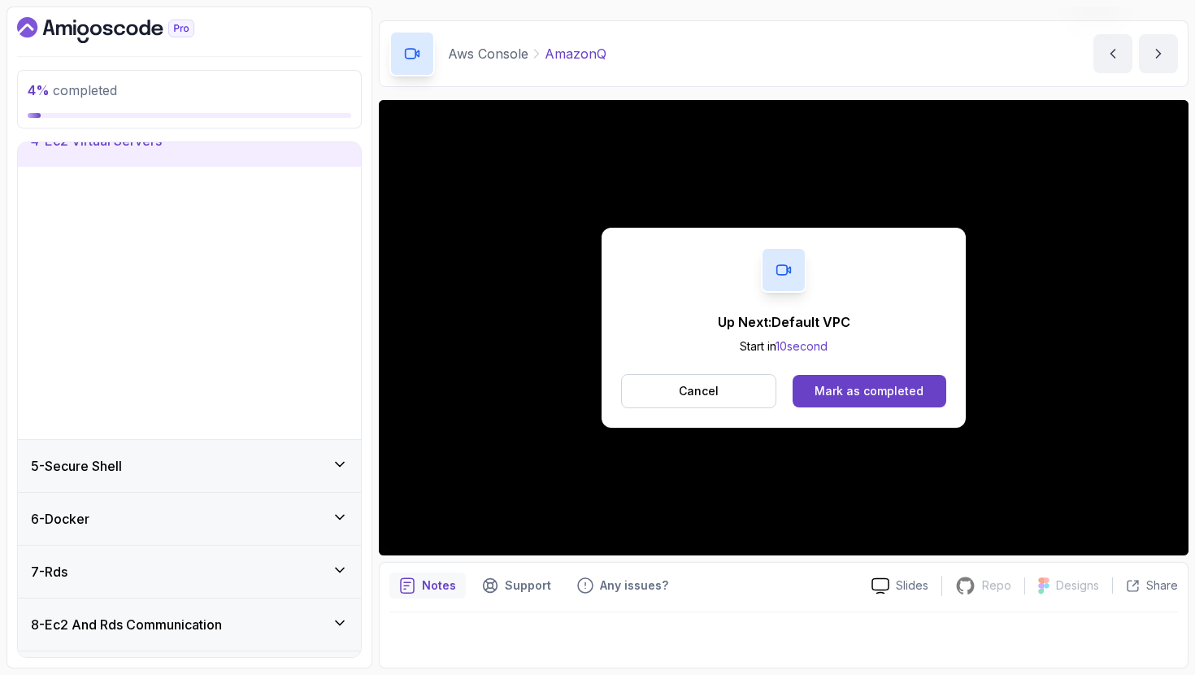
scroll to position [165, 0]
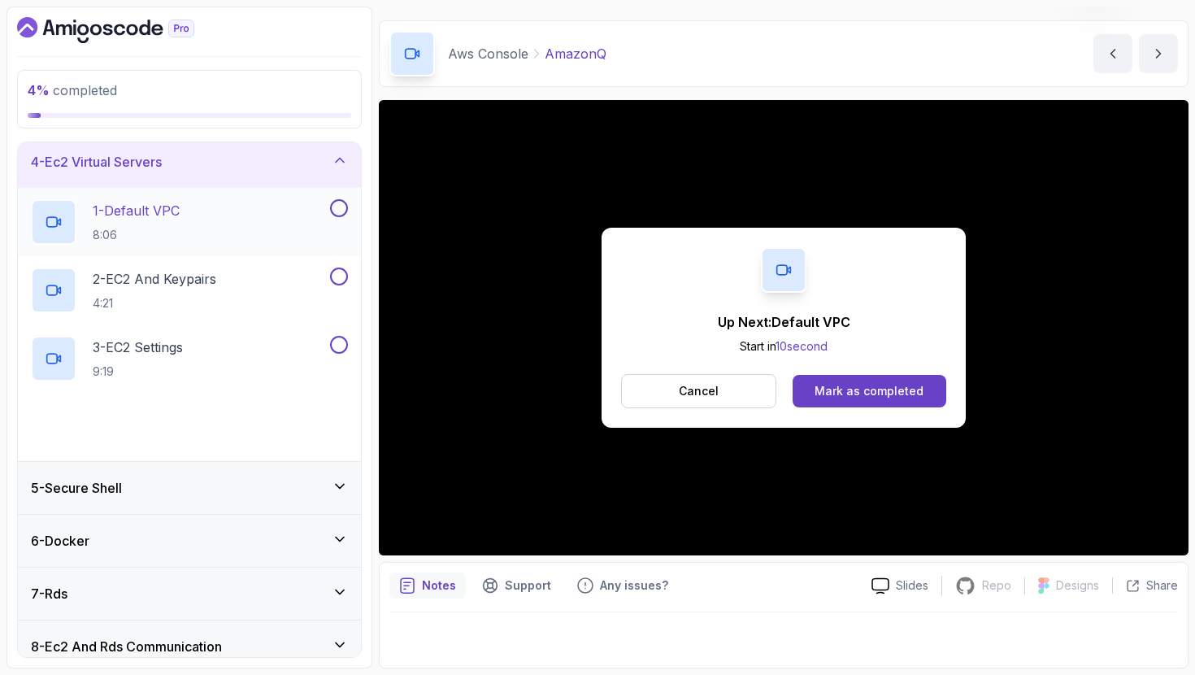
click at [225, 218] on div "1 - Default VPC 8:06" at bounding box center [179, 222] width 296 height 46
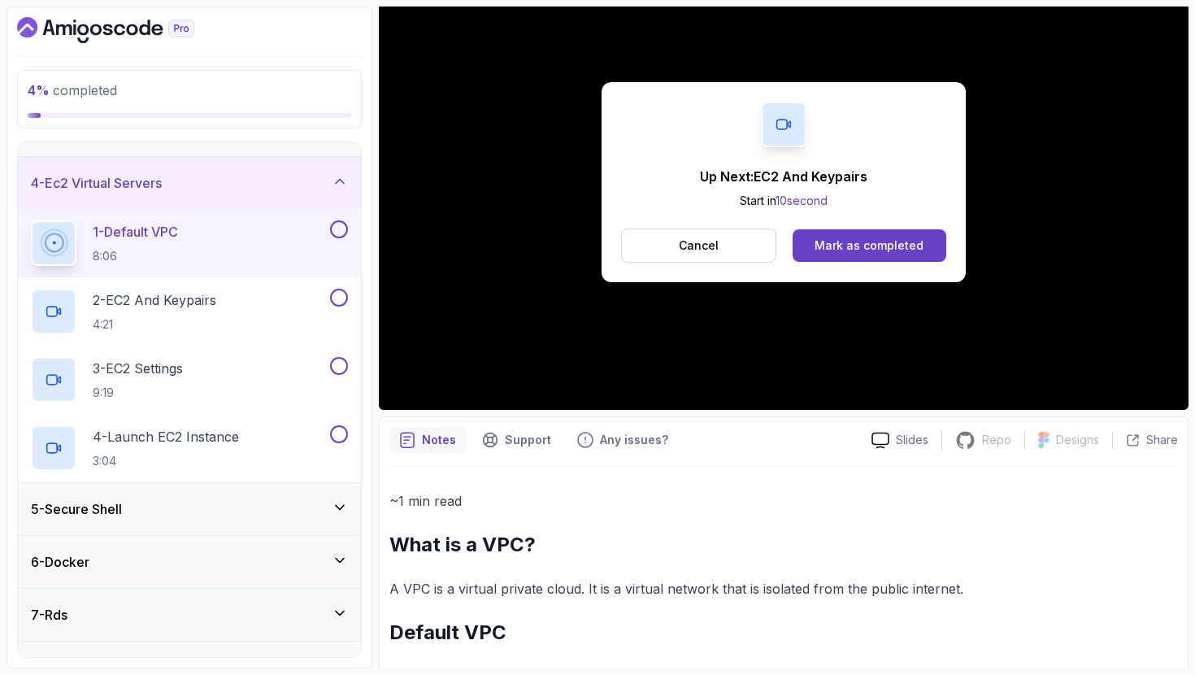
scroll to position [133, 0]
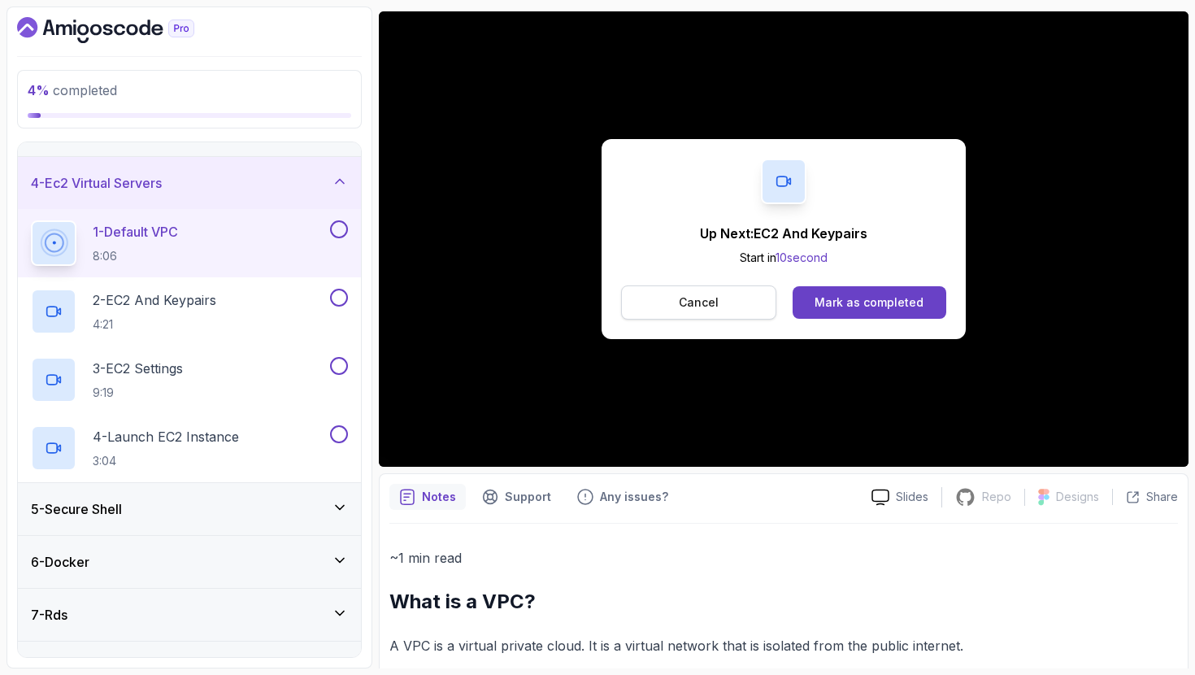
click at [724, 318] on button "Cancel" at bounding box center [698, 302] width 155 height 34
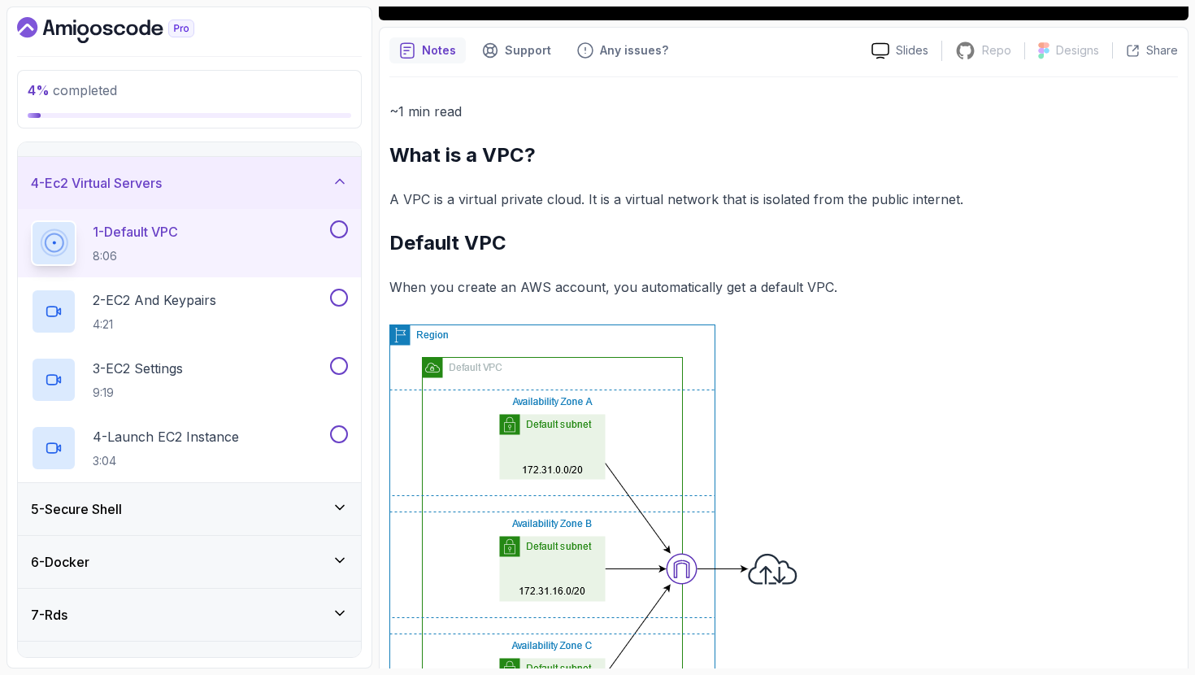
scroll to position [544, 0]
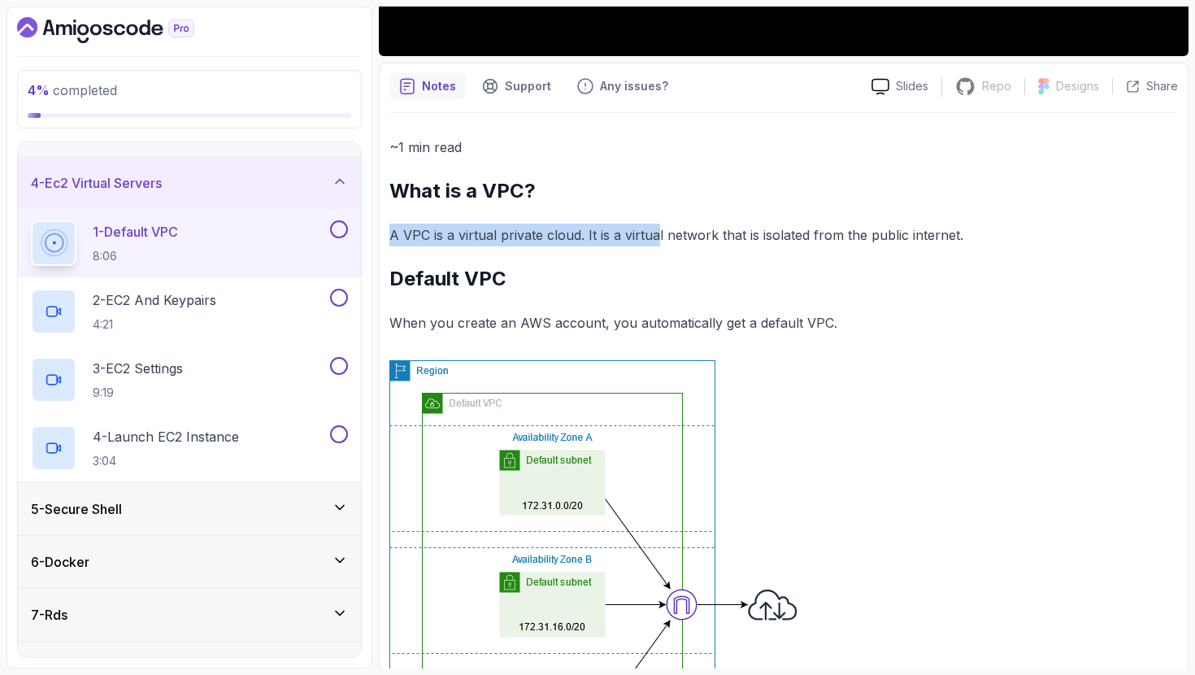
drag, startPoint x: 651, startPoint y: 223, endPoint x: 658, endPoint y: 246, distance: 23.7
click at [659, 245] on div "~1 min read What is a VPC? A VPC is a virtual private cloud. It is a virtual ne…" at bounding box center [783, 523] width 789 height 775
click at [653, 252] on div "~1 min read What is a VPC? A VPC is a virtual private cloud. It is a virtual ne…" at bounding box center [783, 523] width 789 height 775
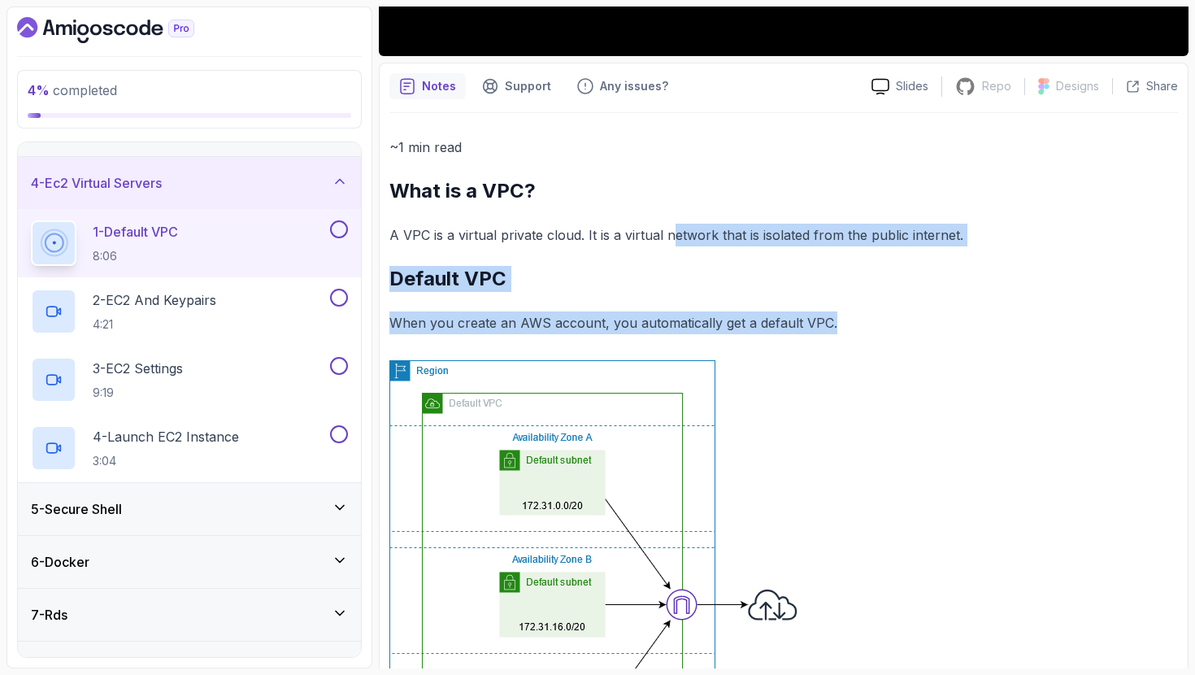
drag, startPoint x: 674, startPoint y: 228, endPoint x: 897, endPoint y: 332, distance: 245.9
click at [897, 332] on div "~1 min read What is a VPC? A VPC is a virtual private cloud. It is a virtual ne…" at bounding box center [783, 523] width 789 height 775
click at [897, 332] on p "When you create an AWS account, you automatically get a default VPC." at bounding box center [783, 322] width 789 height 23
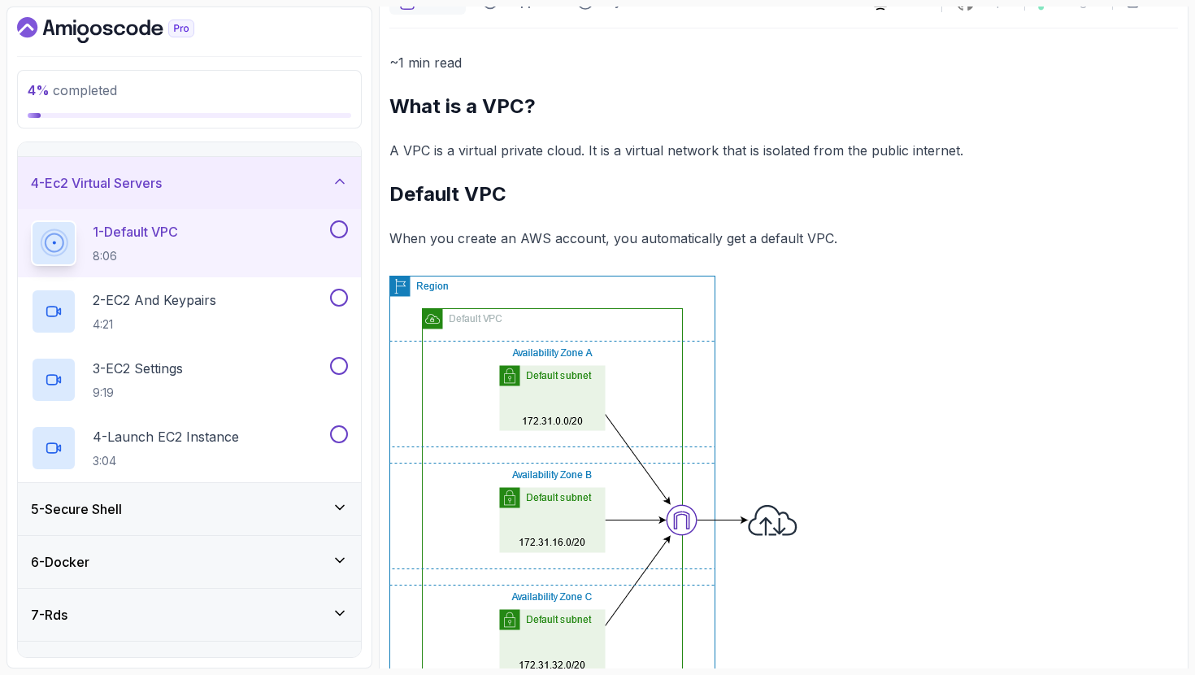
scroll to position [820, 0]
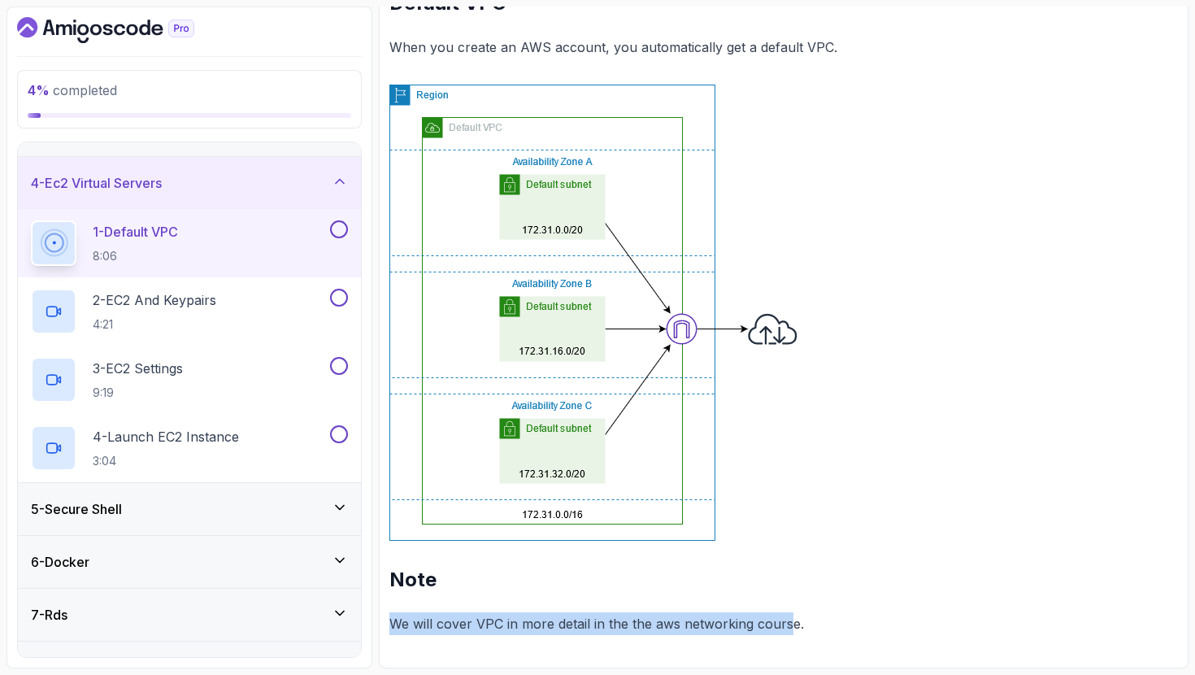
drag, startPoint x: 768, startPoint y: 623, endPoint x: 854, endPoint y: 602, distance: 88.0
click at [854, 602] on div "~1 min read What is a VPC? A VPC is a virtual private cloud. It is a virtual ne…" at bounding box center [783, 247] width 789 height 775
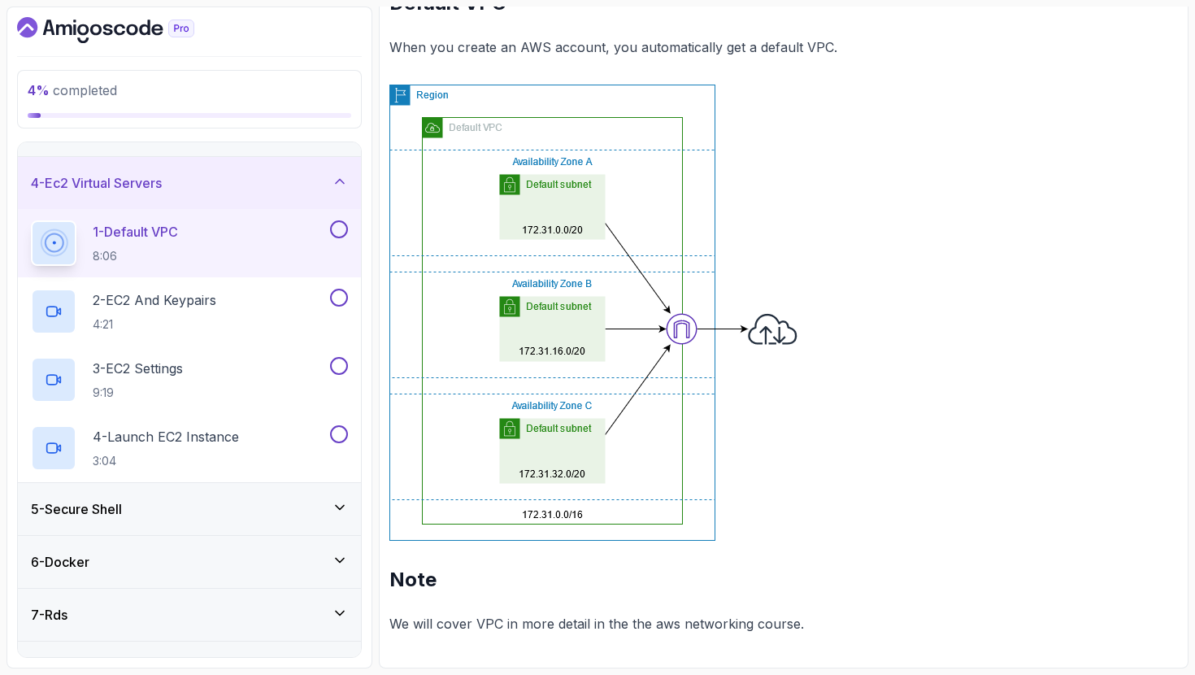
click at [854, 603] on div "~1 min read What is a VPC? A VPC is a virtual private cloud. It is a virtual ne…" at bounding box center [783, 247] width 789 height 775
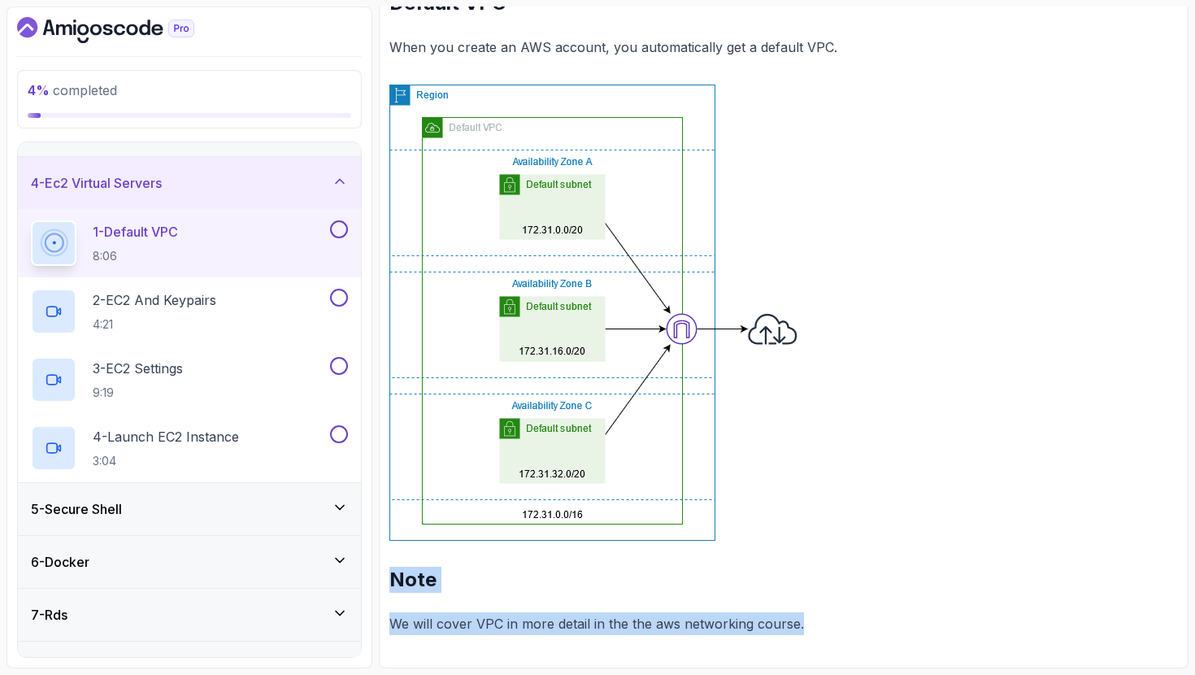
drag, startPoint x: 839, startPoint y: 629, endPoint x: 653, endPoint y: 545, distance: 204.2
click at [653, 545] on div "~1 min read What is a VPC? A VPC is a virtual private cloud. It is a virtual ne…" at bounding box center [783, 247] width 789 height 775
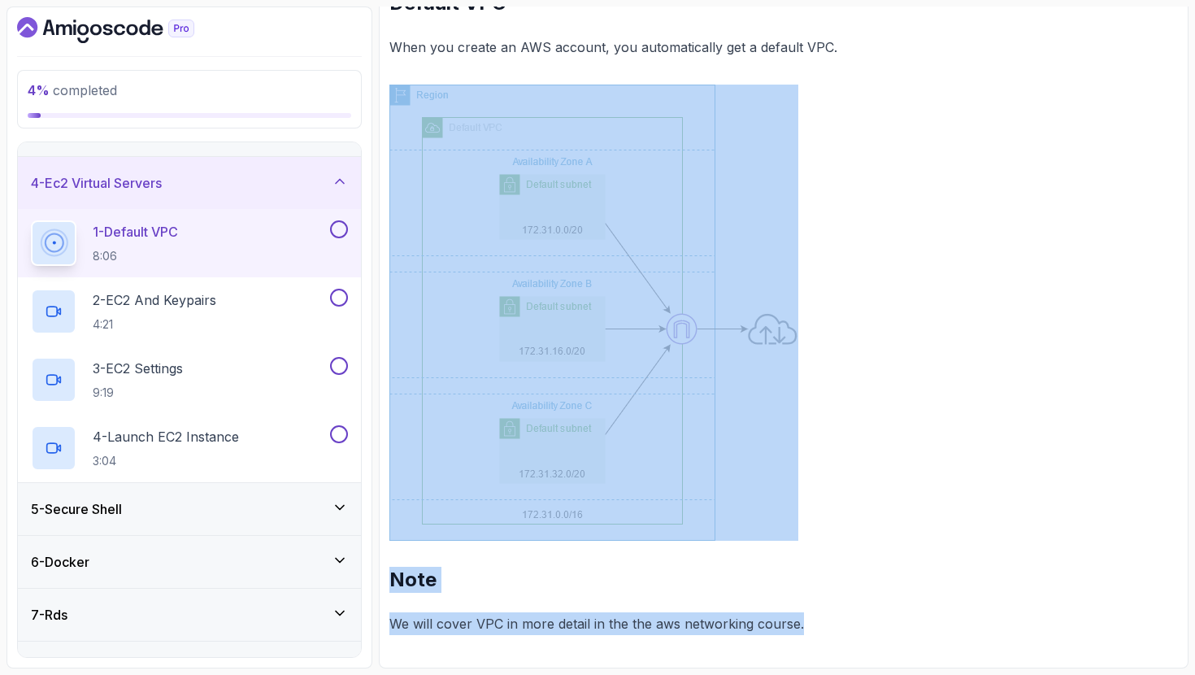
drag, startPoint x: 833, startPoint y: 634, endPoint x: 703, endPoint y: 538, distance: 162.3
click at [703, 538] on div "~1 min read What is a VPC? A VPC is a virtual private cloud. It is a virtual ne…" at bounding box center [783, 247] width 789 height 775
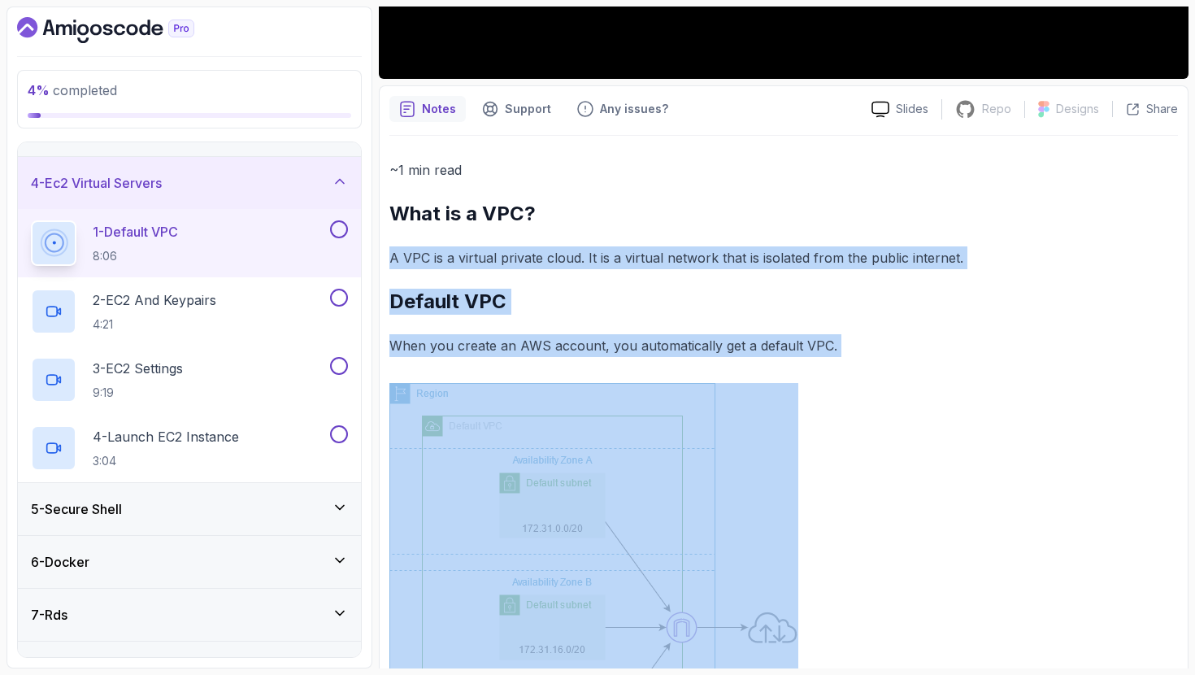
drag, startPoint x: 871, startPoint y: 354, endPoint x: 587, endPoint y: 240, distance: 305.8
click at [587, 240] on div "~1 min read What is a VPC? A VPC is a virtual private cloud. It is a virtual ne…" at bounding box center [783, 546] width 789 height 775
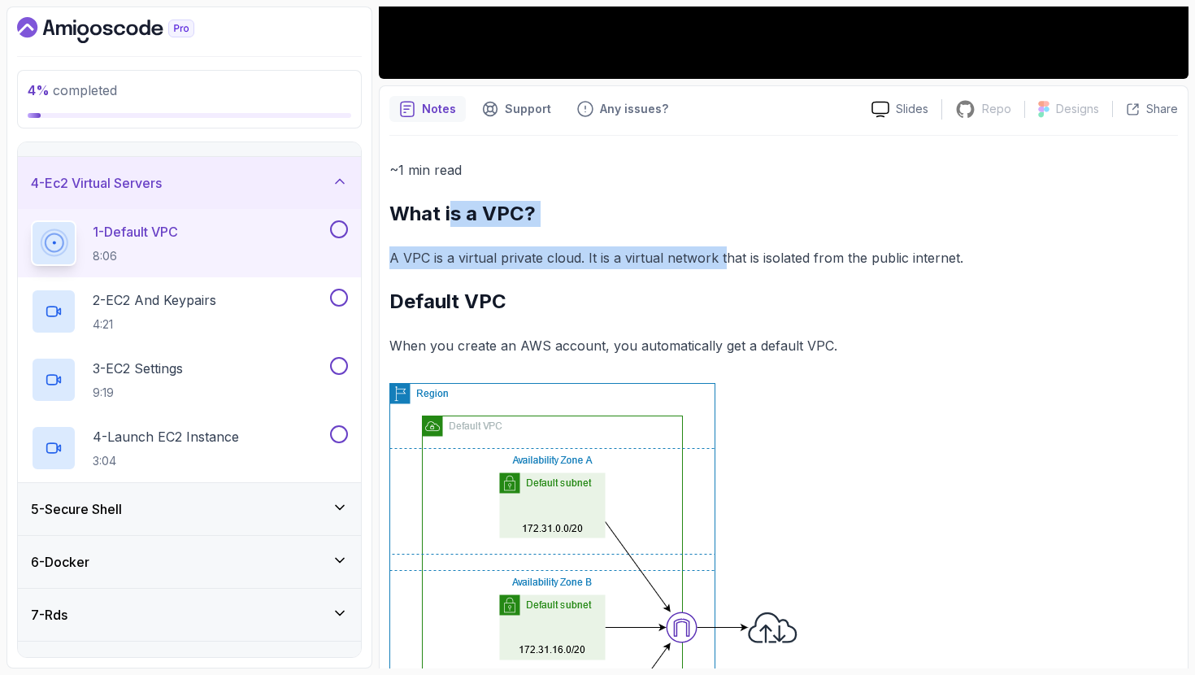
drag, startPoint x: 448, startPoint y: 215, endPoint x: 720, endPoint y: 255, distance: 274.5
click at [720, 255] on div "~1 min read What is a VPC? A VPC is a virtual private cloud. It is a virtual ne…" at bounding box center [783, 546] width 789 height 775
click at [720, 255] on p "A VPC is a virtual private cloud. It is a virtual network that is isolated from…" at bounding box center [783, 257] width 789 height 23
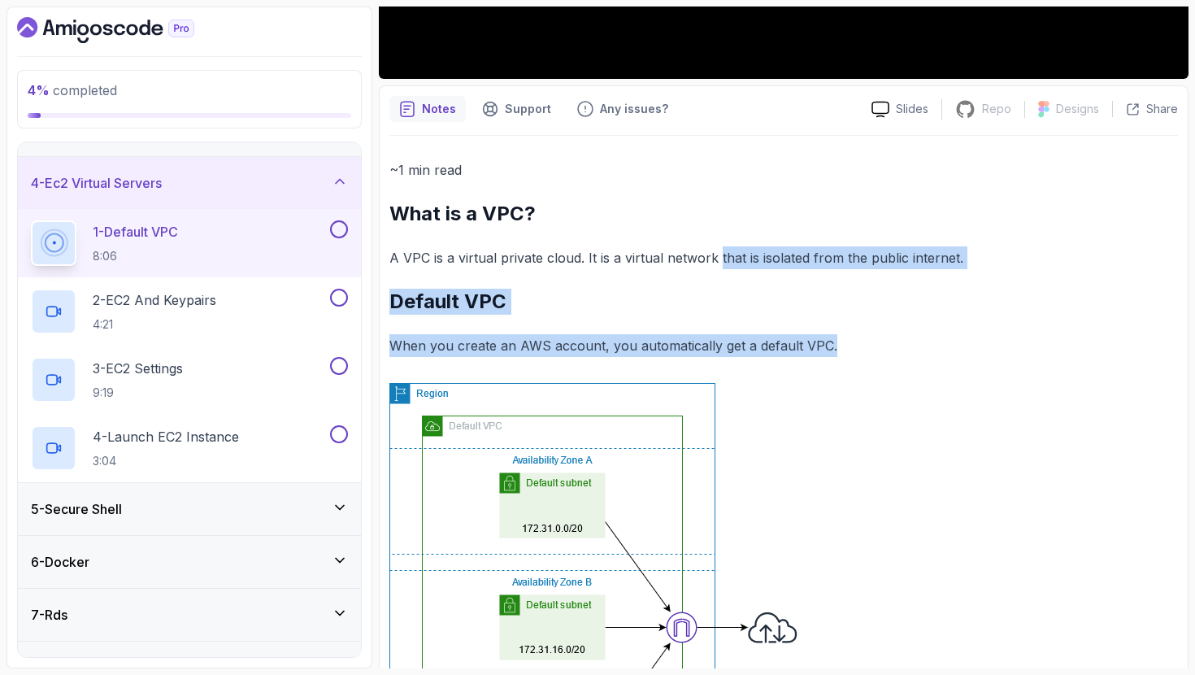
drag, startPoint x: 712, startPoint y: 270, endPoint x: 880, endPoint y: 342, distance: 182.5
click at [880, 342] on div "~1 min read What is a VPC? A VPC is a virtual private cloud. It is a virtual ne…" at bounding box center [783, 546] width 789 height 775
click at [880, 342] on p "When you create an AWS account, you automatically get a default VPC." at bounding box center [783, 345] width 789 height 23
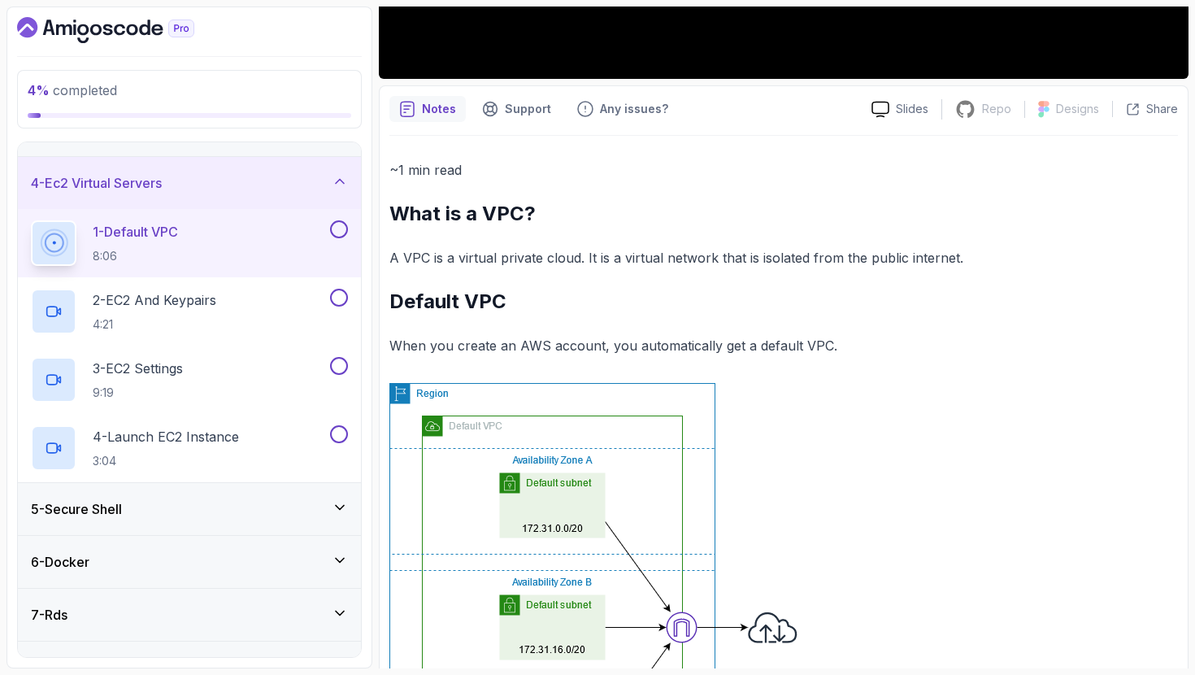
scroll to position [820, 0]
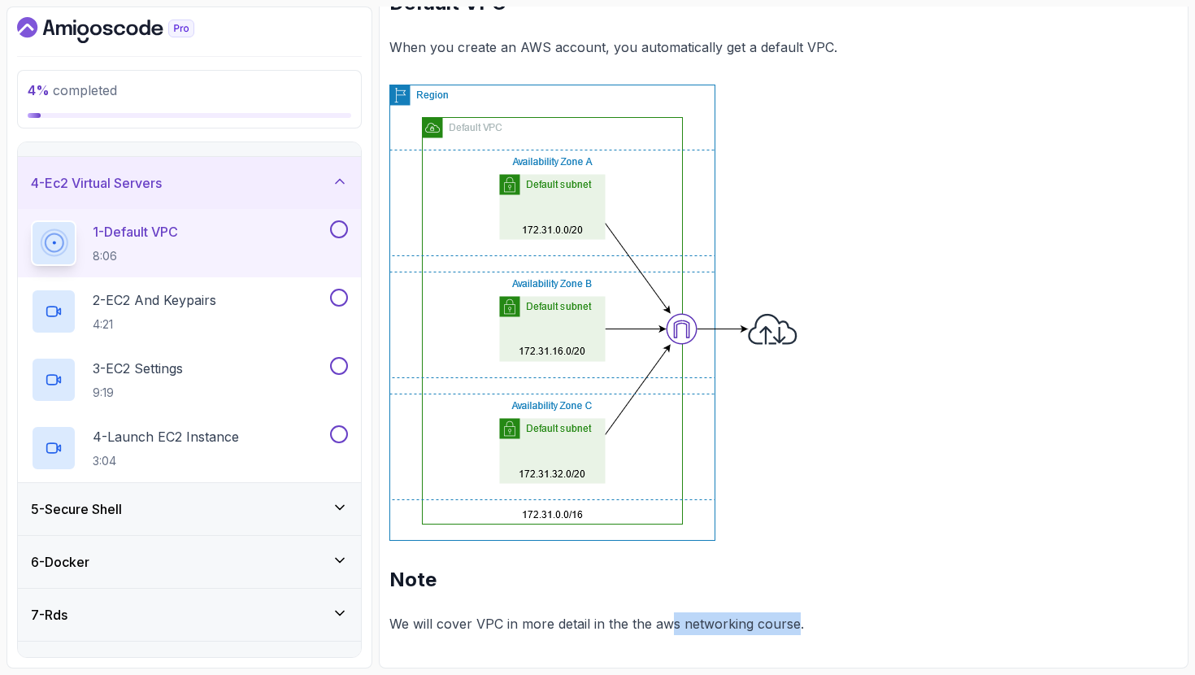
drag, startPoint x: 794, startPoint y: 621, endPoint x: 667, endPoint y: 630, distance: 128.0
click at [667, 630] on p "We will cover VPC in more detail in the the aws networking course." at bounding box center [783, 623] width 789 height 23
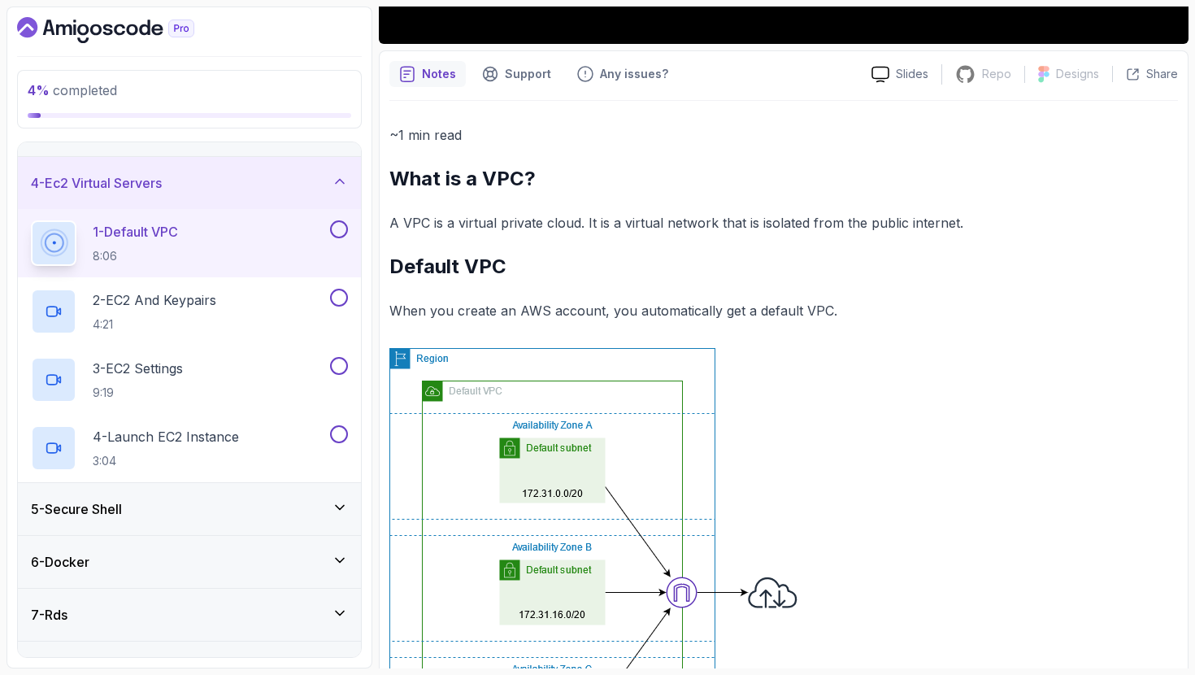
scroll to position [446, 0]
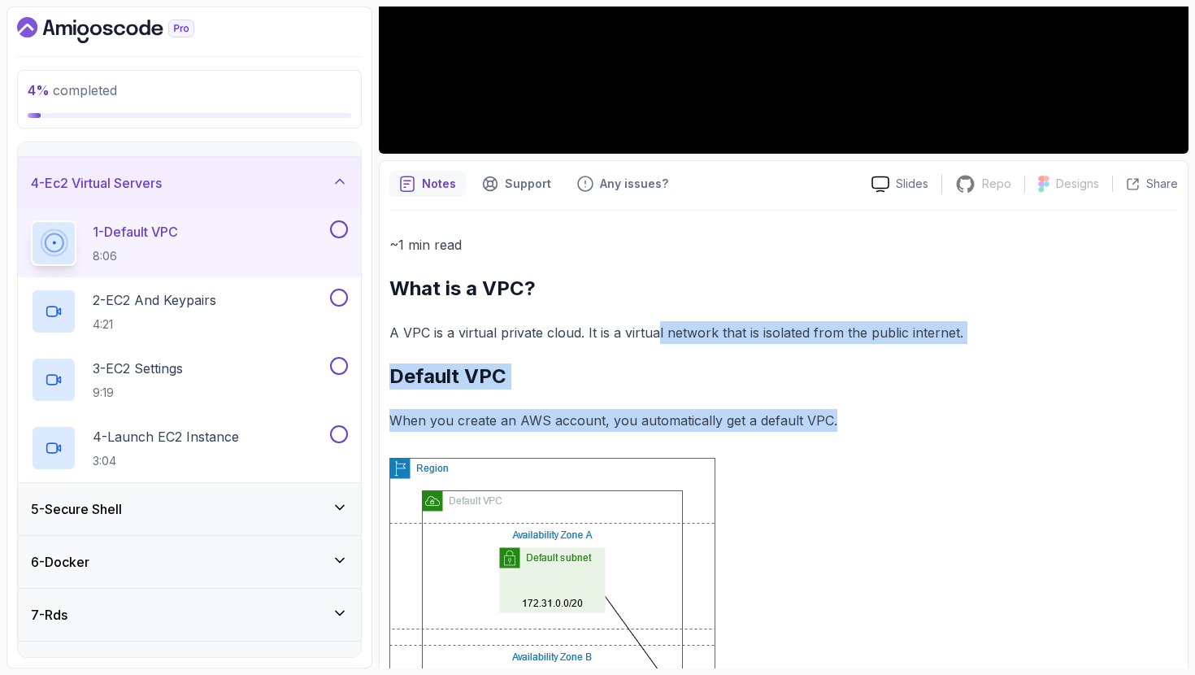
drag, startPoint x: 834, startPoint y: 417, endPoint x: 655, endPoint y: 334, distance: 197.9
click at [655, 334] on div "~1 min read What is a VPC? A VPC is a virtual private cloud. It is a virtual ne…" at bounding box center [783, 620] width 789 height 775
click at [655, 334] on p "A VPC is a virtual private cloud. It is a virtual network that is isolated from…" at bounding box center [783, 332] width 789 height 23
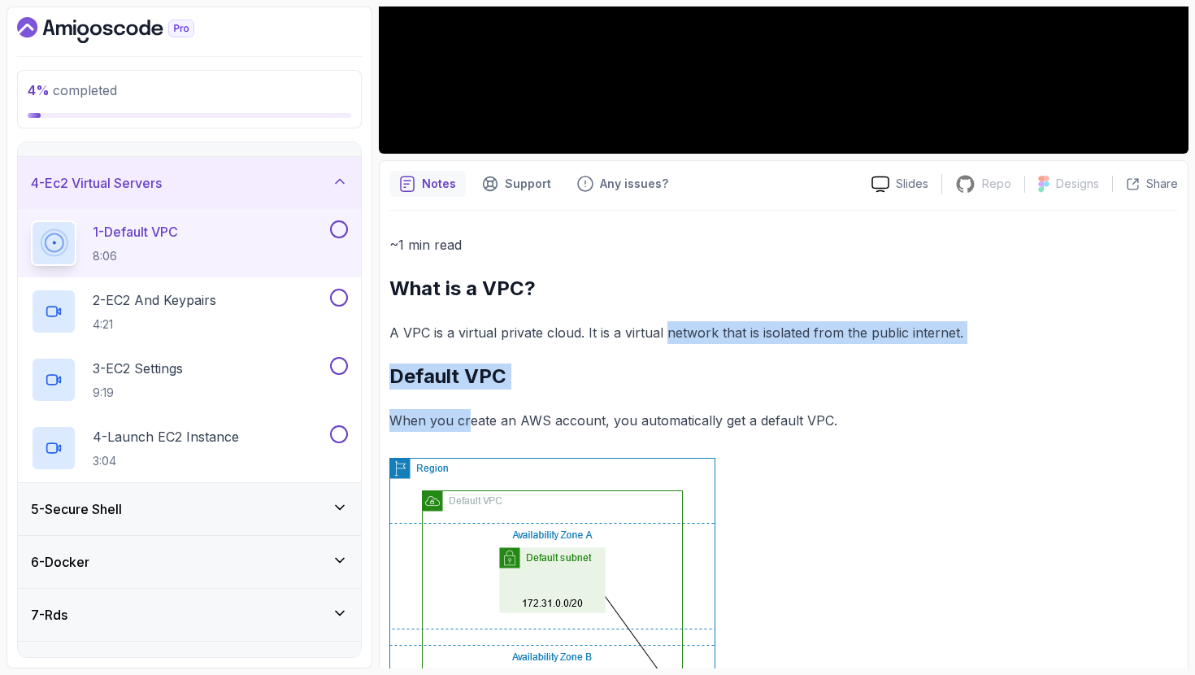
drag, startPoint x: 663, startPoint y: 332, endPoint x: 465, endPoint y: 420, distance: 216.6
click at [465, 420] on div "~1 min read What is a VPC? A VPC is a virtual private cloud. It is a virtual ne…" at bounding box center [783, 620] width 789 height 775
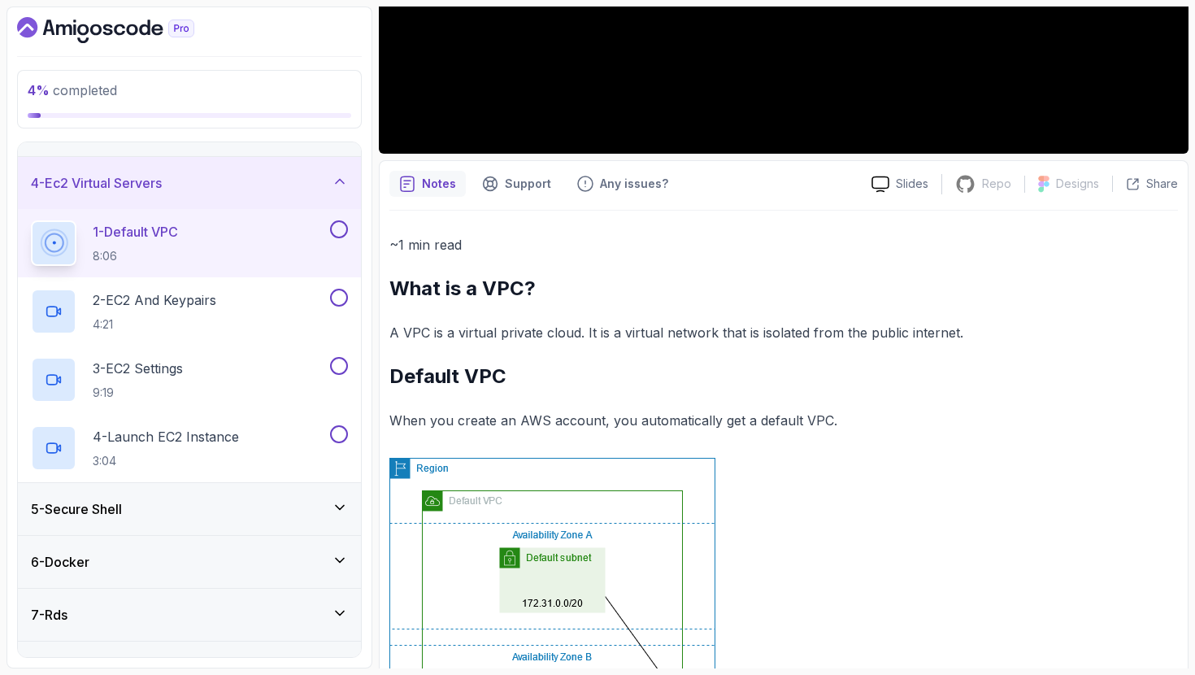
click at [472, 420] on p "When you create an AWS account, you automatically get a default VPC." at bounding box center [783, 420] width 789 height 23
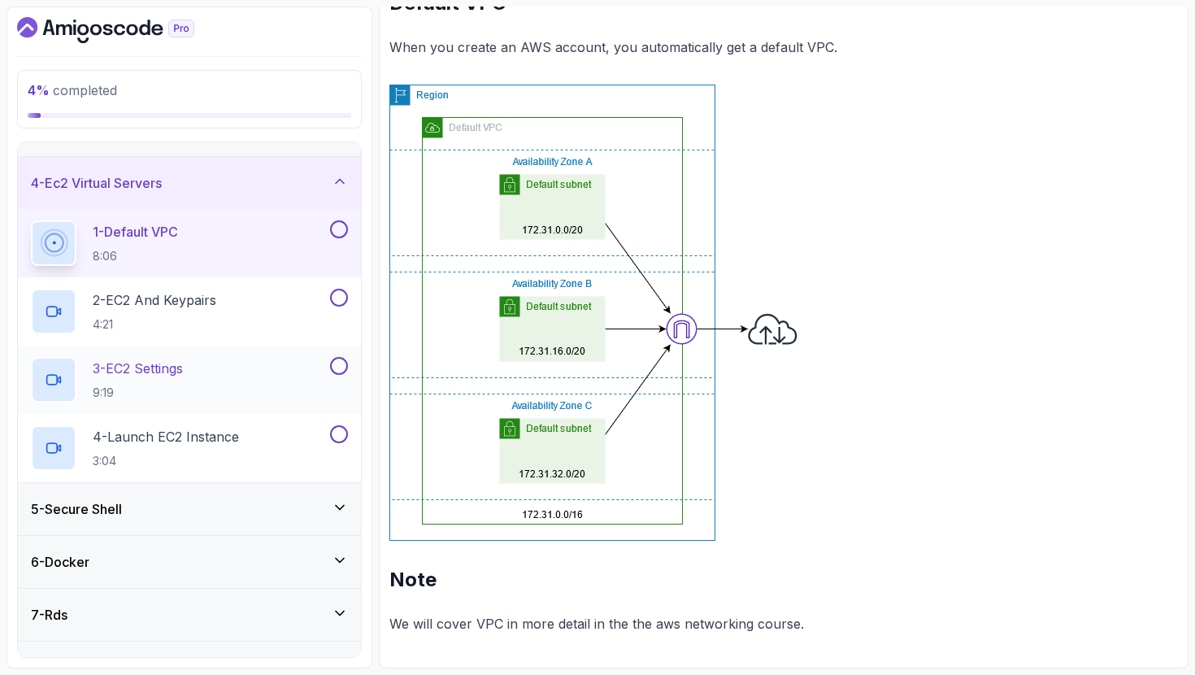
scroll to position [820, 0]
click at [153, 324] on p "4:21" at bounding box center [155, 324] width 124 height 16
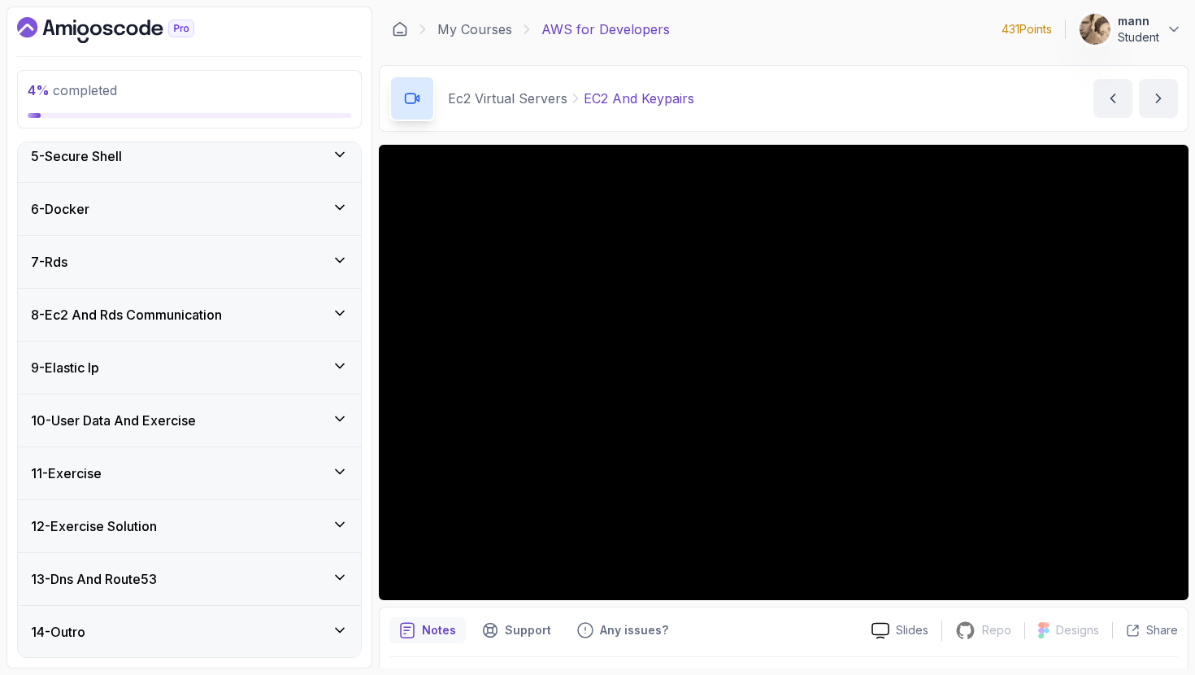
scroll to position [202, 0]
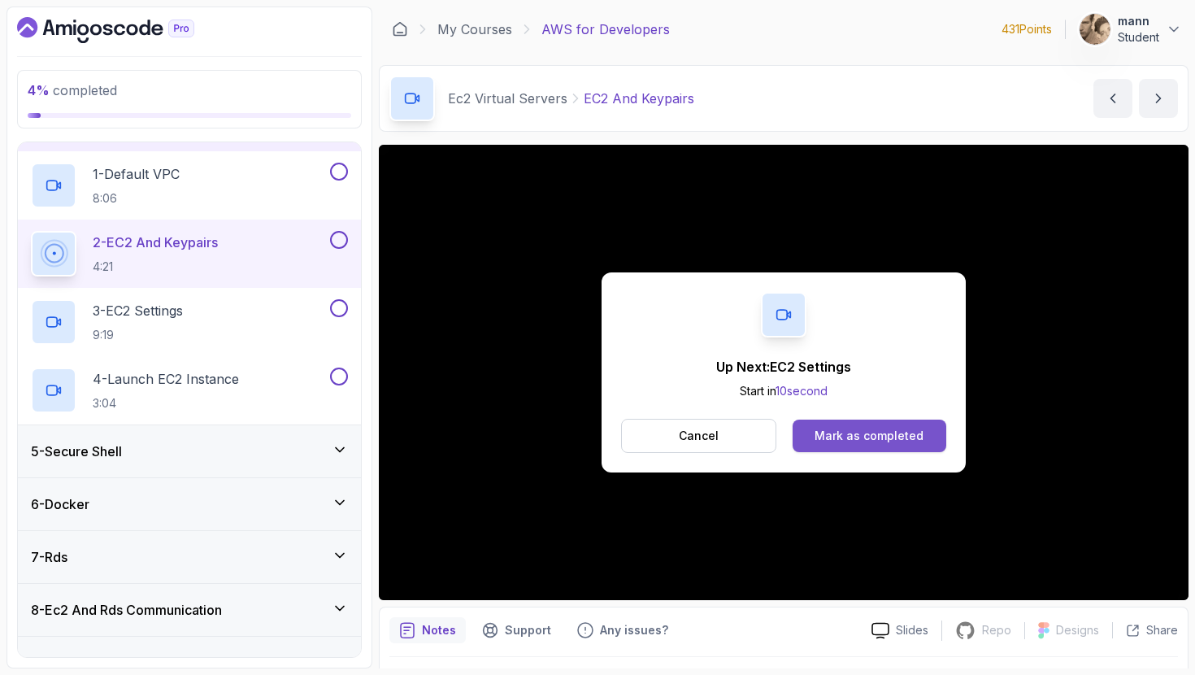
click at [803, 424] on button "Mark as completed" at bounding box center [870, 436] width 154 height 33
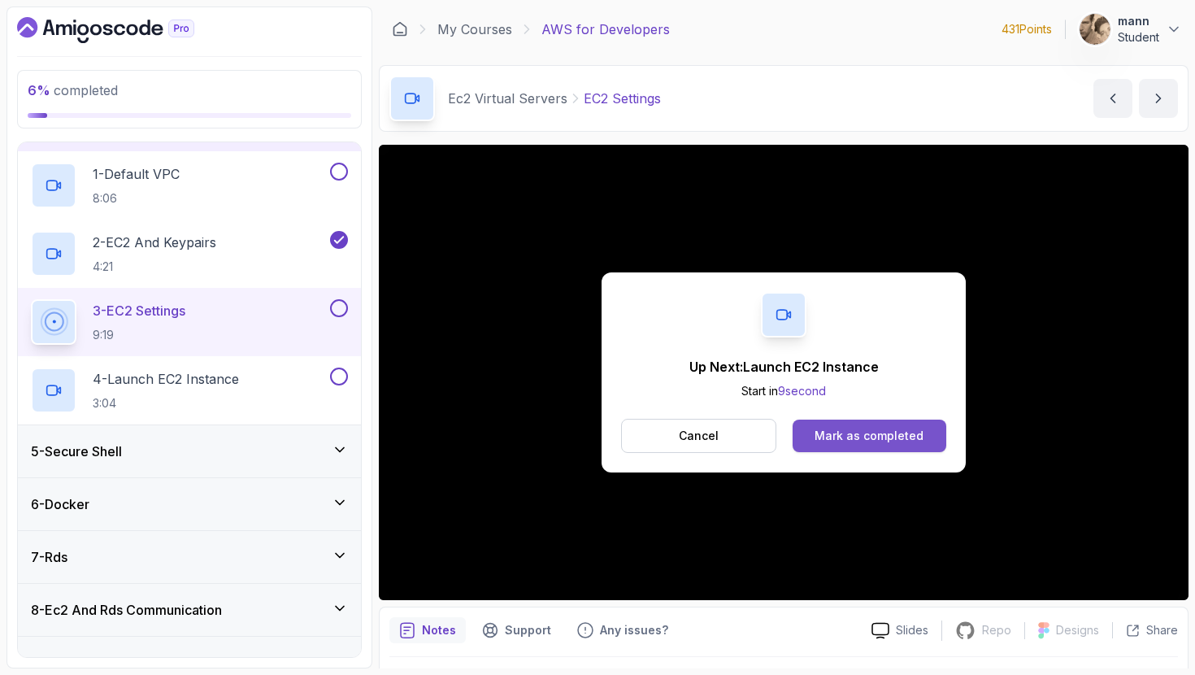
click at [927, 438] on button "Mark as completed" at bounding box center [870, 436] width 154 height 33
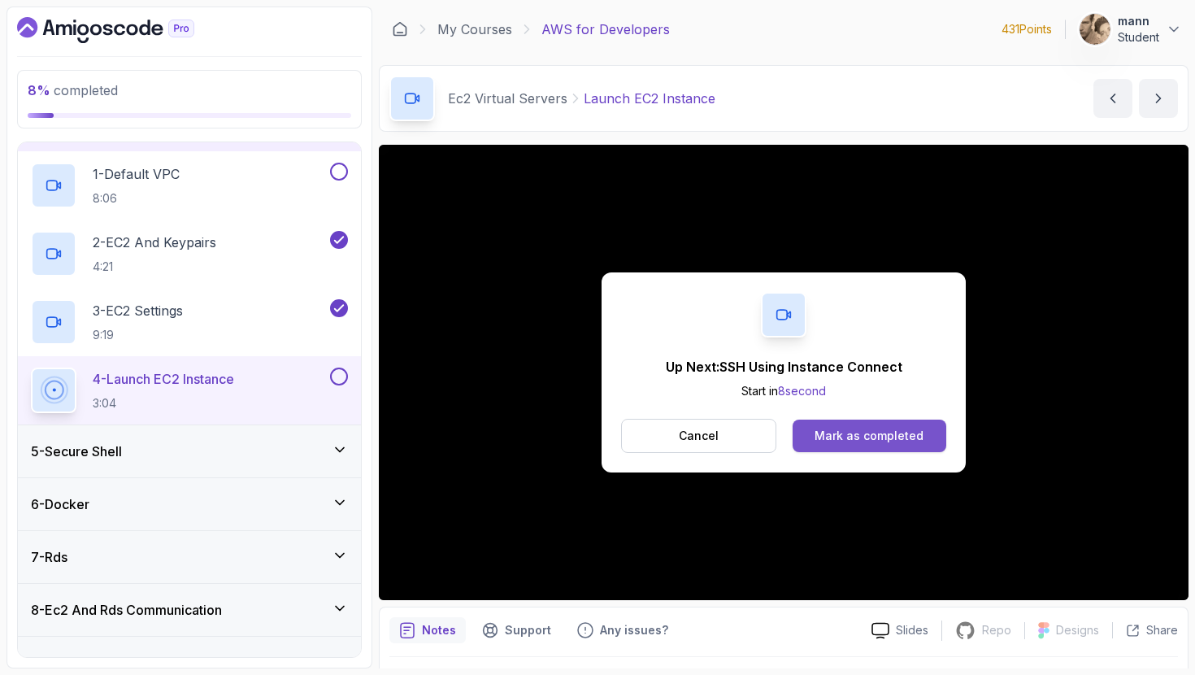
click at [845, 426] on button "Mark as completed" at bounding box center [870, 436] width 154 height 33
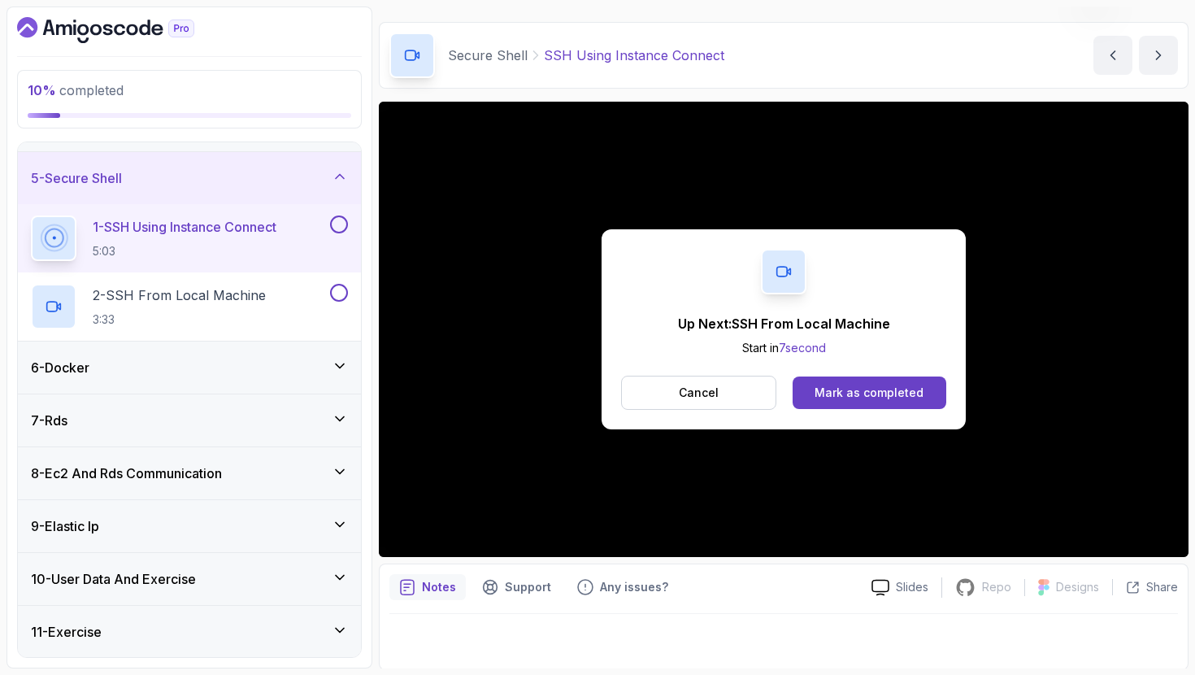
scroll to position [45, 0]
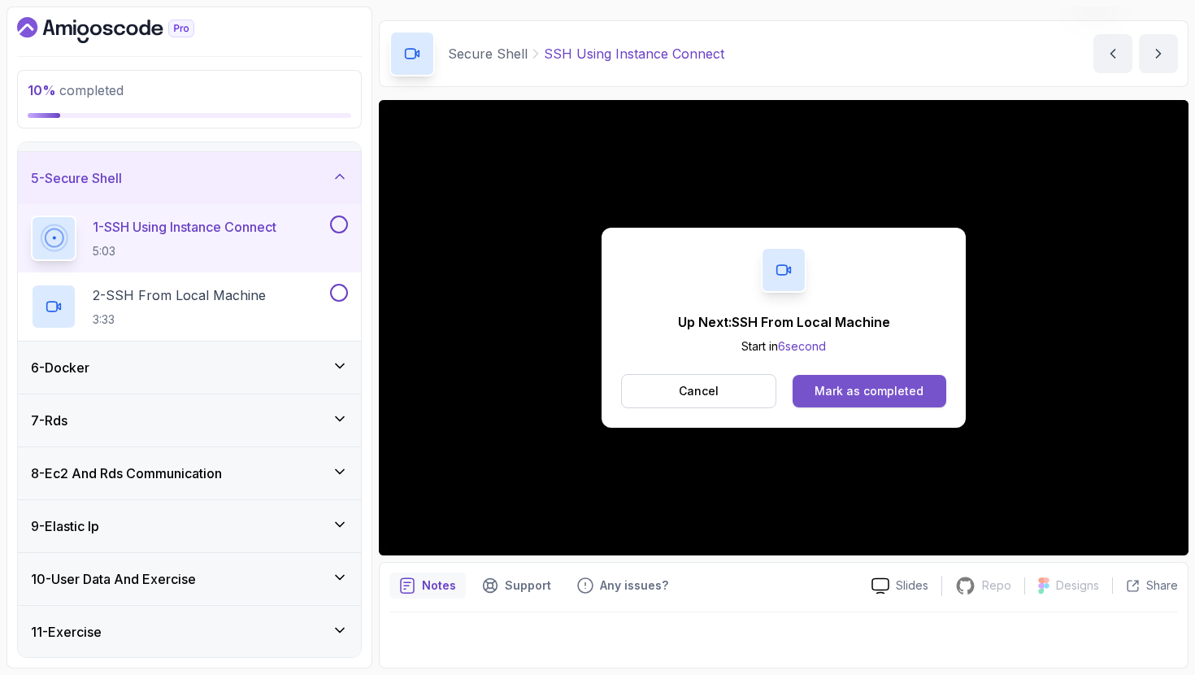
click at [877, 386] on div "Mark as completed" at bounding box center [869, 391] width 109 height 16
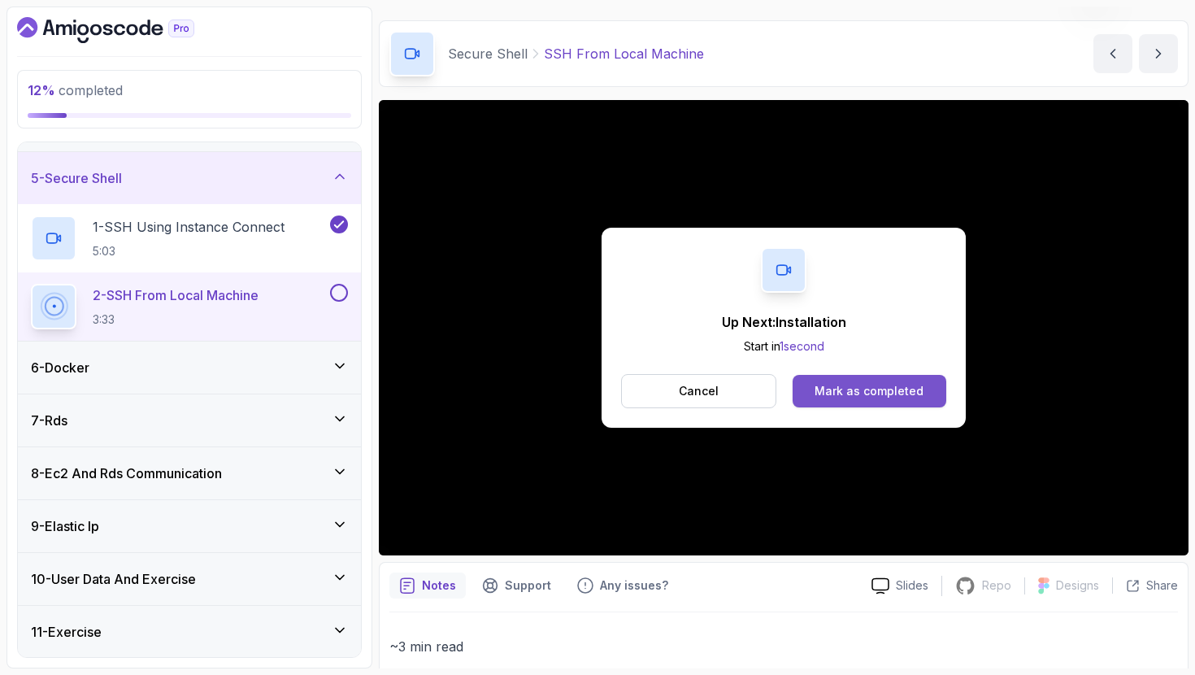
click at [842, 399] on button "Mark as completed" at bounding box center [870, 391] width 154 height 33
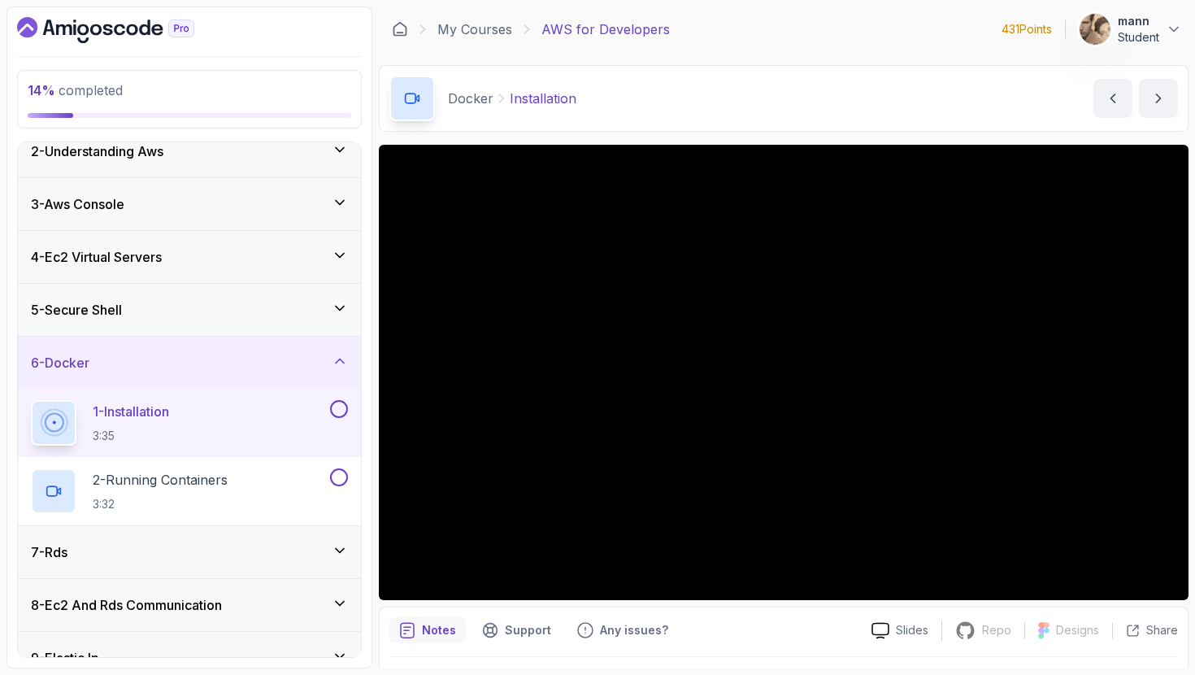
scroll to position [138, 0]
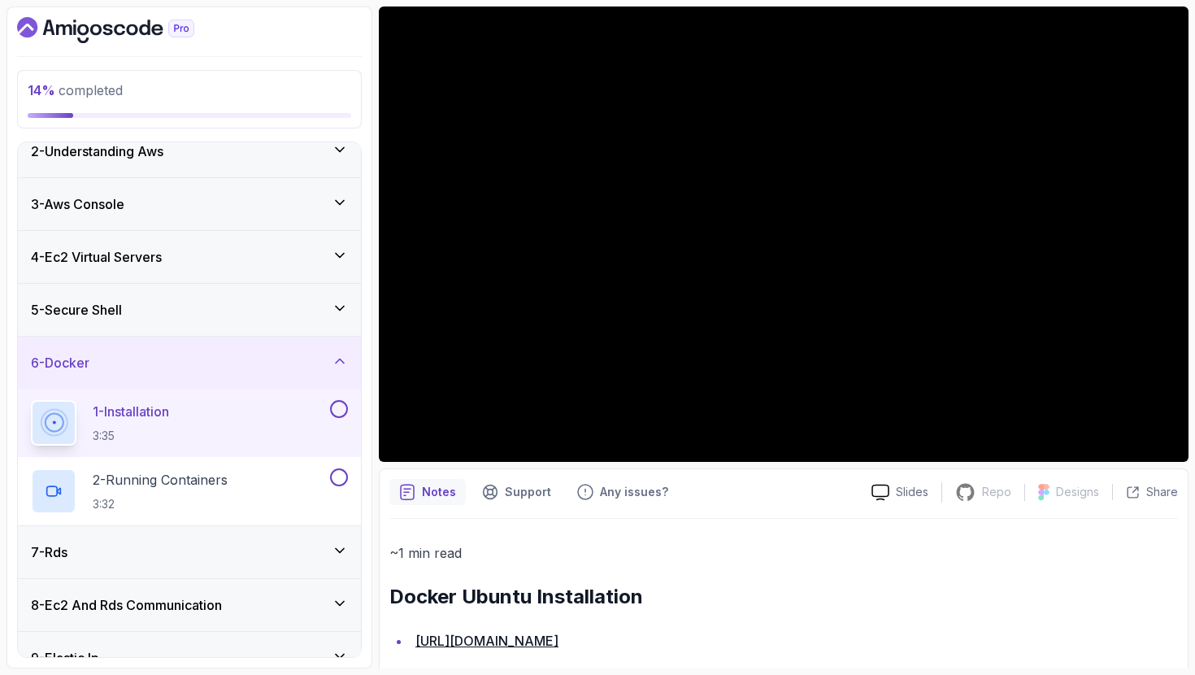
click at [559, 647] on link "https://docs.docker.com/engine/install/ubuntu/" at bounding box center [486, 641] width 143 height 16
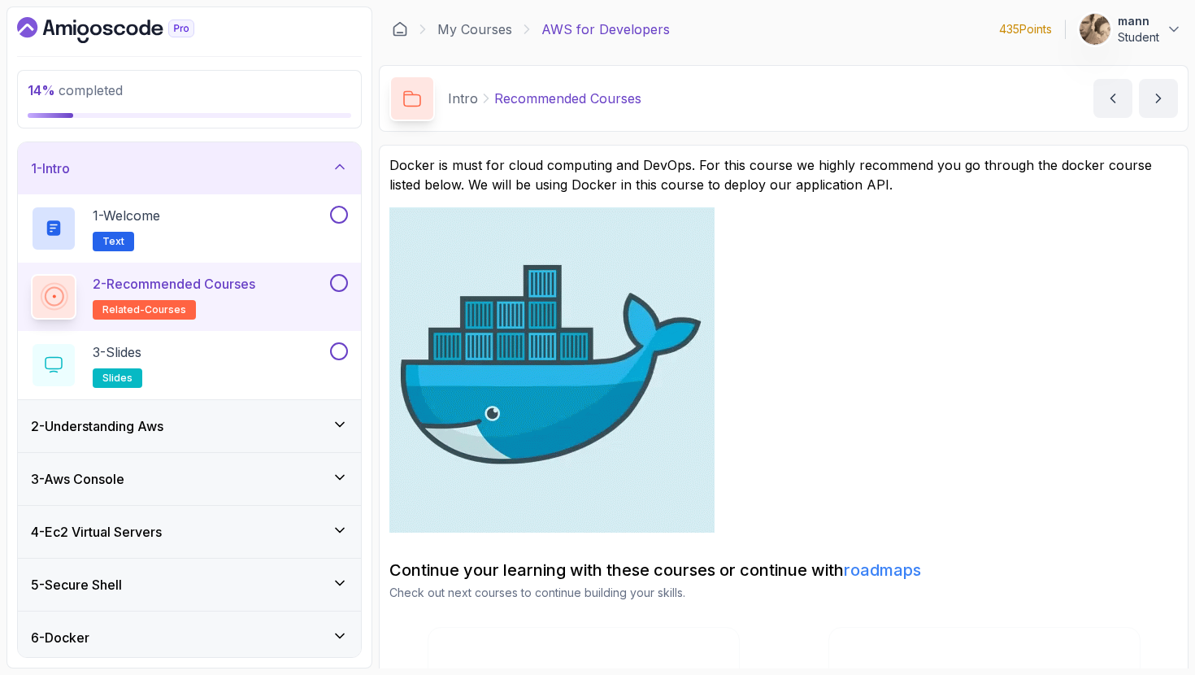
scroll to position [176, 0]
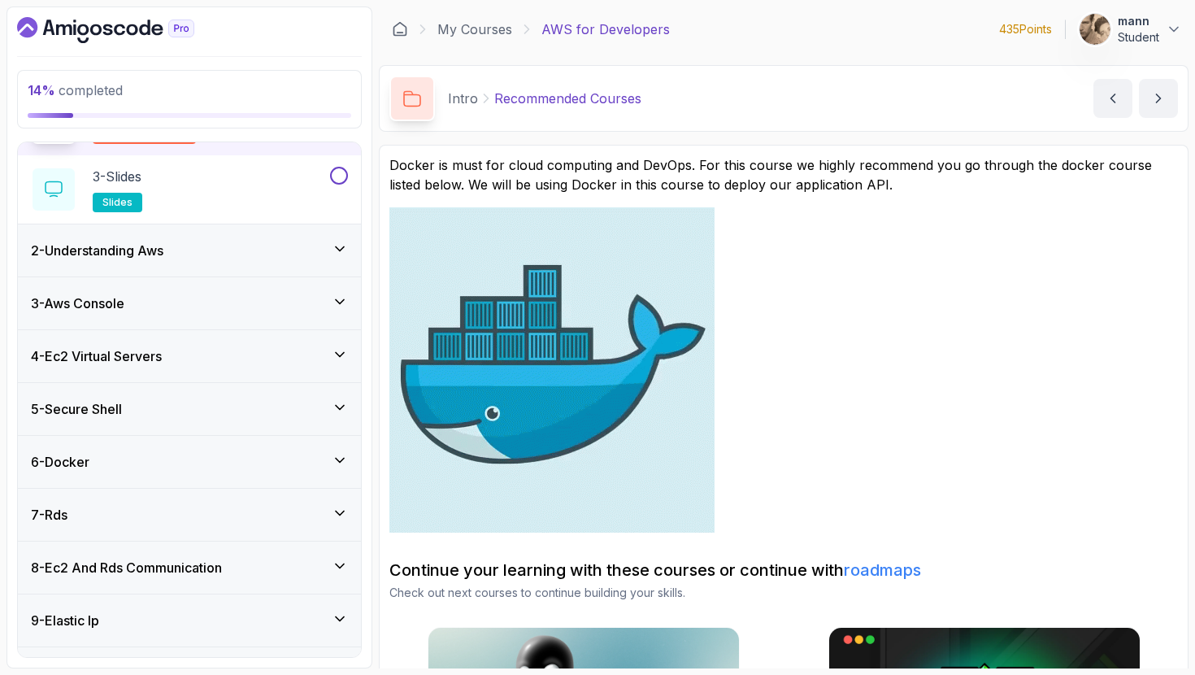
click at [134, 458] on div "6 - Docker" at bounding box center [189, 462] width 317 height 20
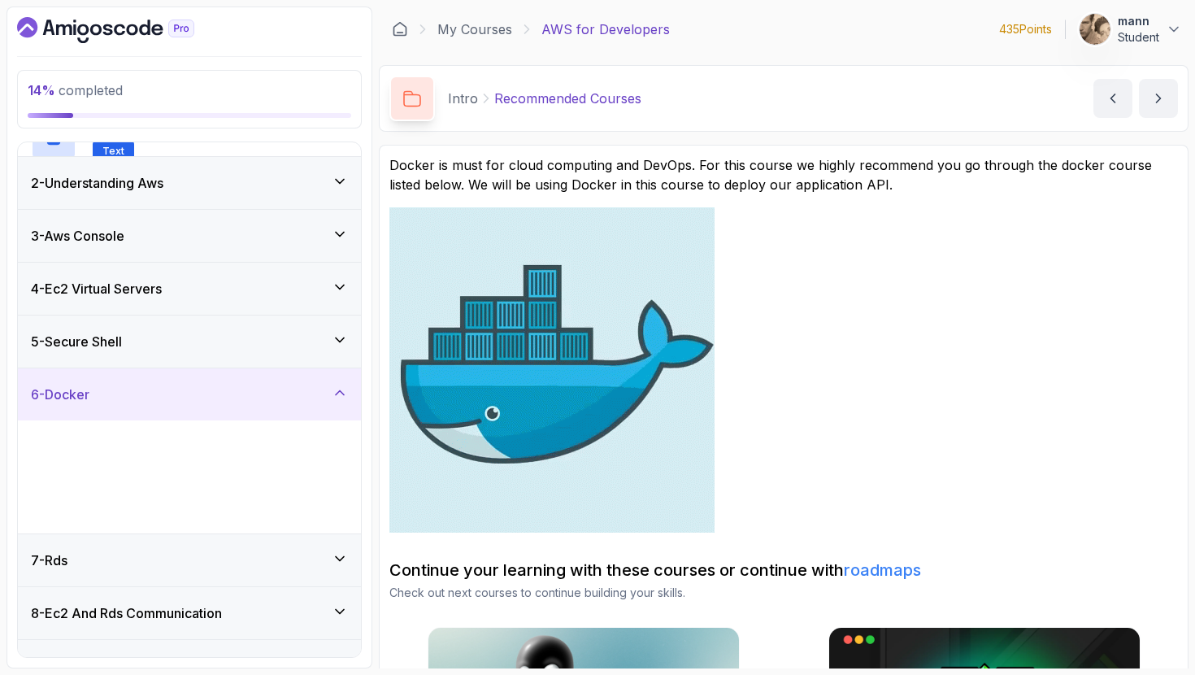
scroll to position [61, 0]
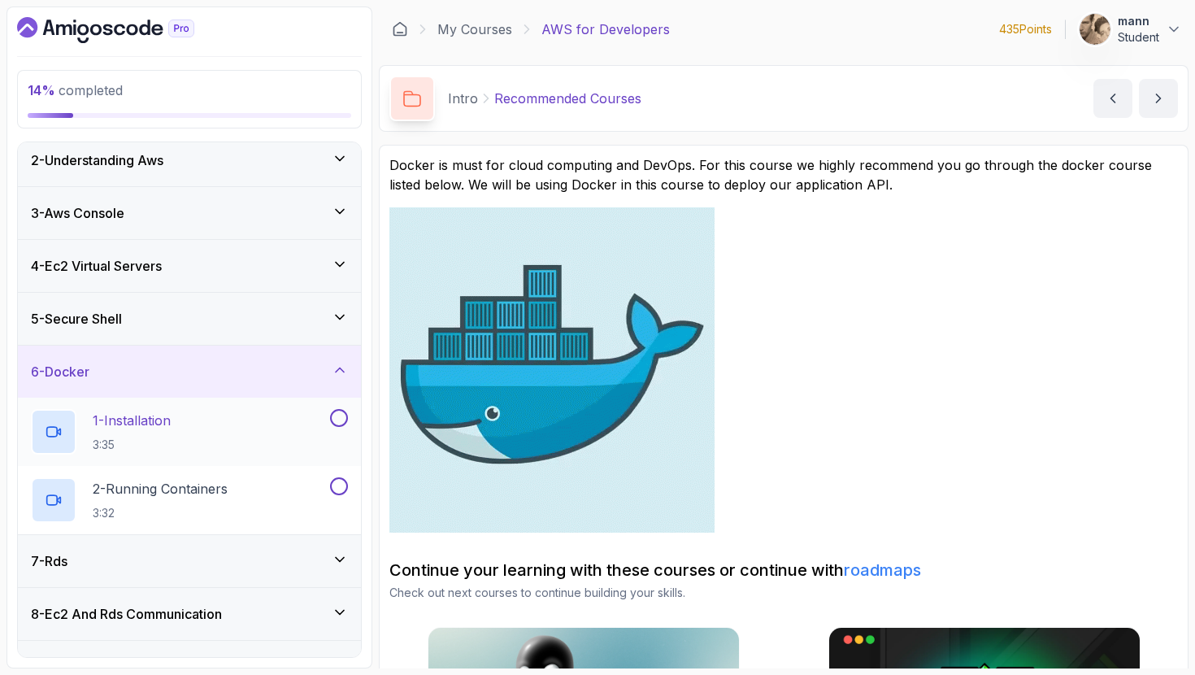
click at [159, 437] on p "3:35" at bounding box center [132, 445] width 78 height 16
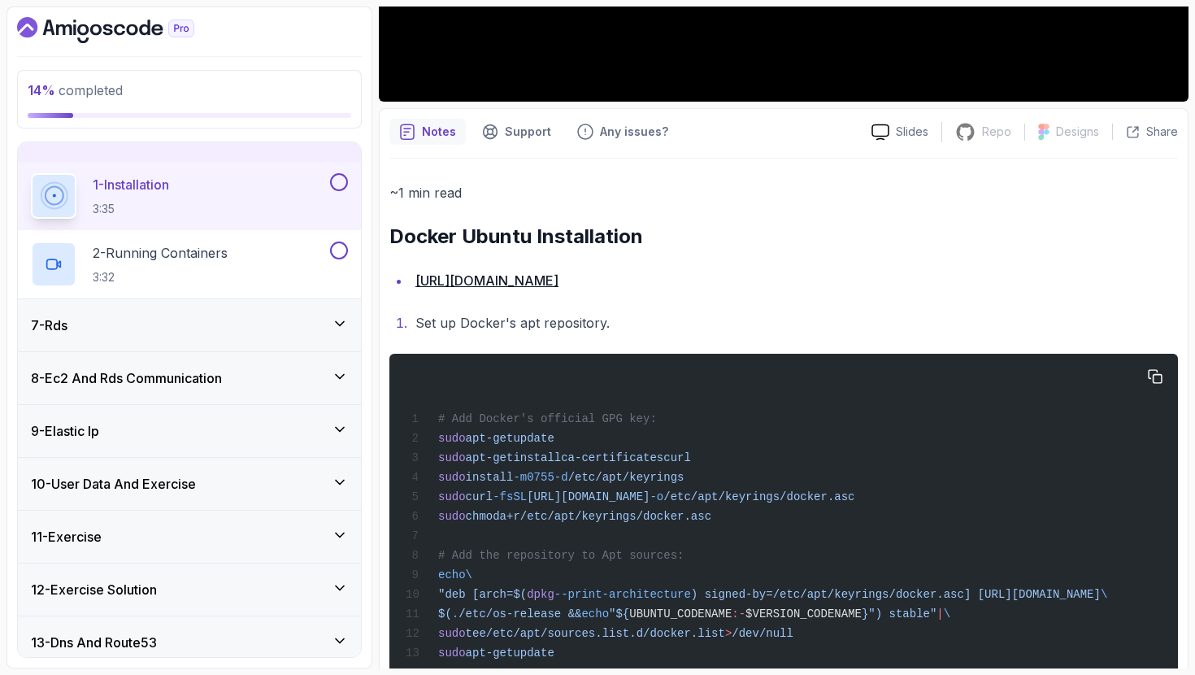
scroll to position [529, 0]
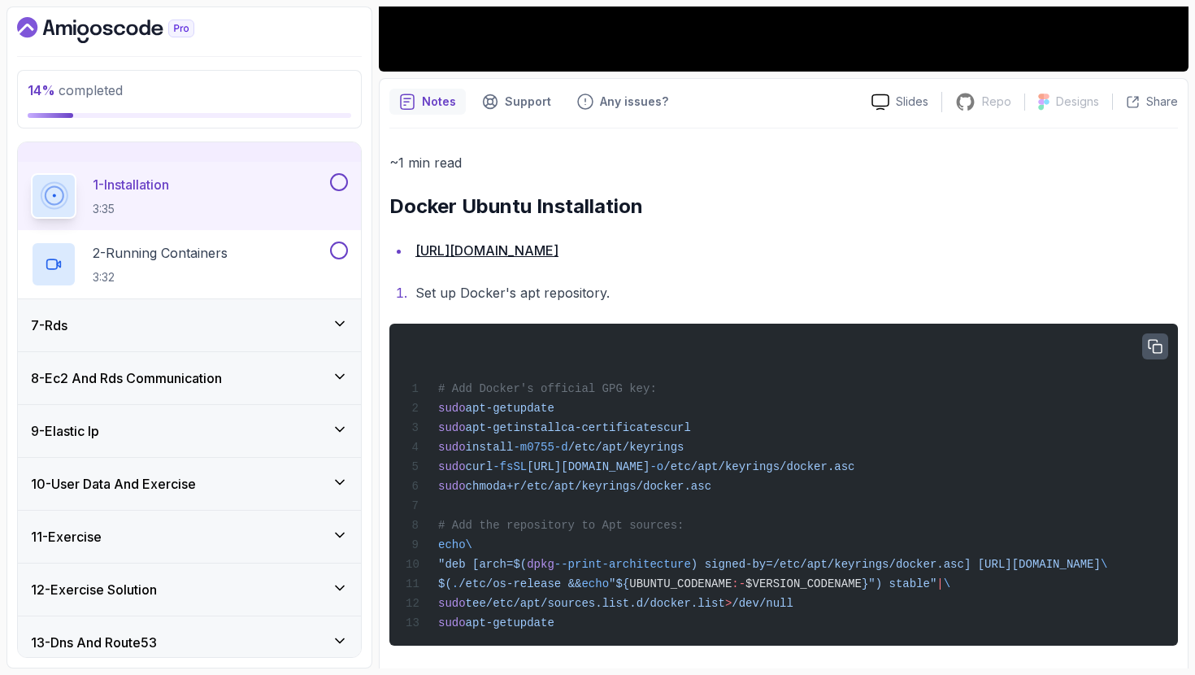
click at [1157, 354] on button "button" at bounding box center [1155, 346] width 26 height 26
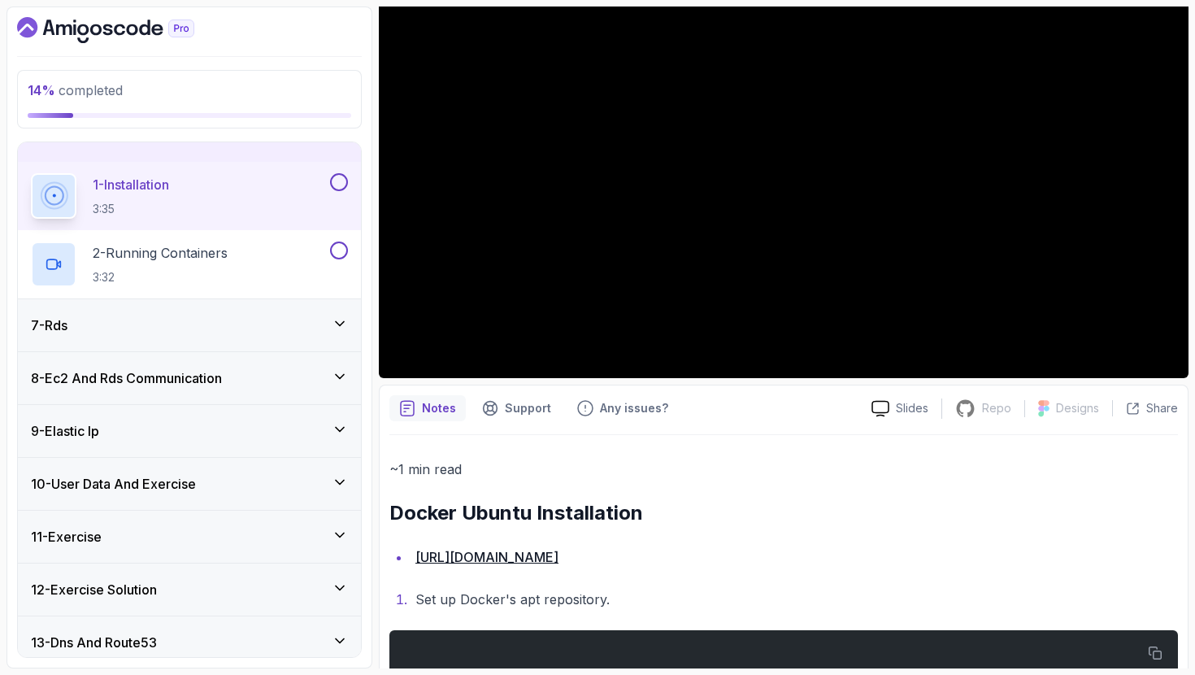
scroll to position [814, 0]
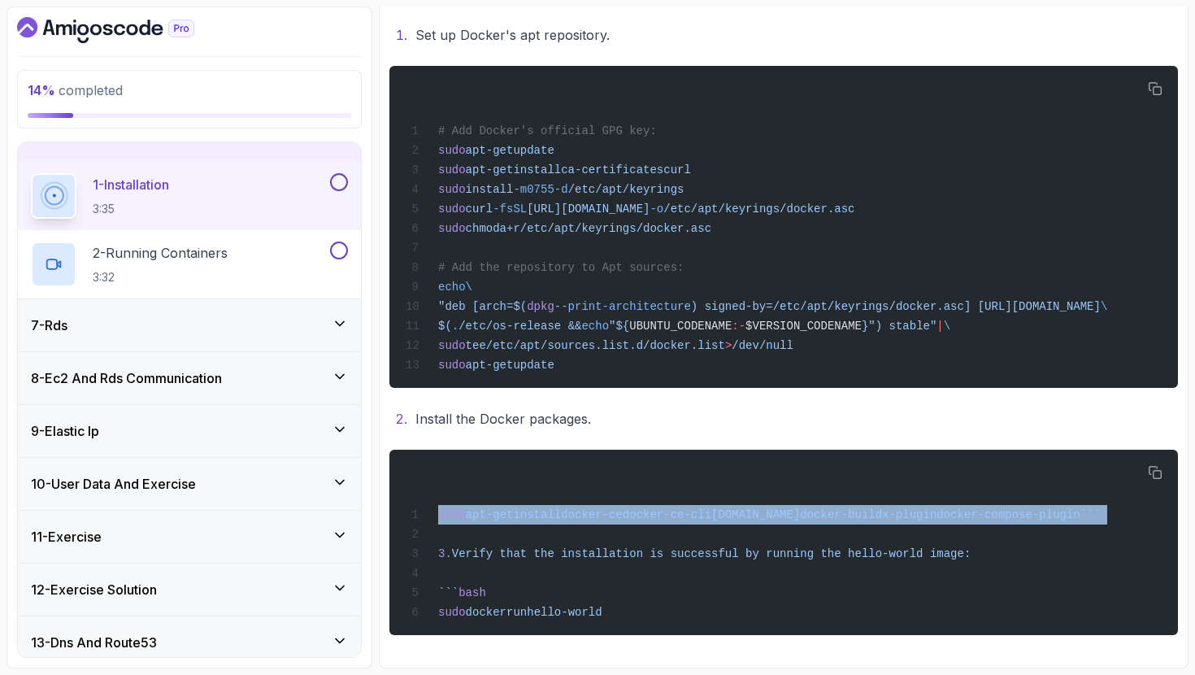
drag, startPoint x: 440, startPoint y: 507, endPoint x: 1179, endPoint y: 525, distance: 739.3
click at [1179, 525] on div "Notes Support Any issues? Slides Repo Repository not available Designs Design n…" at bounding box center [784, 244] width 810 height 848
copy code "sudo apt-get install docker-ce docker-ce-cli containerd.io docker-buildx-plugin…"
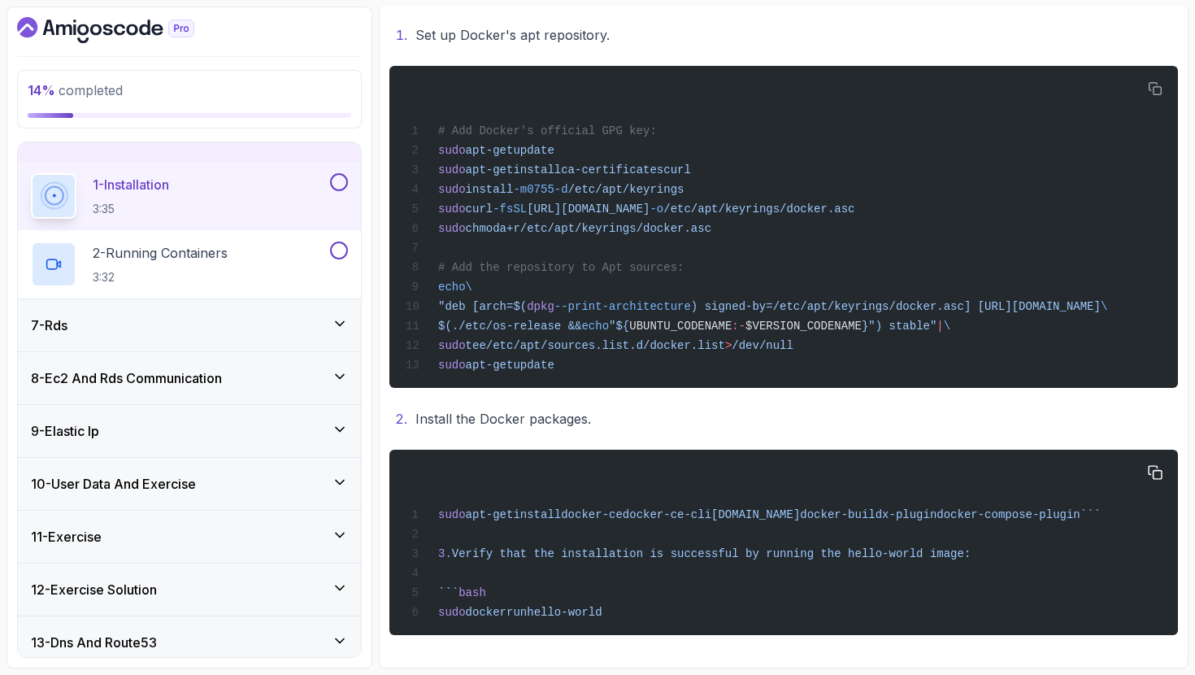
click at [1008, 553] on div "sudo apt-get install docker-ce docker-ce-cli containerd.io docker-buildx-plugin…" at bounding box center [783, 542] width 763 height 166
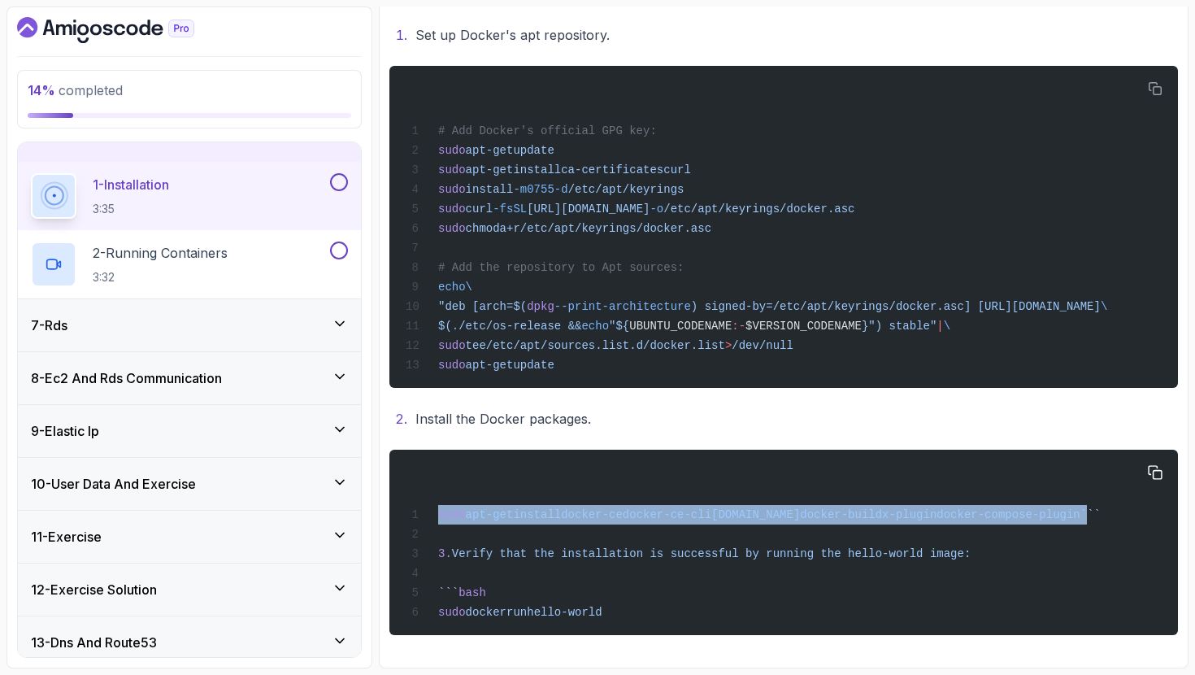
drag, startPoint x: 1129, startPoint y: 514, endPoint x: 400, endPoint y: 516, distance: 728.5
click at [400, 516] on pre "sudo apt-get install docker-ce docker-ce-cli containerd.io docker-buildx-plugin…" at bounding box center [783, 542] width 789 height 185
copy span "sudo apt-get install docker-ce docker-ce-cli containerd.io docker-buildx-plugin…"
drag, startPoint x: 645, startPoint y: 612, endPoint x: 425, endPoint y: 616, distance: 219.6
click at [425, 616] on div "sudo apt-get install docker-ce docker-ce-cli containerd.io docker-buildx-plugin…" at bounding box center [783, 542] width 763 height 166
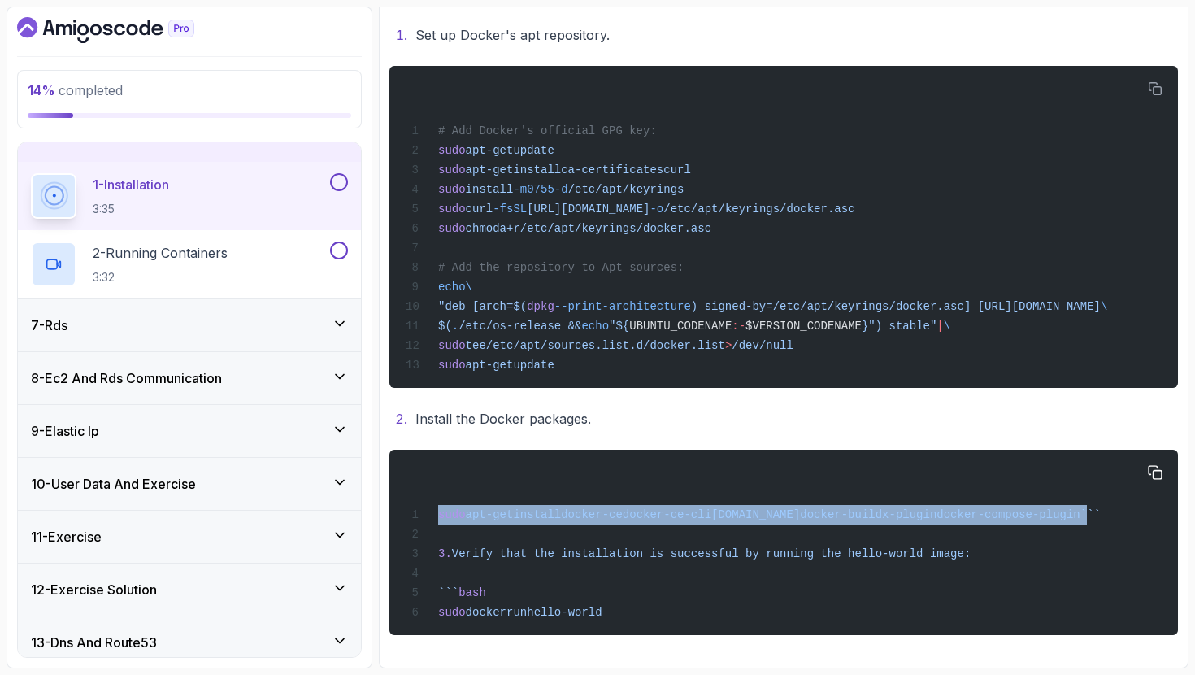
copy span "sudo docker run hello-world"
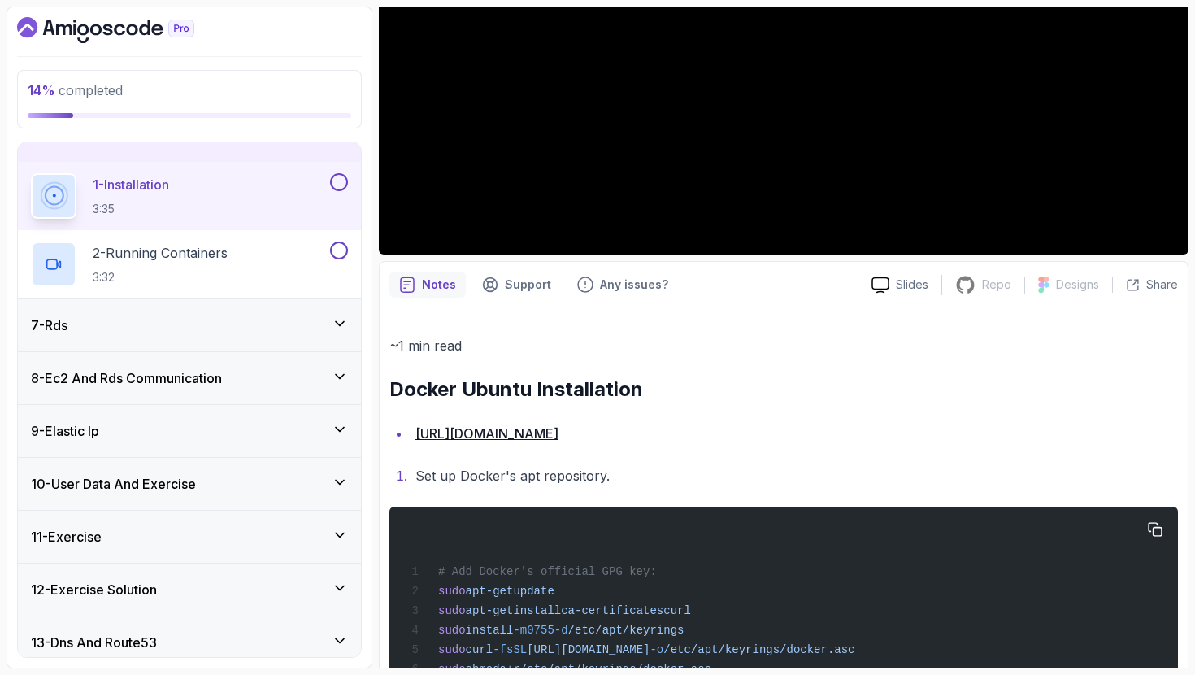
scroll to position [32, 0]
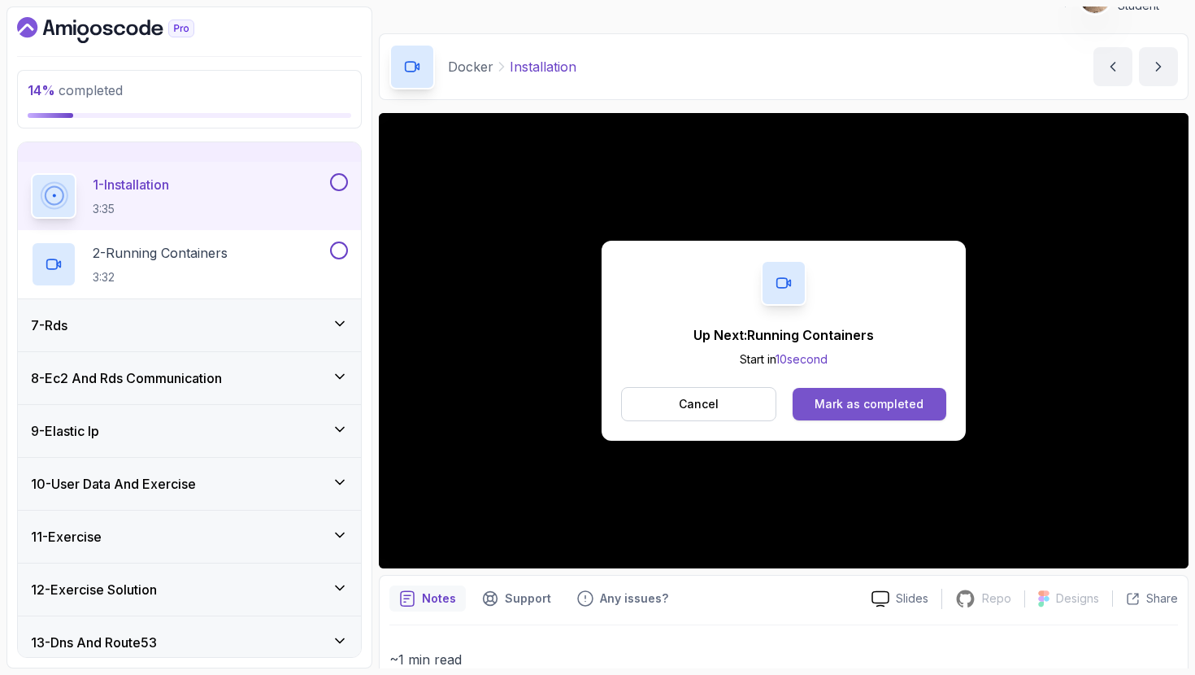
click at [833, 407] on div "Mark as completed" at bounding box center [869, 404] width 109 height 16
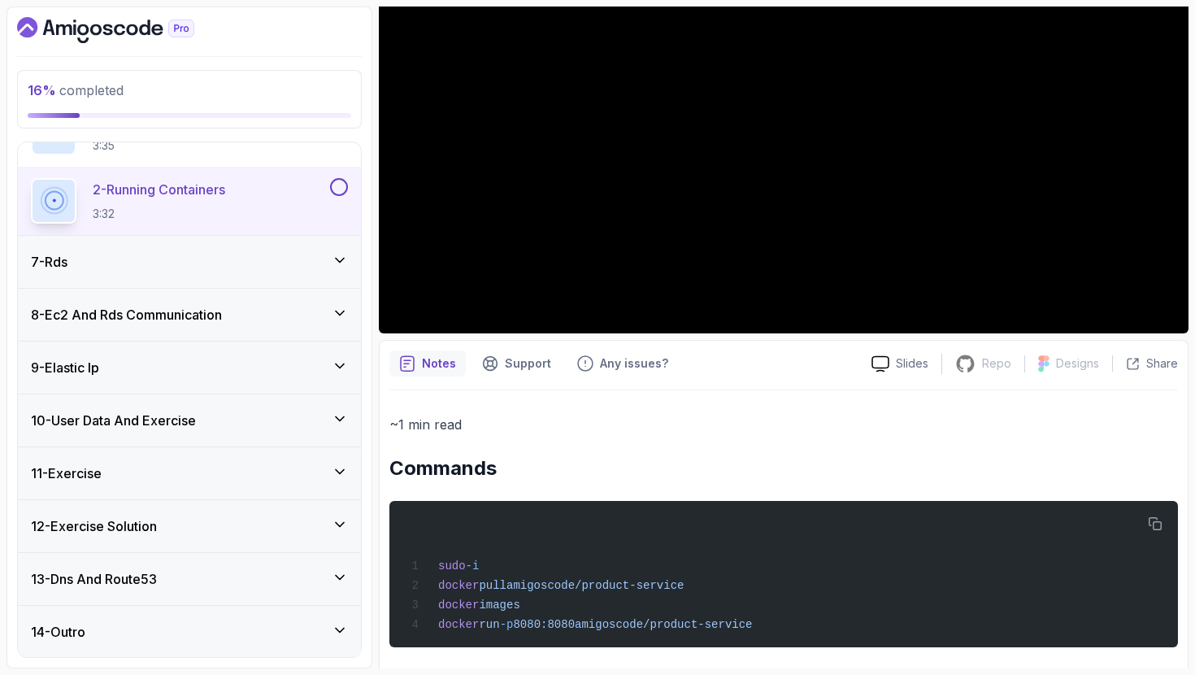
scroll to position [282, 0]
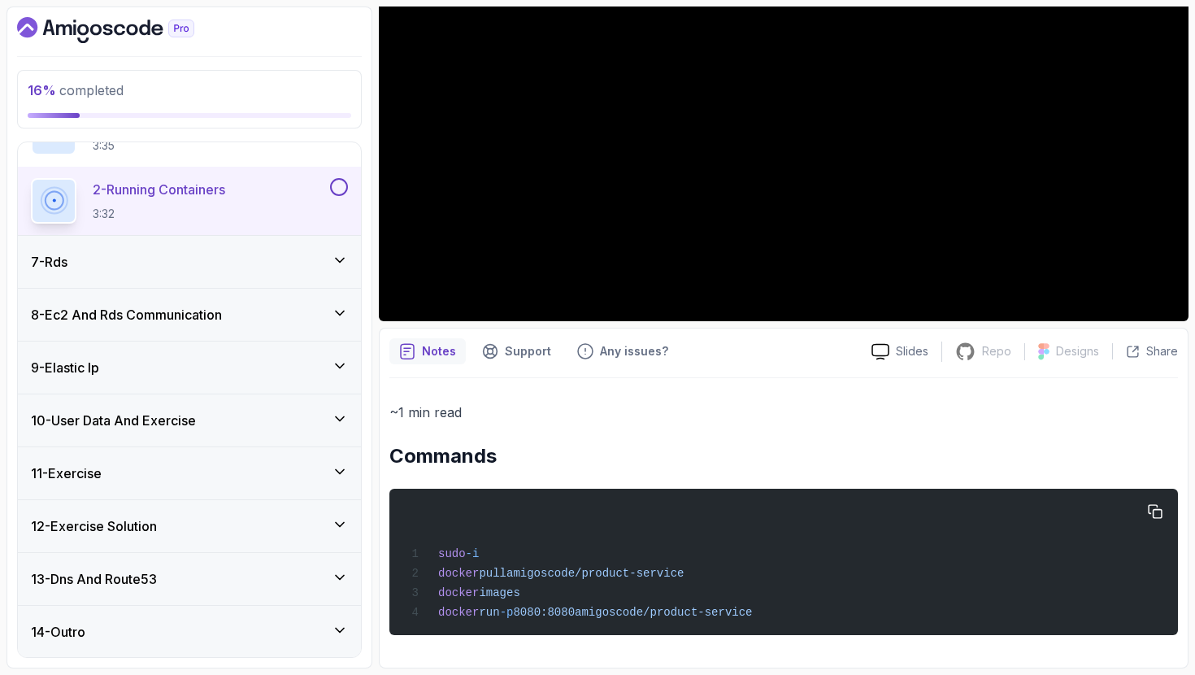
drag, startPoint x: 705, startPoint y: 563, endPoint x: 395, endPoint y: 555, distance: 309.9
click at [395, 555] on pre "sudo -i docker pull amigoscode/product-service docker images docker run -p 8080…" at bounding box center [783, 562] width 789 height 146
click at [711, 572] on div "sudo -i docker pull amigoscode/product-service docker images docker run -p 8080…" at bounding box center [783, 561] width 763 height 127
drag, startPoint x: 691, startPoint y: 572, endPoint x: 376, endPoint y: 546, distance: 315.8
click at [376, 546] on div "16 % completed 1 - Intro 2 - Understanding Aws 3 - Aws Console 4 - Ec2 Virtual …" at bounding box center [598, 338] width 1182 height 662
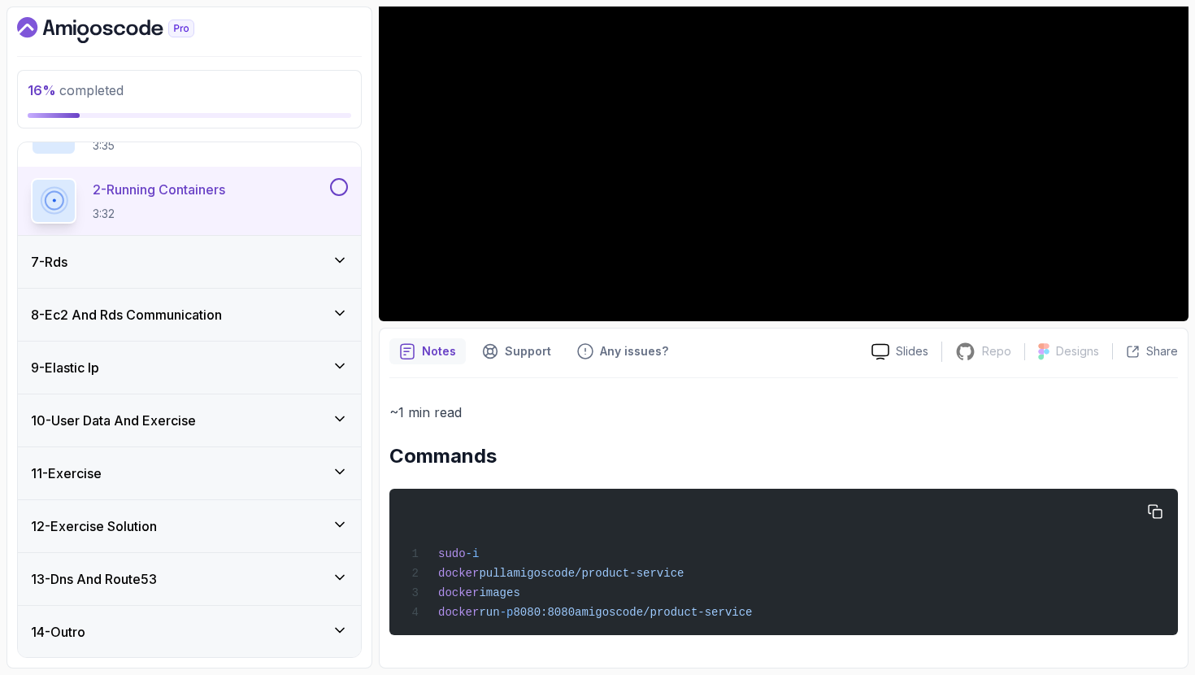
click at [701, 570] on div "sudo -i docker pull amigoscode/product-service docker images docker run -p 8080…" at bounding box center [783, 561] width 763 height 127
drag, startPoint x: 735, startPoint y: 574, endPoint x: 394, endPoint y: 569, distance: 340.7
click at [394, 569] on pre "sudo -i docker pull amigoscode/product-service docker images docker run -p 8080…" at bounding box center [783, 562] width 789 height 146
copy span "docker pull amigoscode/product-service"
drag, startPoint x: 830, startPoint y: 614, endPoint x: 694, endPoint y: 602, distance: 136.3
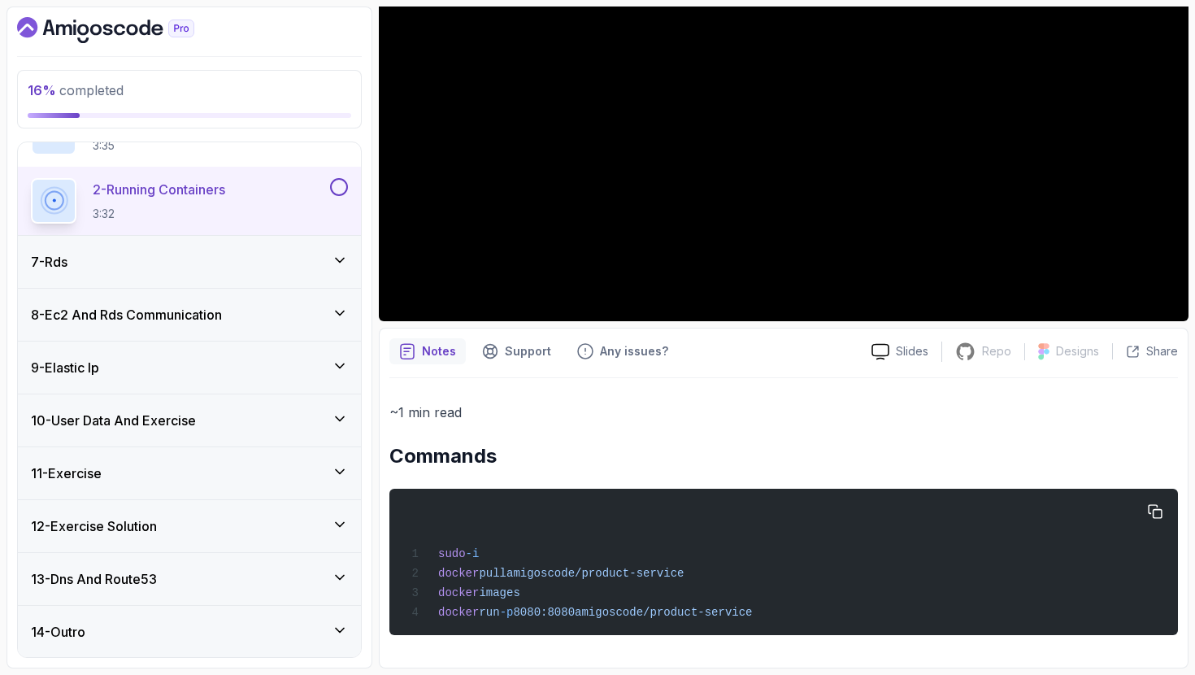
click at [455, 632] on pre "sudo -i docker pull amigoscode/product-service docker images docker run -p 8080…" at bounding box center [783, 562] width 789 height 146
drag, startPoint x: 833, startPoint y: 608, endPoint x: 350, endPoint y: 623, distance: 482.4
click at [350, 623] on div "16 % completed 1 - Intro 2 - Understanding Aws 3 - Aws Console 4 - Ec2 Virtual …" at bounding box center [598, 338] width 1182 height 662
drag, startPoint x: 1073, startPoint y: 523, endPoint x: 1048, endPoint y: 531, distance: 26.5
click at [1072, 523] on div "sudo -i docker pull amigoscode/product-service docker images docker run -p 8080…" at bounding box center [783, 561] width 763 height 127
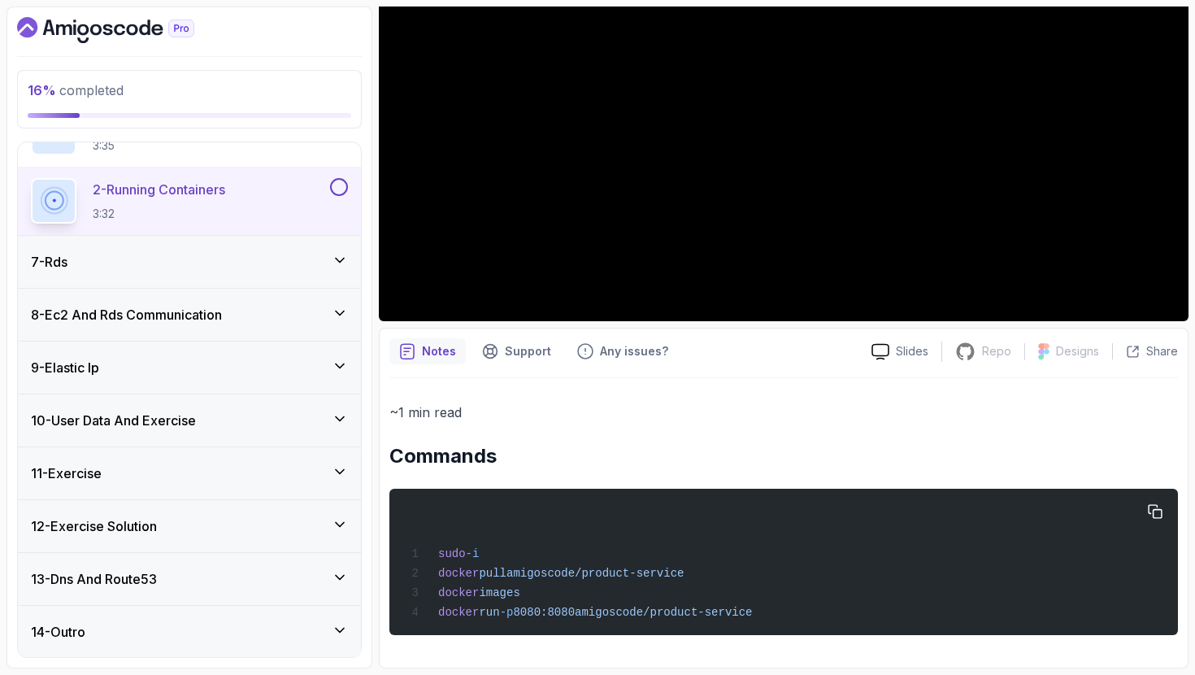
drag, startPoint x: 800, startPoint y: 609, endPoint x: 424, endPoint y: 615, distance: 375.7
click at [424, 615] on div "sudo -i docker pull amigoscode/product-service docker images docker run -p 8080…" at bounding box center [783, 561] width 763 height 127
copy span "docker run -p 8080:8080 amigoscode/product-service"
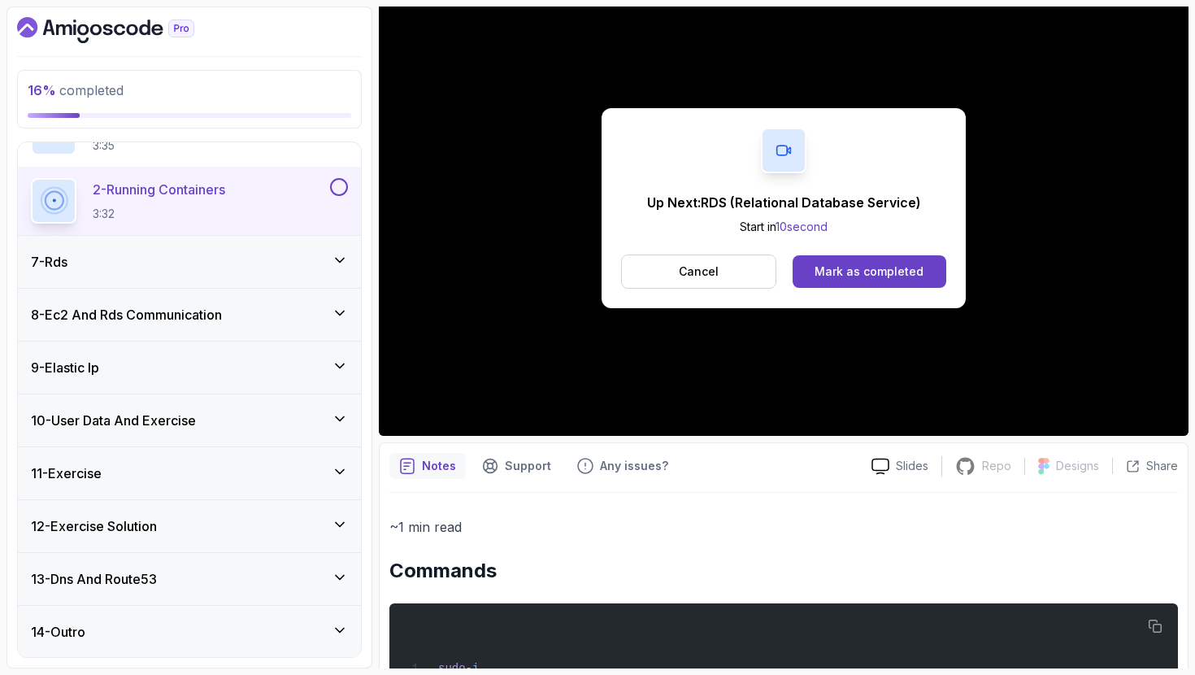
scroll to position [128, 0]
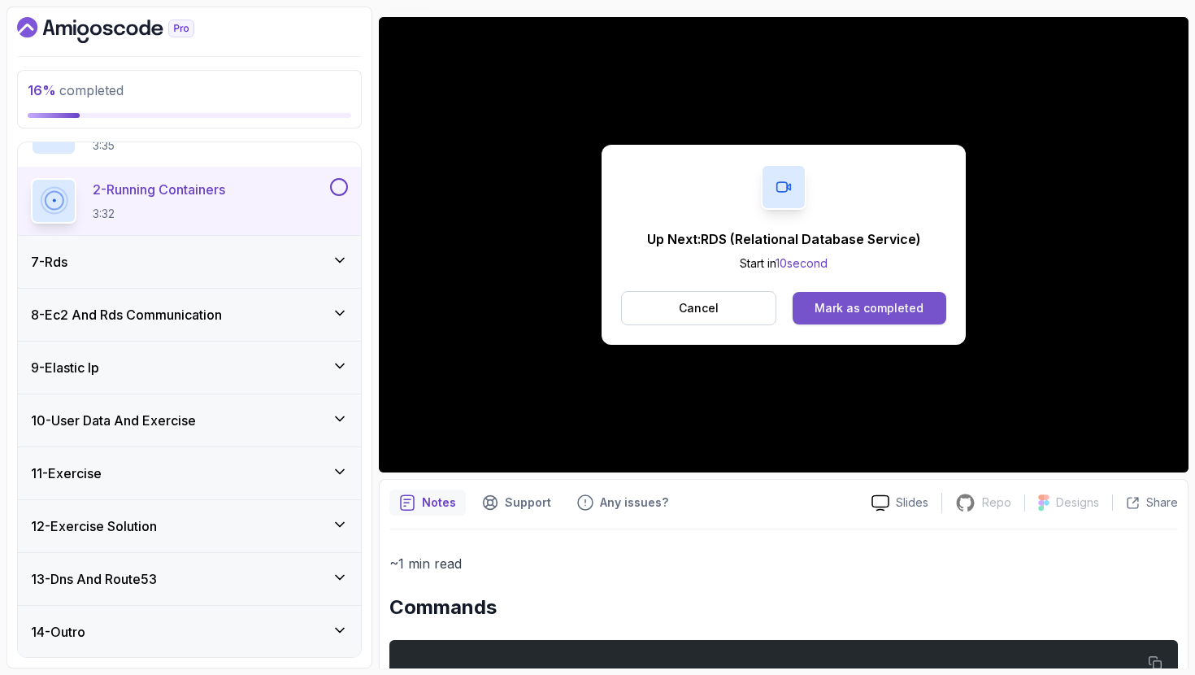
click at [852, 309] on div "Mark as completed" at bounding box center [869, 308] width 109 height 16
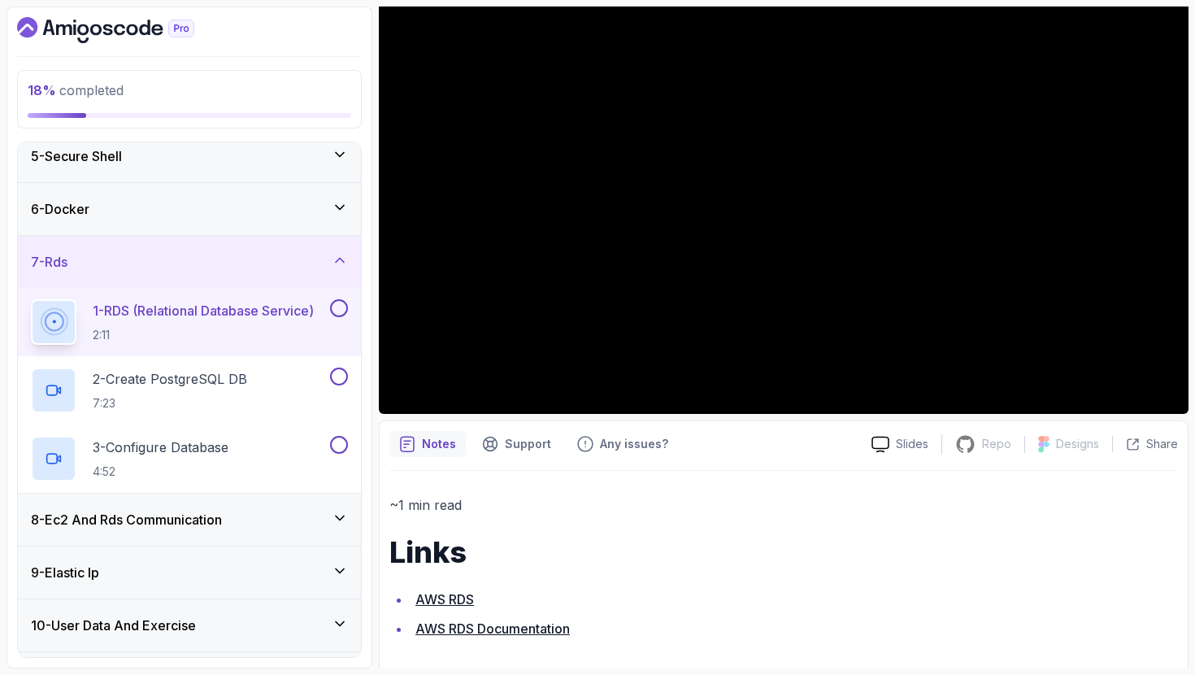
scroll to position [198, 0]
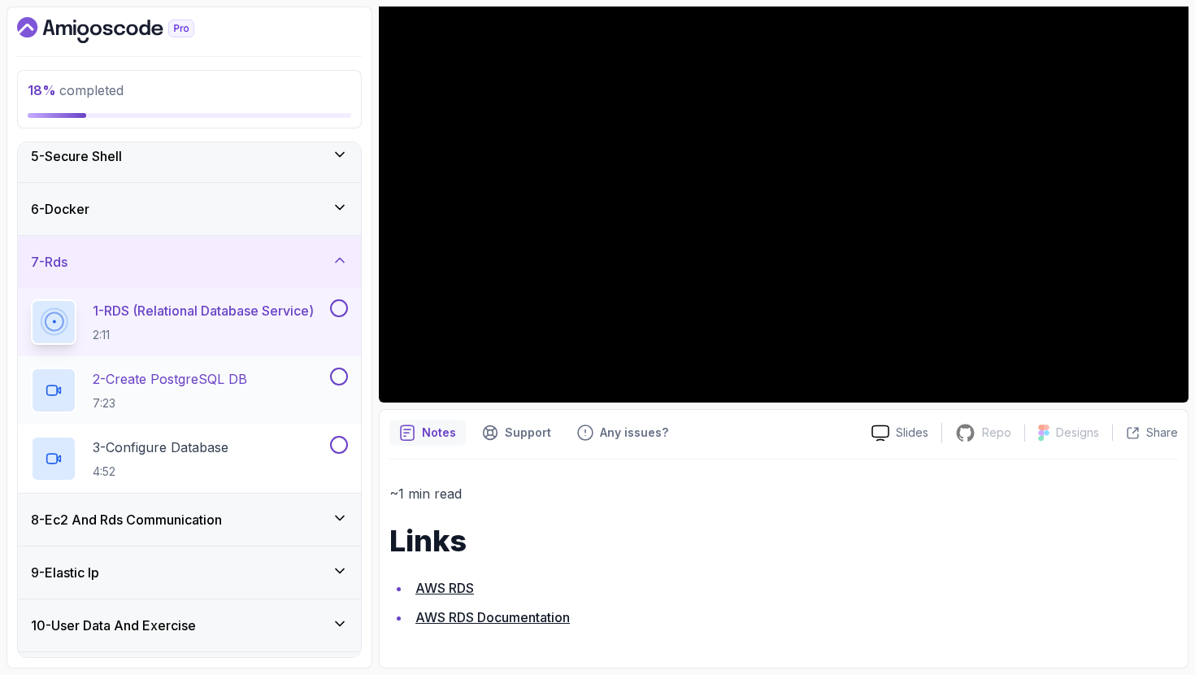
click at [266, 386] on div "2 - Create PostgreSQL DB 7:23" at bounding box center [179, 391] width 296 height 46
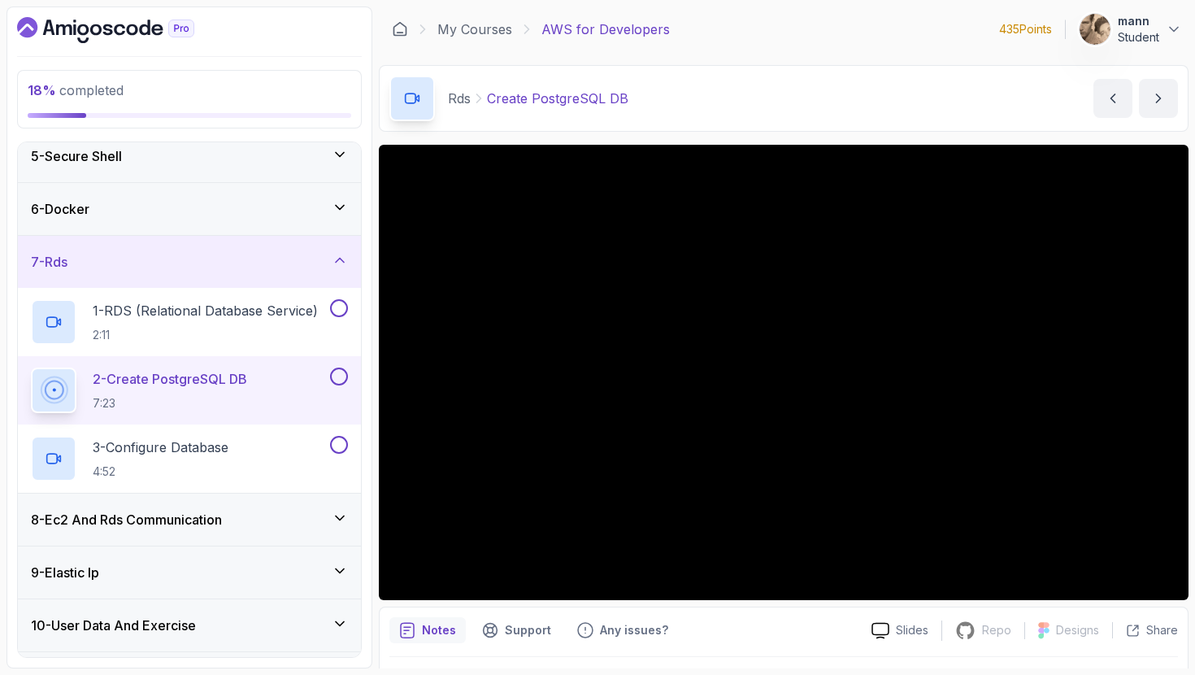
click at [1192, 658] on section "18 % completed 1 - Intro 2 - Understanding Aws 3 - Aws Console 4 - Ec2 Virtual …" at bounding box center [597, 337] width 1195 height 675
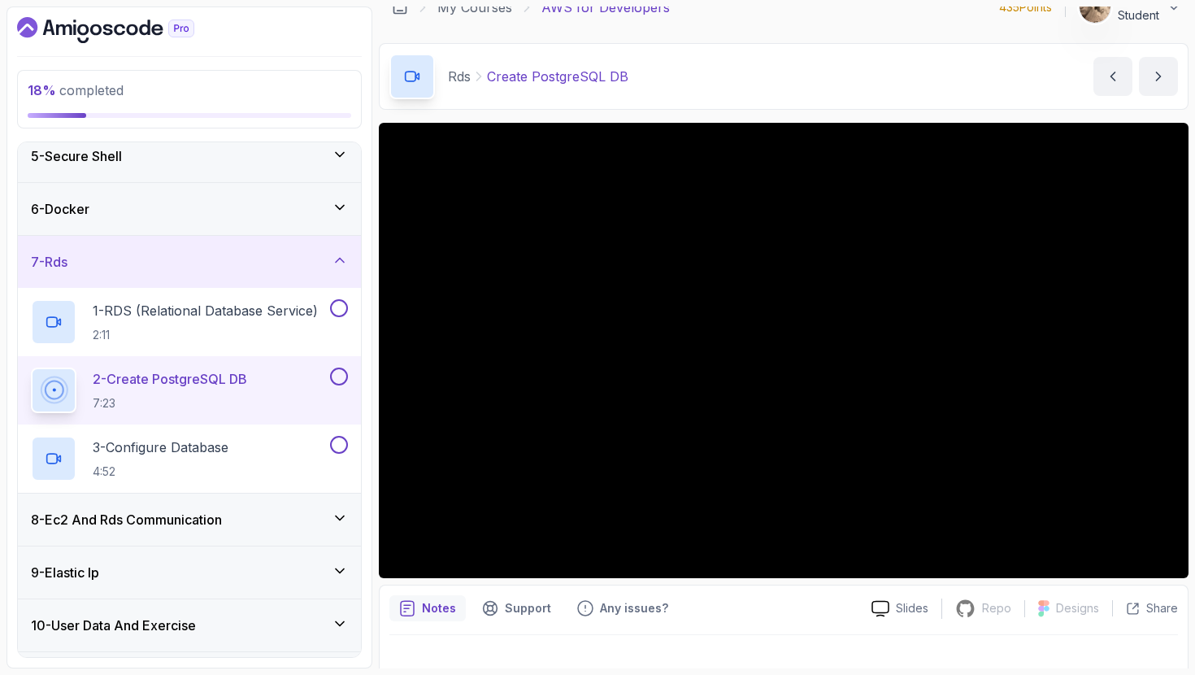
scroll to position [45, 0]
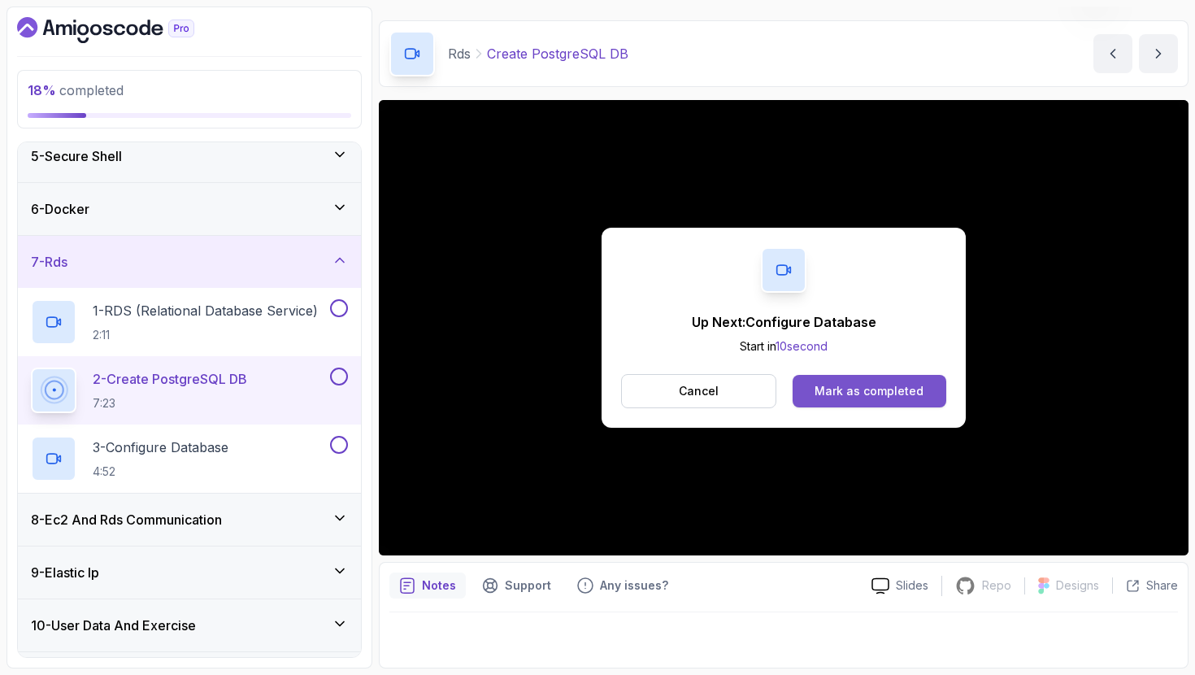
click at [872, 389] on div "Mark as completed" at bounding box center [869, 391] width 109 height 16
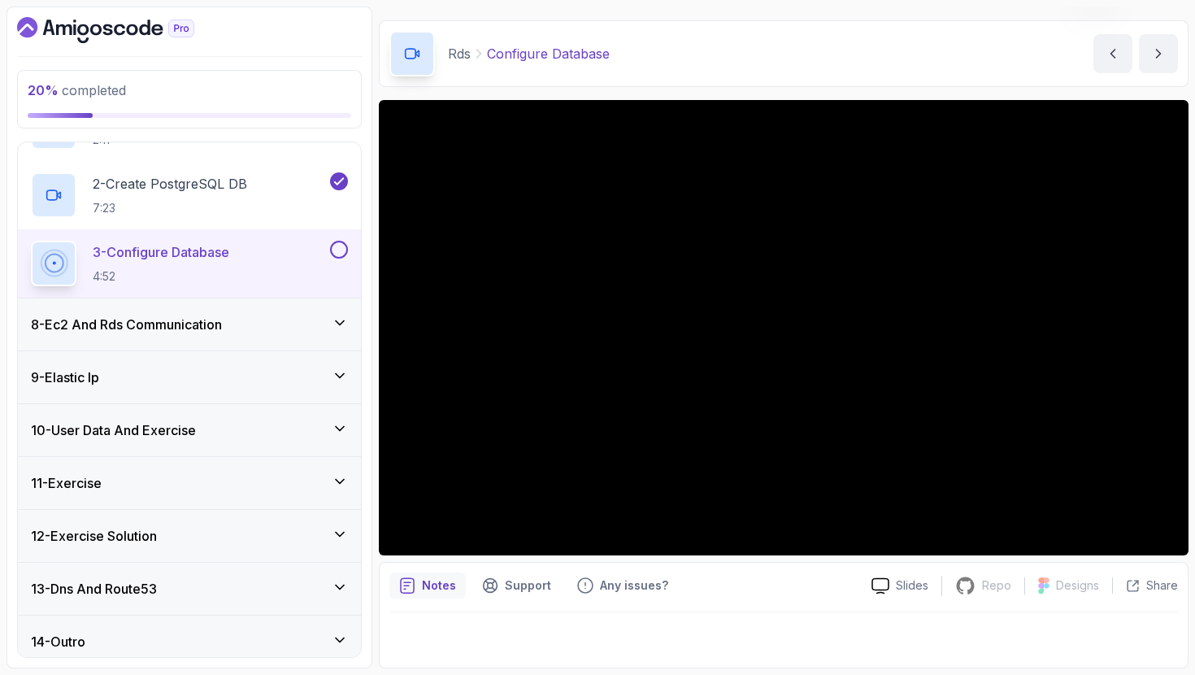
scroll to position [429, 0]
